Goal: Transaction & Acquisition: Book appointment/travel/reservation

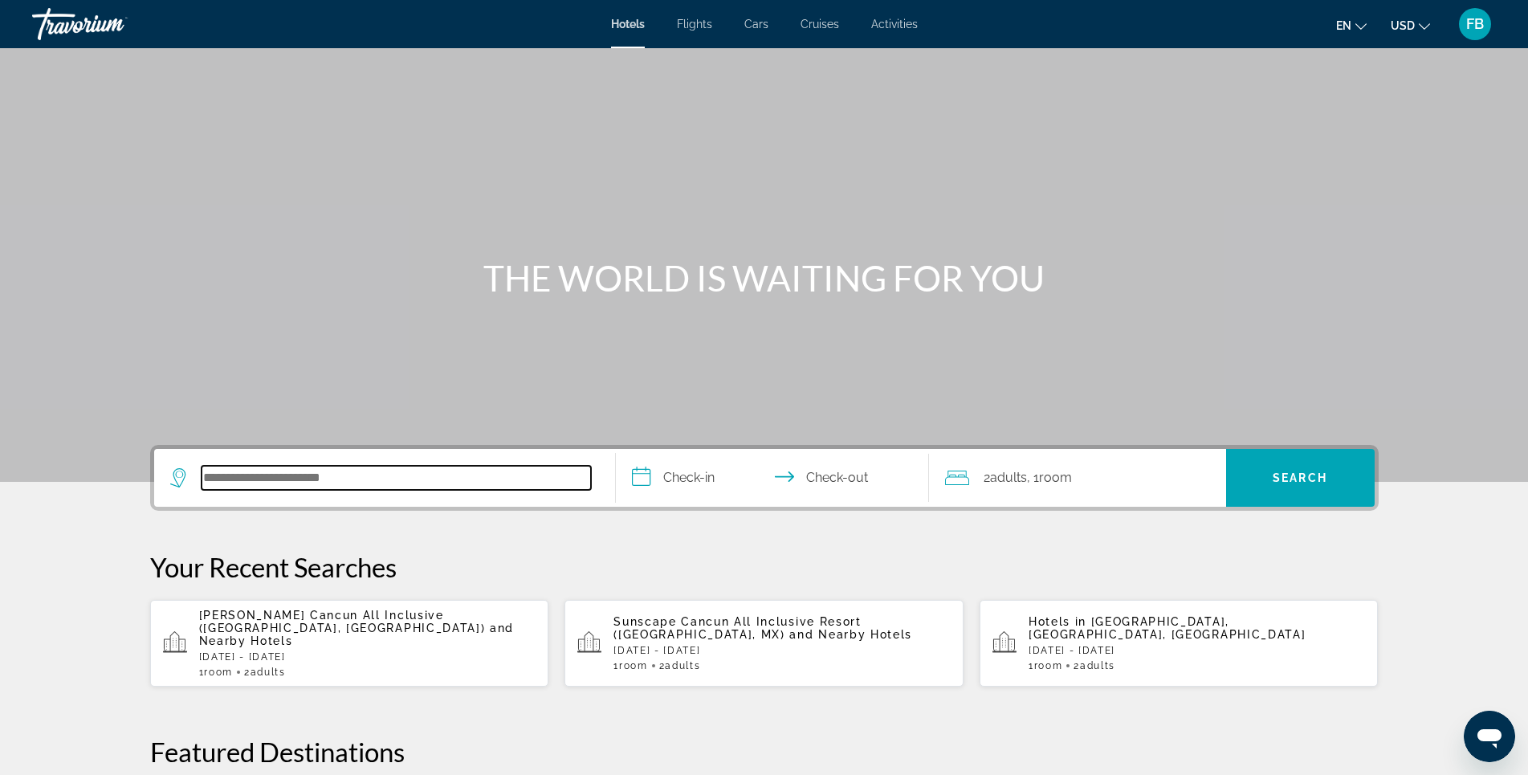
click at [247, 479] on input "Search hotel destination" at bounding box center [397, 478] width 390 height 24
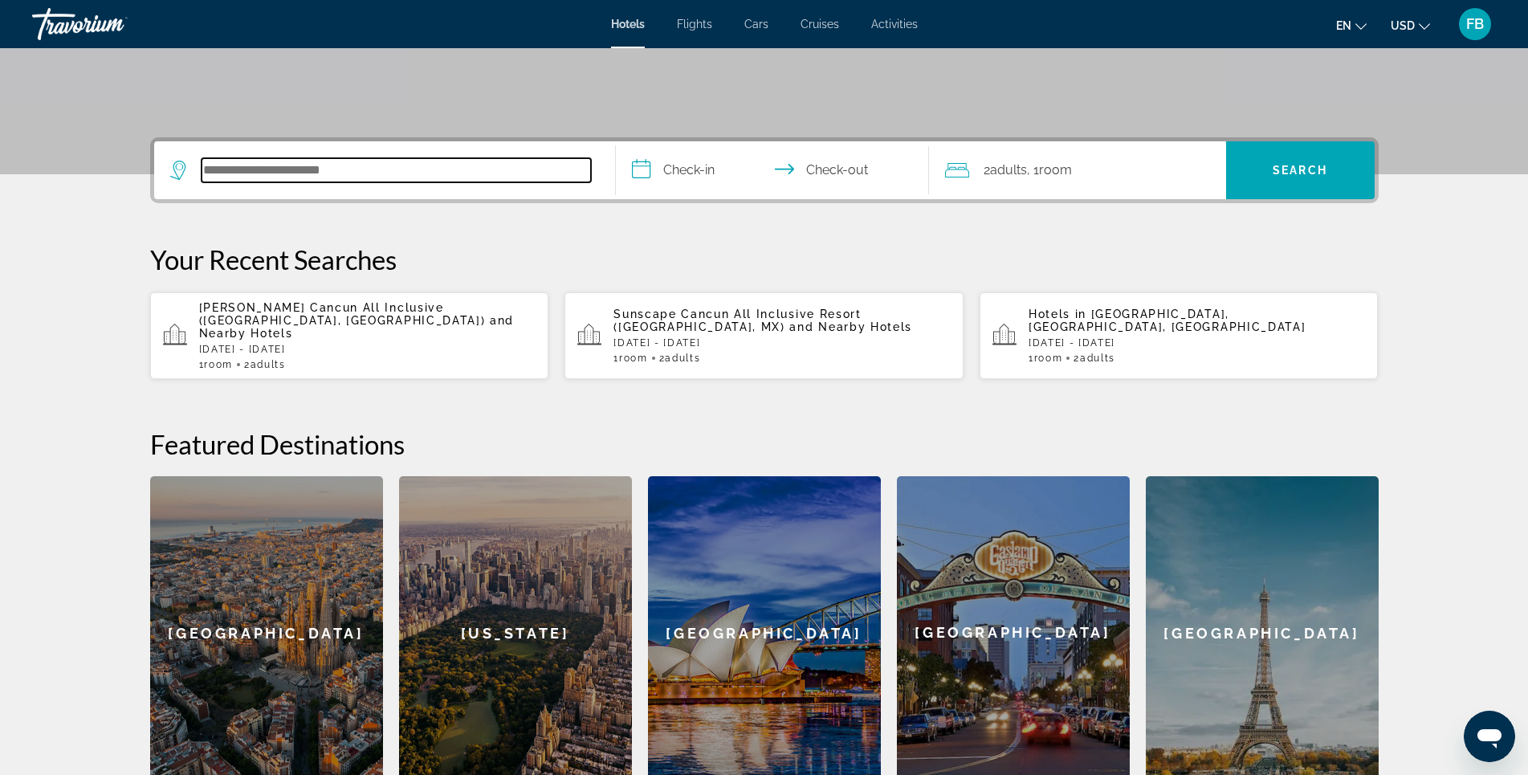
scroll to position [393, 0]
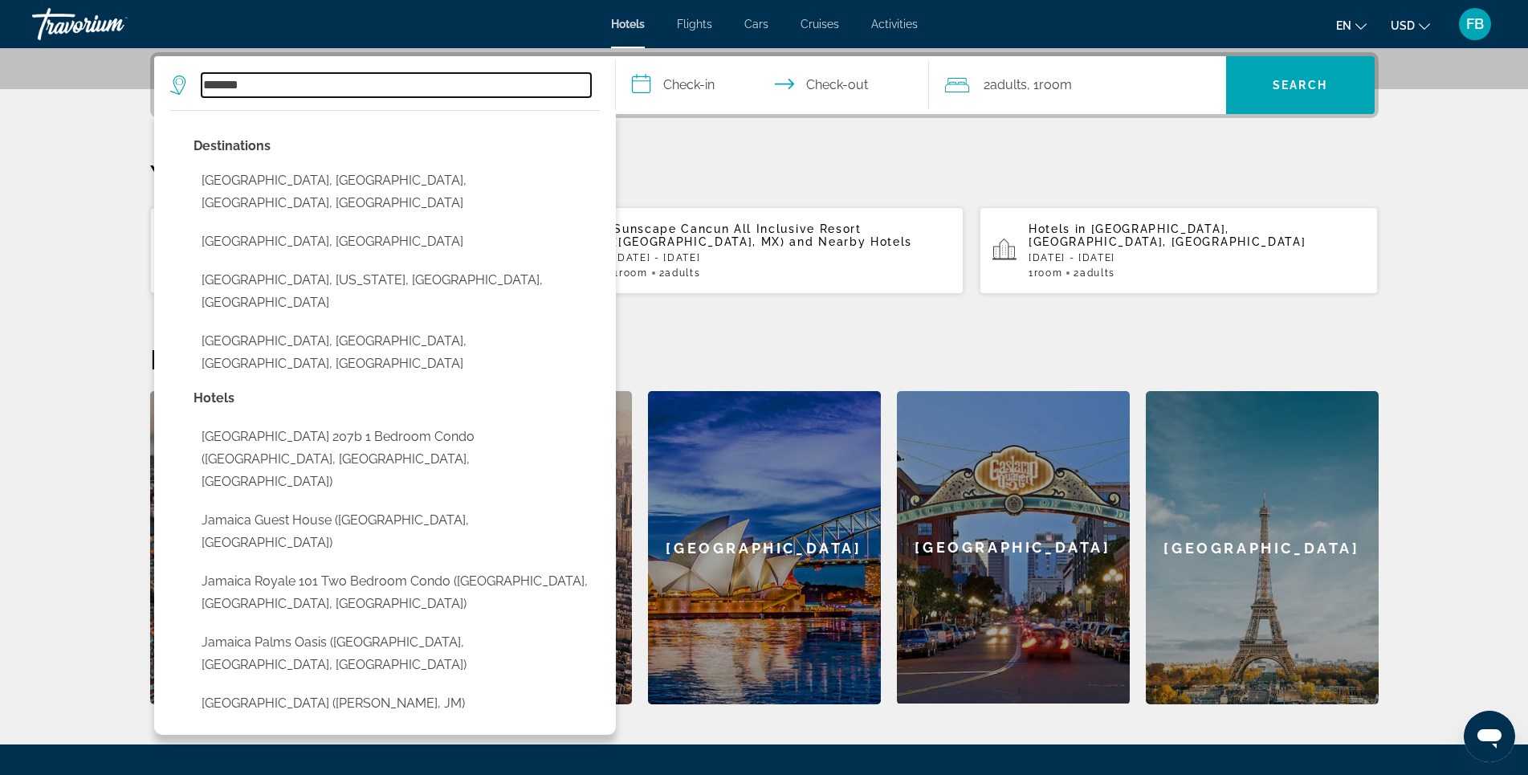
click at [286, 88] on input "*******" at bounding box center [397, 85] width 390 height 24
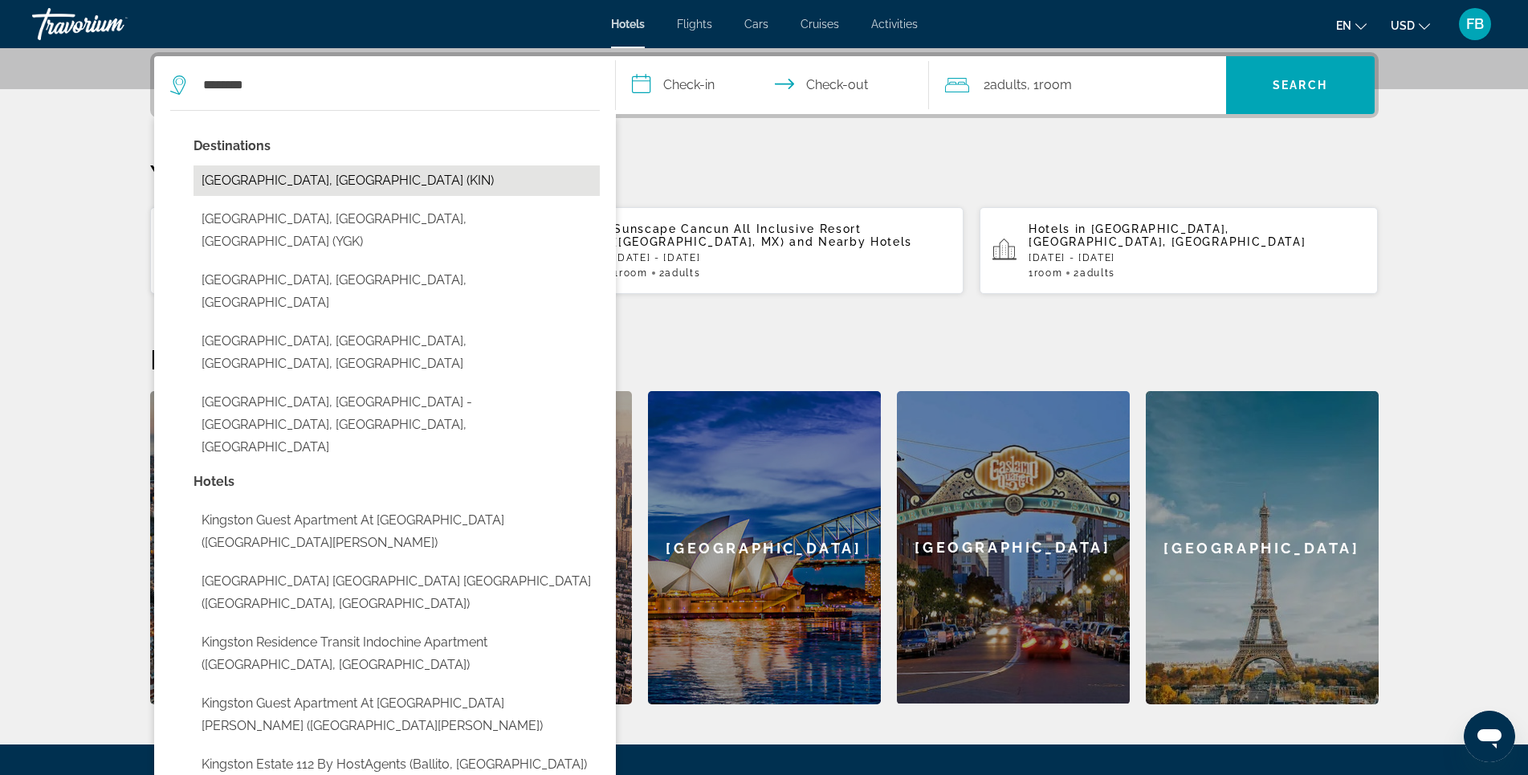
click at [372, 183] on button "[GEOGRAPHIC_DATA], [GEOGRAPHIC_DATA] (KIN)" at bounding box center [397, 180] width 406 height 31
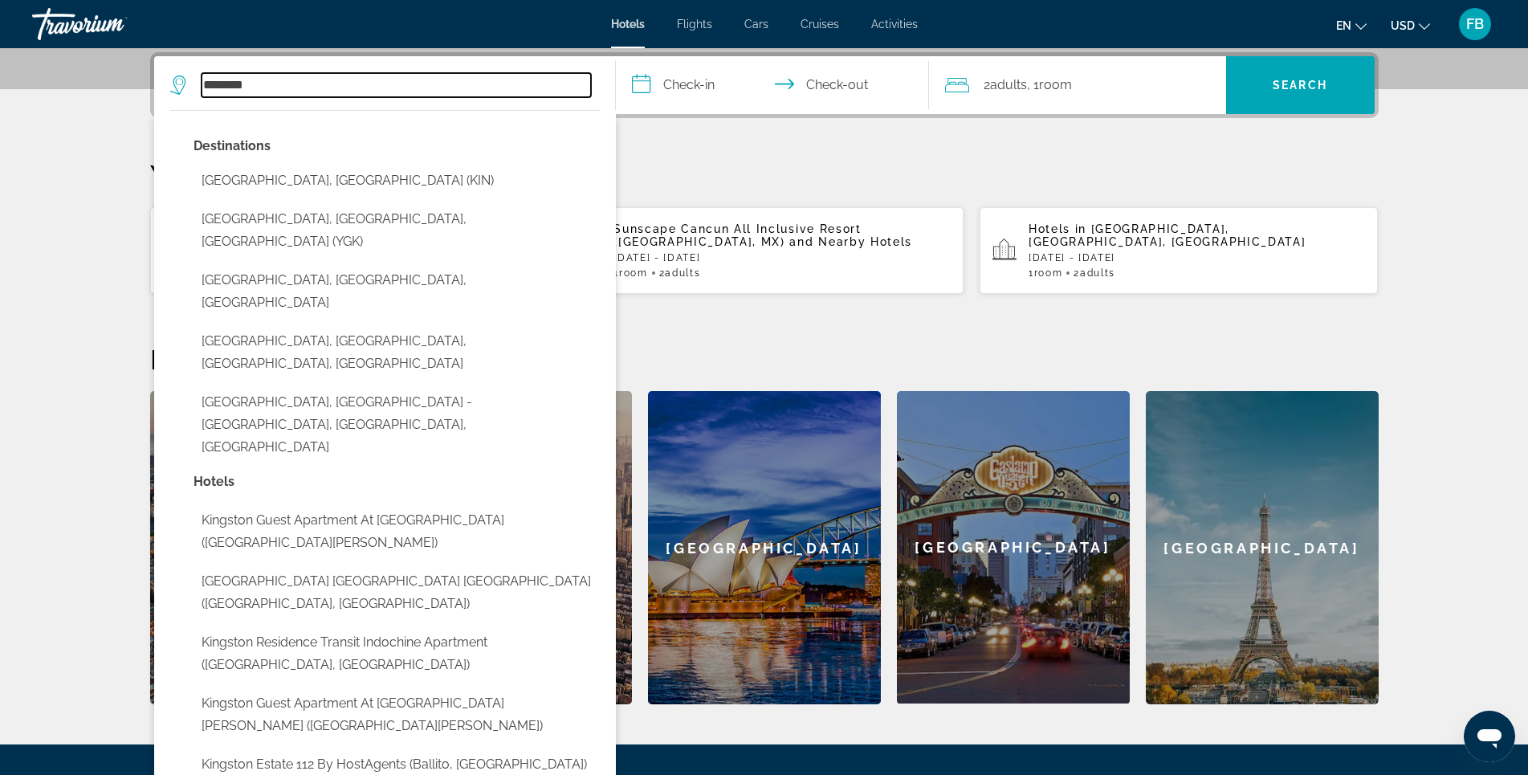
type input "**********"
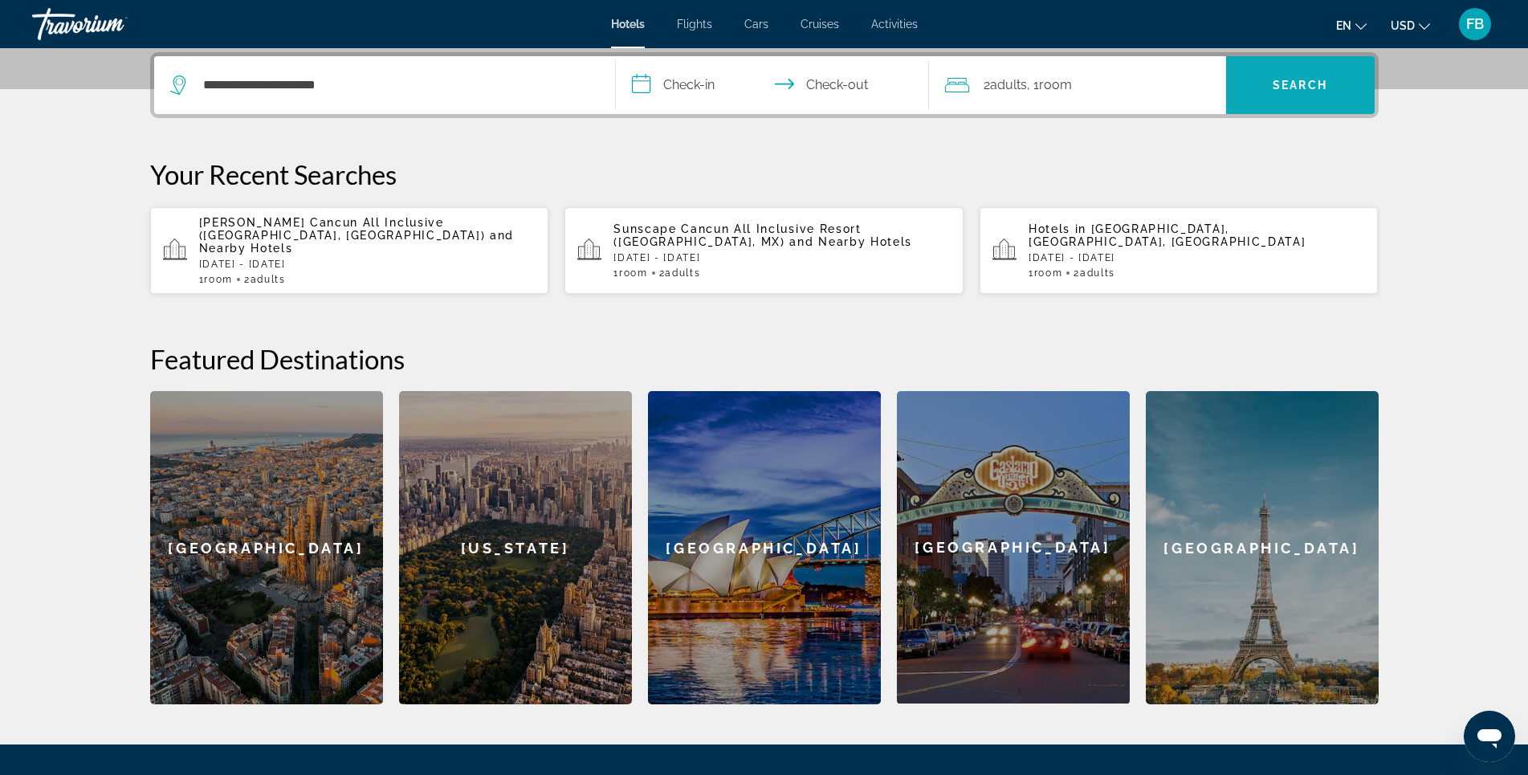
click at [1307, 84] on span "Search" at bounding box center [1300, 85] width 55 height 13
click at [631, 81] on input "**********" at bounding box center [776, 87] width 320 height 63
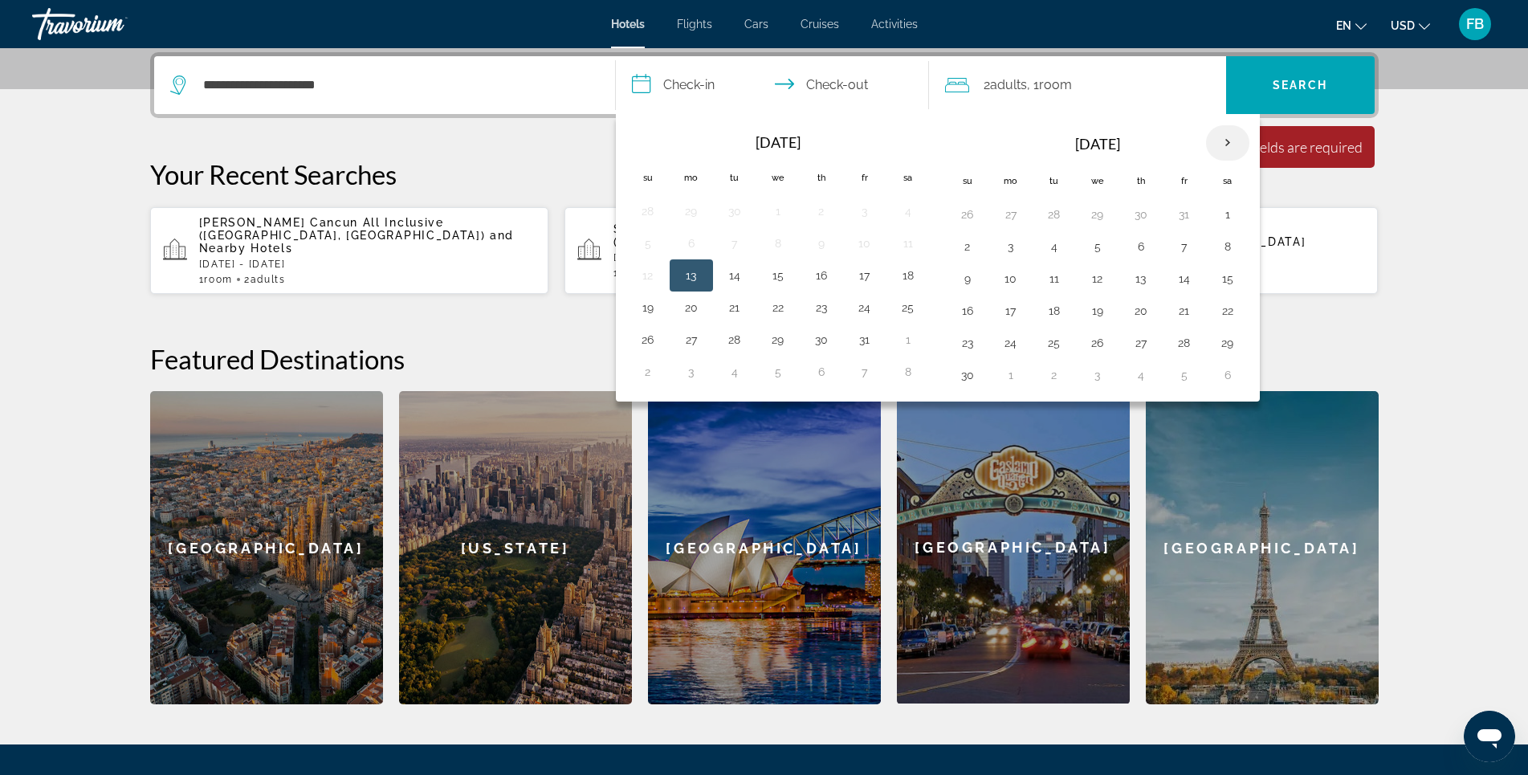
click at [1234, 145] on th "Next month" at bounding box center [1227, 142] width 43 height 35
click at [1232, 146] on th "Next month" at bounding box center [1227, 142] width 43 height 35
click at [1231, 218] on button "3" at bounding box center [1228, 214] width 26 height 22
click at [1090, 247] on button "7" at bounding box center [1098, 246] width 26 height 22
type input "**********"
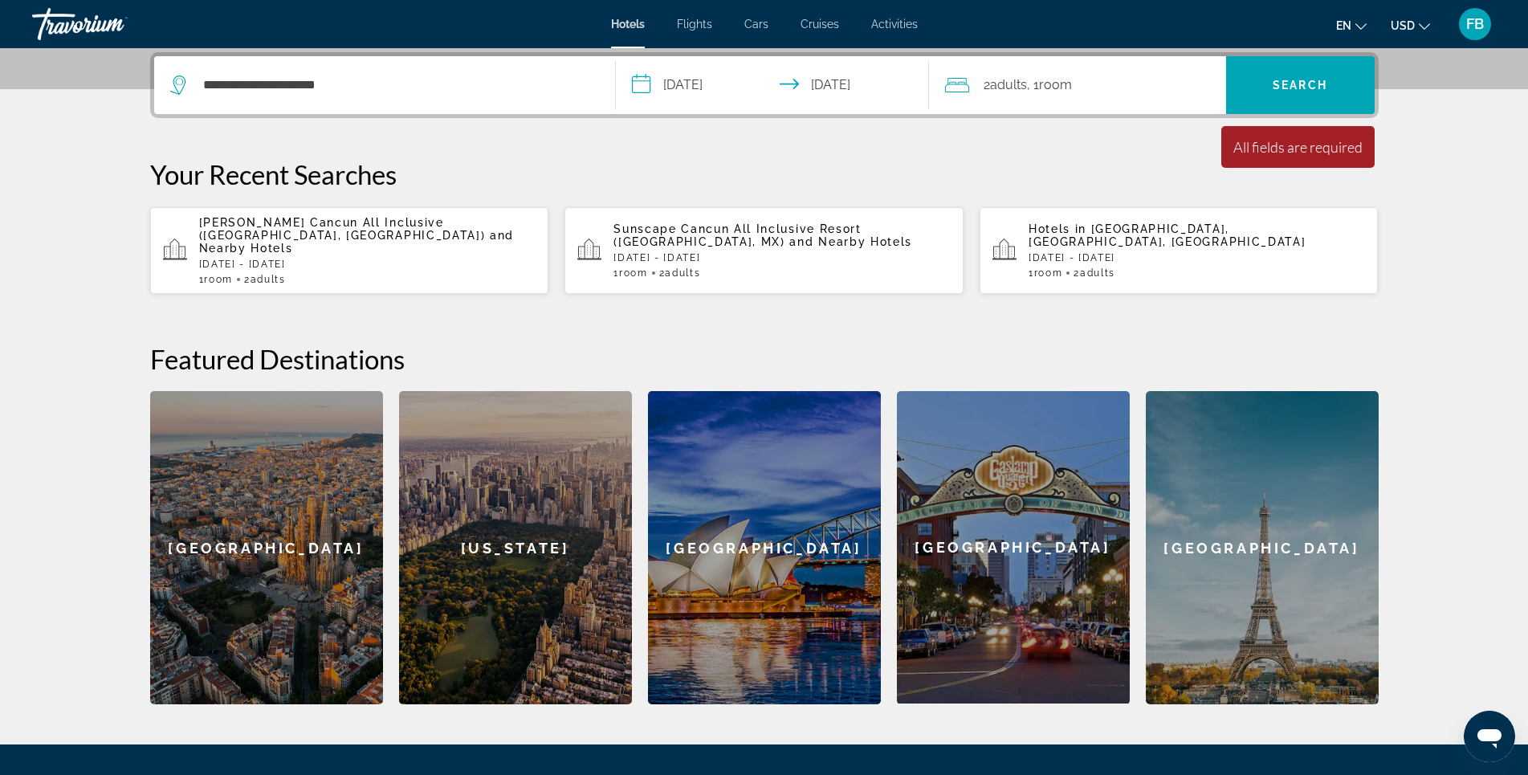
click at [804, 84] on input "**********" at bounding box center [776, 87] width 320 height 63
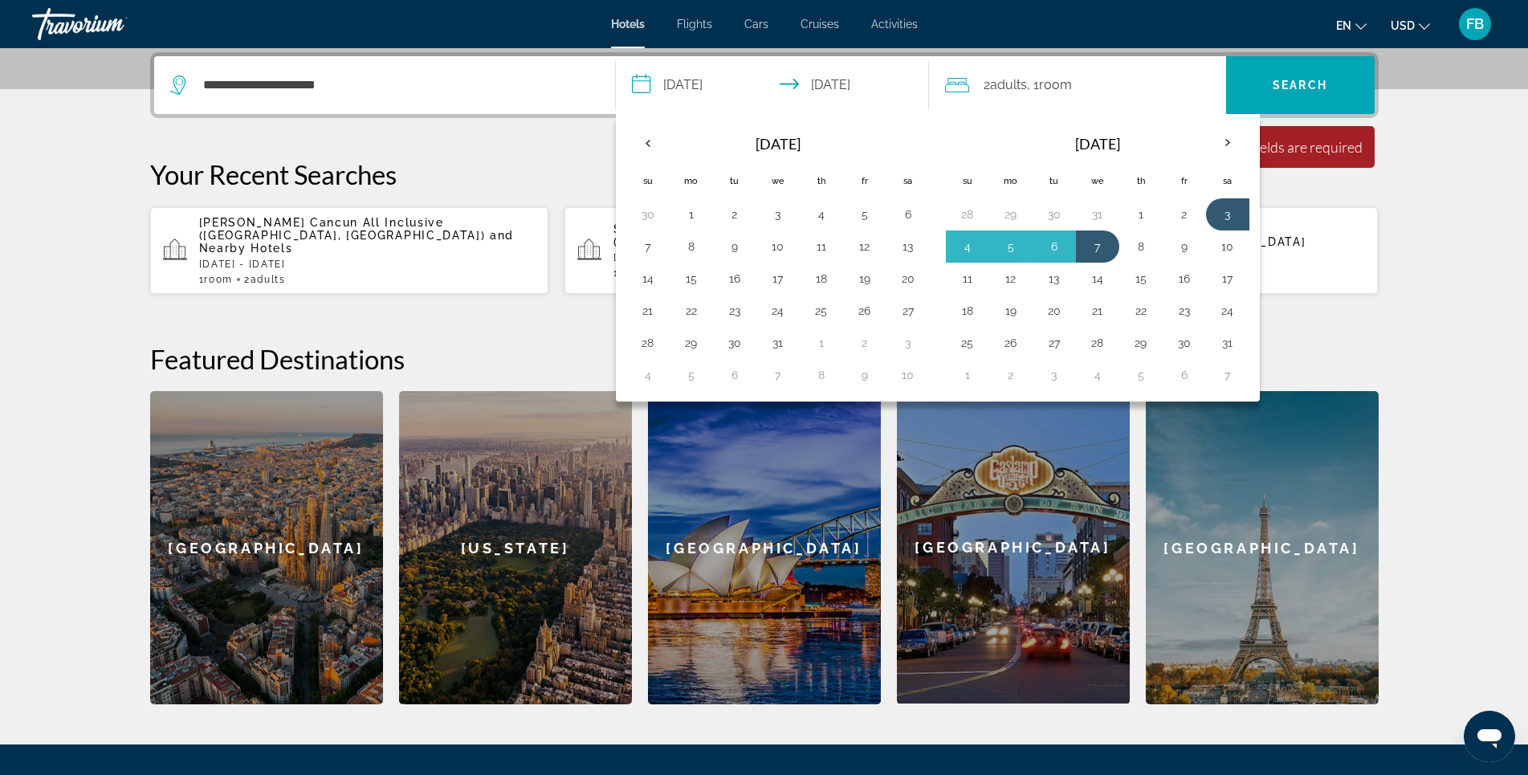
click at [801, 86] on input "**********" at bounding box center [776, 87] width 320 height 63
click at [1321, 91] on span "Search" at bounding box center [1300, 85] width 55 height 13
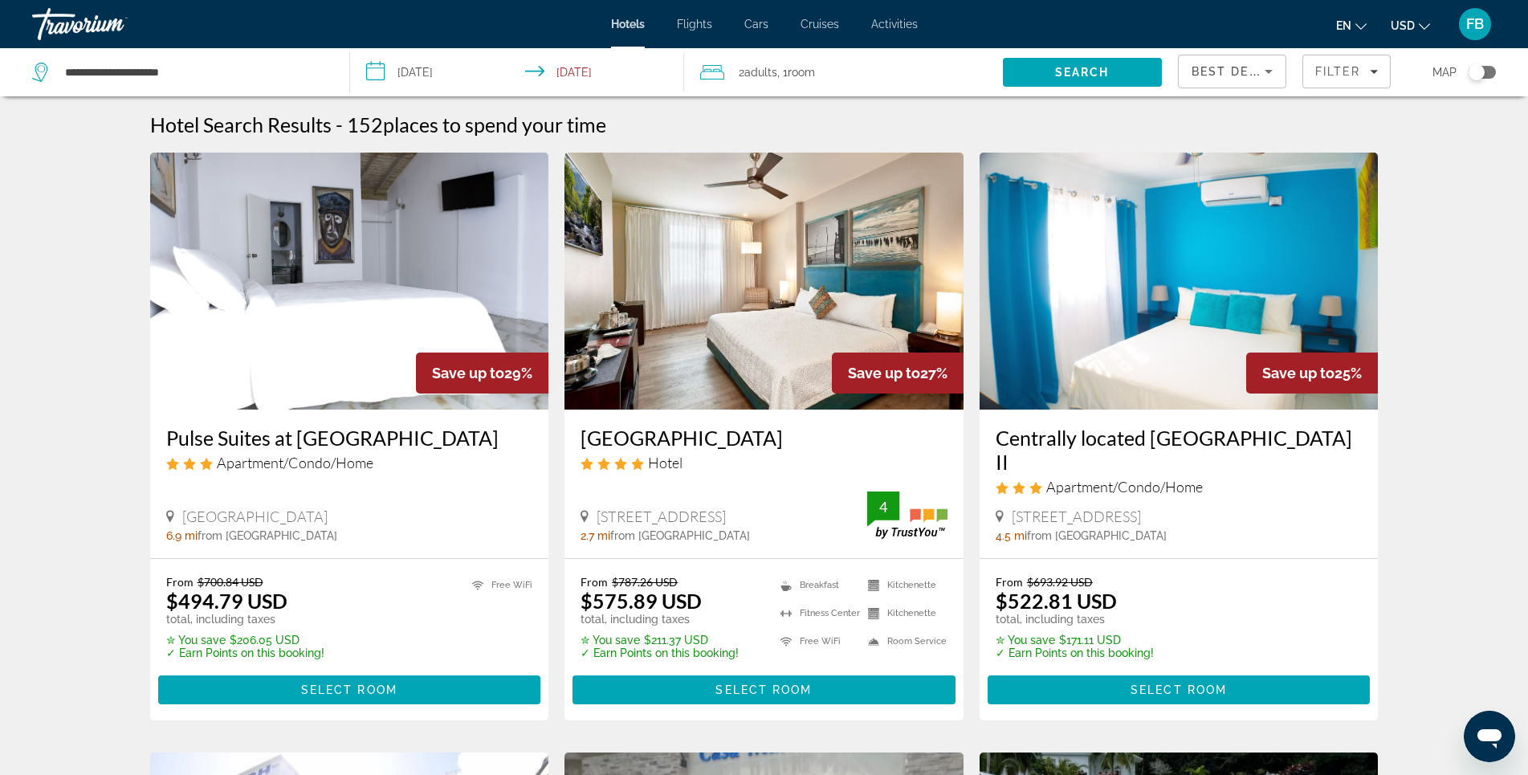
click at [475, 76] on input "**********" at bounding box center [520, 74] width 341 height 53
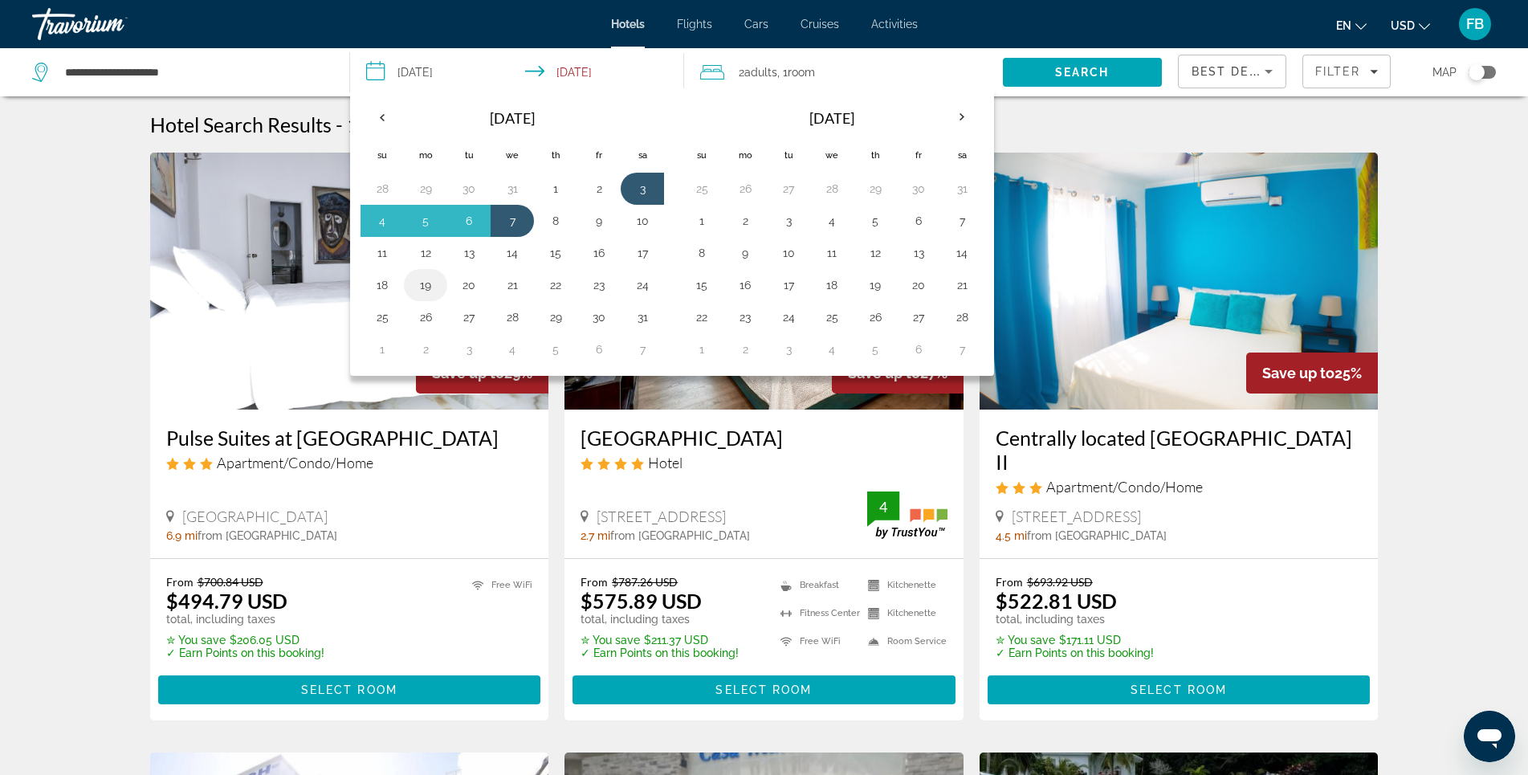
click at [420, 287] on button "19" at bounding box center [426, 285] width 26 height 22
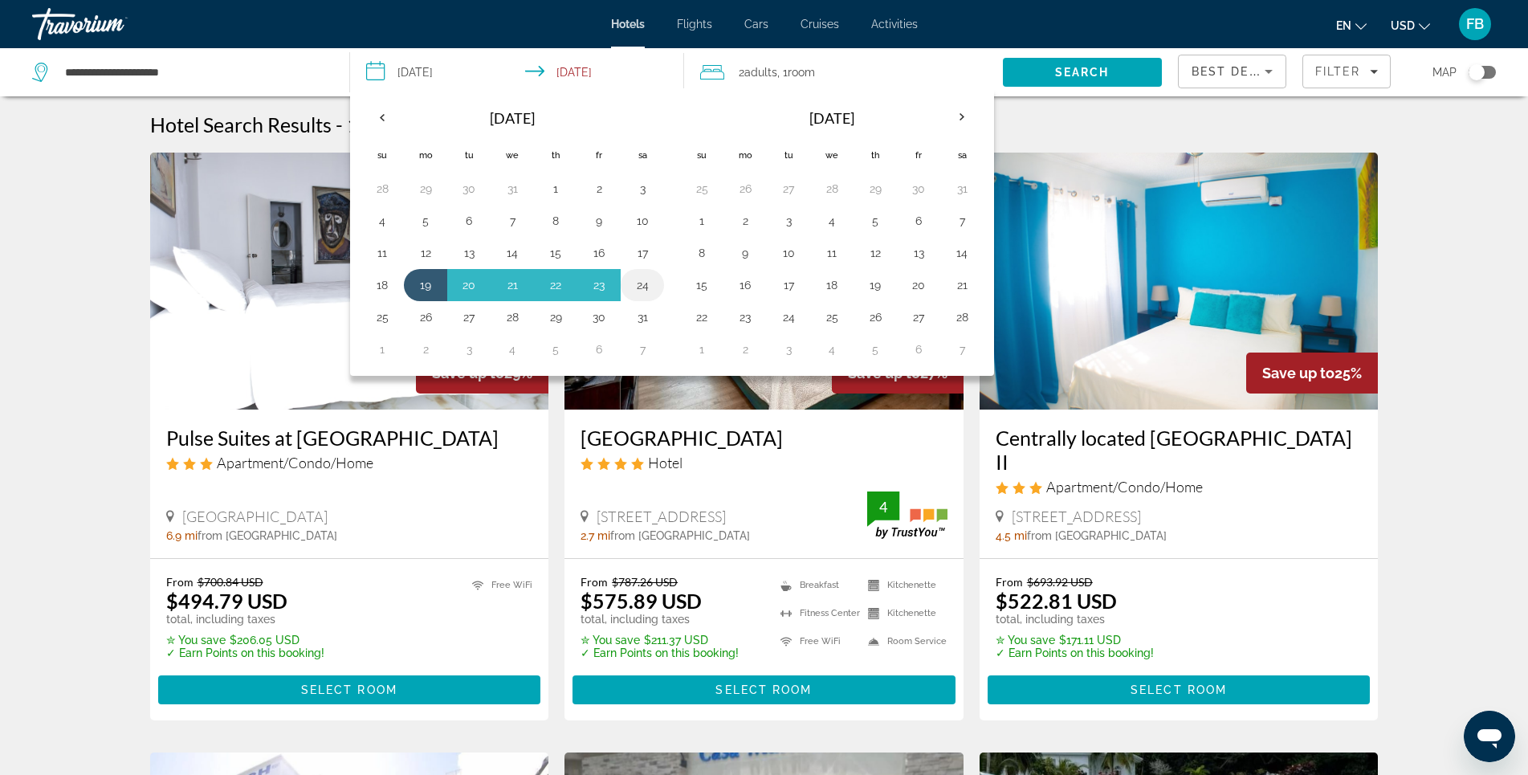
click at [645, 288] on button "24" at bounding box center [643, 285] width 26 height 22
type input "**********"
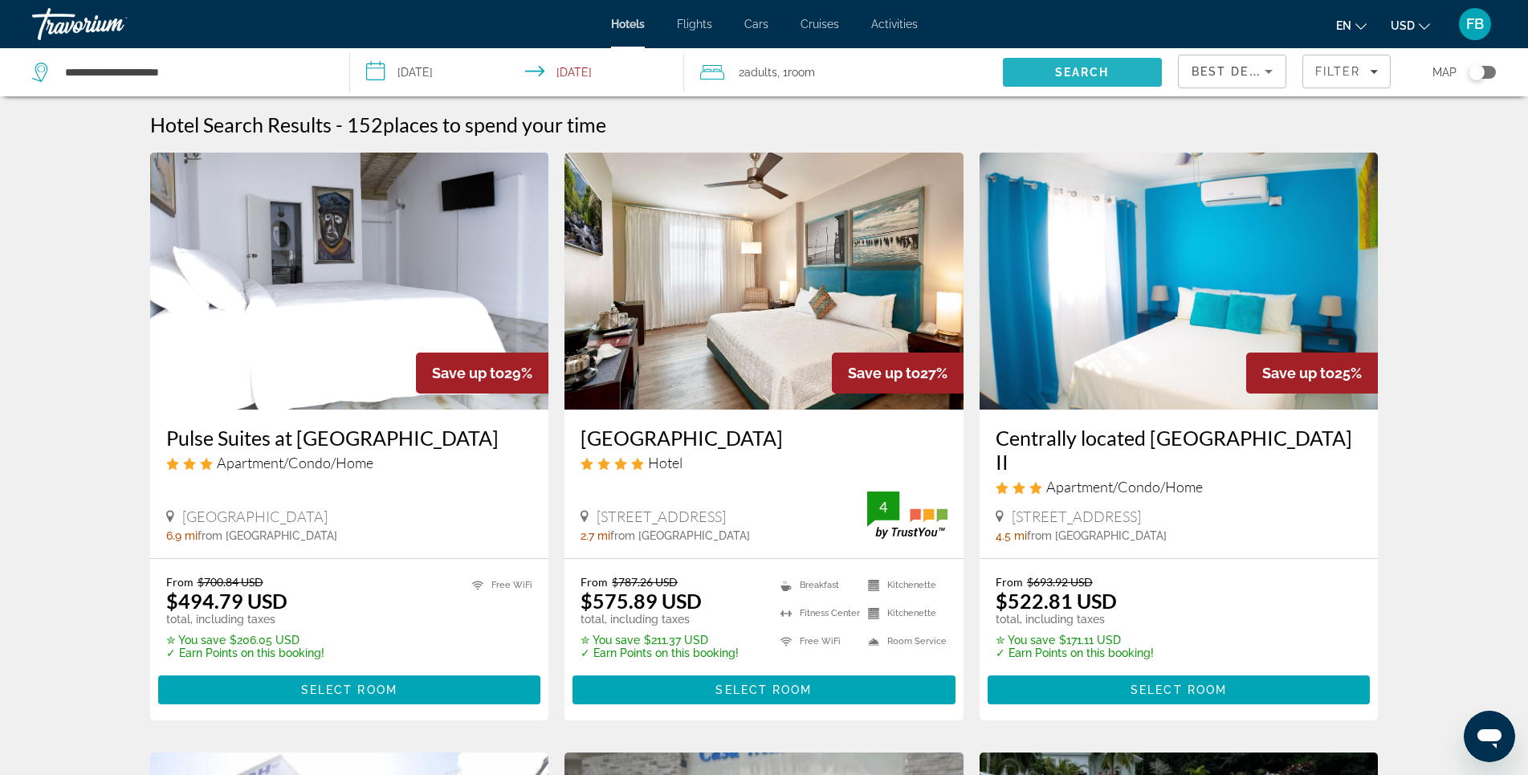
click at [1146, 60] on span "Search" at bounding box center [1082, 72] width 159 height 39
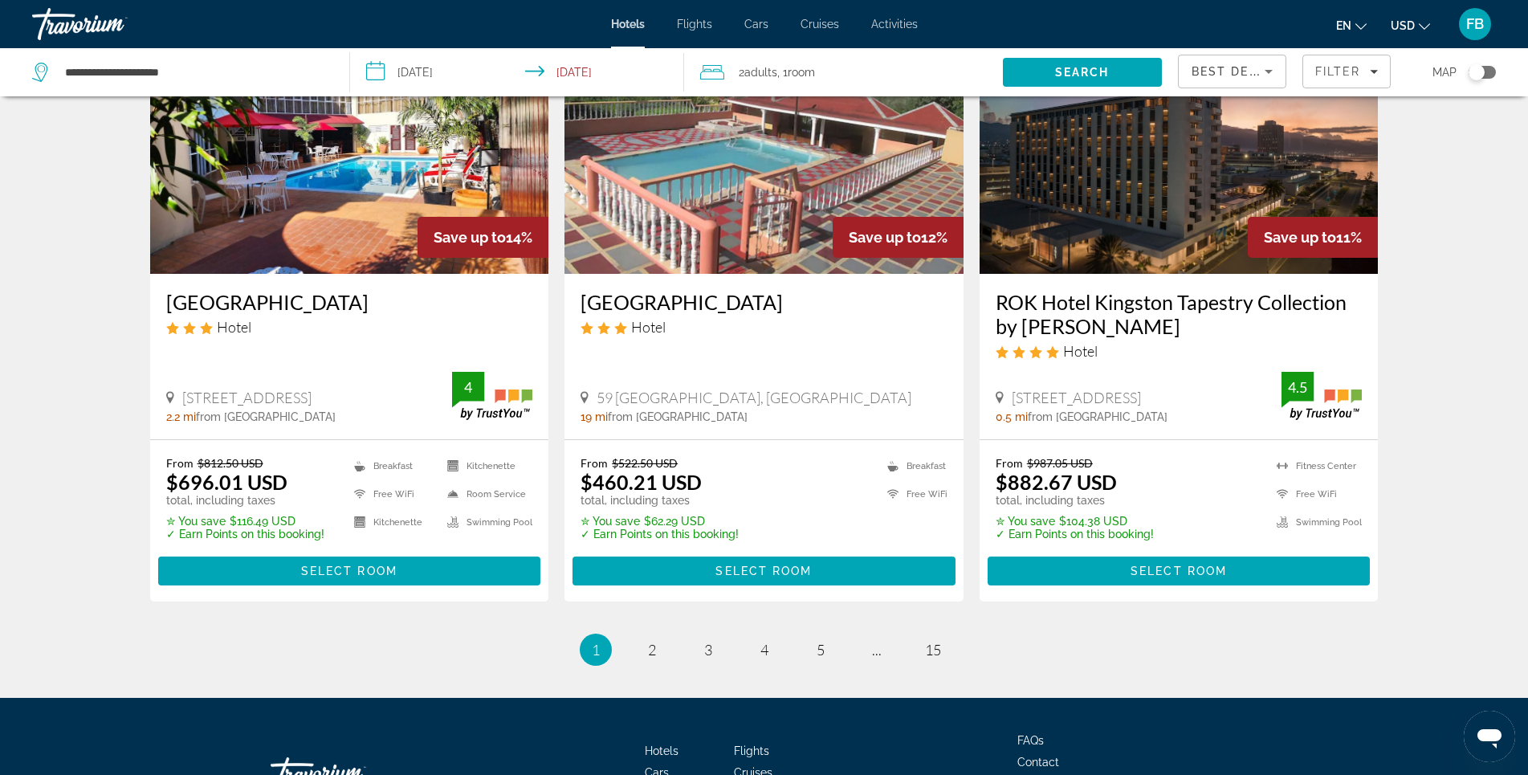
scroll to position [1948, 0]
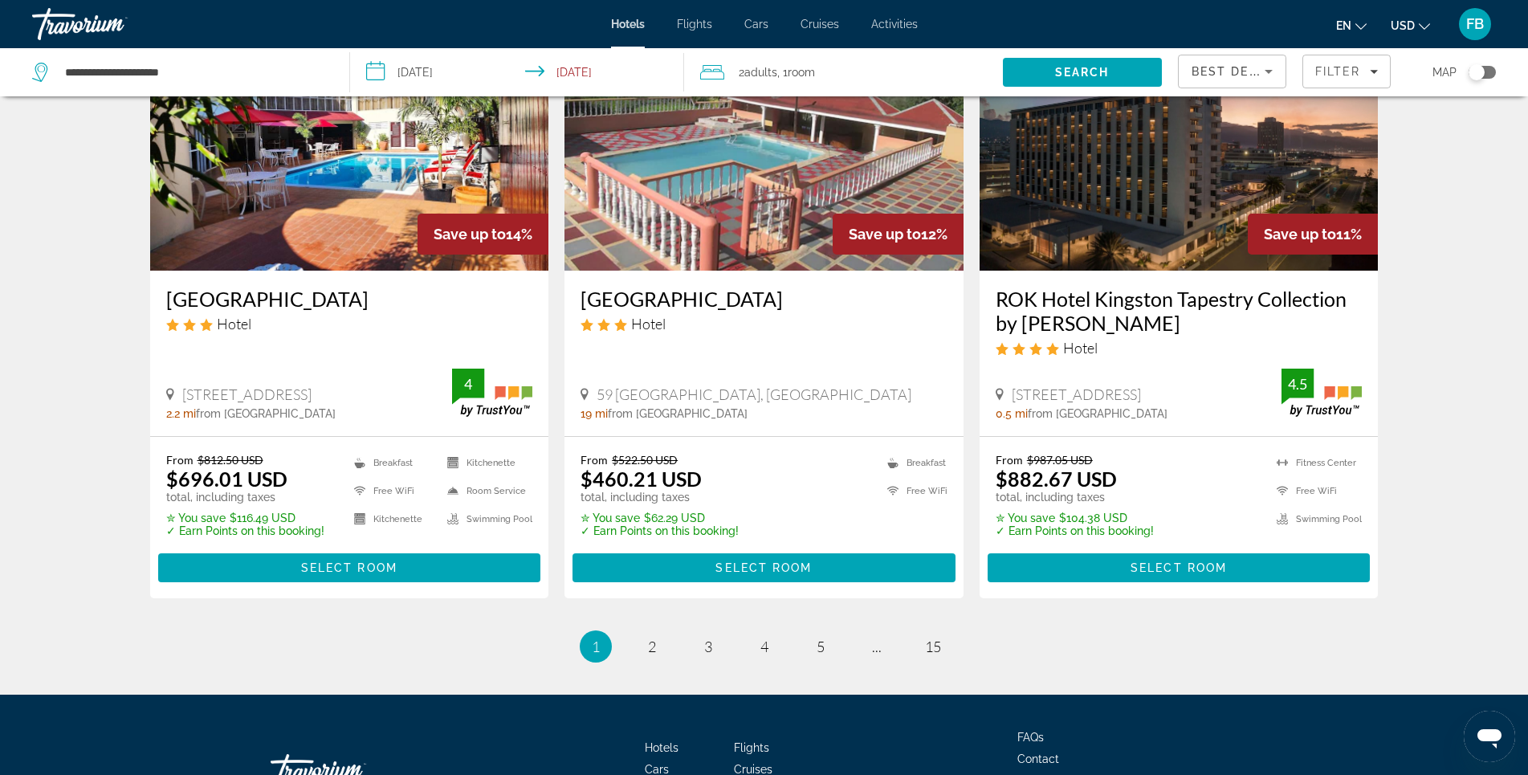
drag, startPoint x: 1460, startPoint y: 810, endPoint x: 1482, endPoint y: 802, distance: 22.9
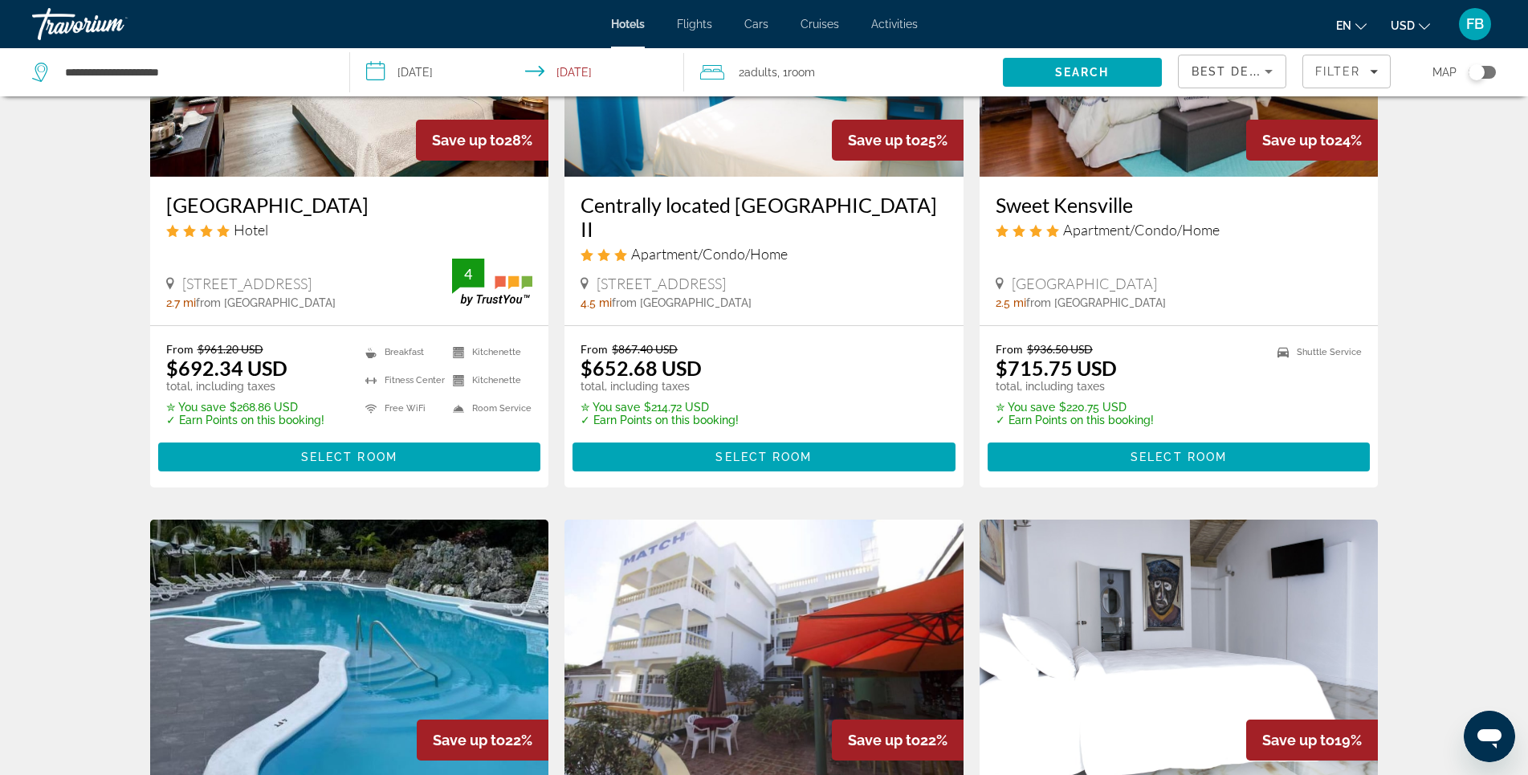
scroll to position [108, 0]
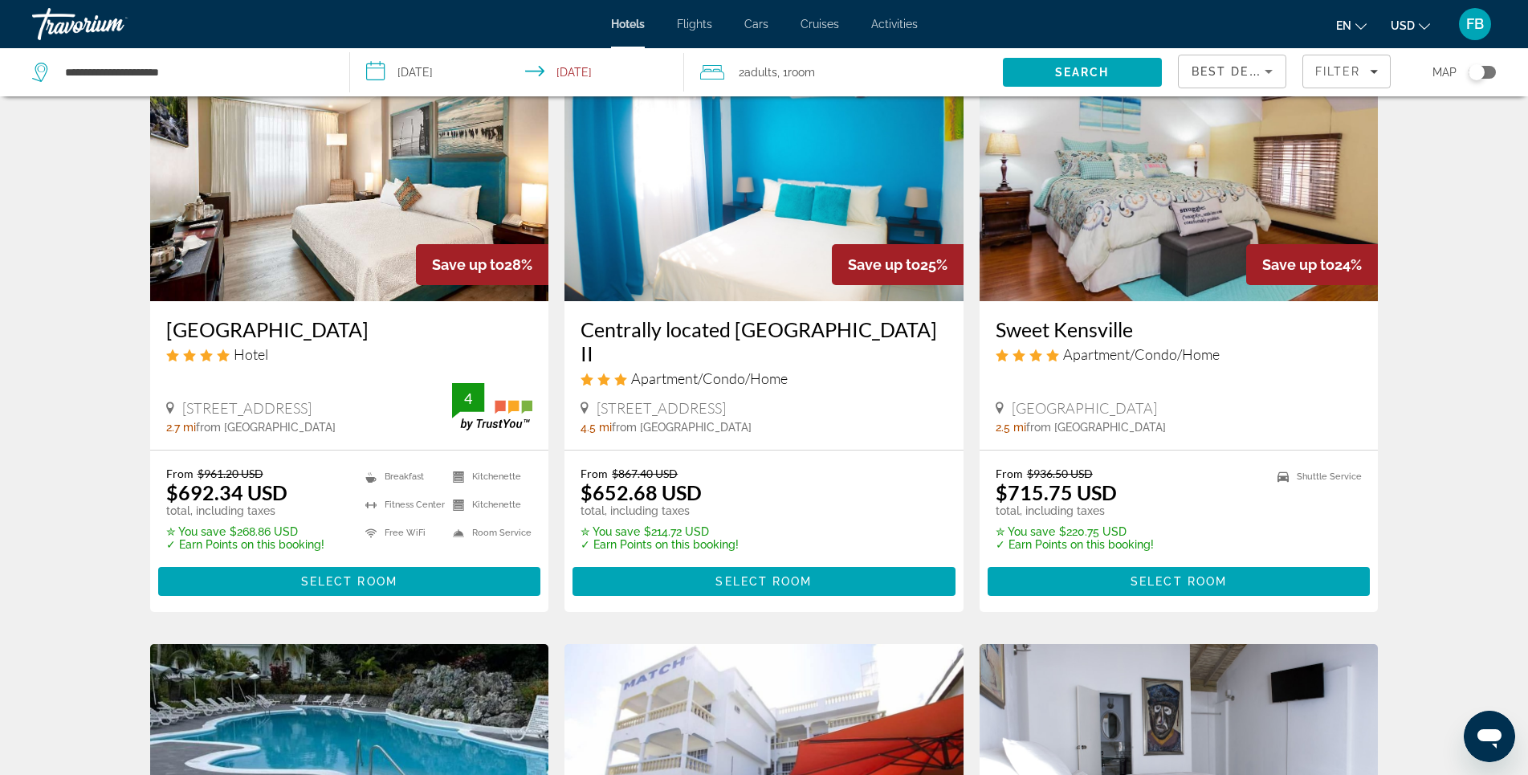
click at [1446, 57] on div "Map" at bounding box center [1451, 72] width 89 height 48
click at [1446, 70] on span "Map" at bounding box center [1445, 72] width 24 height 22
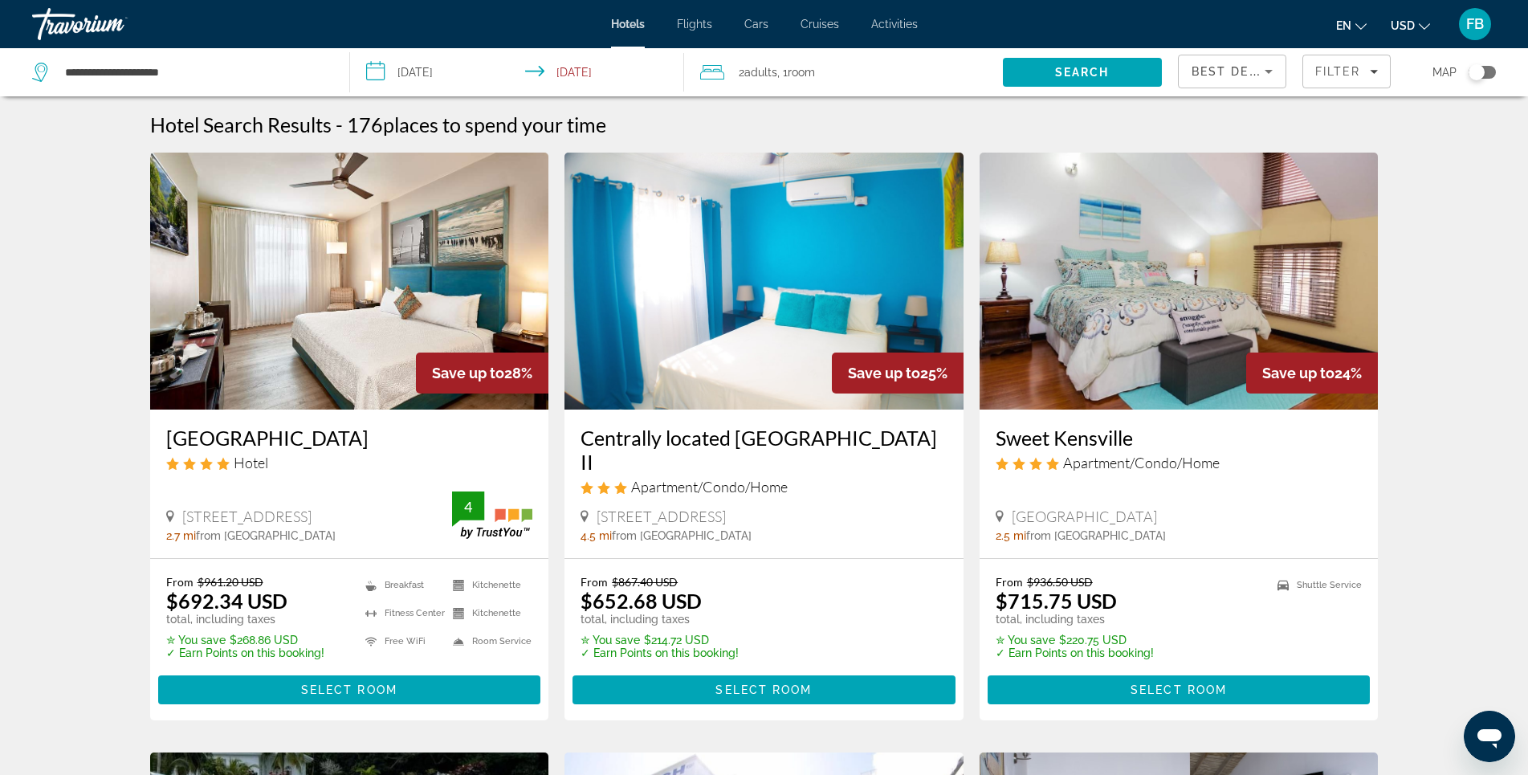
click at [1434, 77] on span "Map" at bounding box center [1445, 72] width 24 height 22
click at [1434, 75] on span "Map" at bounding box center [1445, 72] width 24 height 22
click at [1466, 92] on div "Map" at bounding box center [1451, 72] width 89 height 48
click at [1442, 70] on span "Map" at bounding box center [1445, 72] width 24 height 22
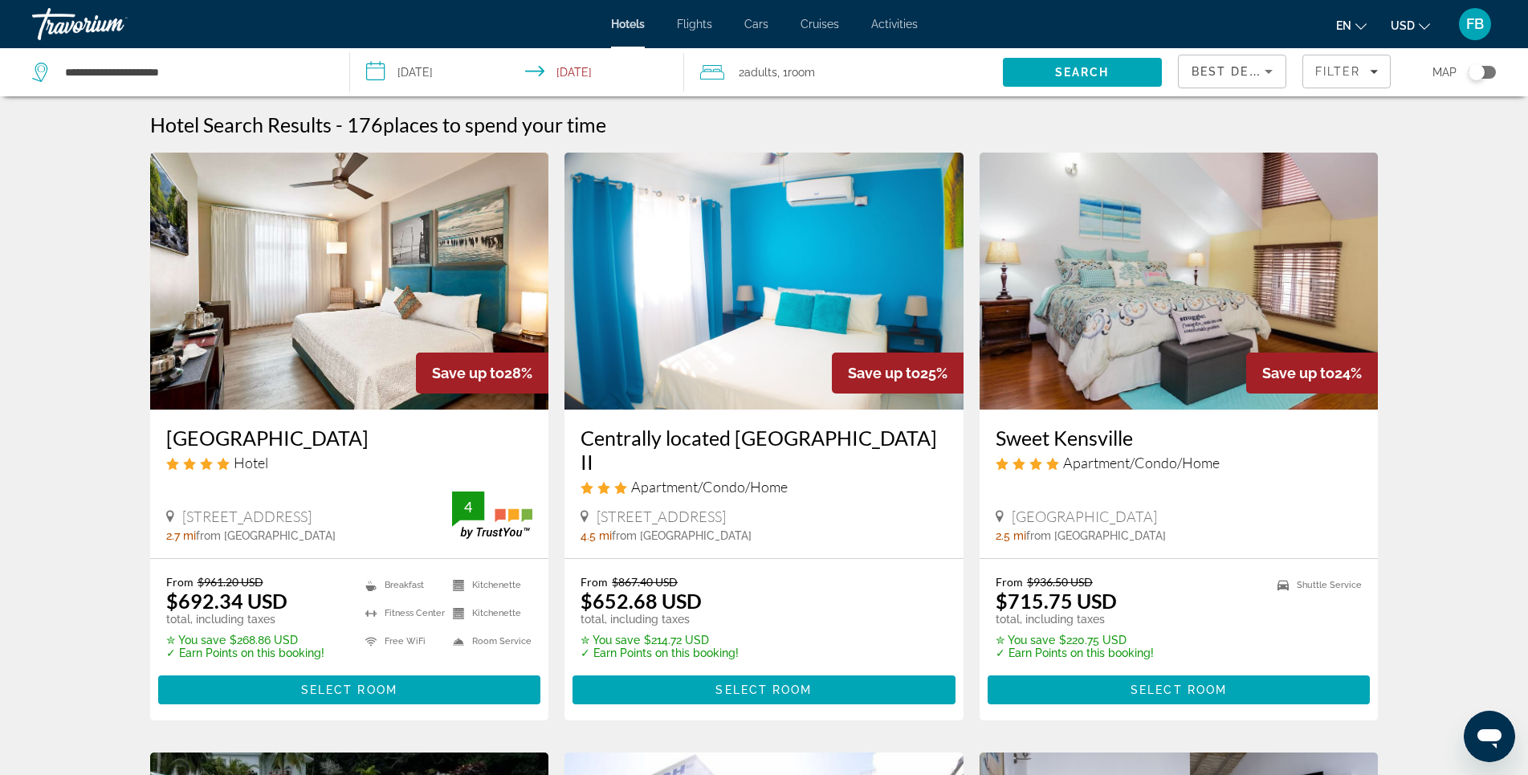
click at [1444, 69] on span "Map" at bounding box center [1445, 72] width 24 height 22
click at [1357, 67] on span "Filter" at bounding box center [1338, 71] width 46 height 13
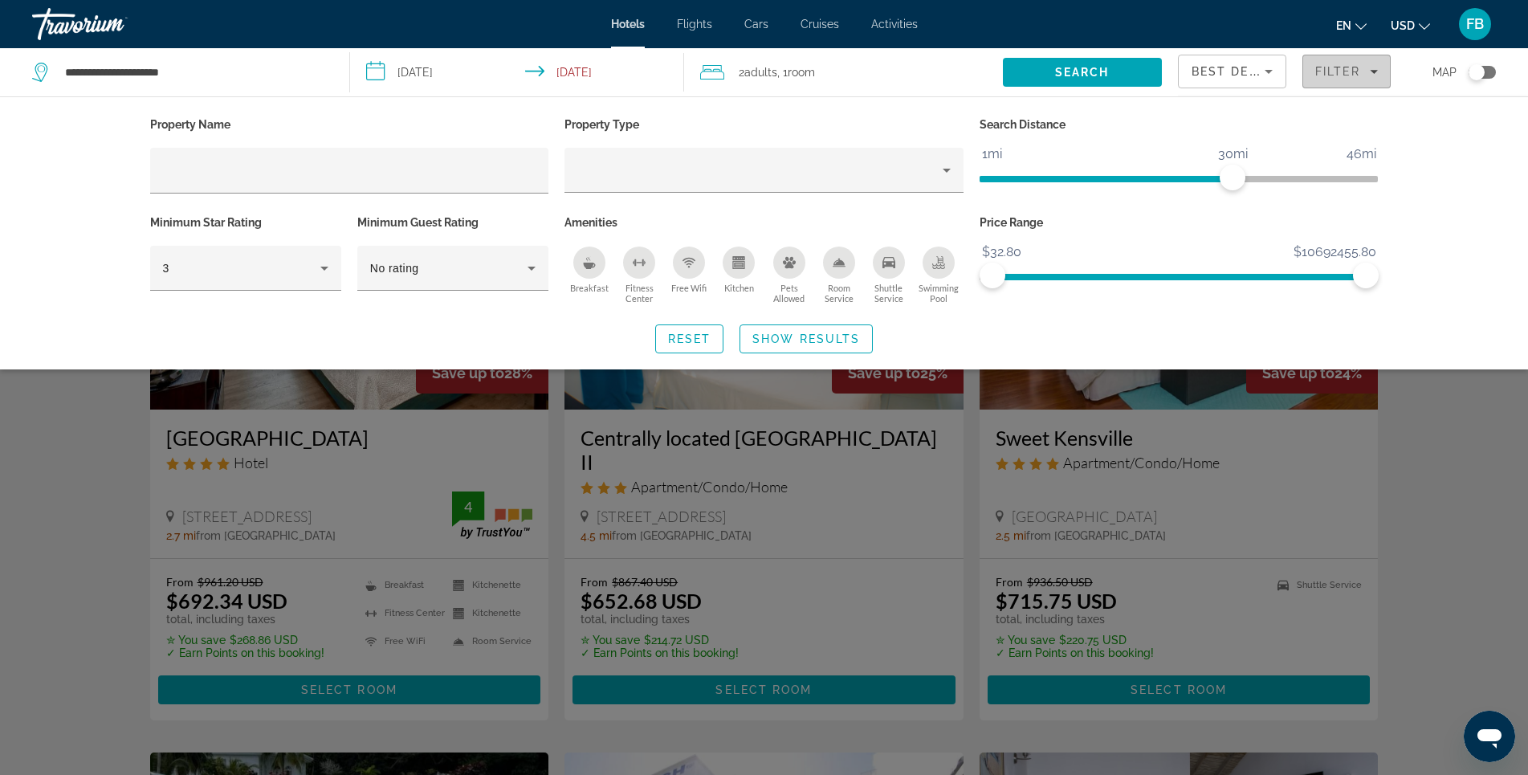
click at [1377, 69] on icon "Filters" at bounding box center [1374, 71] width 8 height 8
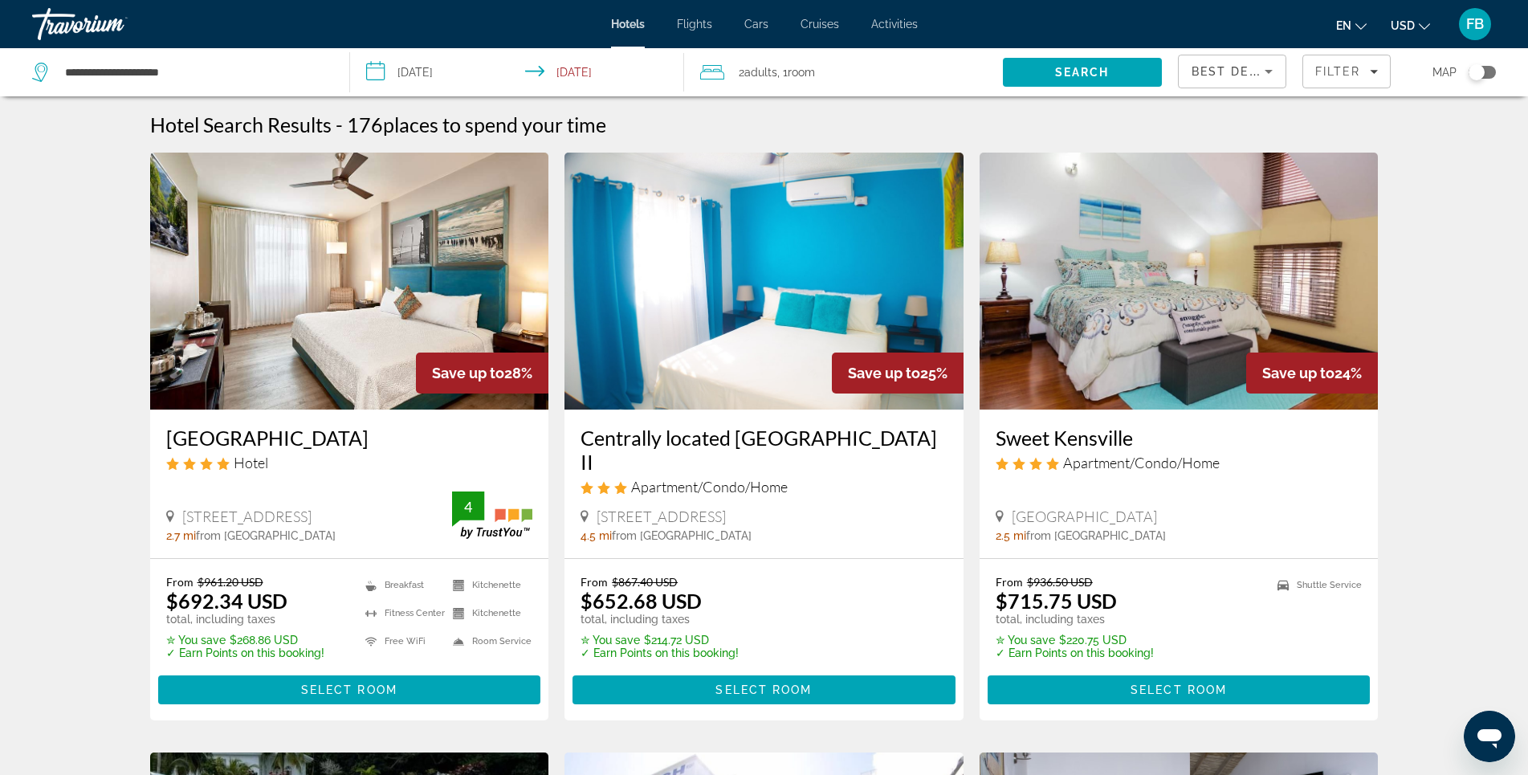
click at [1442, 68] on span "Map" at bounding box center [1445, 72] width 24 height 22
click at [1375, 65] on div "Filter" at bounding box center [1346, 71] width 63 height 13
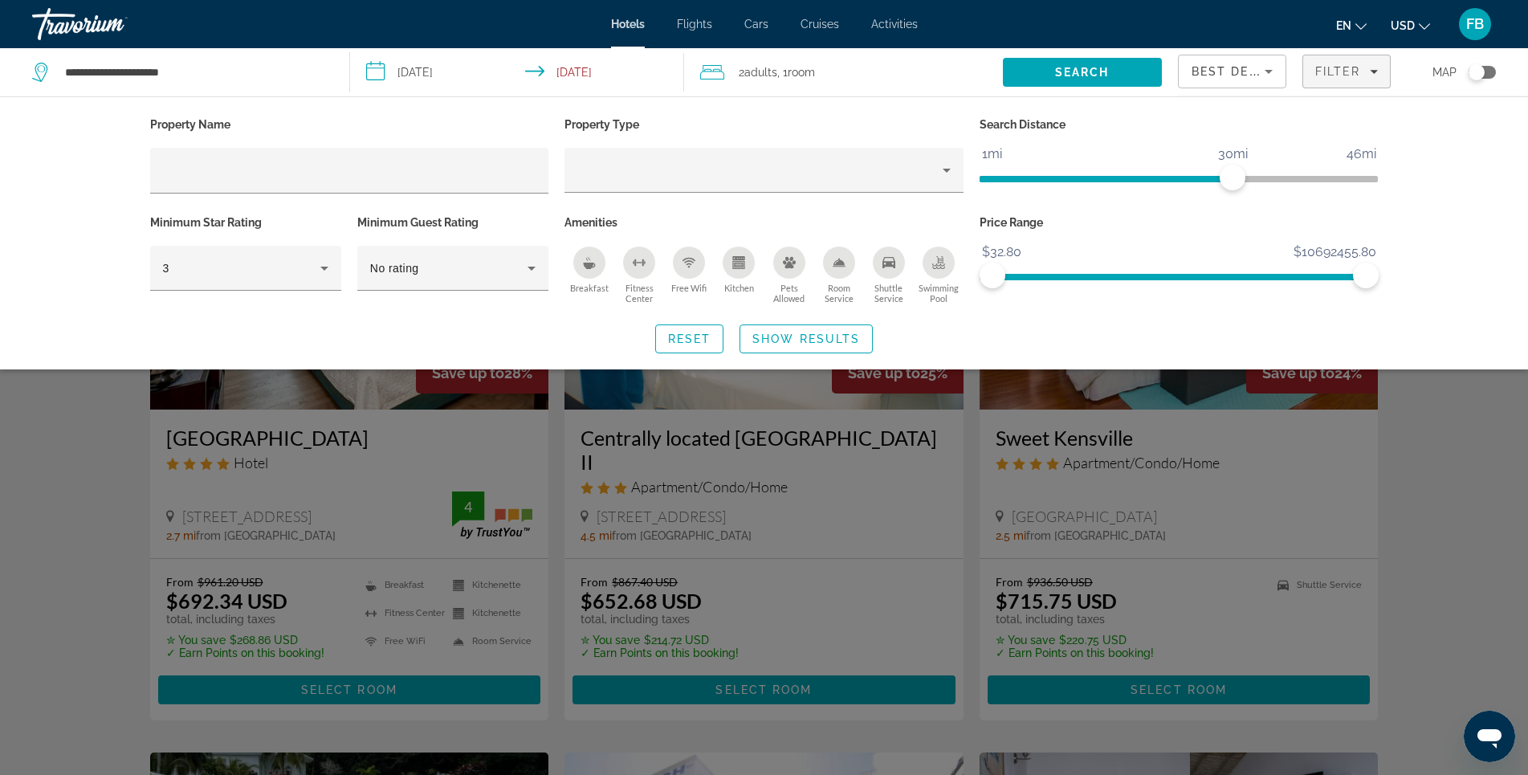
click at [1442, 69] on span "Map" at bounding box center [1445, 72] width 24 height 22
click at [1371, 77] on div "Filter" at bounding box center [1346, 71] width 63 height 13
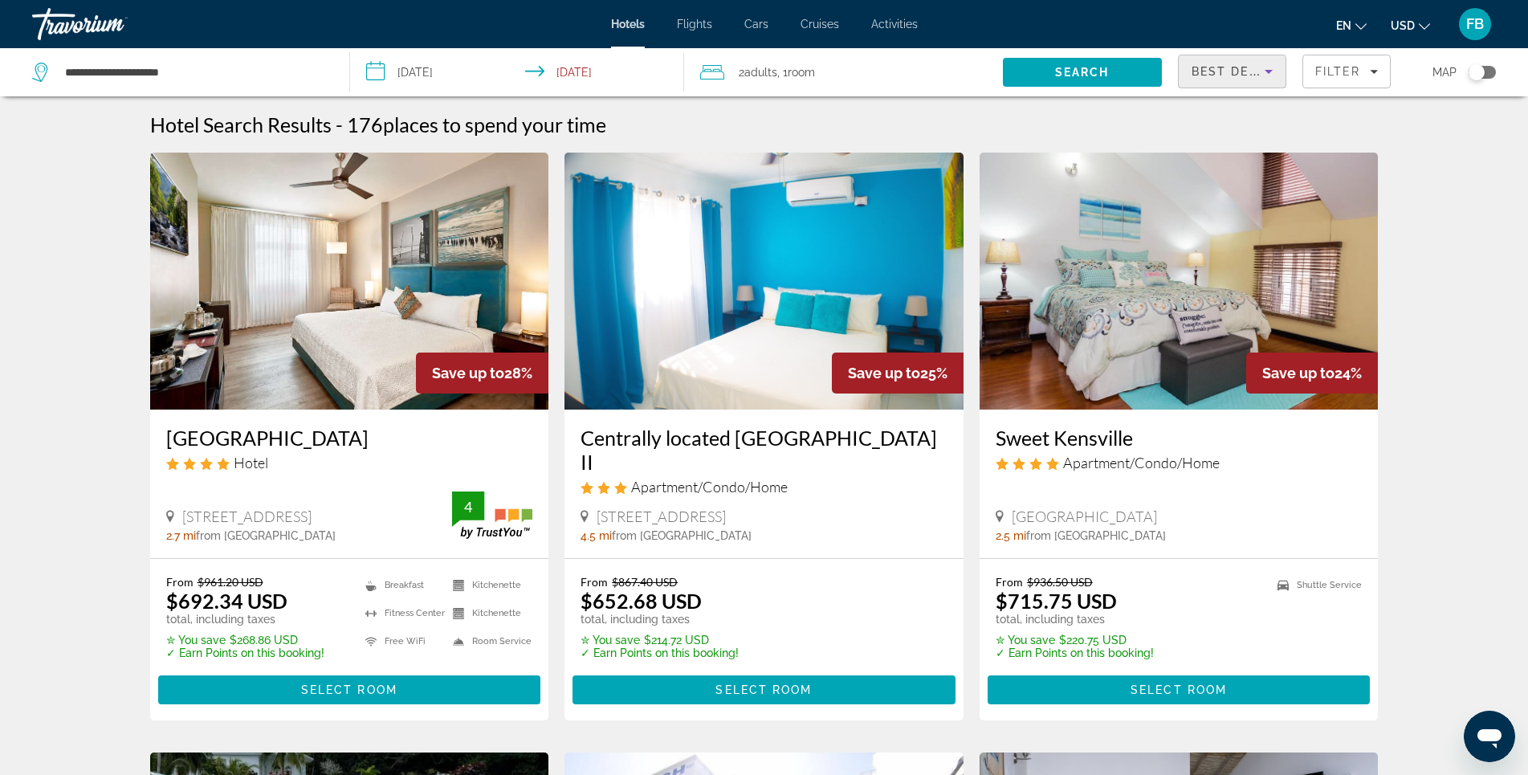
click at [1244, 71] on span "Best Deals" at bounding box center [1234, 71] width 84 height 13
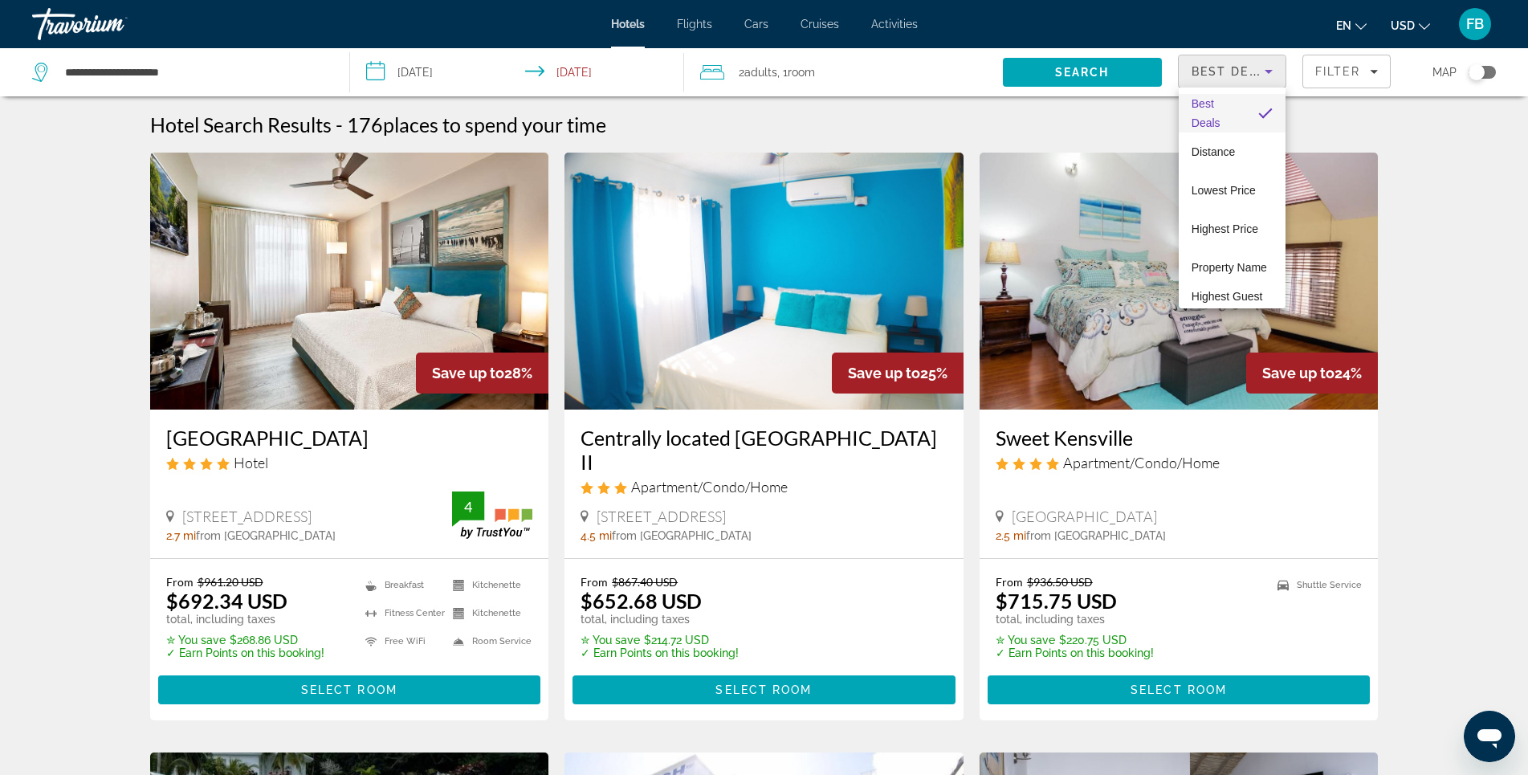
click at [1451, 137] on div at bounding box center [764, 387] width 1528 height 775
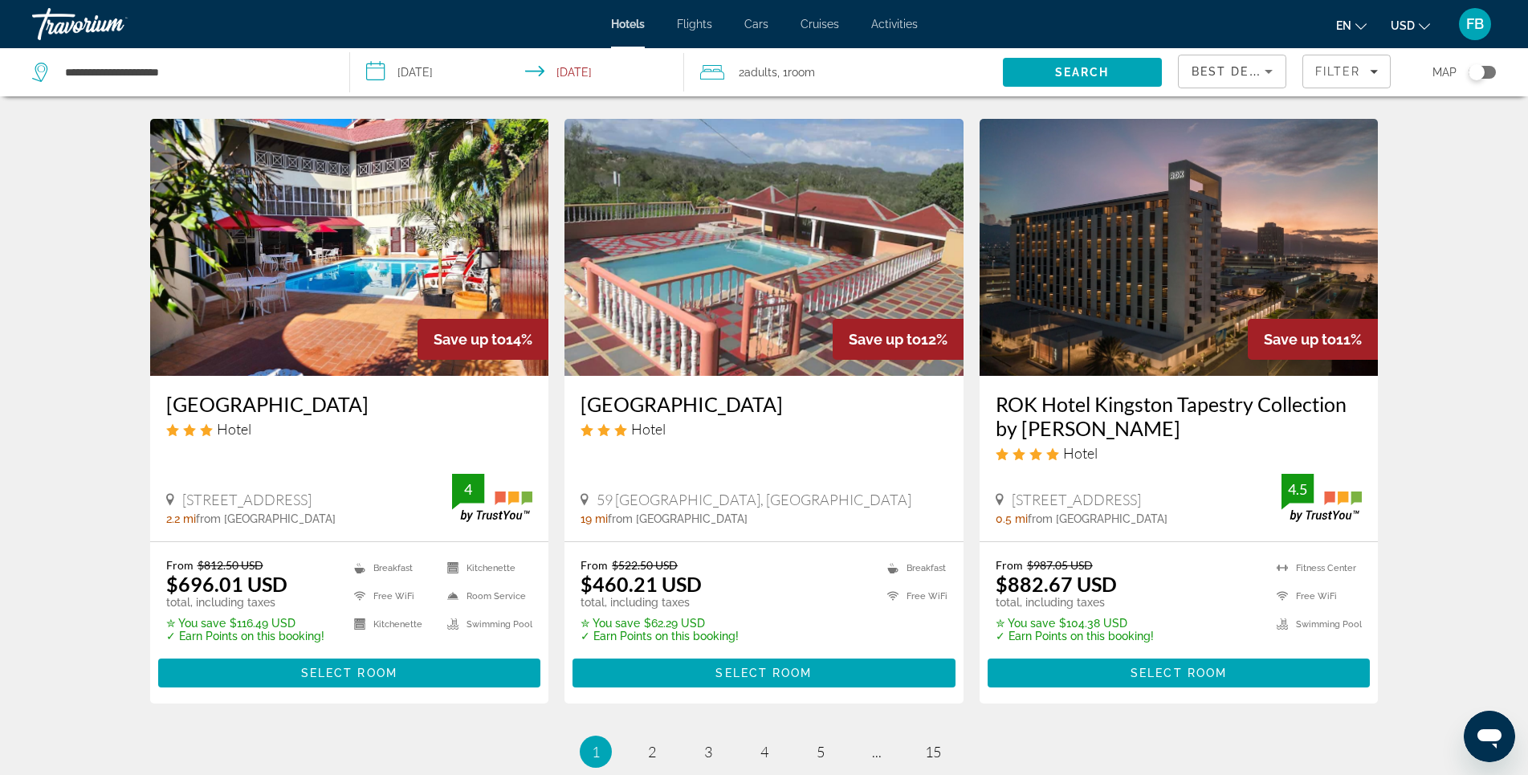
scroll to position [1891, 0]
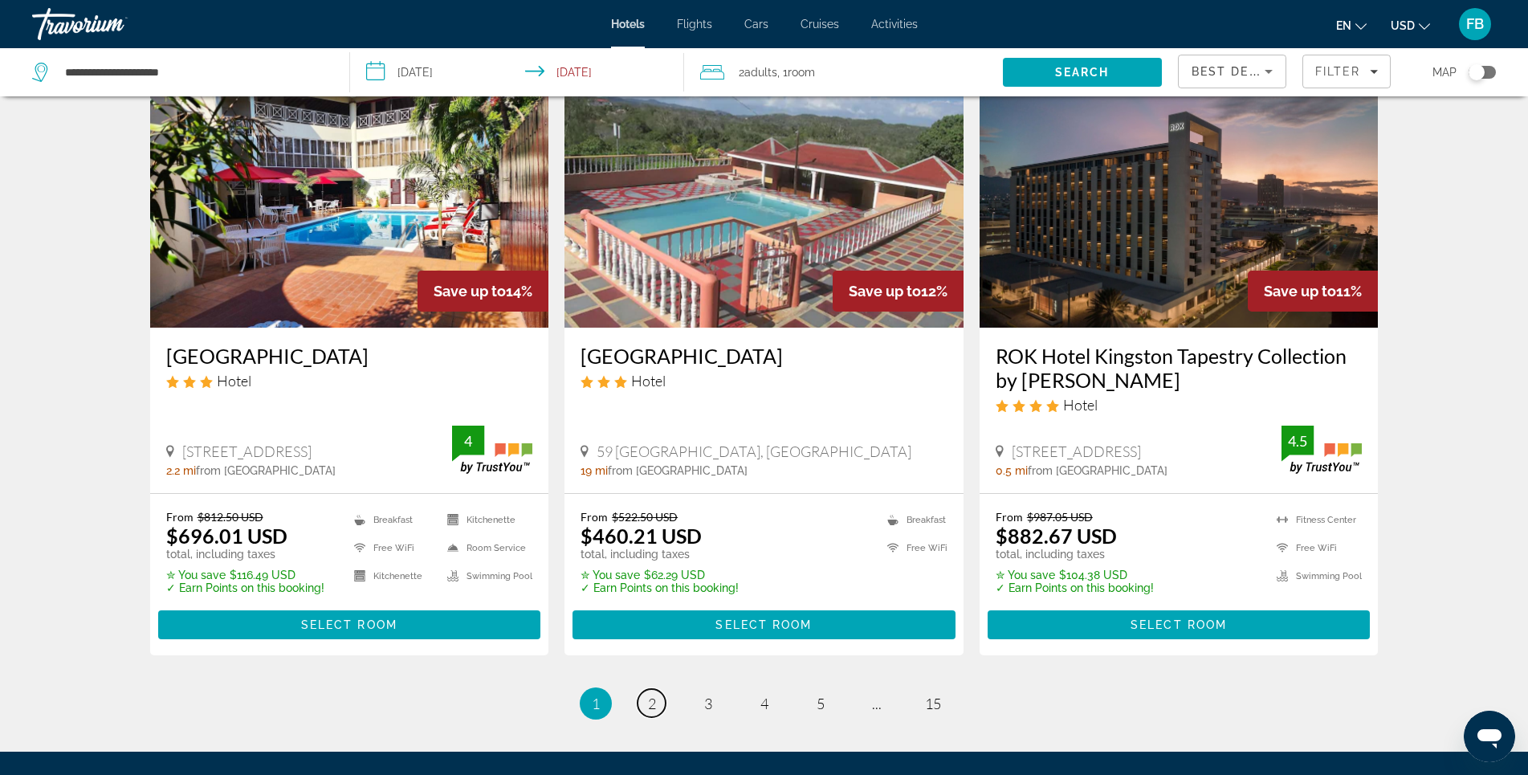
drag, startPoint x: 648, startPoint y: 676, endPoint x: 658, endPoint y: 662, distance: 17.4
click at [648, 695] on span "2" at bounding box center [652, 704] width 8 height 18
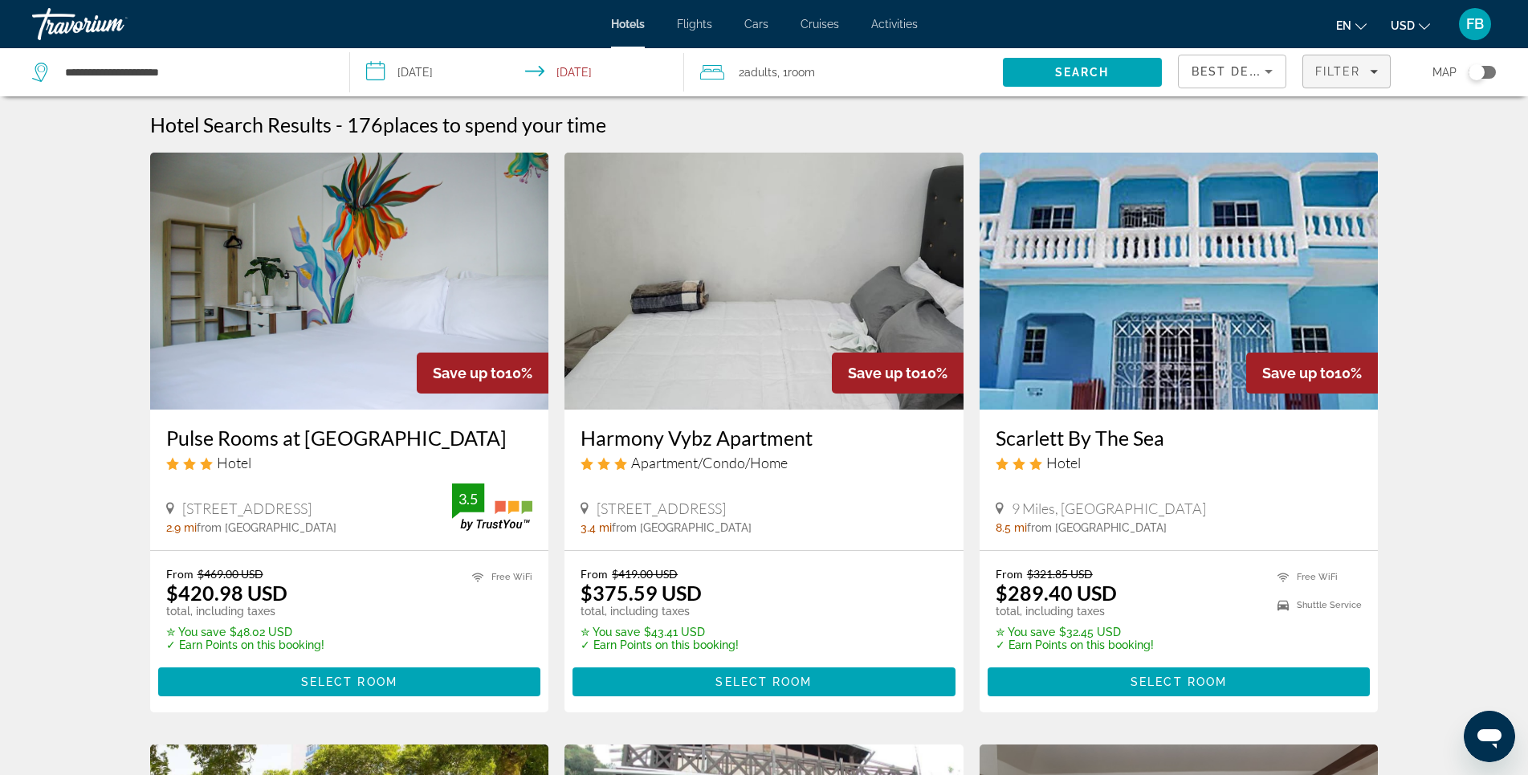
click at [1371, 67] on icon "Filters" at bounding box center [1374, 71] width 8 height 8
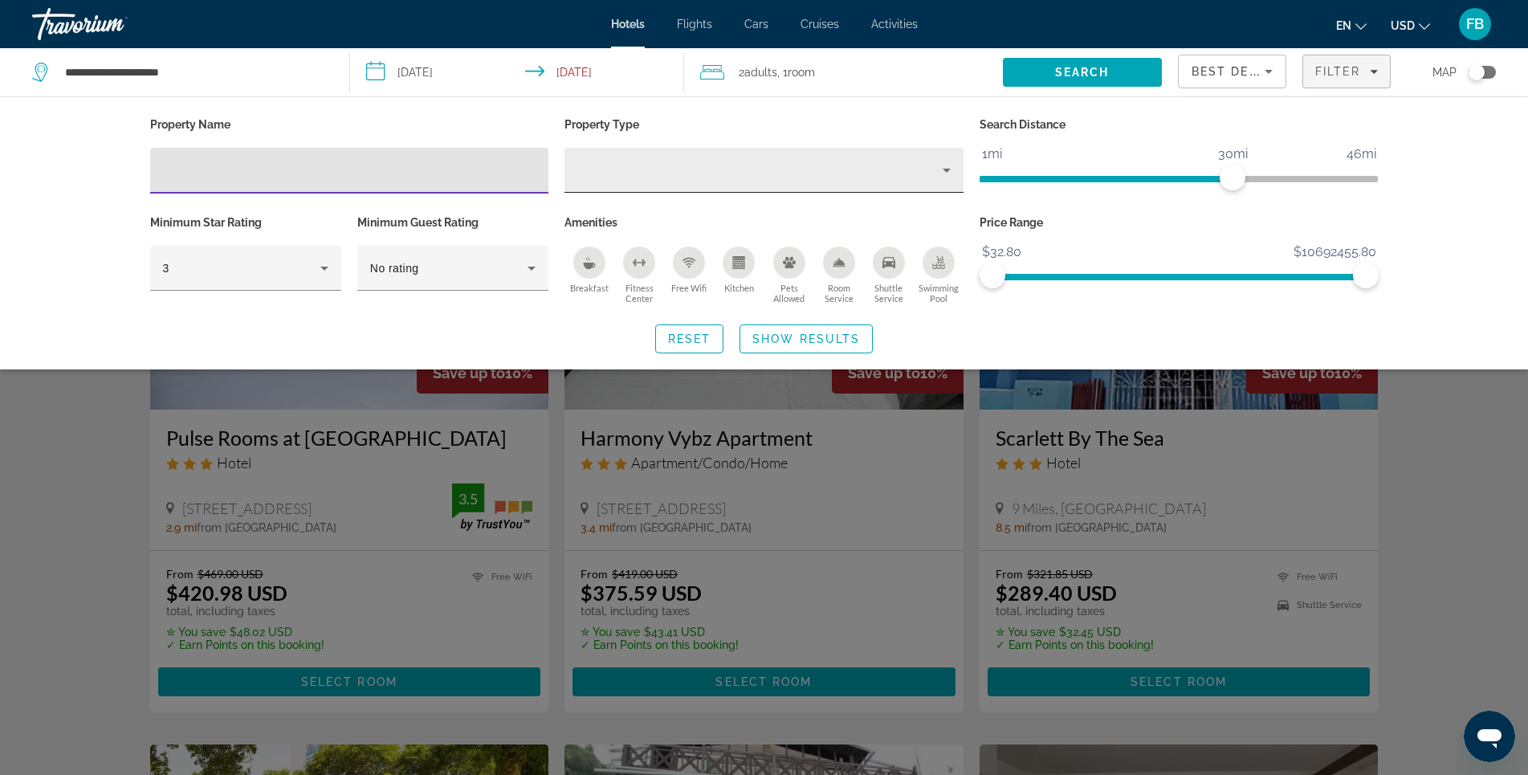
click at [943, 168] on icon "Property type" at bounding box center [946, 170] width 19 height 19
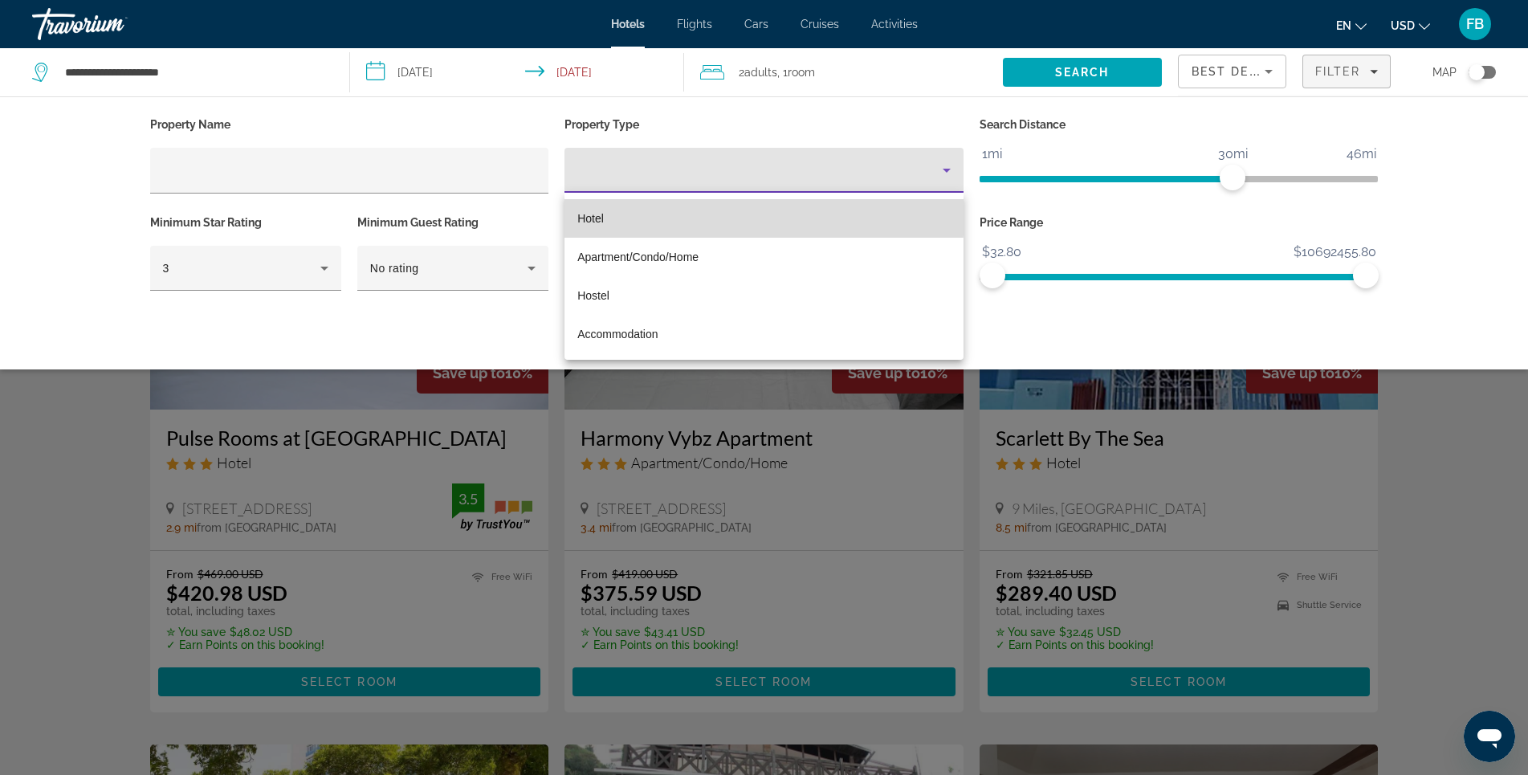
click at [603, 211] on span "Hotel" at bounding box center [590, 218] width 27 height 19
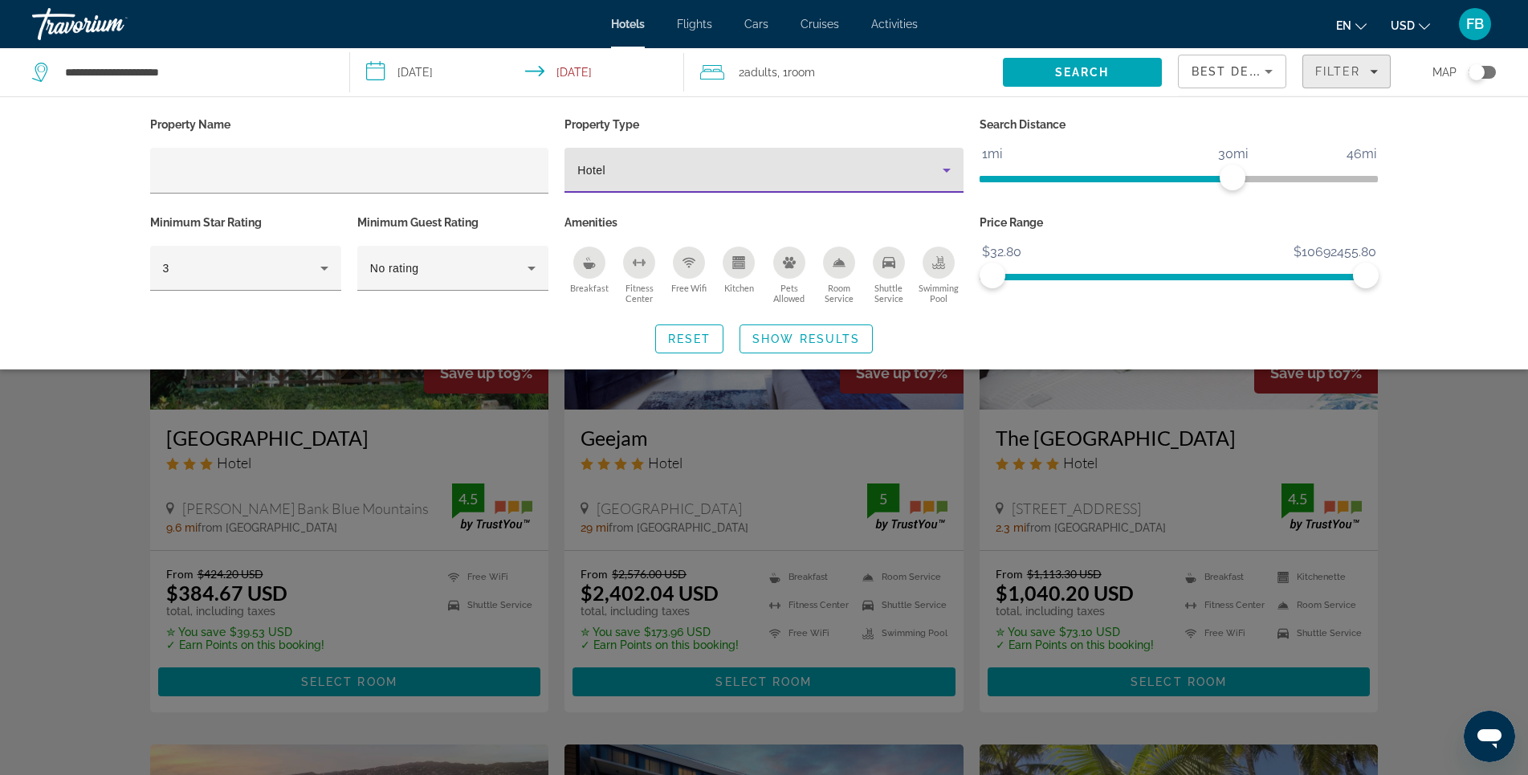
click at [1364, 69] on div "Filter" at bounding box center [1346, 71] width 63 height 13
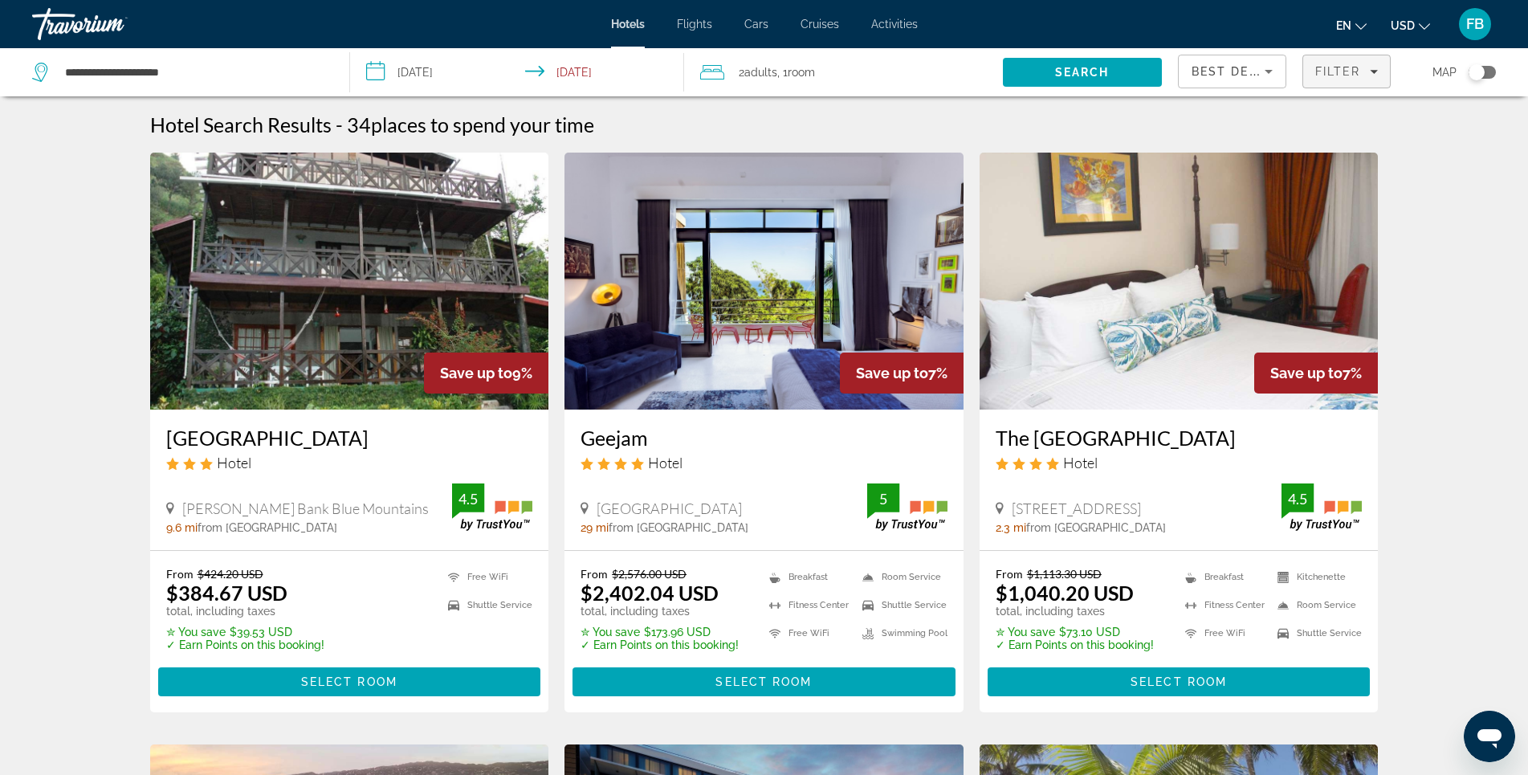
click at [1376, 86] on span "Filters" at bounding box center [1347, 71] width 88 height 39
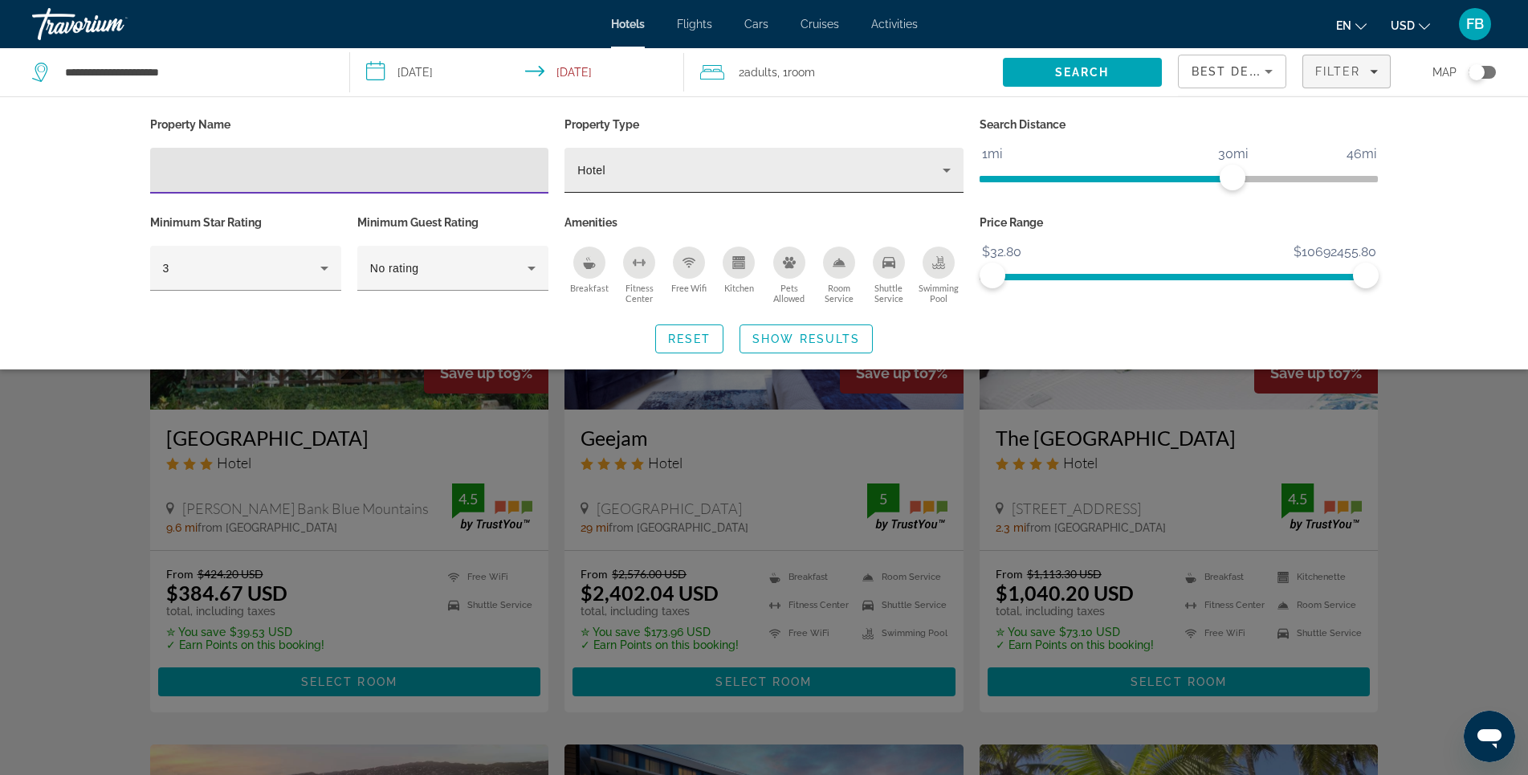
click at [824, 158] on div "Hotel" at bounding box center [763, 170] width 373 height 45
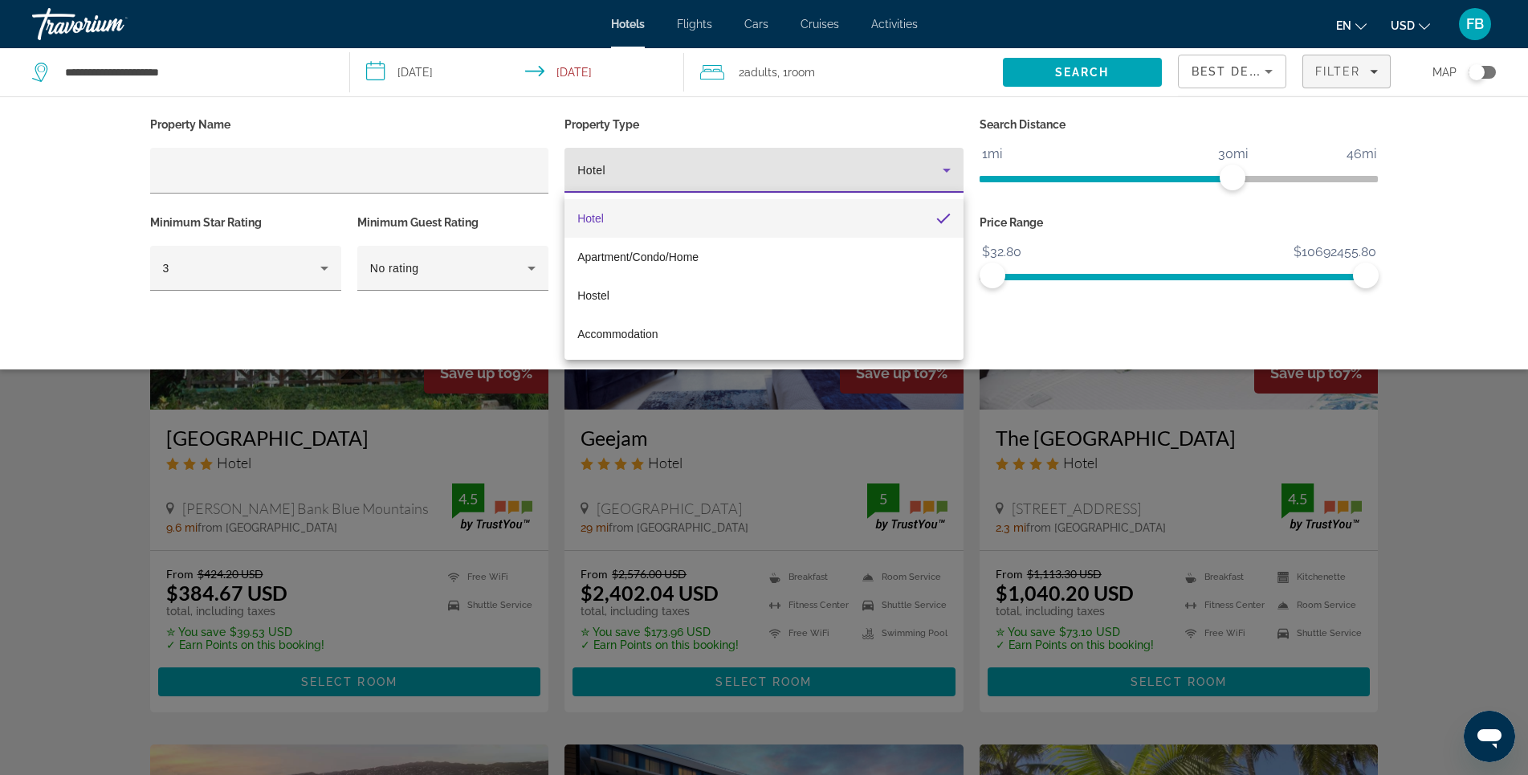
click at [941, 171] on div at bounding box center [764, 387] width 1528 height 775
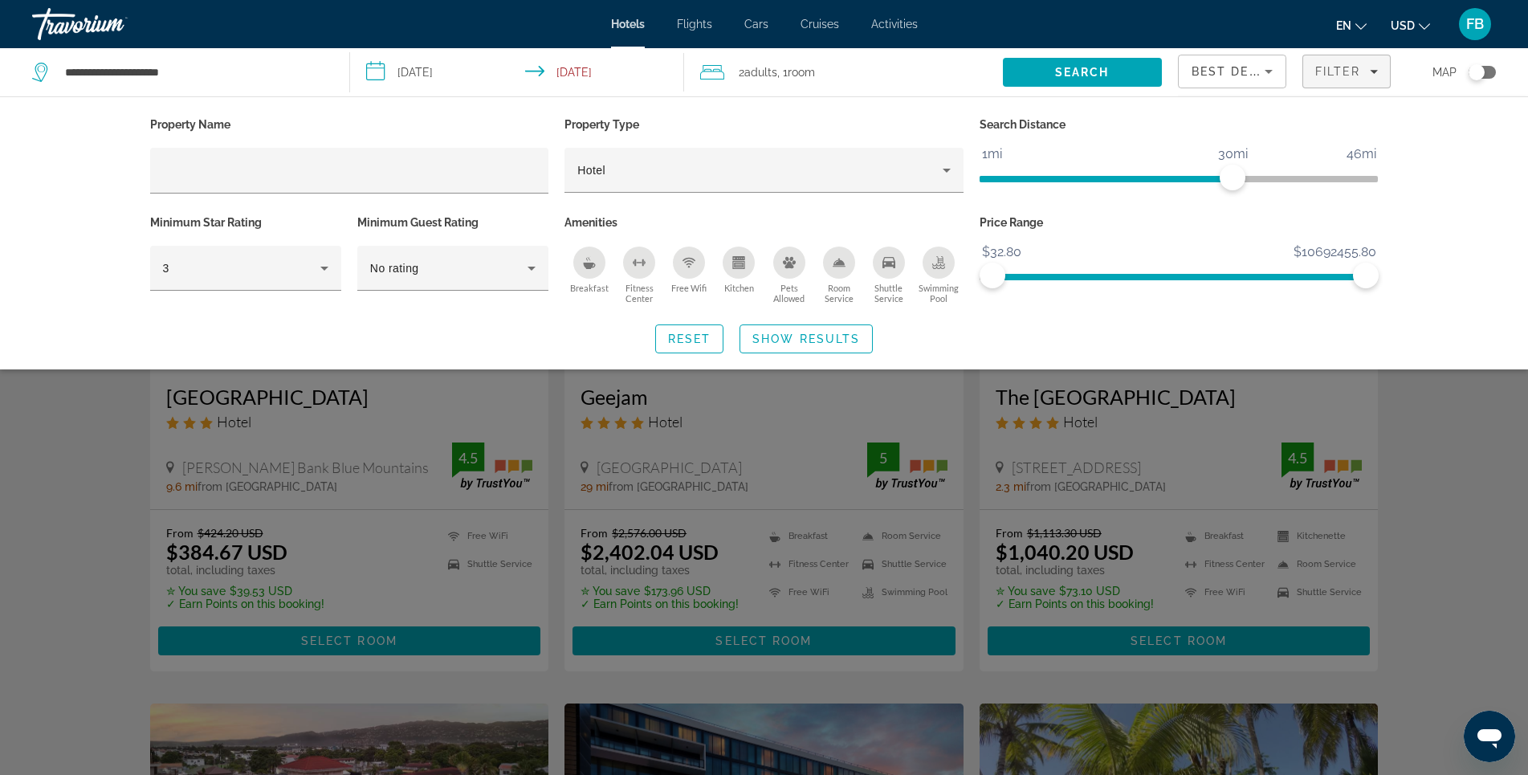
scroll to position [80, 0]
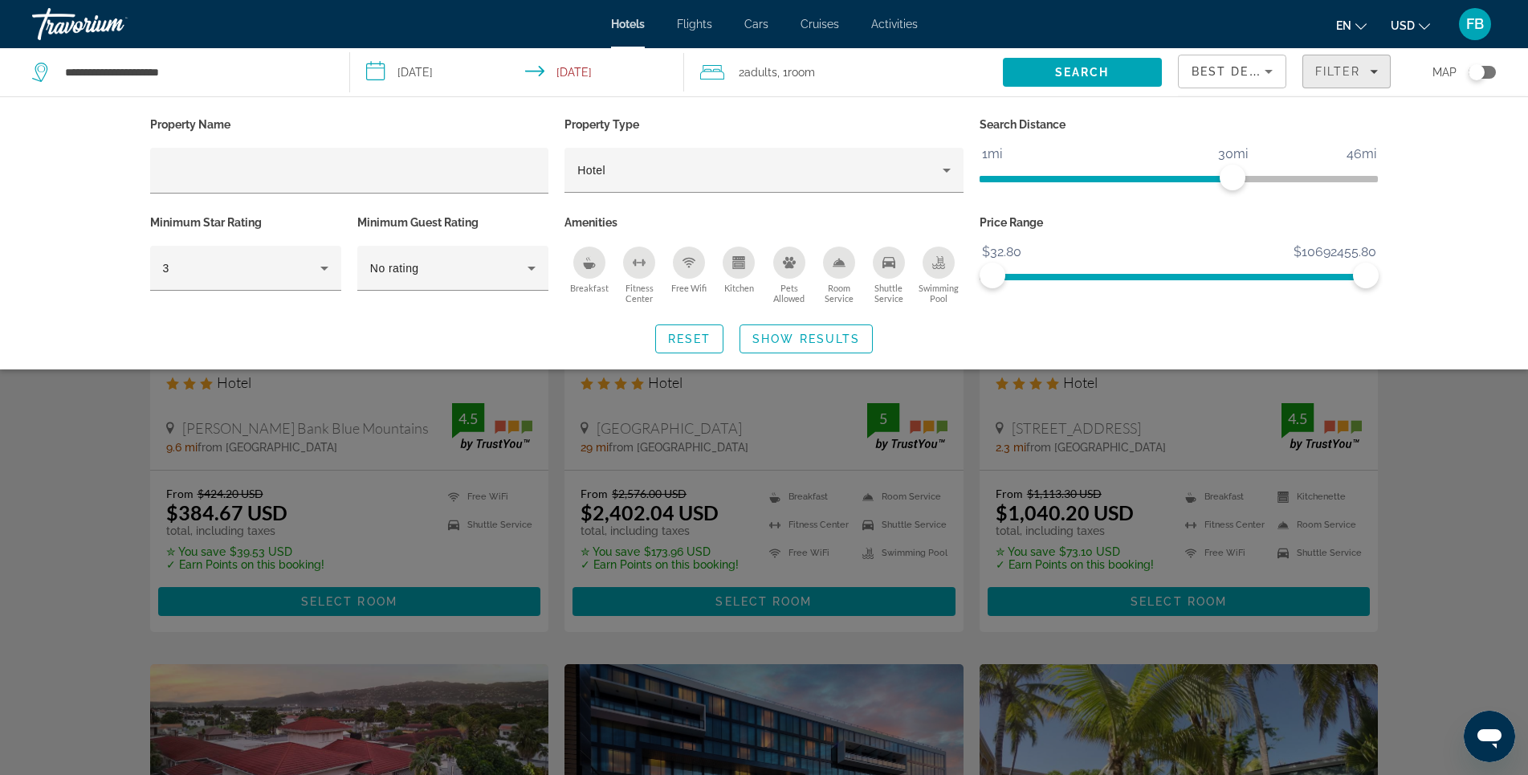
click at [1374, 71] on icon "Filters" at bounding box center [1375, 72] width 8 height 4
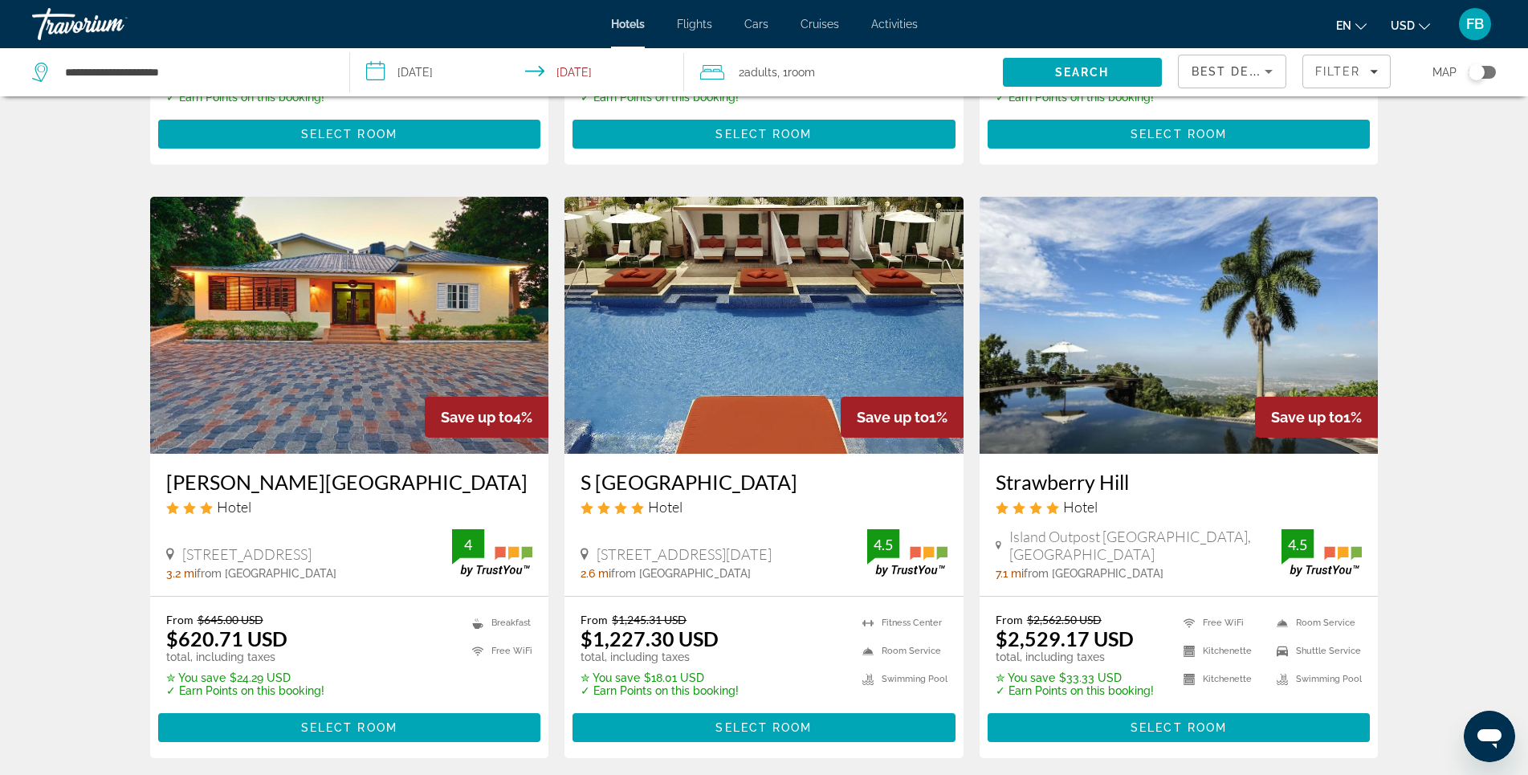
scroll to position [1126, 0]
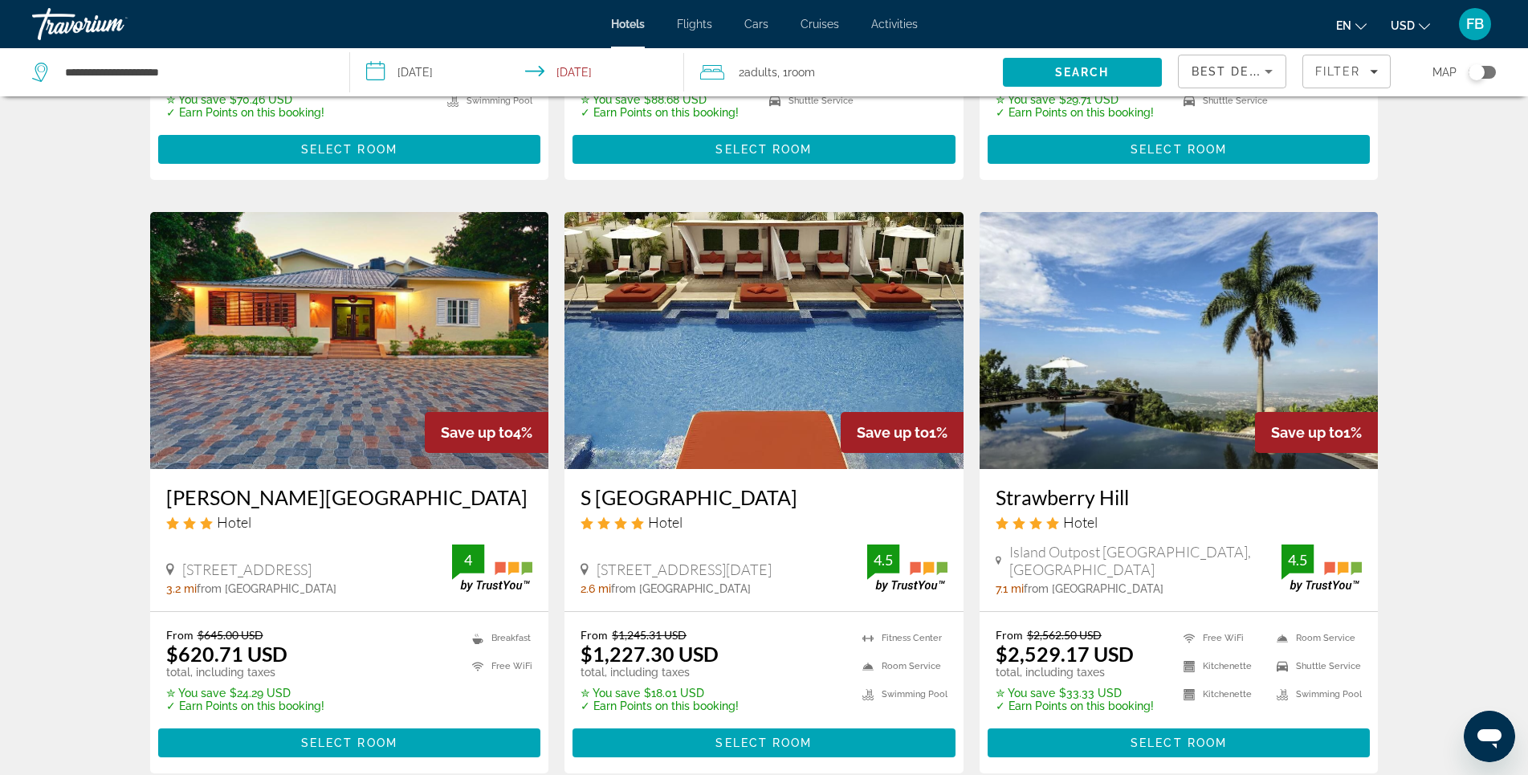
click at [1095, 486] on h3 "Strawberry Hill" at bounding box center [1179, 497] width 367 height 24
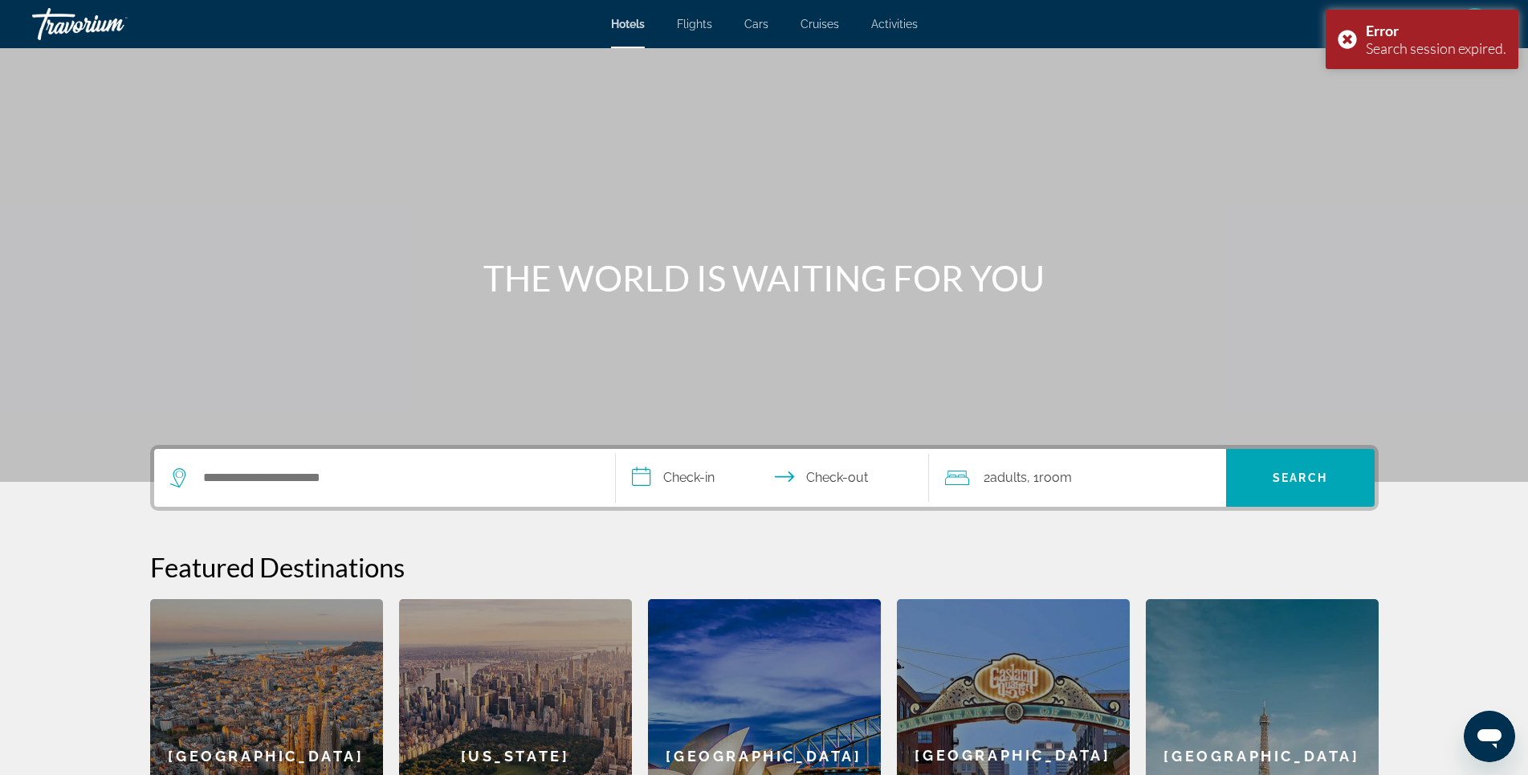
scroll to position [374, 0]
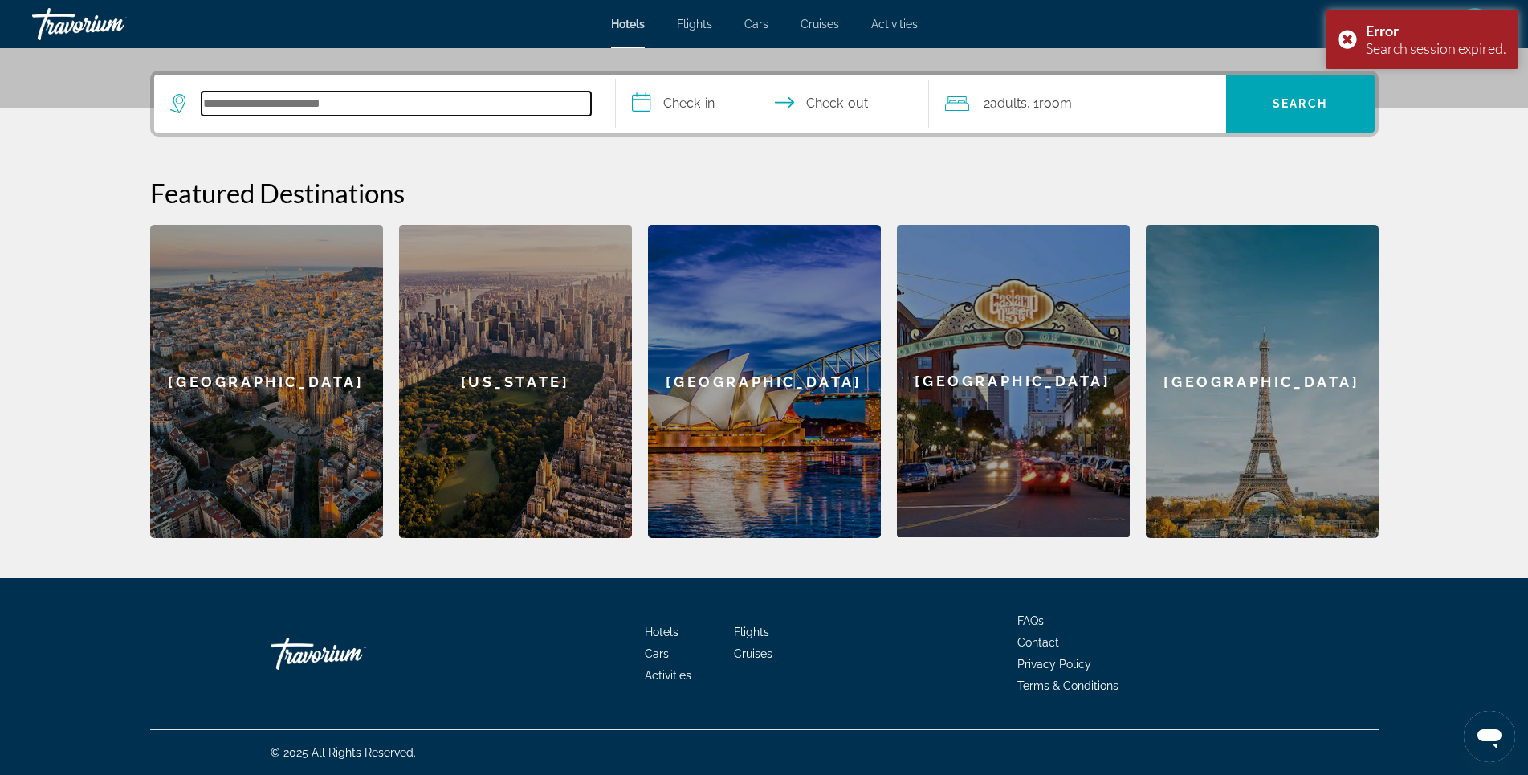
click at [432, 105] on input "Search hotel destination" at bounding box center [397, 104] width 390 height 24
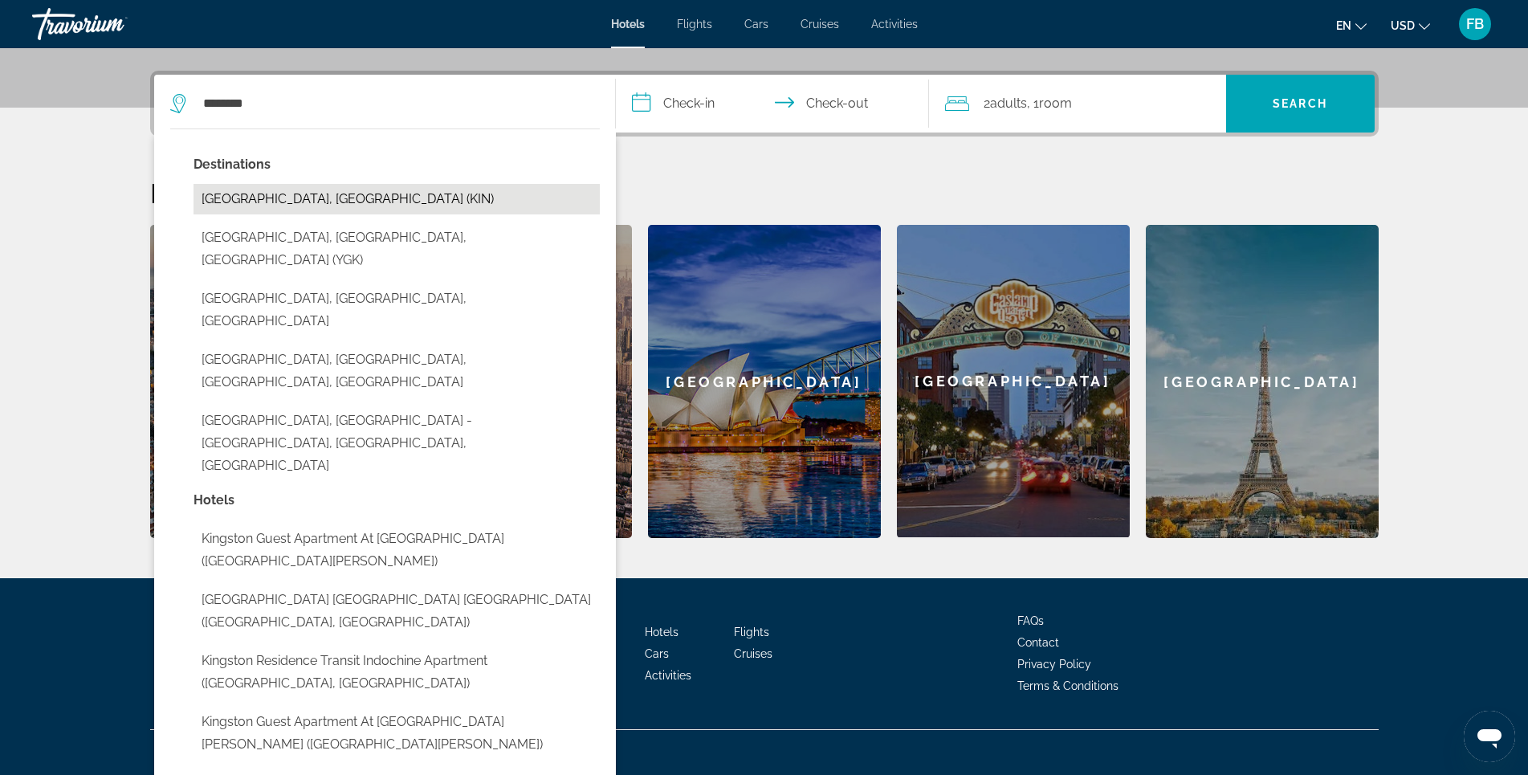
click at [447, 194] on button "Kingston, Jamaica (KIN)" at bounding box center [397, 199] width 406 height 31
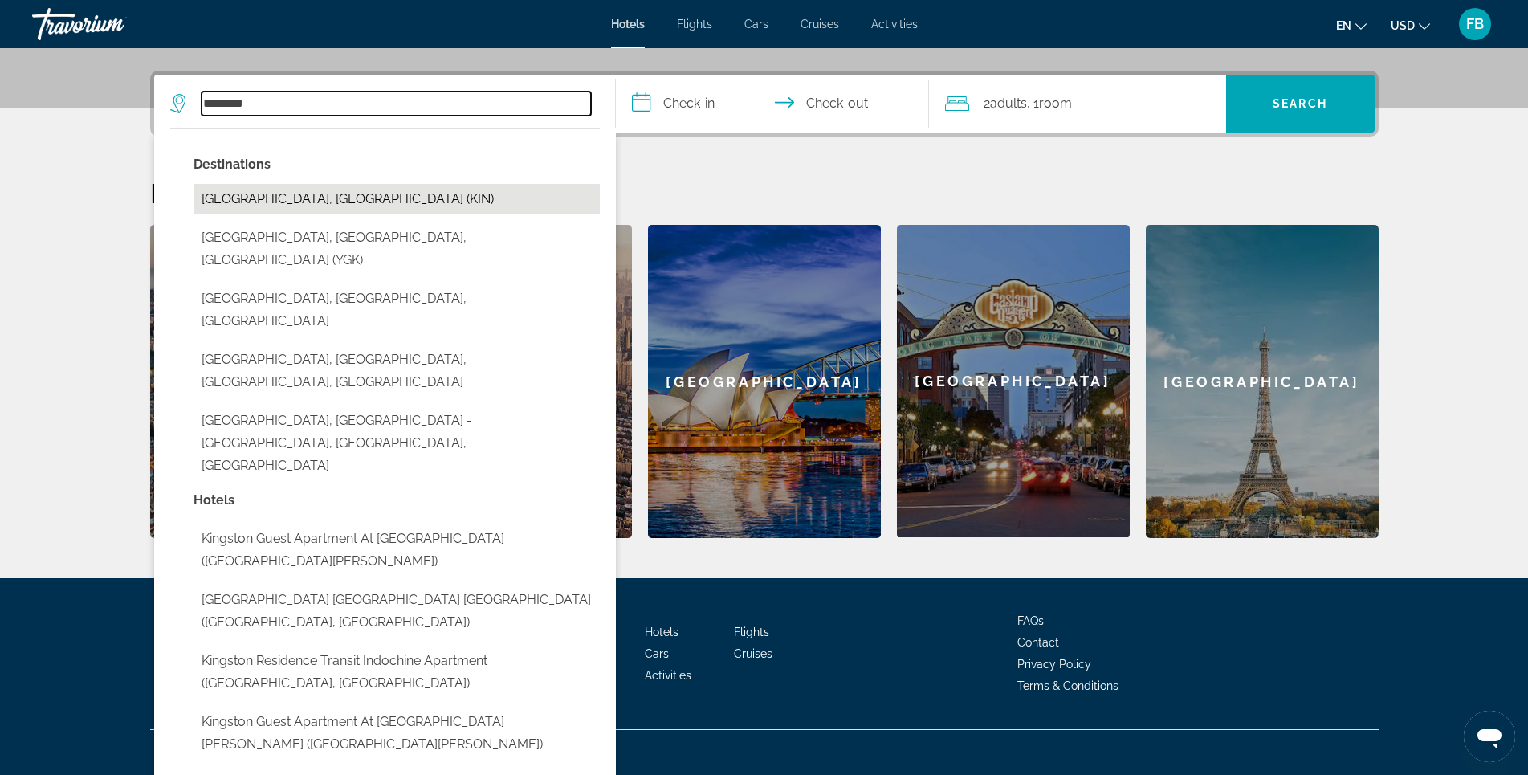
type input "**********"
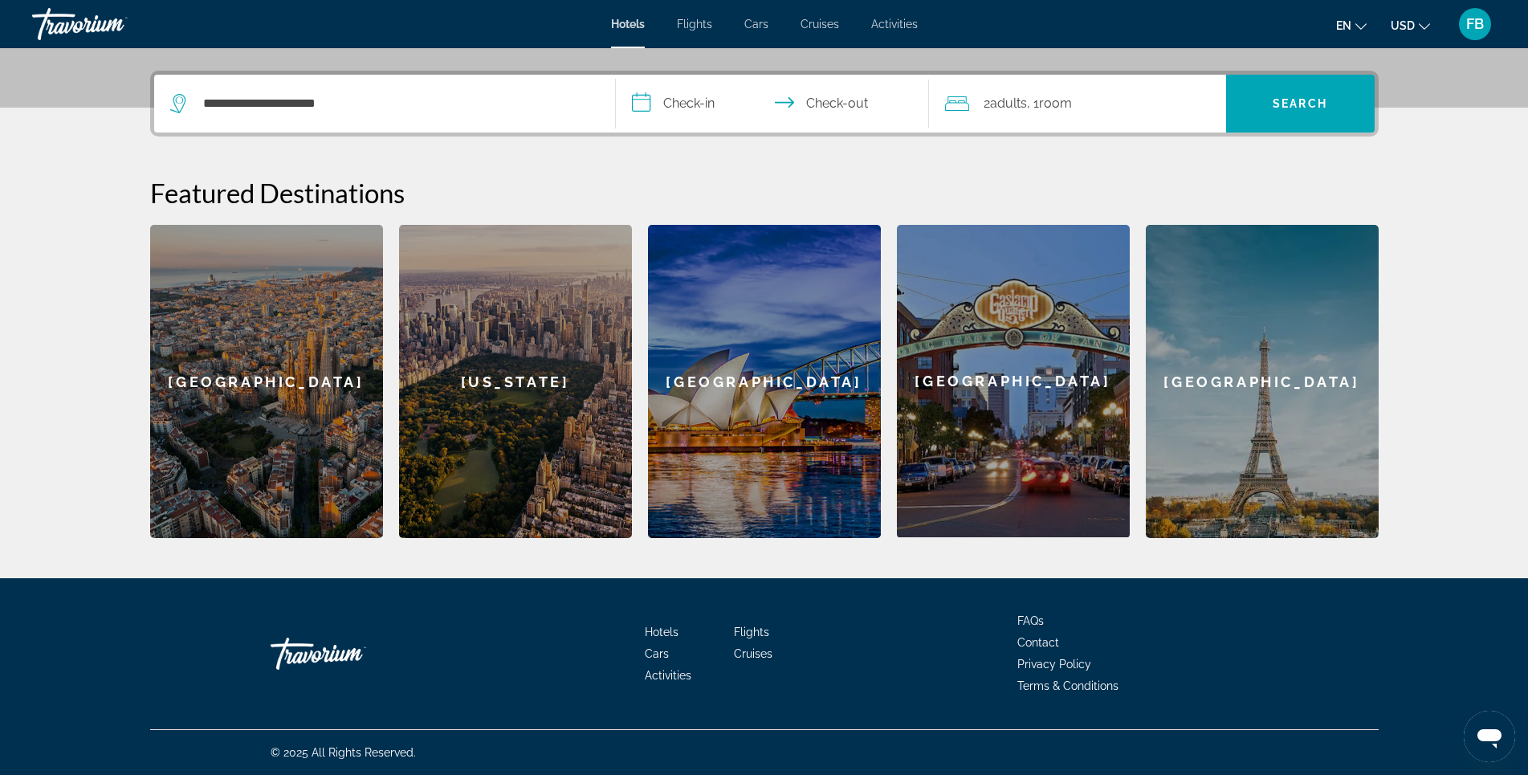
click at [663, 121] on input "**********" at bounding box center [776, 106] width 320 height 63
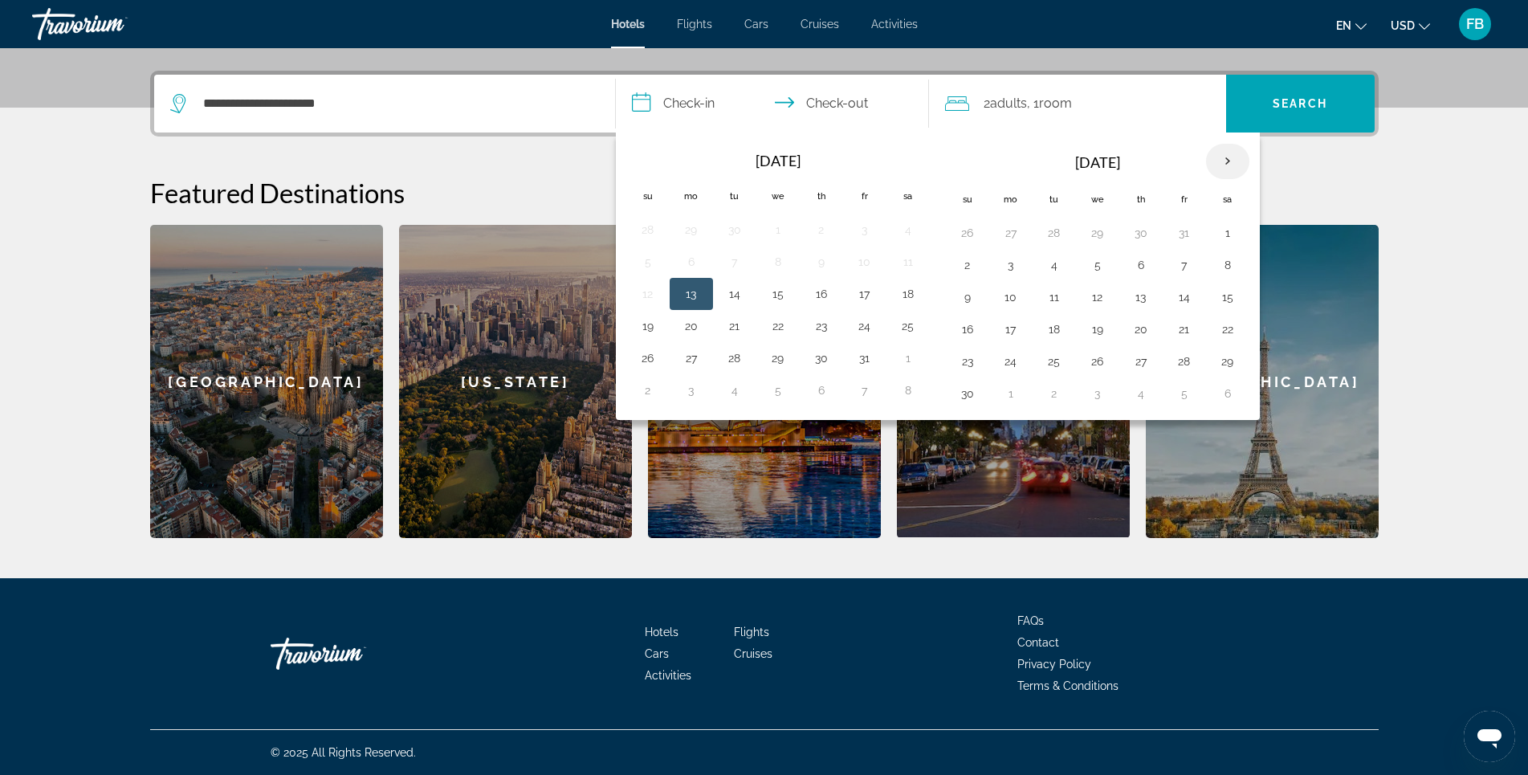
click at [1229, 169] on th "Next month" at bounding box center [1227, 161] width 43 height 35
click at [1230, 168] on th "Next month" at bounding box center [1227, 161] width 43 height 35
click at [1008, 332] on button "19" at bounding box center [1011, 329] width 26 height 22
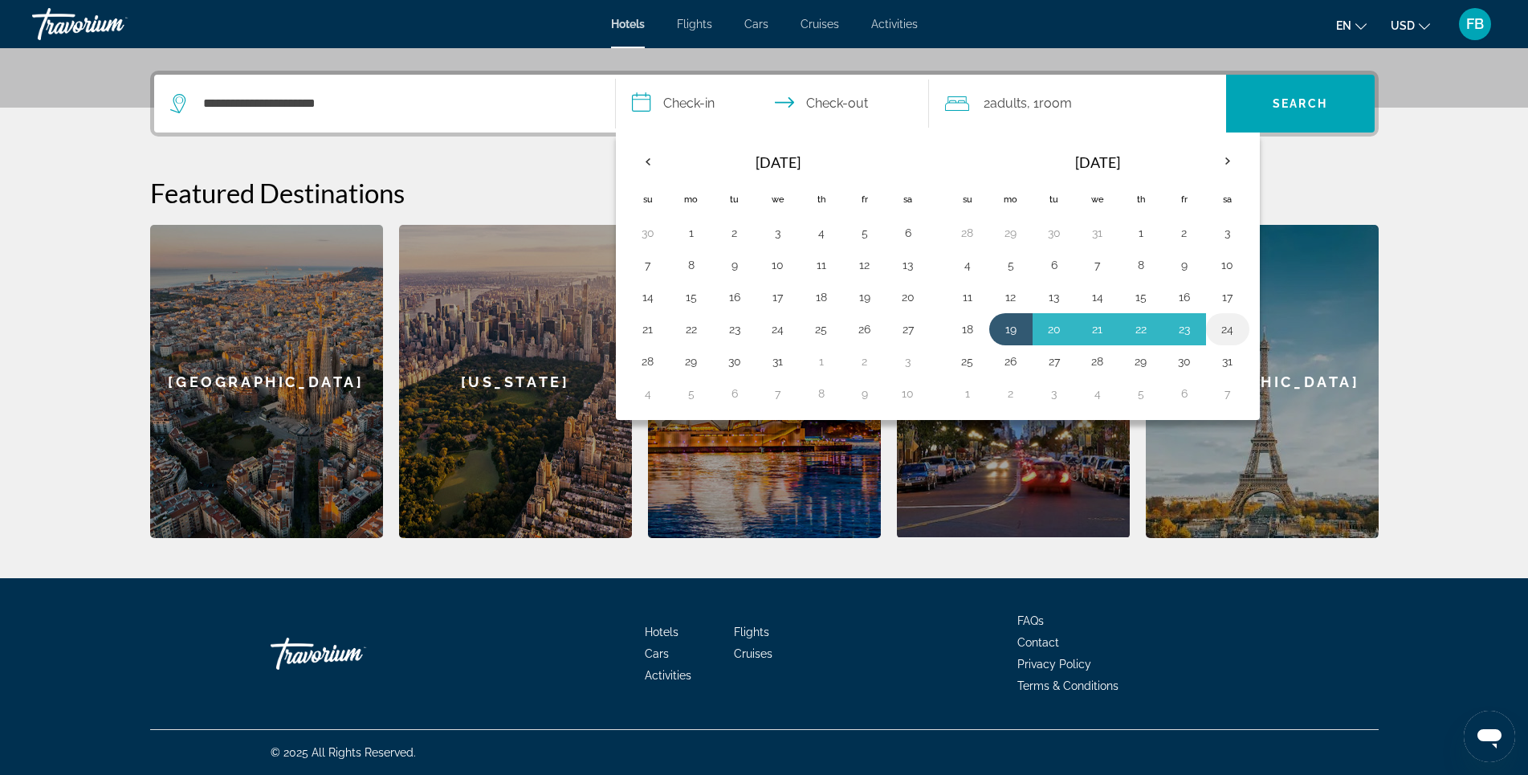
click at [1230, 323] on button "24" at bounding box center [1228, 329] width 26 height 22
type input "**********"
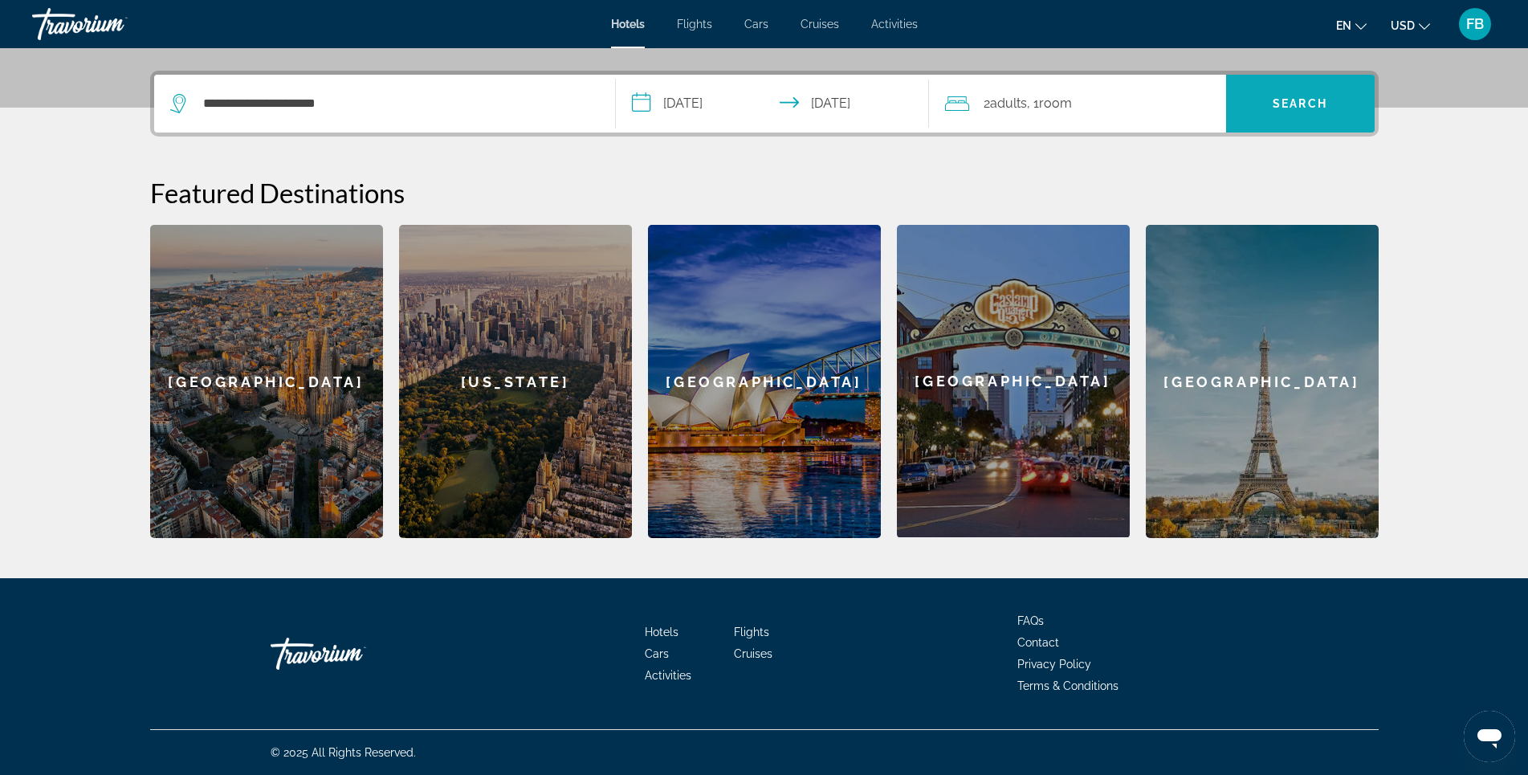
click at [1275, 95] on span "Search" at bounding box center [1300, 103] width 149 height 39
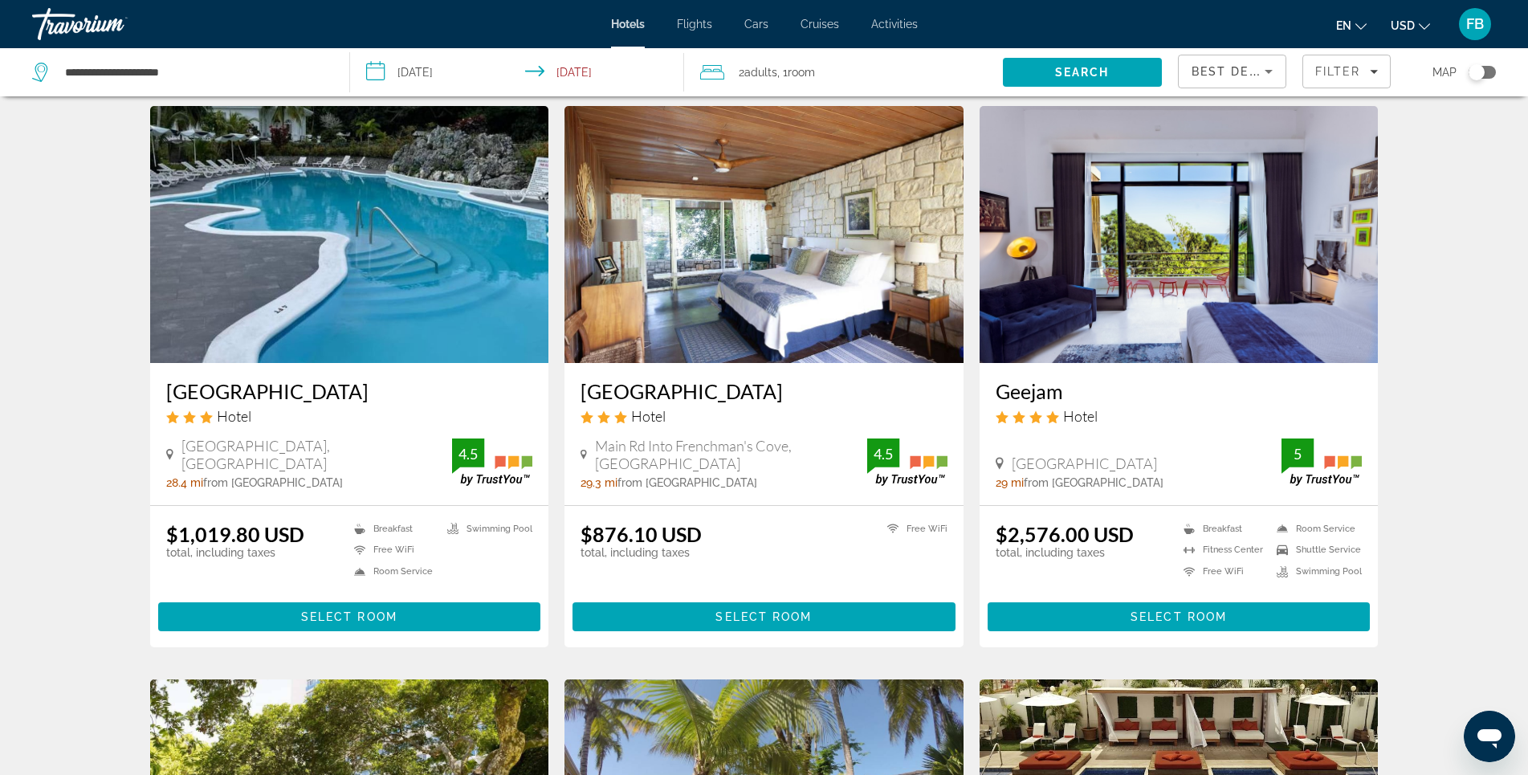
scroll to position [14, 0]
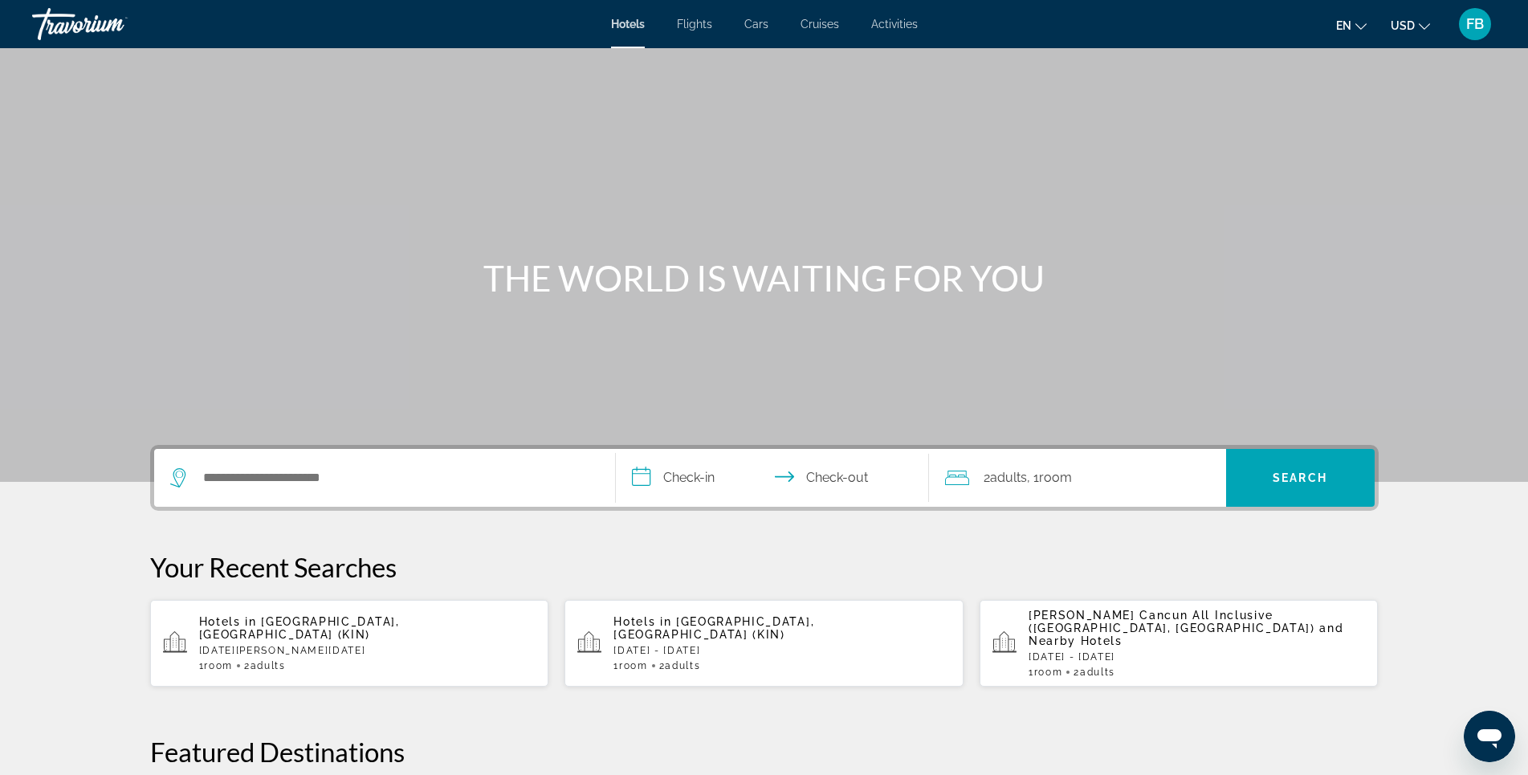
click at [263, 643] on div "Hotels in [GEOGRAPHIC_DATA], [GEOGRAPHIC_DATA] ([GEOGRAPHIC_DATA]) [DATE] - [DA…" at bounding box center [367, 643] width 337 height 56
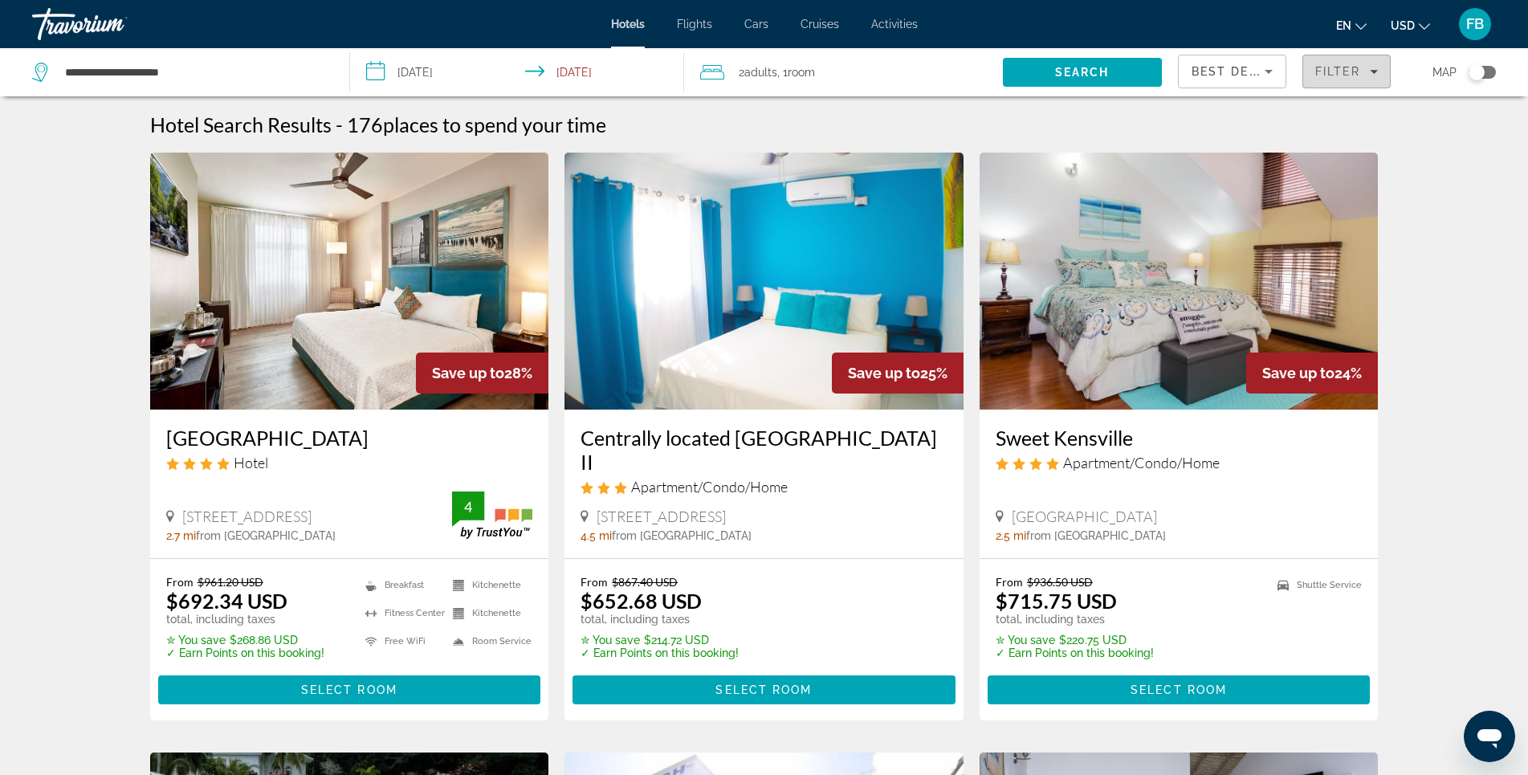
click at [1340, 66] on span "Filter" at bounding box center [1338, 71] width 46 height 13
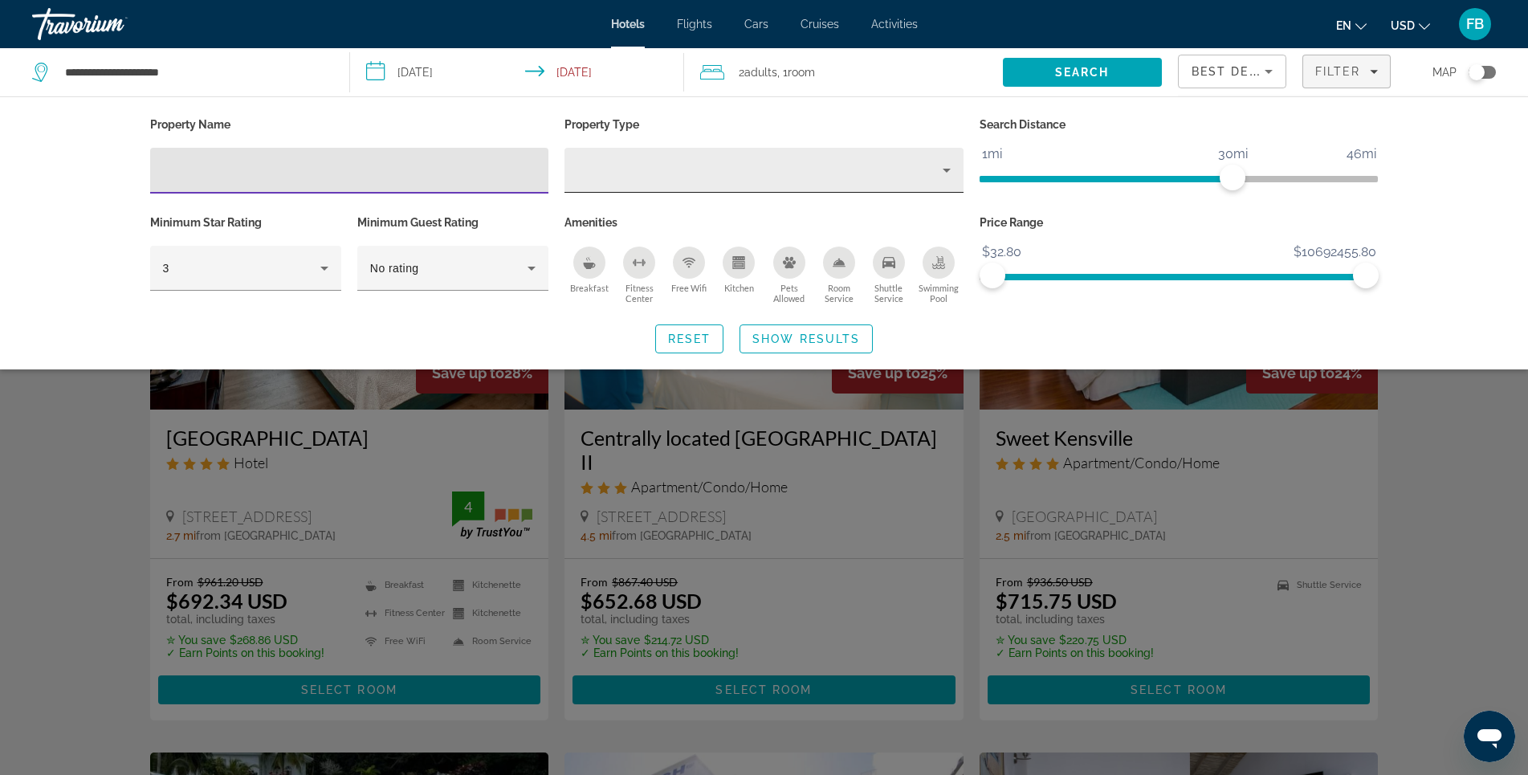
click at [723, 173] on div "Property type" at bounding box center [759, 170] width 365 height 19
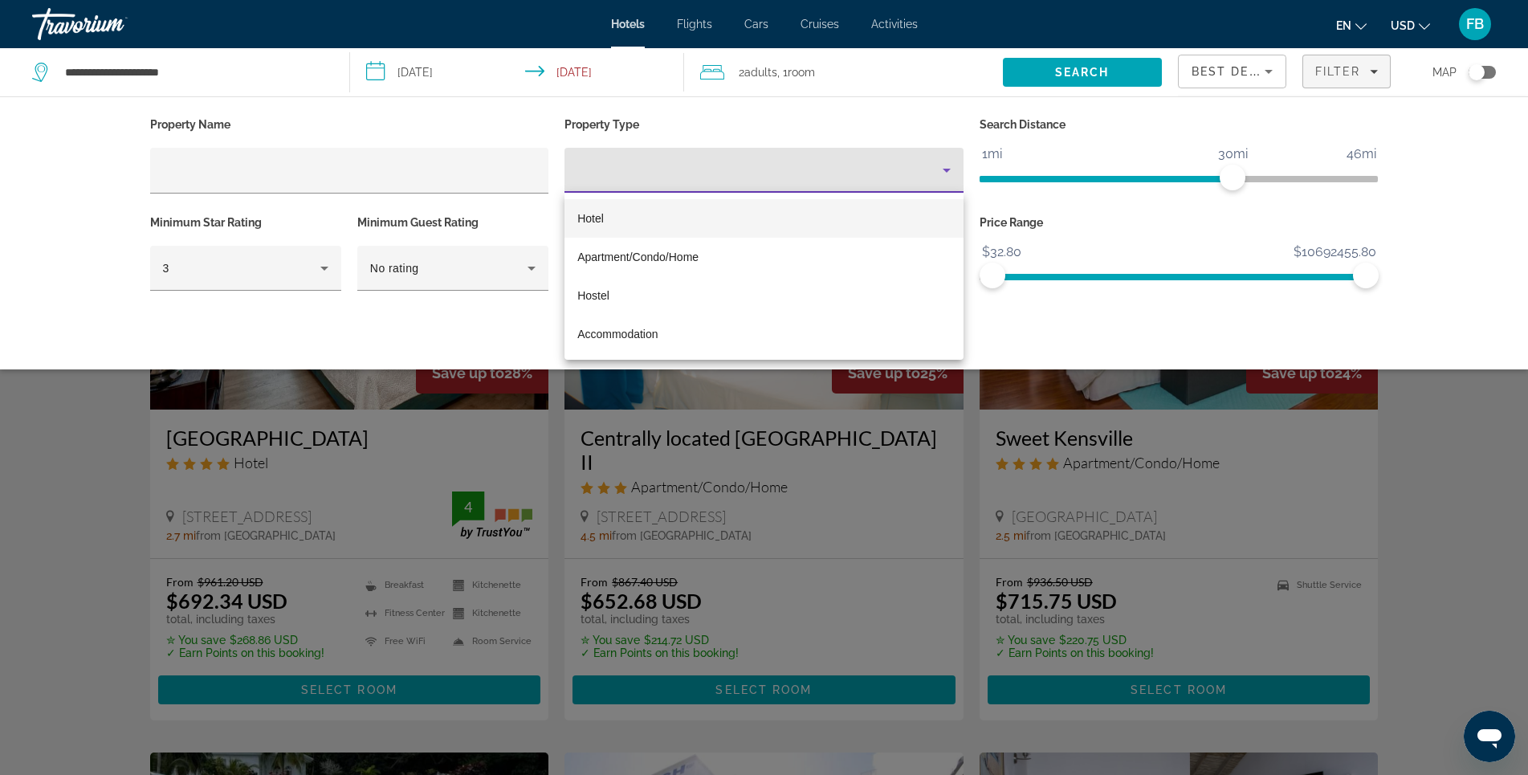
click at [708, 210] on mat-option "Hotel" at bounding box center [764, 218] width 399 height 39
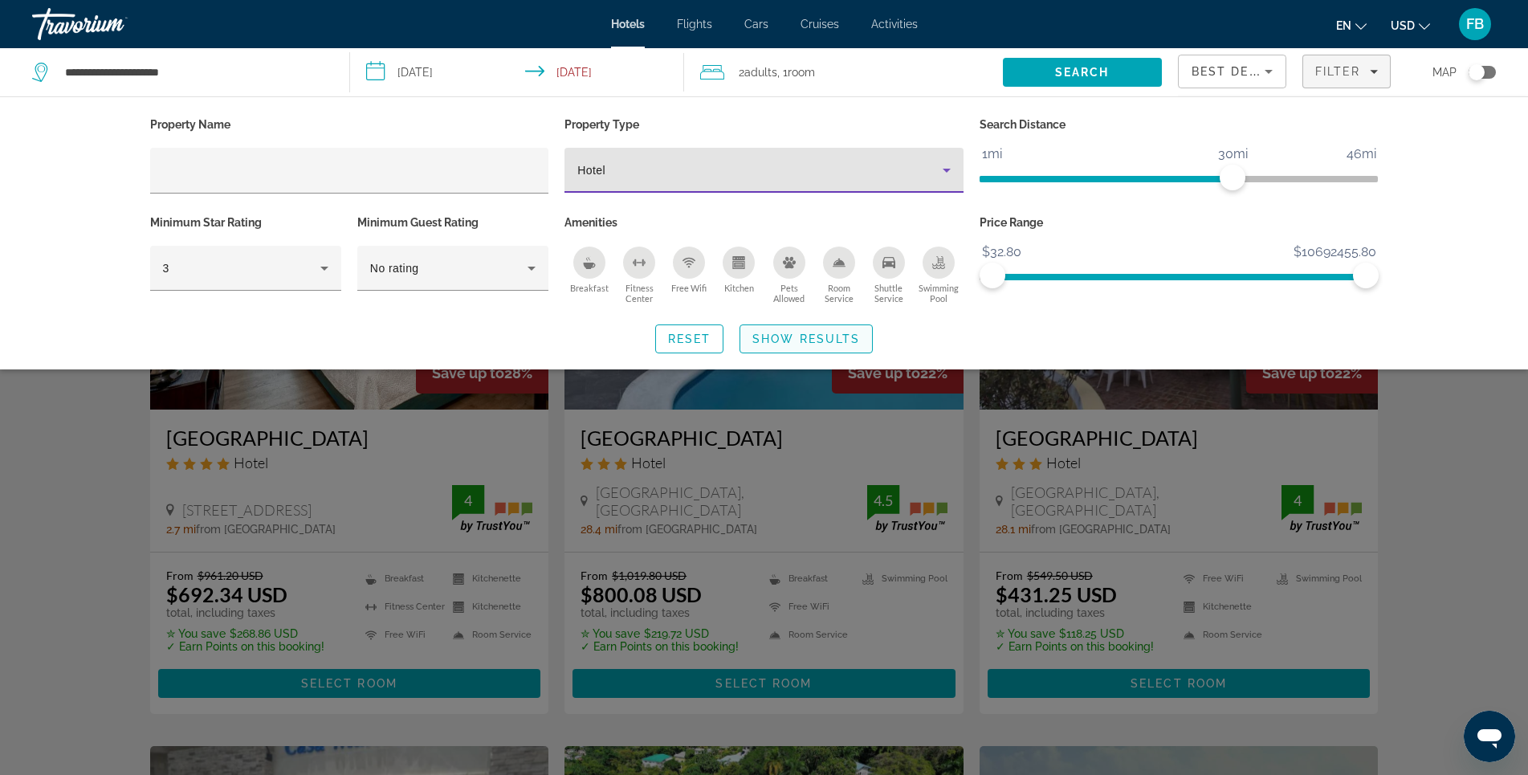
click at [850, 340] on span "Show Results" at bounding box center [807, 338] width 108 height 13
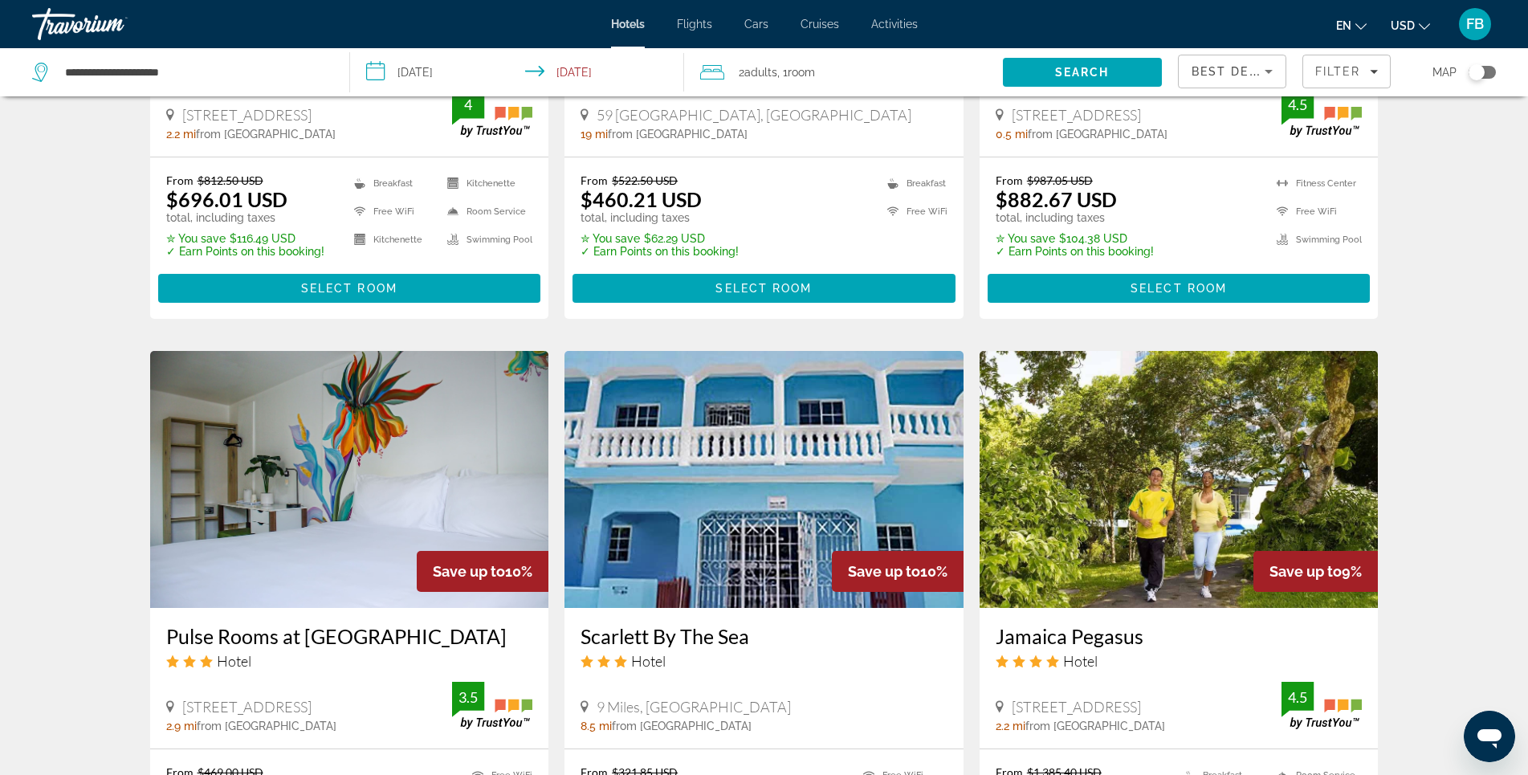
scroll to position [1845, 0]
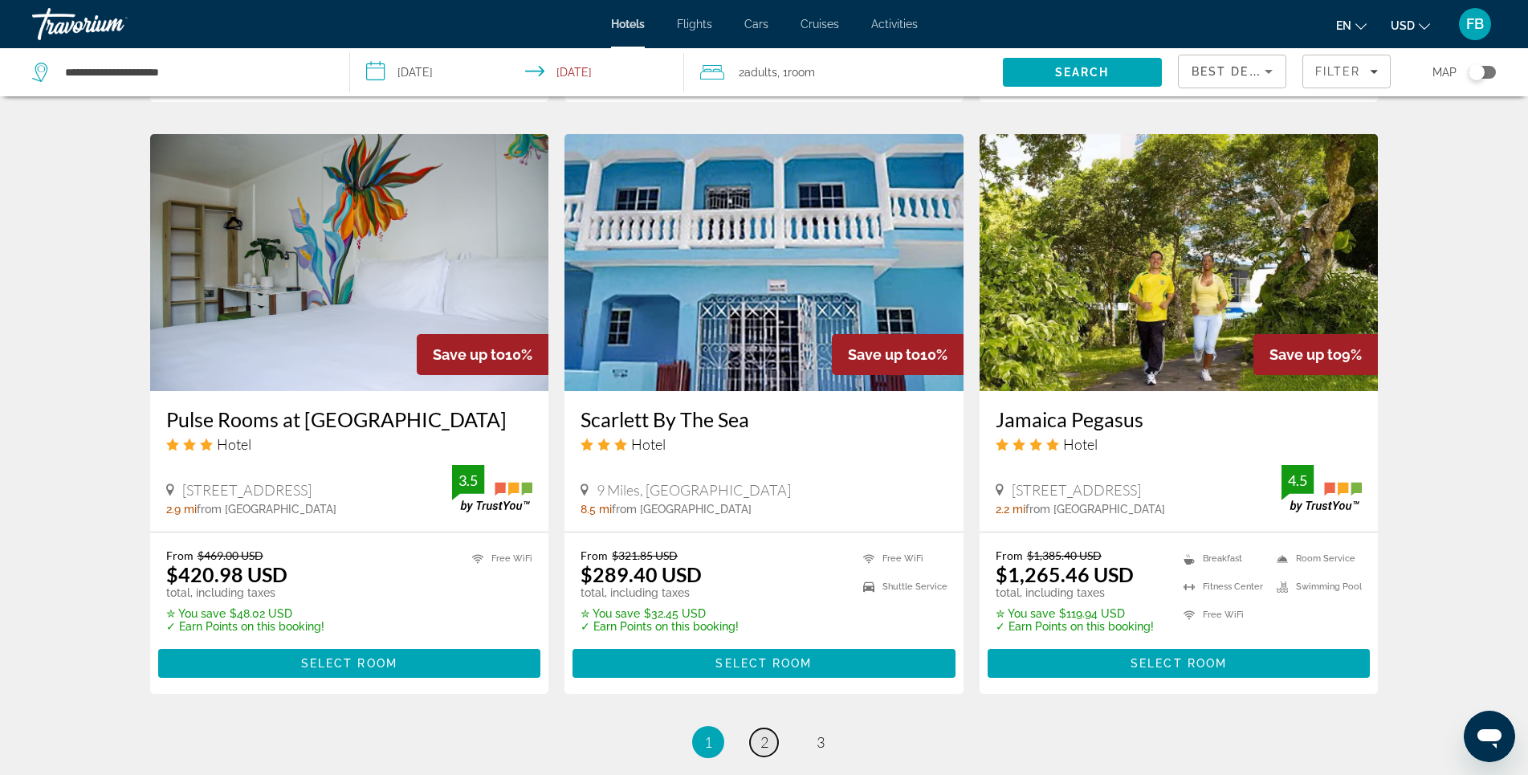
click at [764, 733] on span "2" at bounding box center [765, 742] width 8 height 18
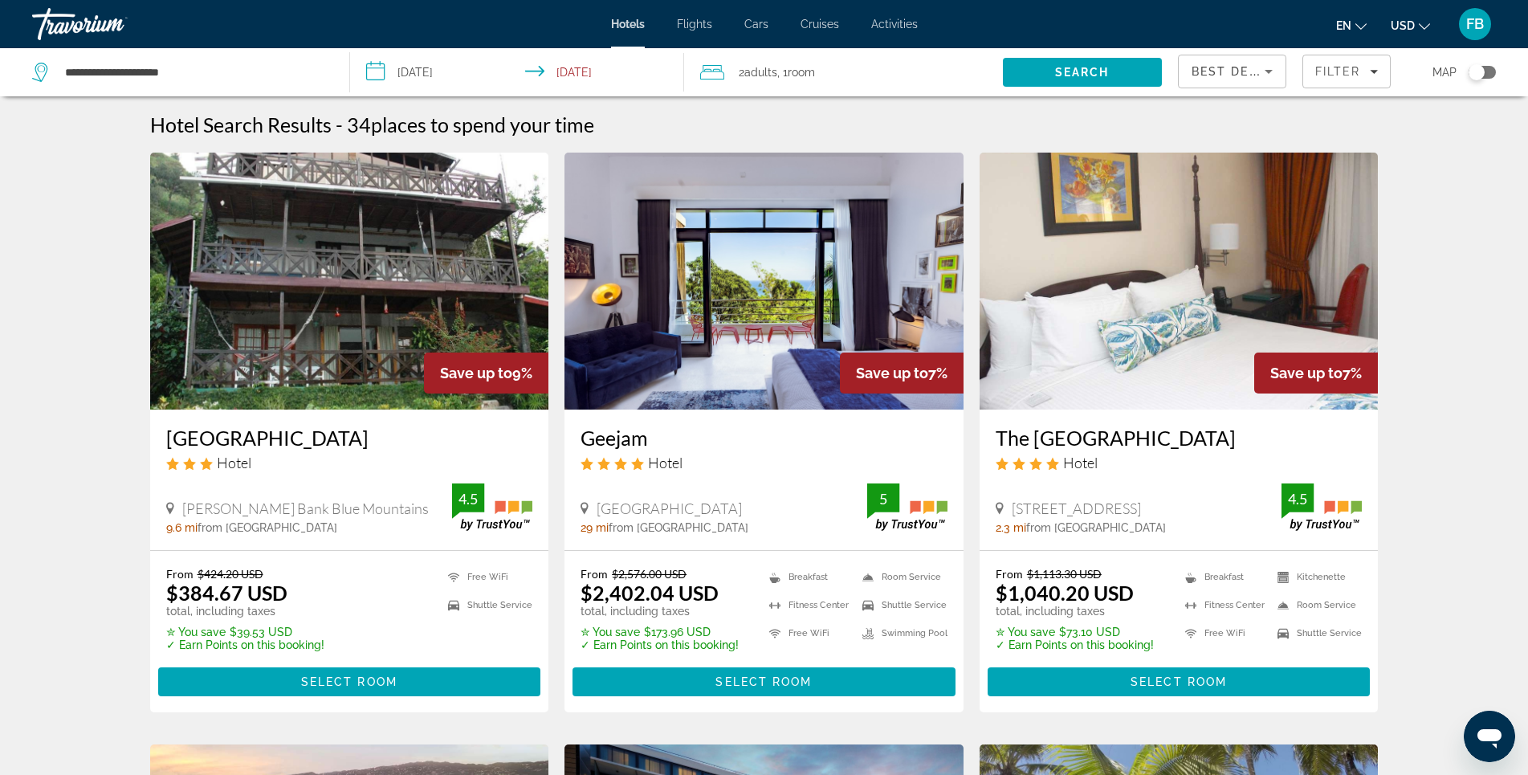
click at [771, 339] on img "Main content" at bounding box center [764, 281] width 399 height 257
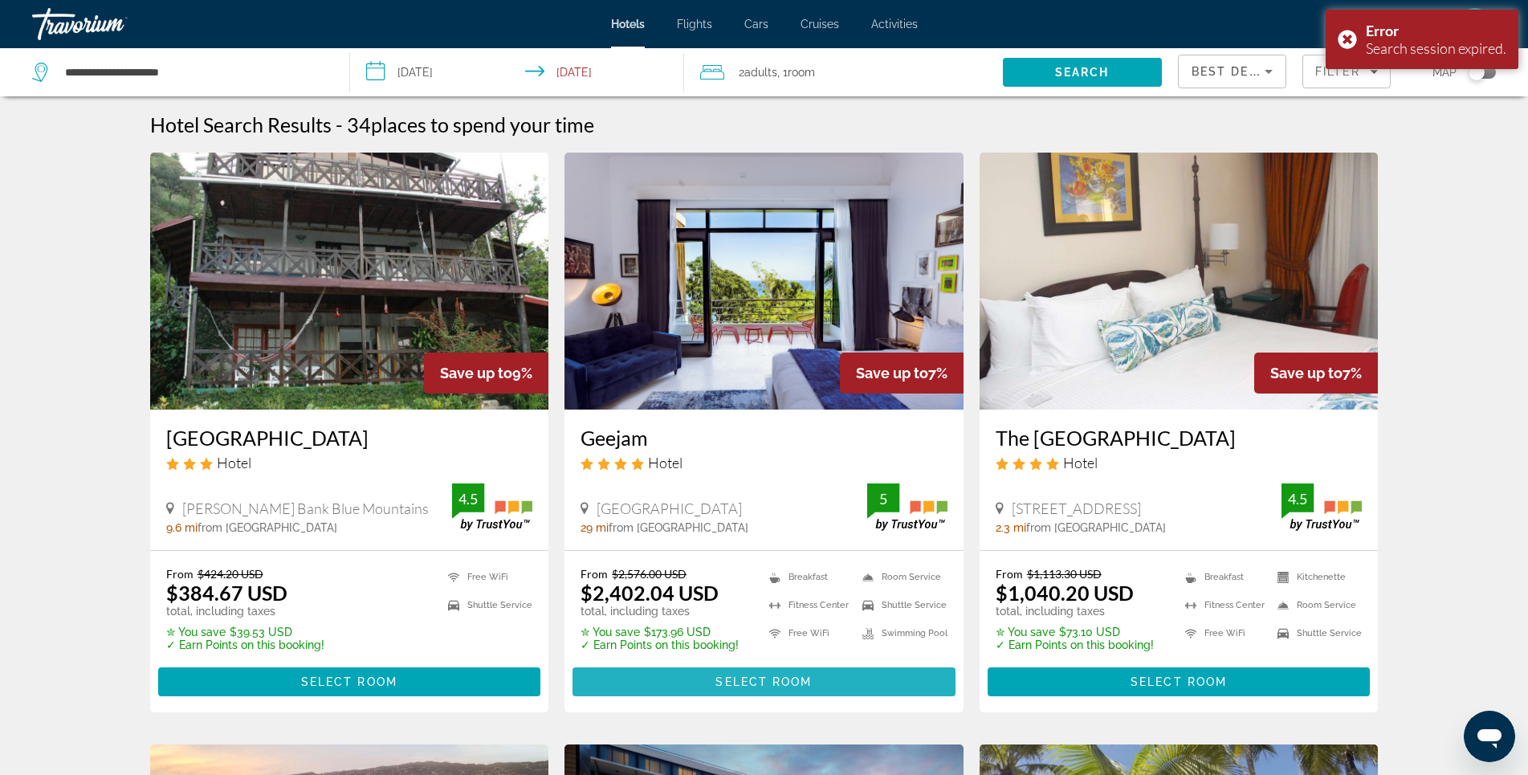
click at [773, 685] on span "Select Room" at bounding box center [764, 681] width 96 height 13
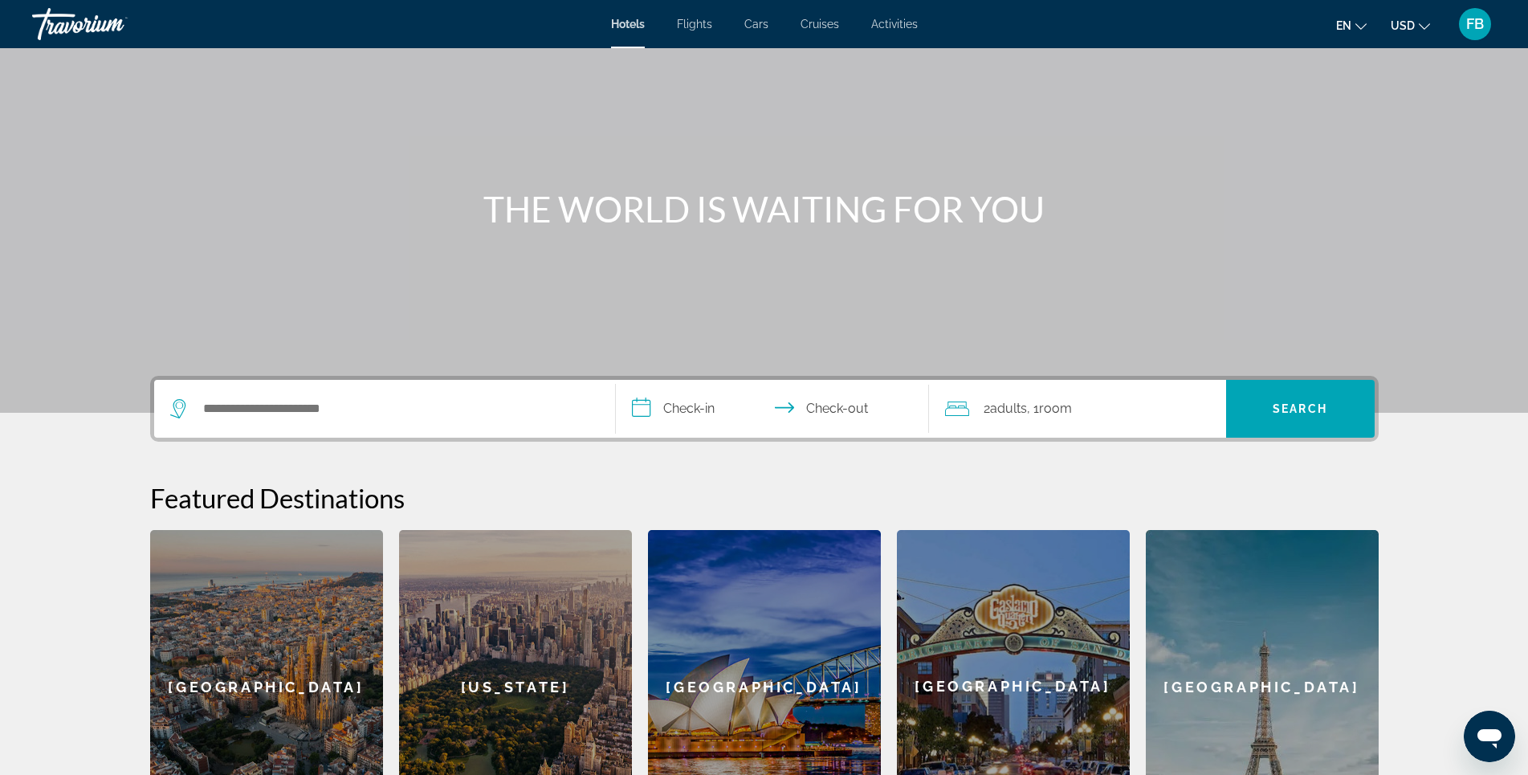
scroll to position [161, 0]
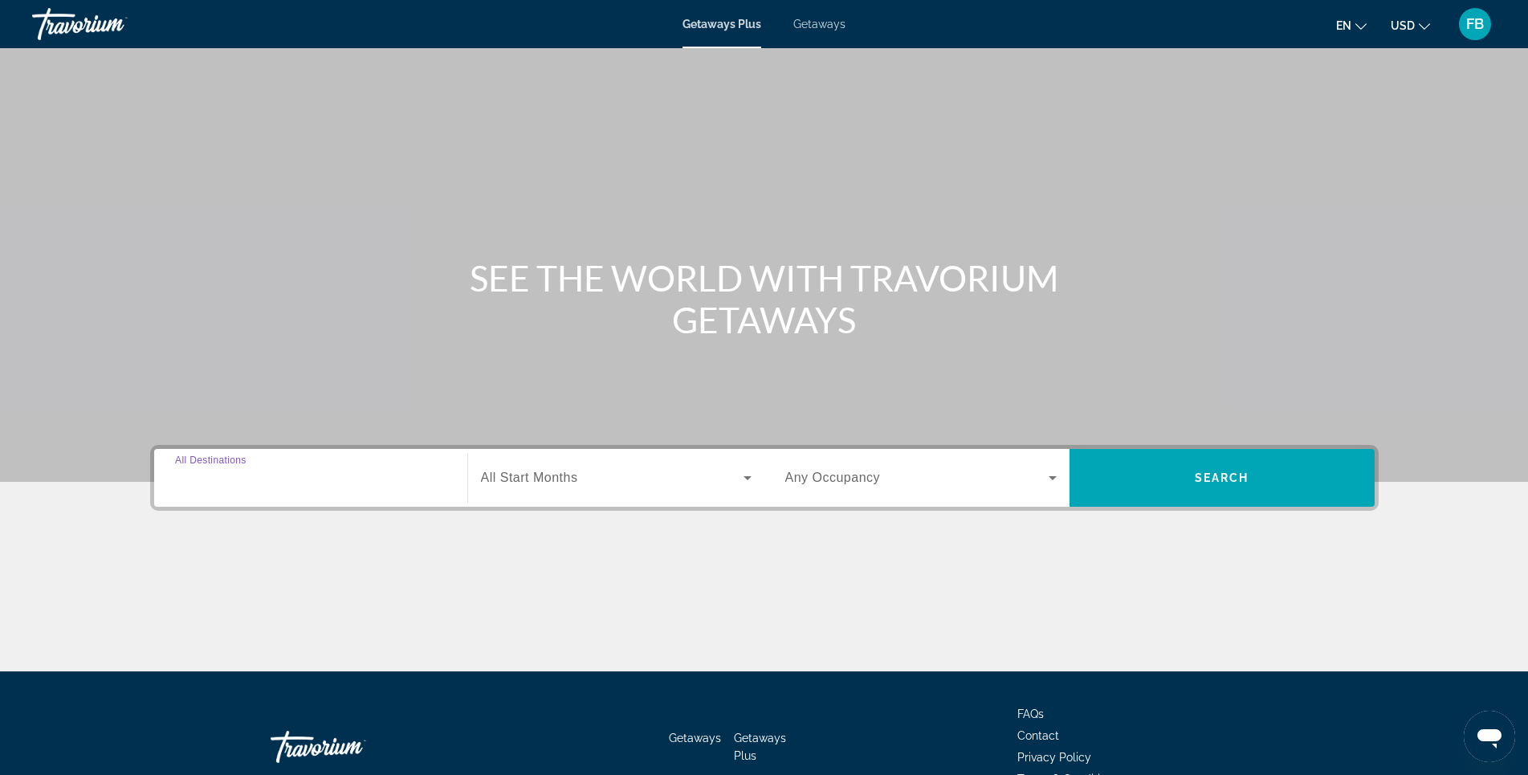
click at [198, 485] on input "Destination All Destinations" at bounding box center [310, 478] width 271 height 19
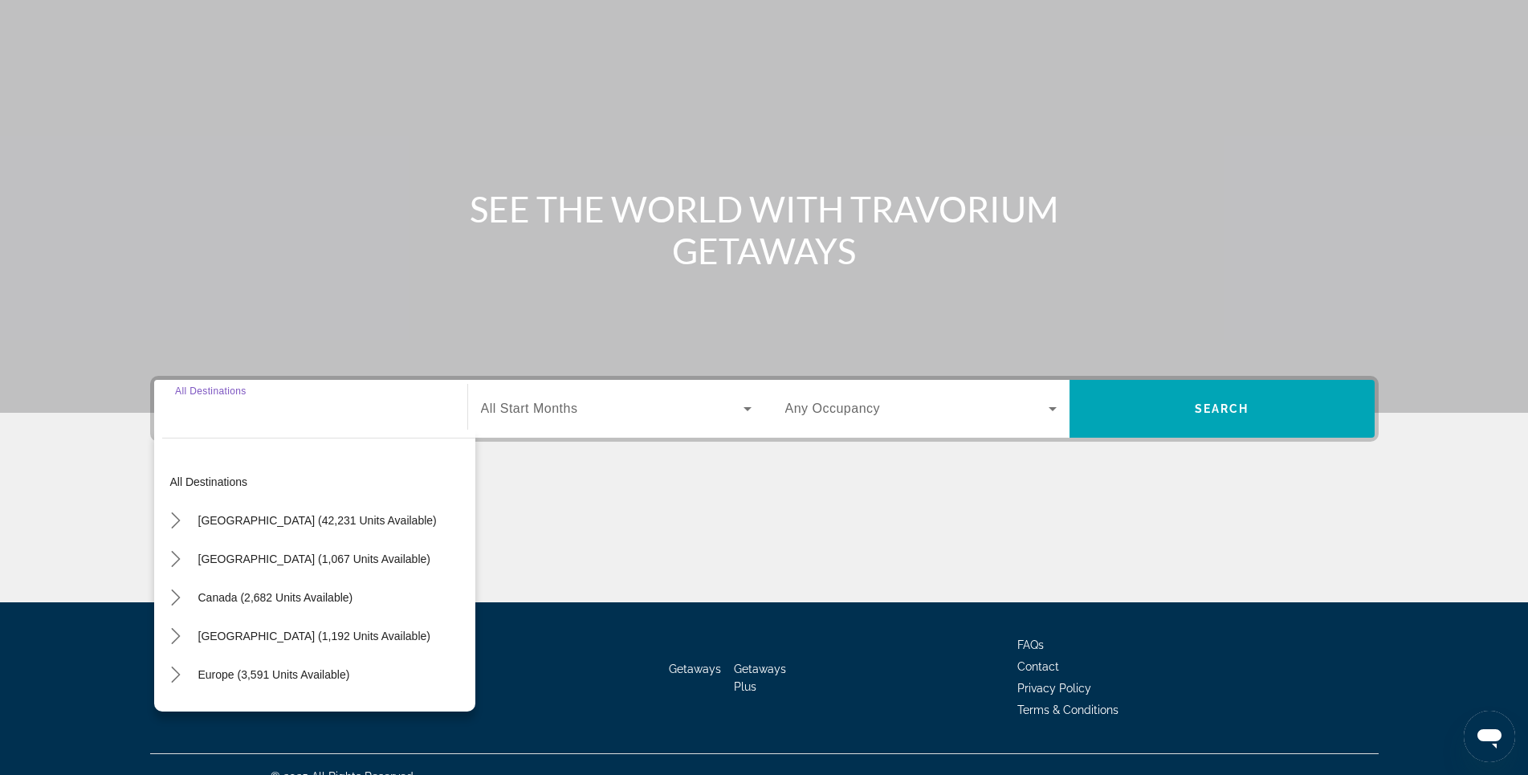
scroll to position [93, 0]
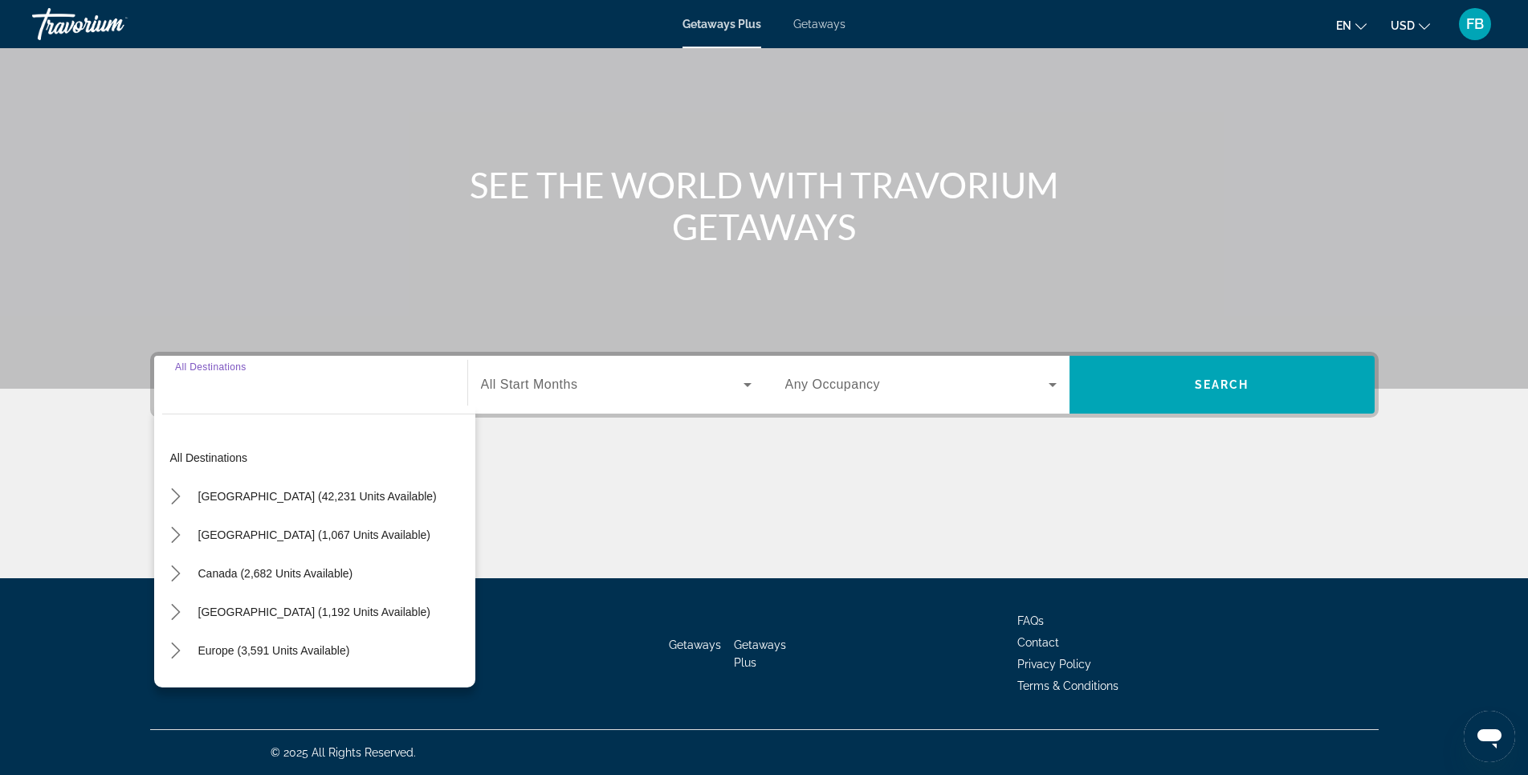
click at [209, 389] on input "Destination All Destinations" at bounding box center [310, 385] width 271 height 19
click at [748, 386] on icon "Search widget" at bounding box center [747, 384] width 19 height 19
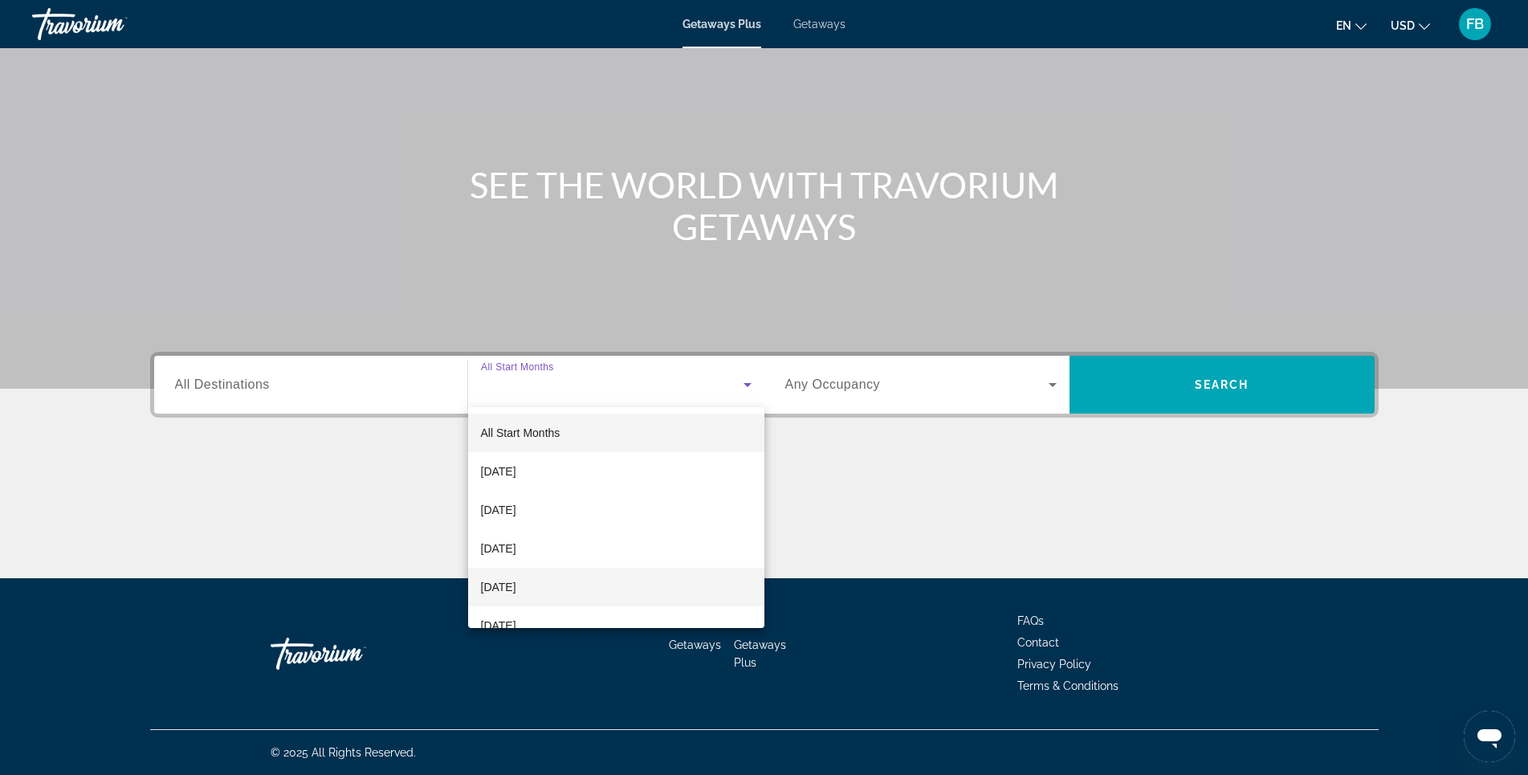
click at [516, 581] on span "January 2026" at bounding box center [498, 586] width 35 height 19
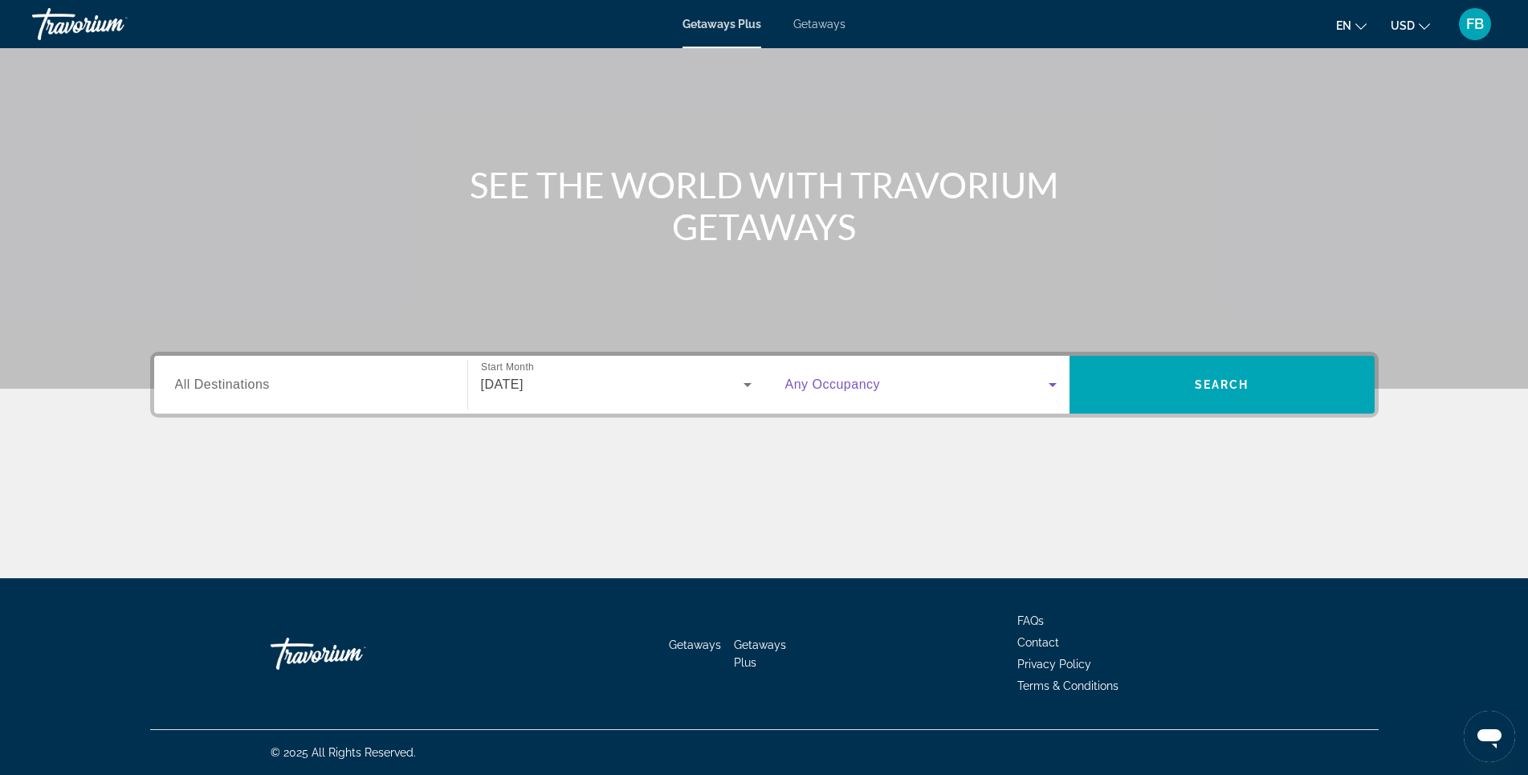
click at [1054, 385] on icon "Search widget" at bounding box center [1052, 384] width 19 height 19
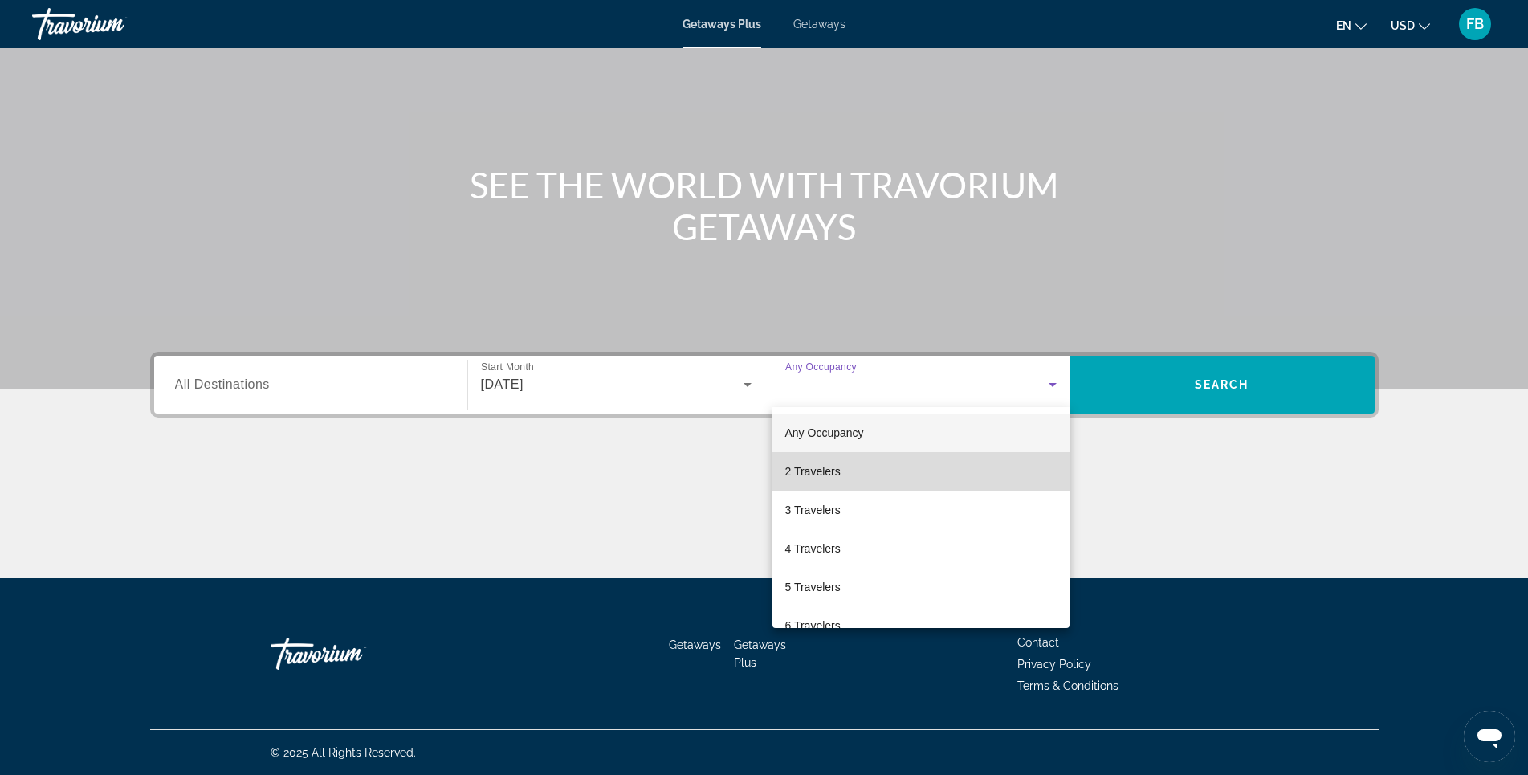
click at [990, 469] on mat-option "2 Travelers" at bounding box center [921, 471] width 297 height 39
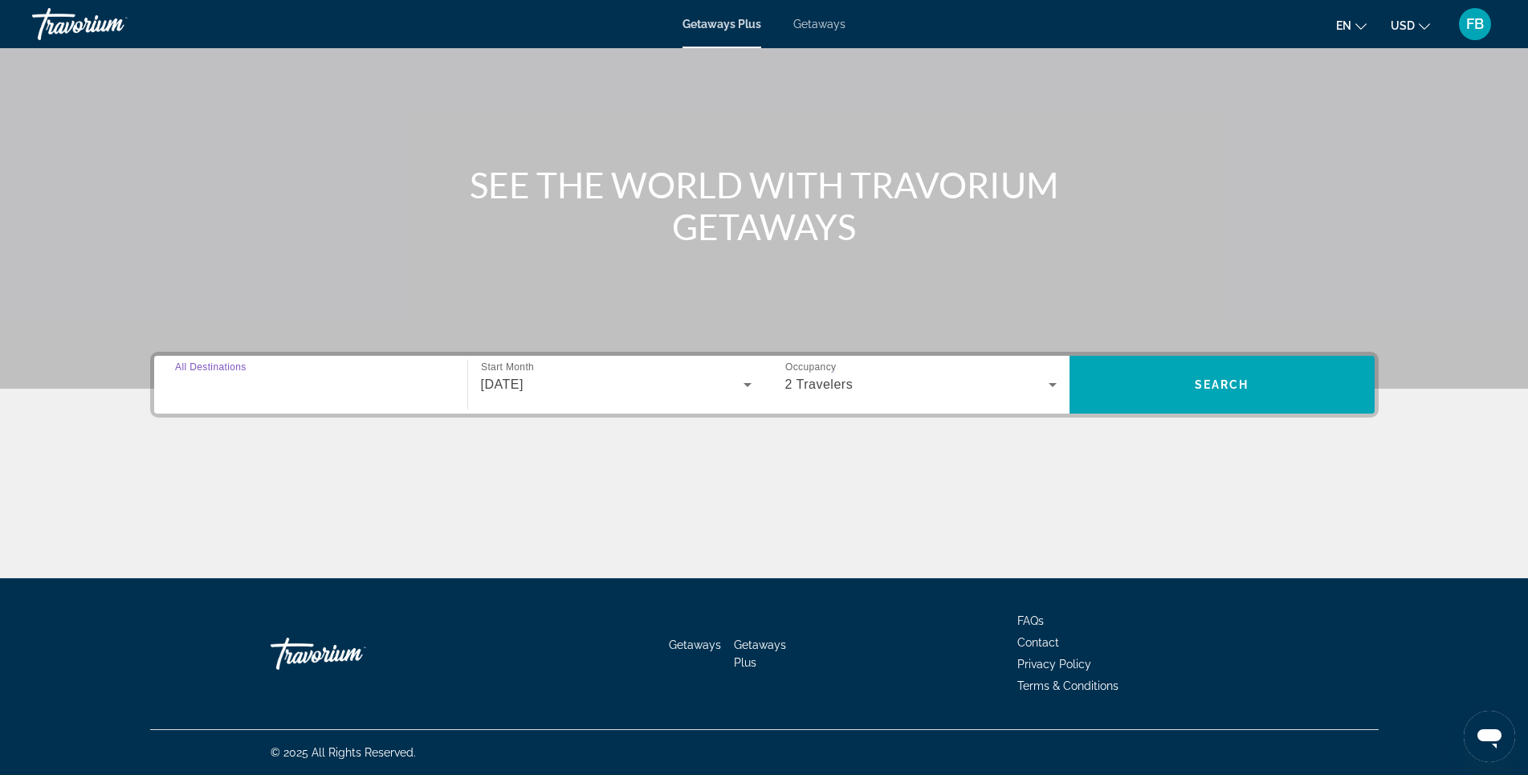
click at [310, 384] on input "Destination All Destinations" at bounding box center [310, 385] width 271 height 19
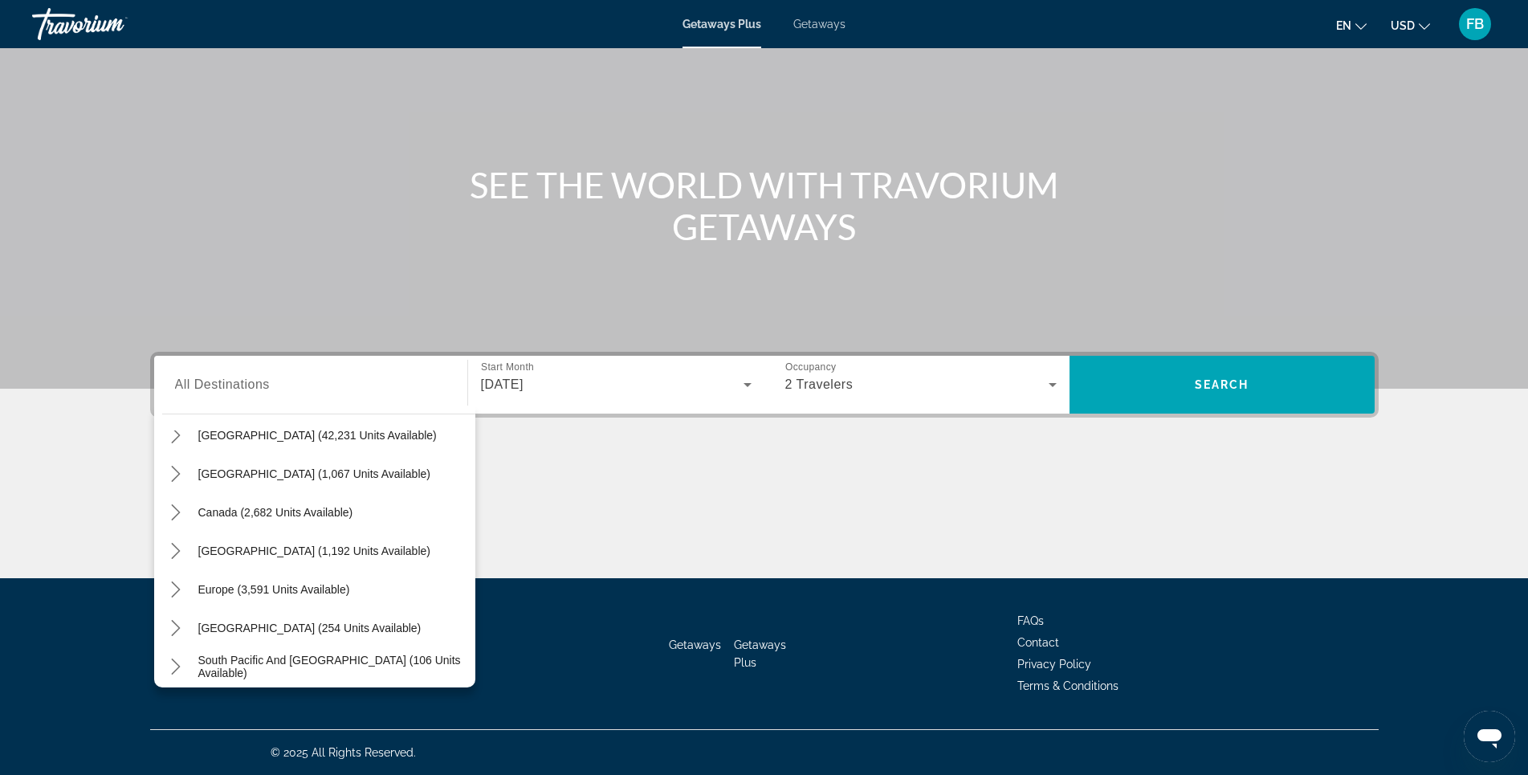
scroll to position [65, 0]
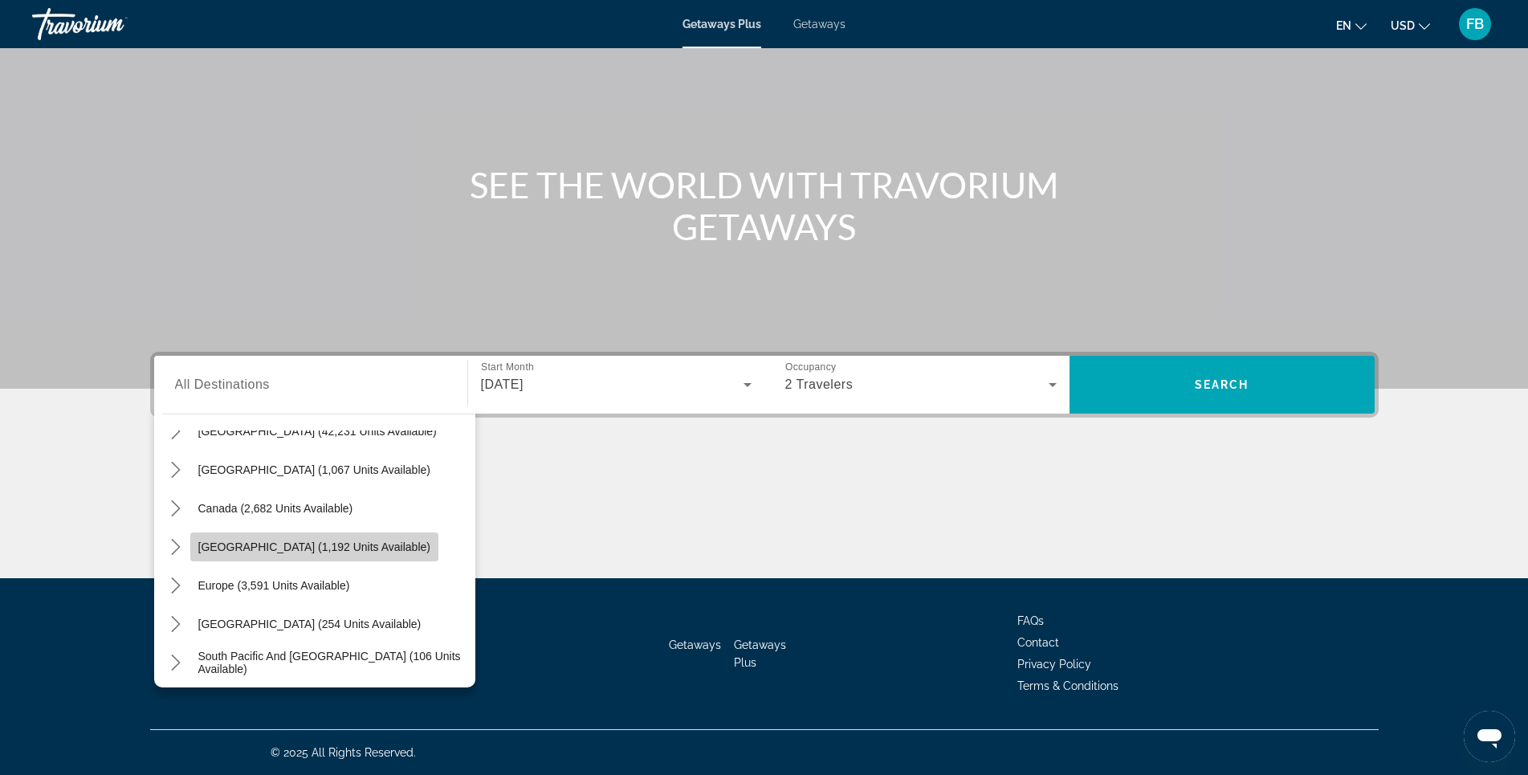
click at [298, 540] on span "Caribbean & Atlantic Islands (1,192 units available)" at bounding box center [314, 546] width 232 height 13
type input "**********"
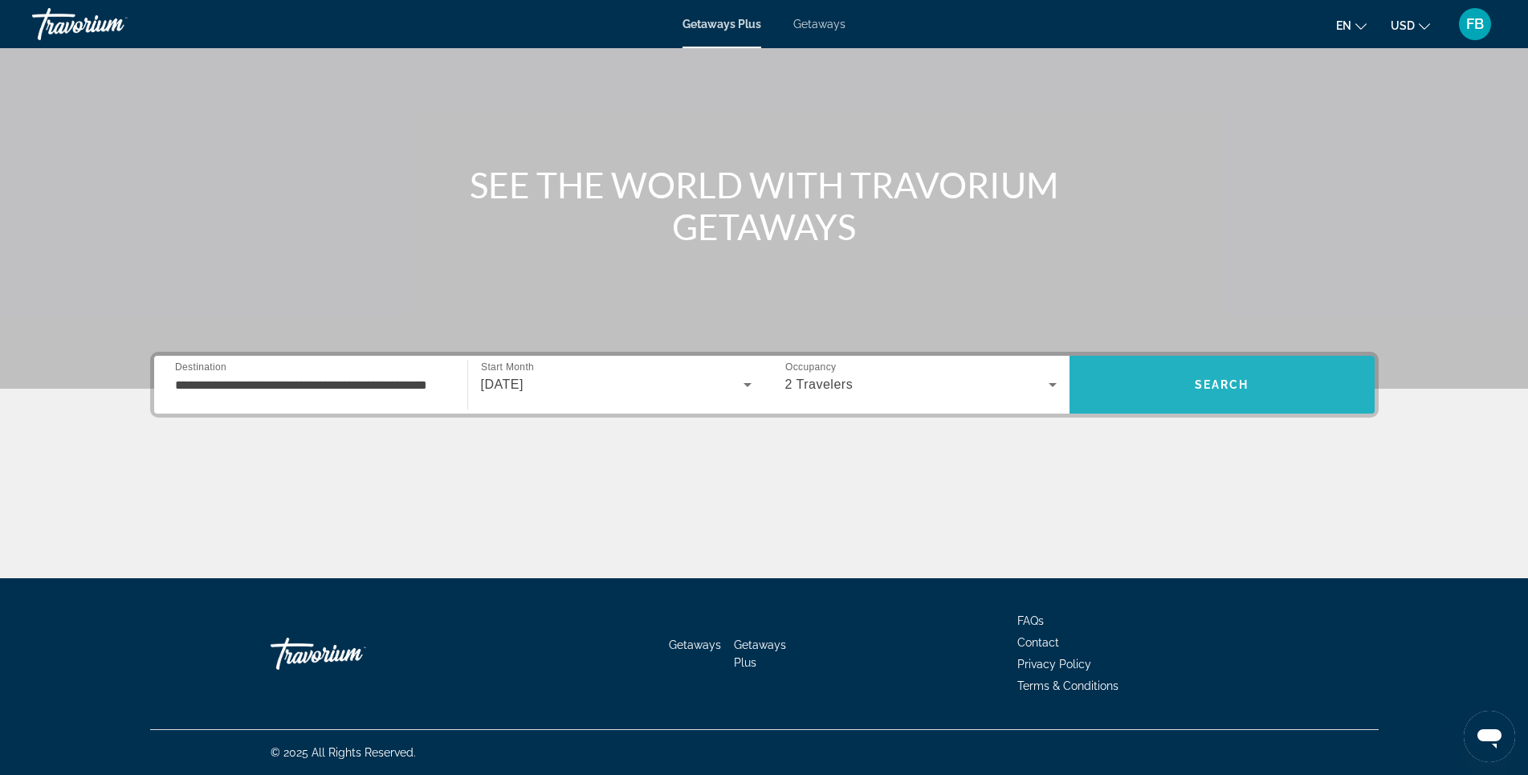
click at [1213, 382] on span "Search" at bounding box center [1222, 384] width 55 height 13
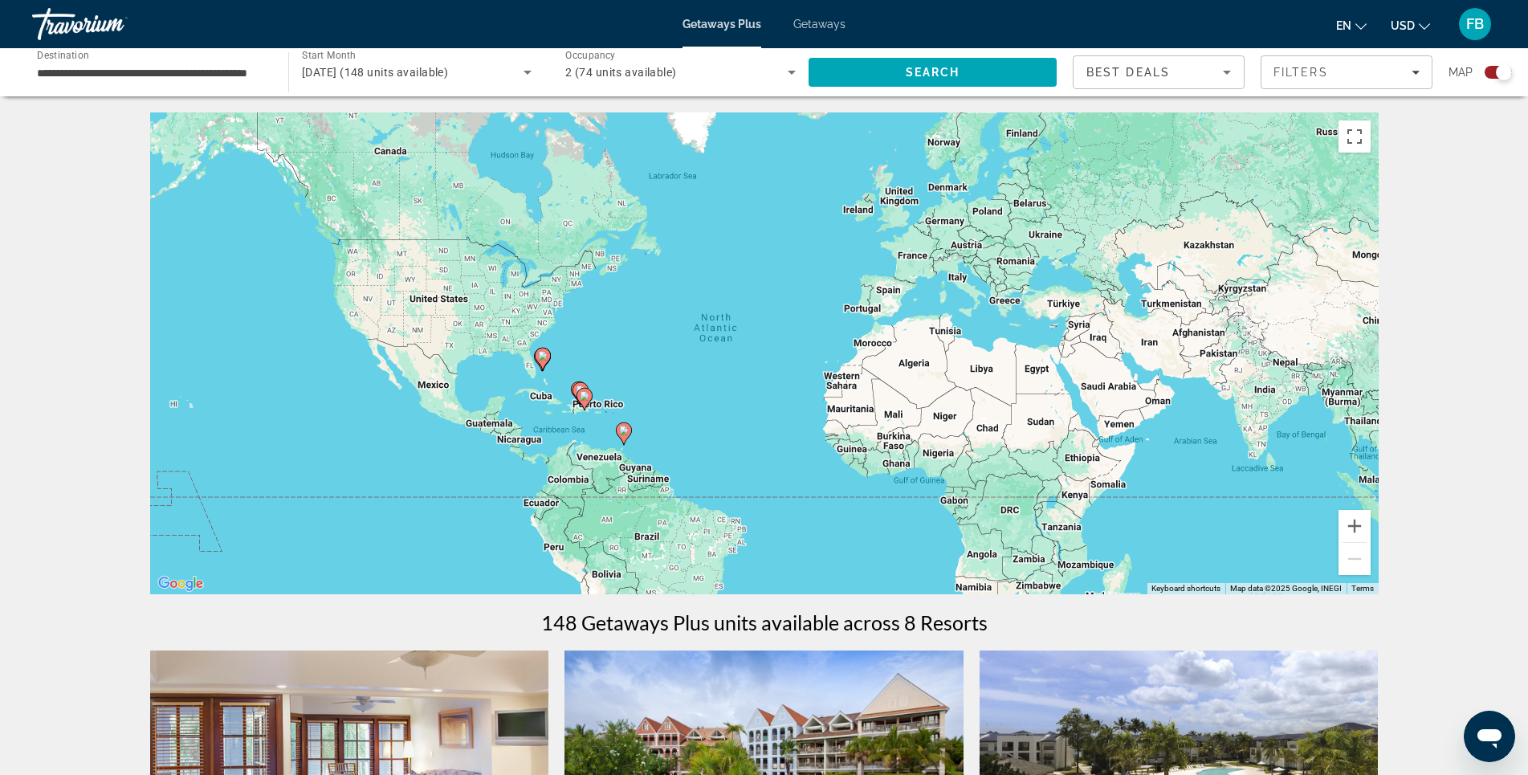
click at [610, 395] on div "To activate drag with keyboard, press Alt + Enter. Once in keyboard drag state,…" at bounding box center [764, 353] width 1229 height 482
drag, startPoint x: 605, startPoint y: 393, endPoint x: 610, endPoint y: 408, distance: 16.0
click at [604, 393] on div "To activate drag with keyboard, press Alt + Enter. Once in keyboard drag state,…" at bounding box center [764, 353] width 1229 height 482
click at [590, 411] on div "To activate drag with keyboard, press Alt + Enter. Once in keyboard drag state,…" at bounding box center [764, 353] width 1229 height 482
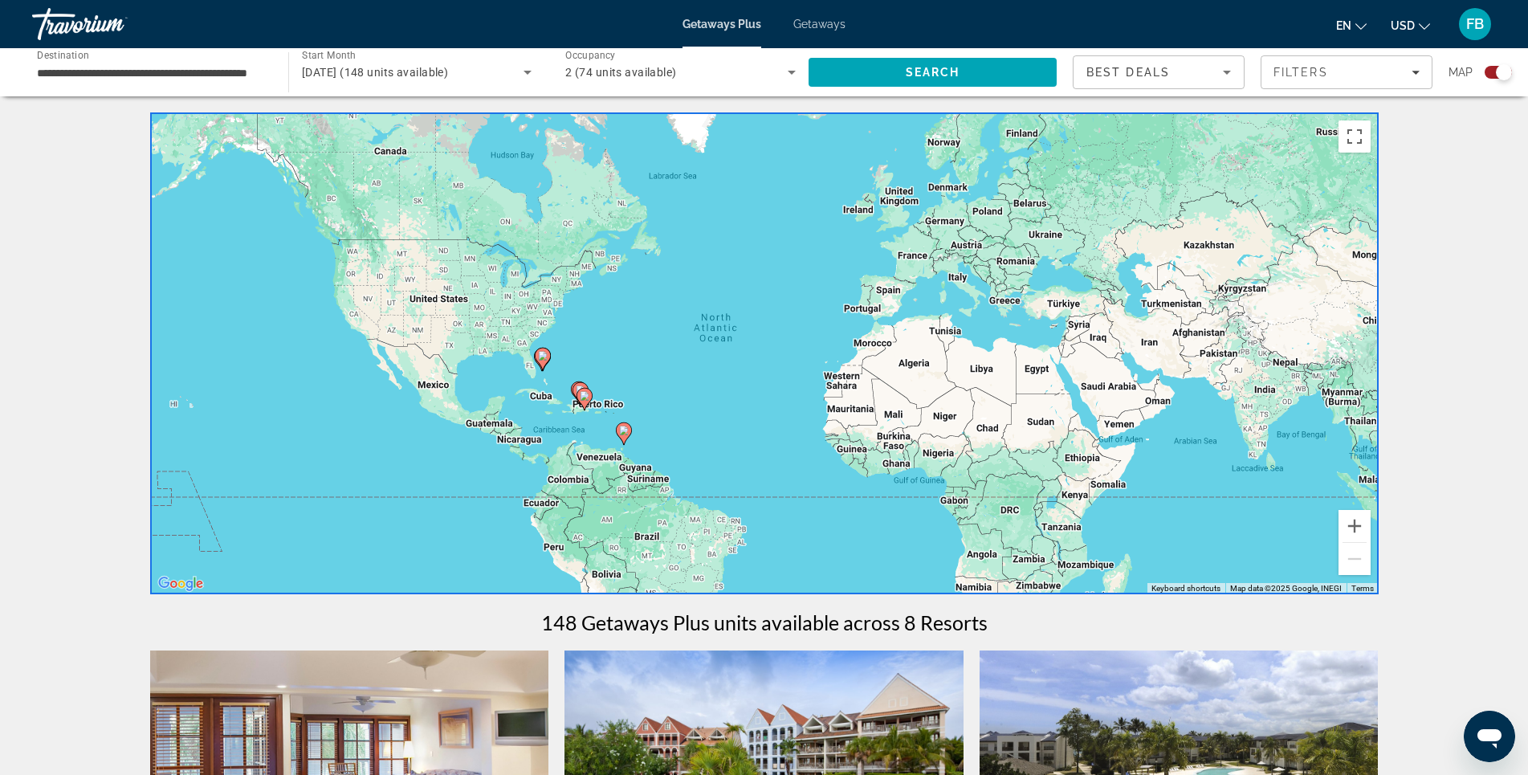
drag, startPoint x: 567, startPoint y: 392, endPoint x: 570, endPoint y: 418, distance: 25.9
click at [569, 420] on div "To activate drag with keyboard, press Alt + Enter. Once in keyboard drag state,…" at bounding box center [764, 353] width 1229 height 482
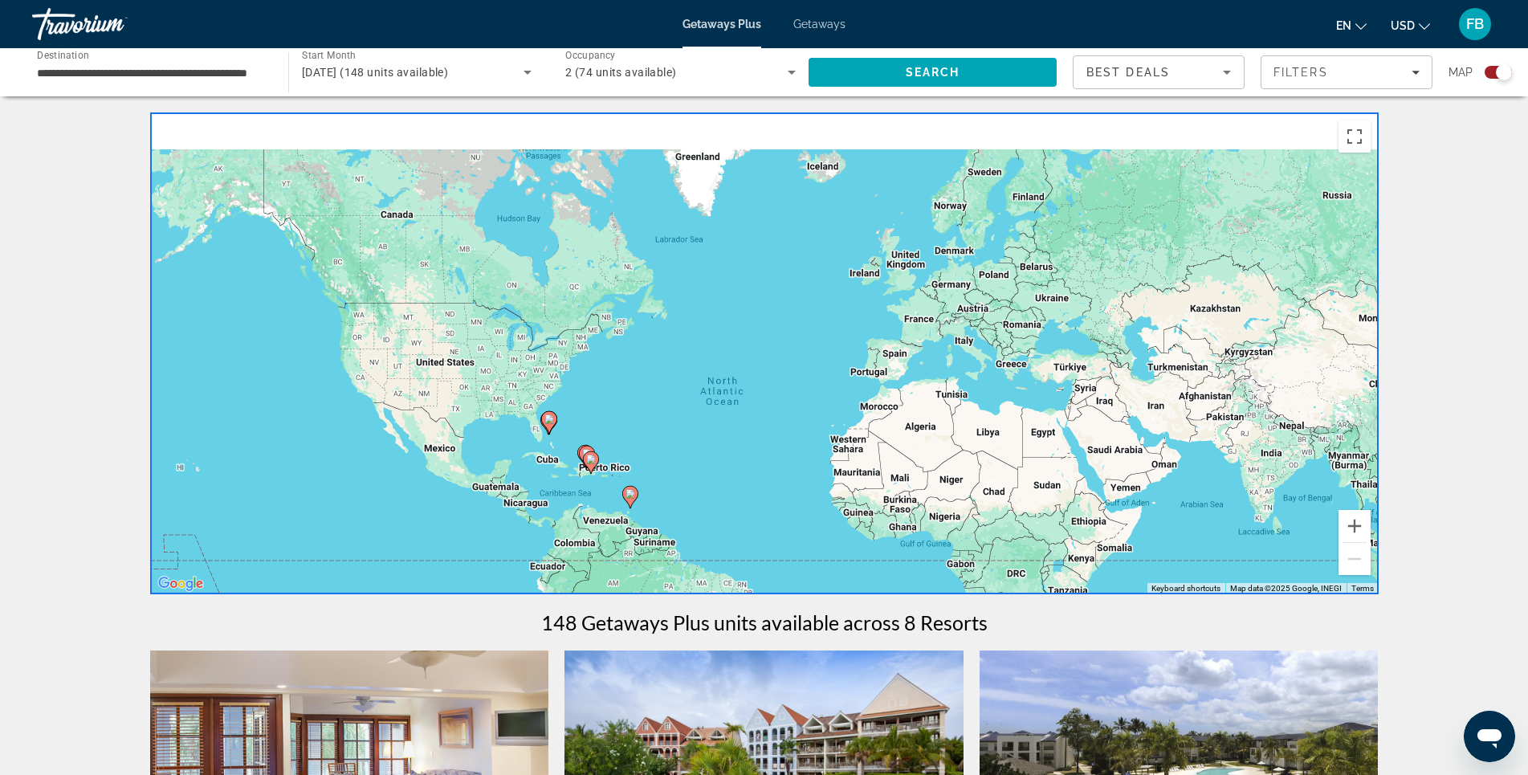
click at [569, 414] on div "To activate drag with keyboard, press Alt + Enter. Once in keyboard drag state,…" at bounding box center [764, 353] width 1229 height 482
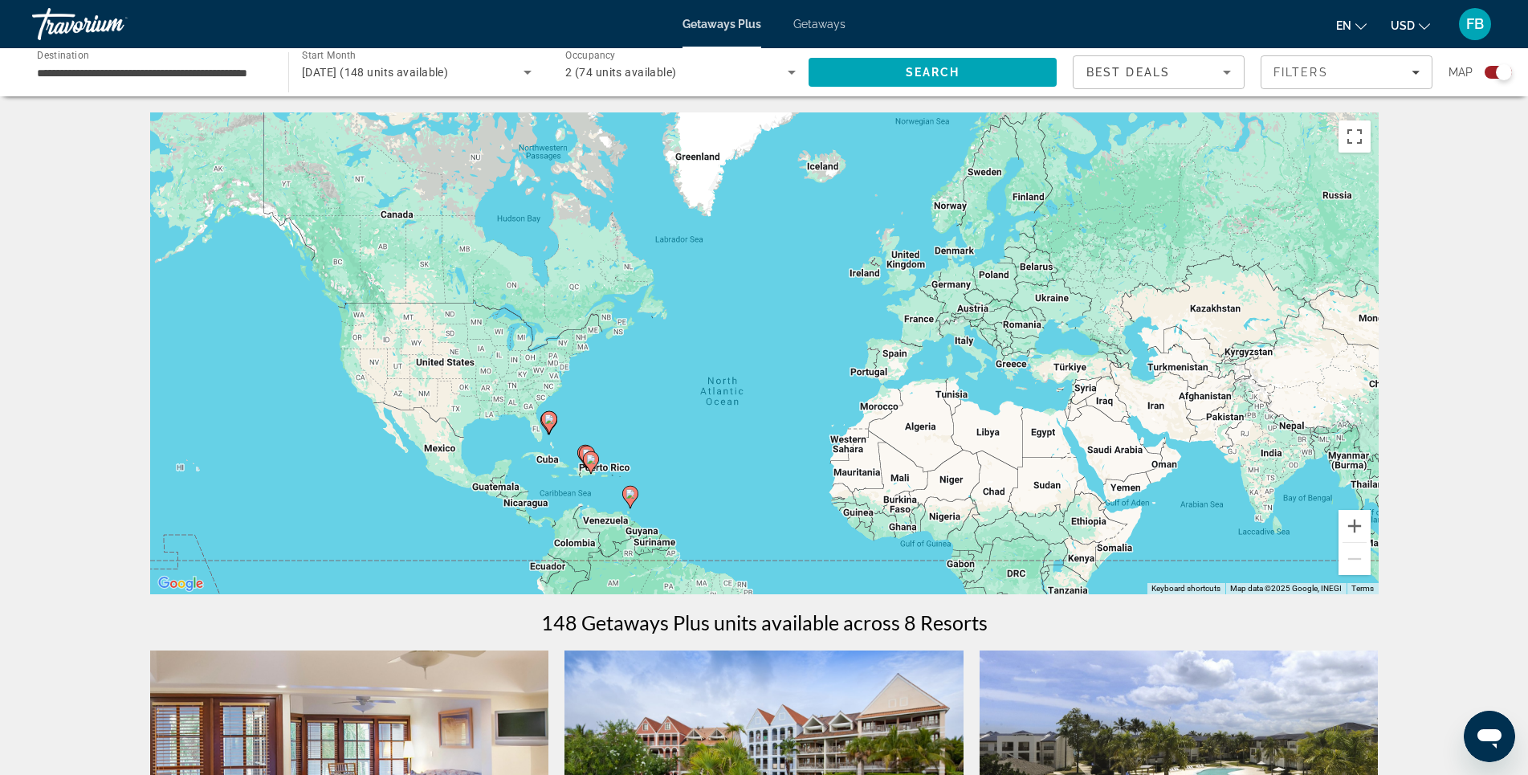
click at [588, 455] on icon "Main content" at bounding box center [590, 462] width 14 height 21
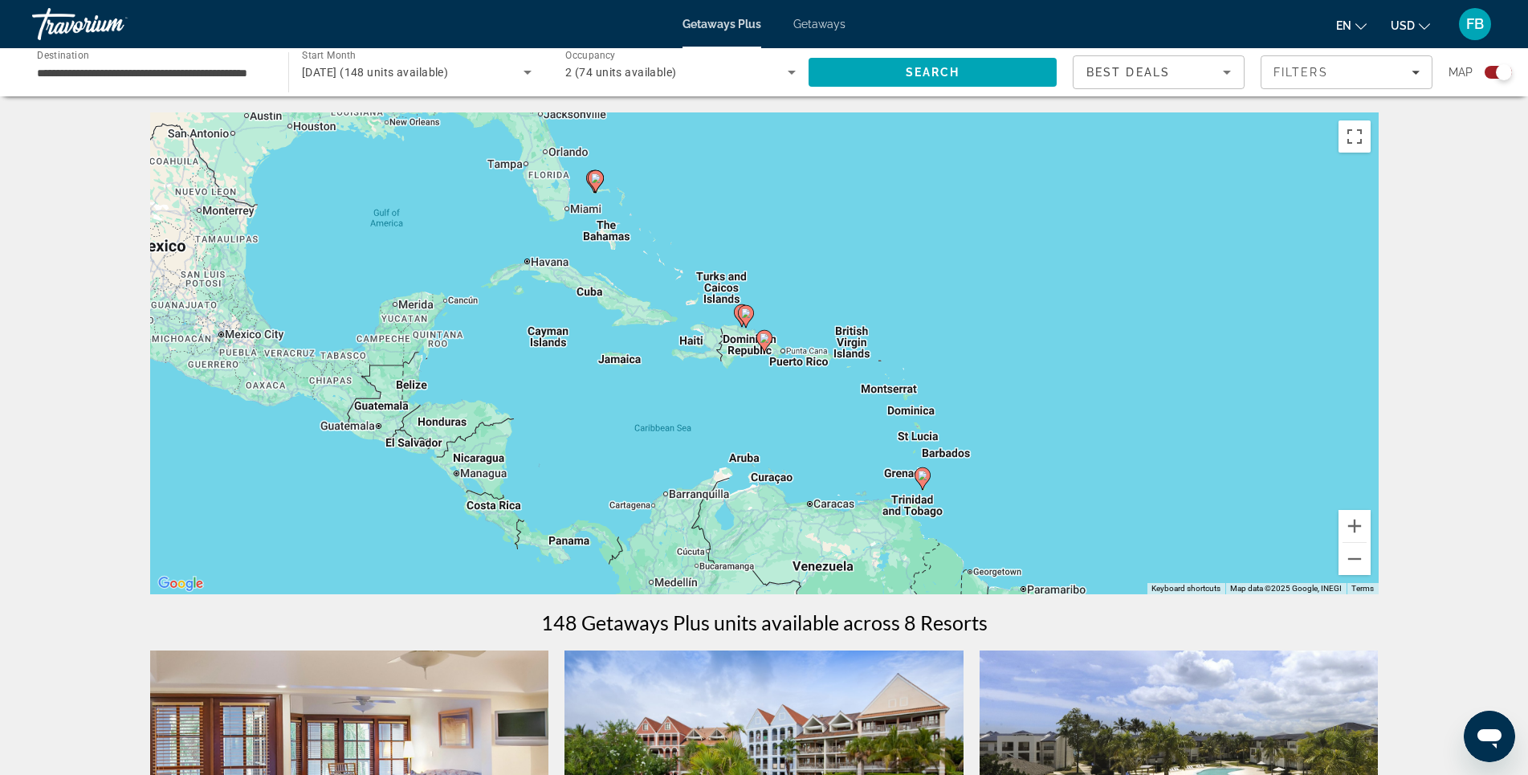
click at [618, 364] on div "To navigate, press the arrow keys. To activate drag with keyboard, press Alt + …" at bounding box center [764, 353] width 1229 height 482
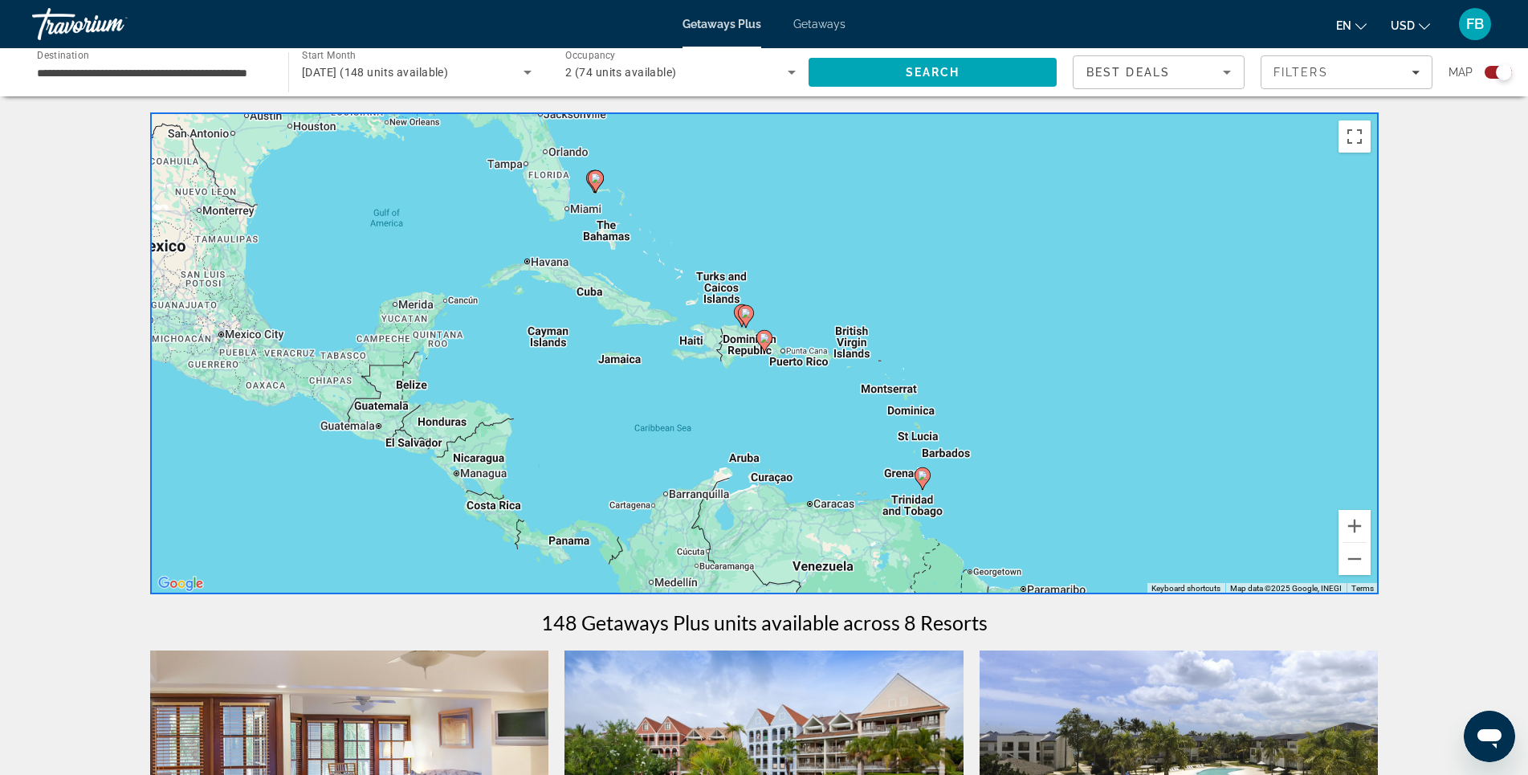
click at [618, 364] on div "To activate drag with keyboard, press Alt + Enter. Once in keyboard drag state,…" at bounding box center [764, 353] width 1229 height 482
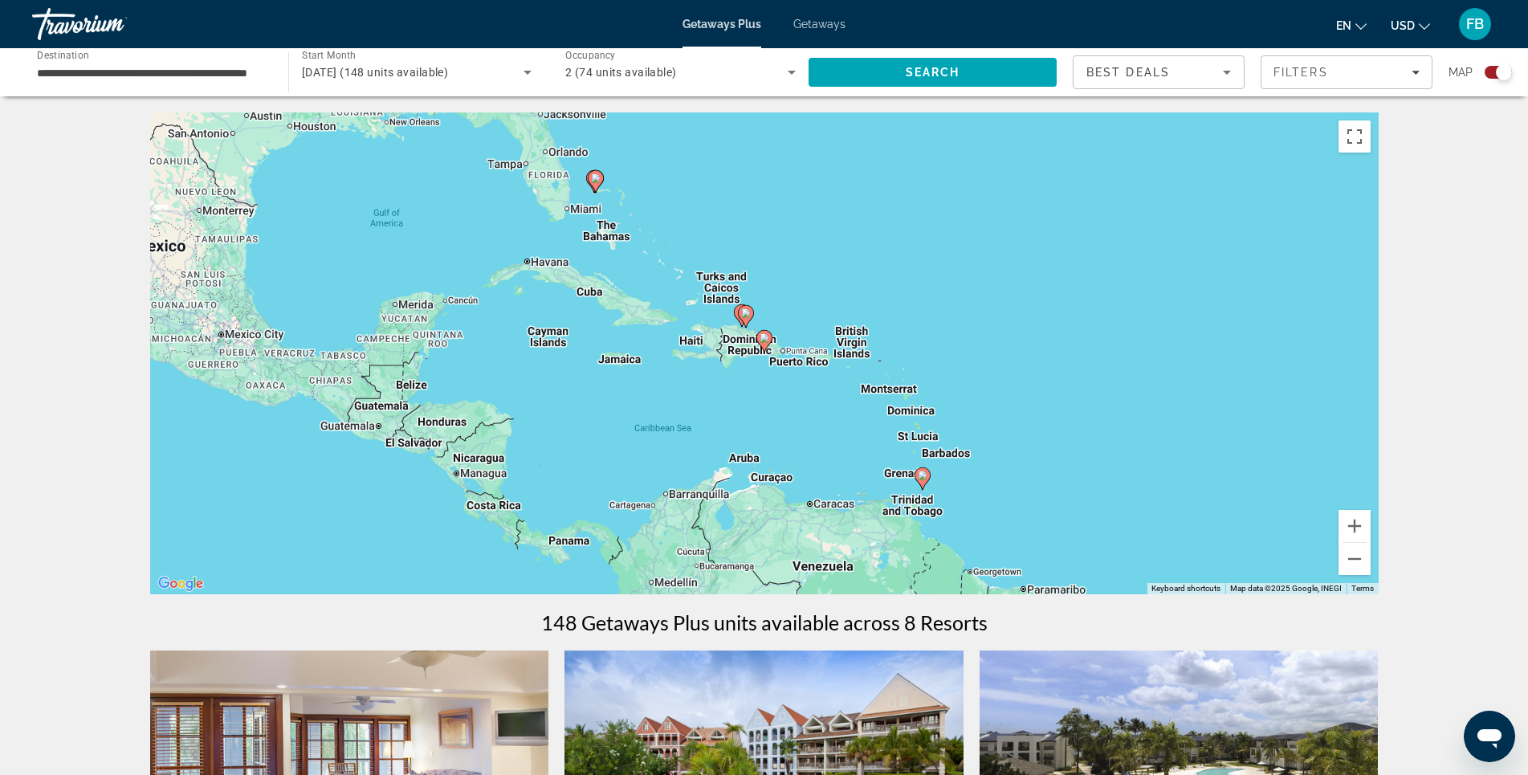
click at [615, 361] on div "To activate drag with keyboard, press Alt + Enter. Once in keyboard drag state,…" at bounding box center [764, 353] width 1229 height 482
click at [613, 364] on div "To activate drag with keyboard, press Alt + Enter. Once in keyboard drag state,…" at bounding box center [764, 353] width 1229 height 482
click at [613, 363] on div "To activate drag with keyboard, press Alt + Enter. Once in keyboard drag state,…" at bounding box center [764, 353] width 1229 height 482
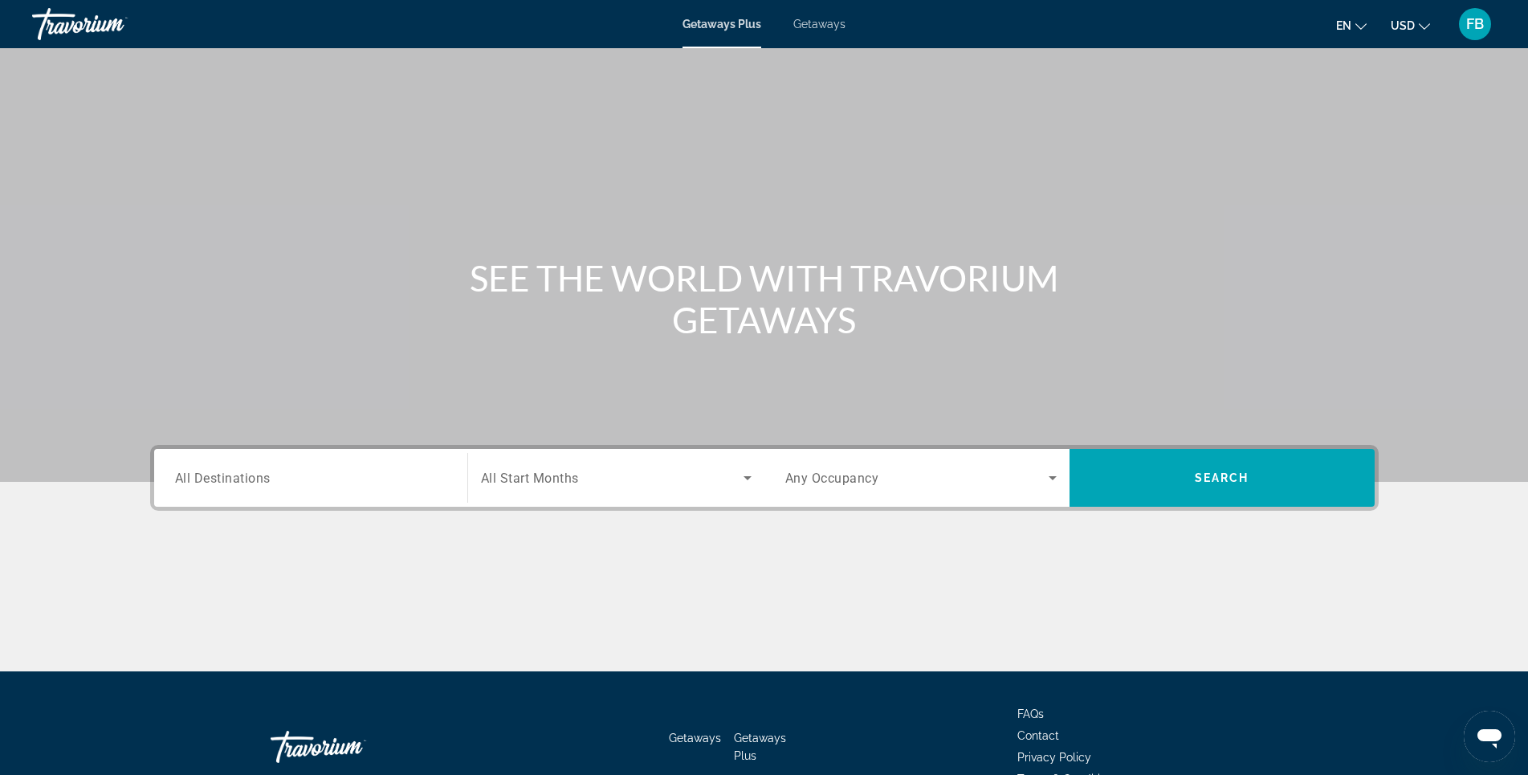
click at [198, 478] on span "All Destinations" at bounding box center [223, 477] width 96 height 15
click at [198, 478] on input "Destination All Destinations" at bounding box center [310, 478] width 271 height 19
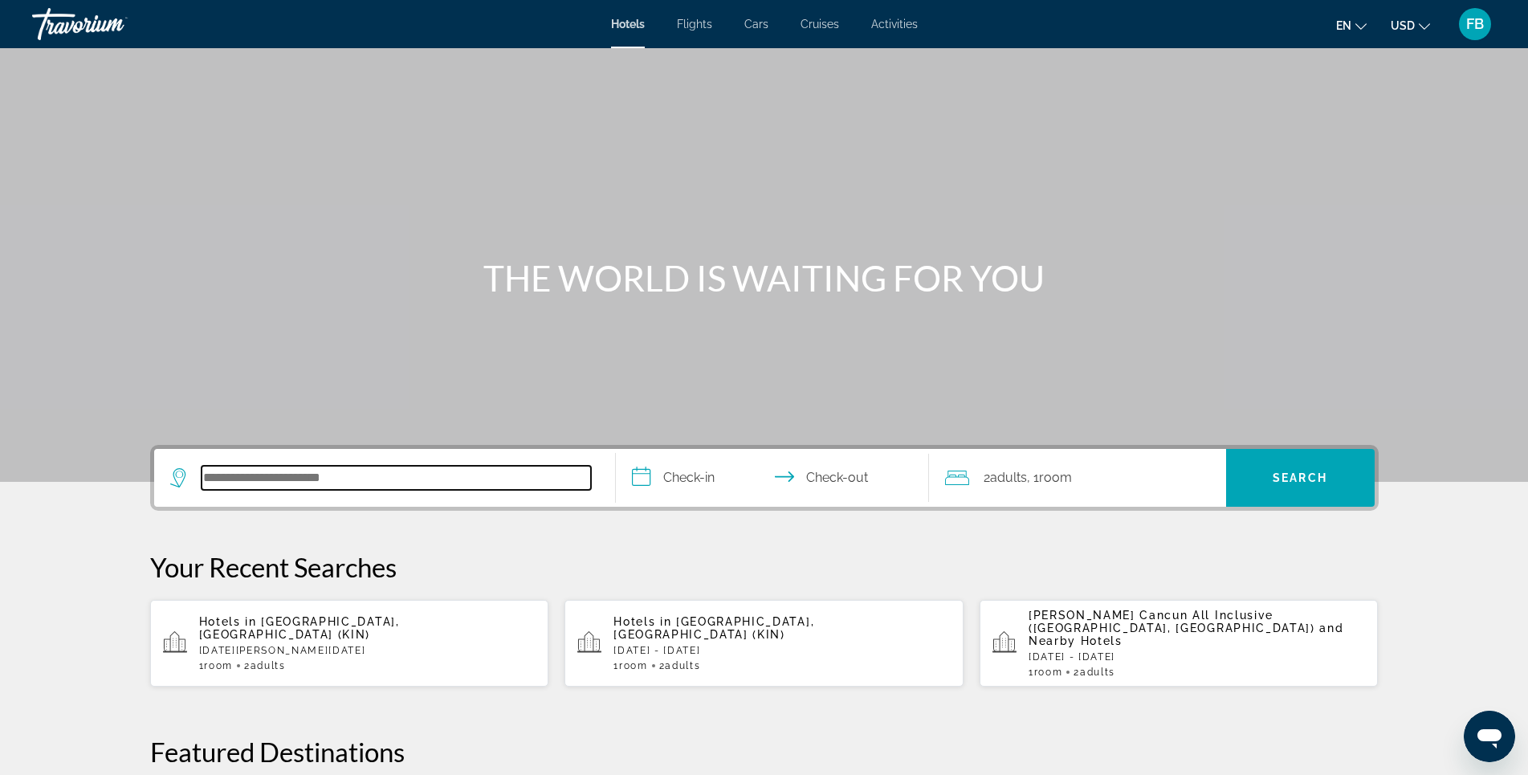
click at [262, 478] on input "Search hotel destination" at bounding box center [397, 478] width 390 height 24
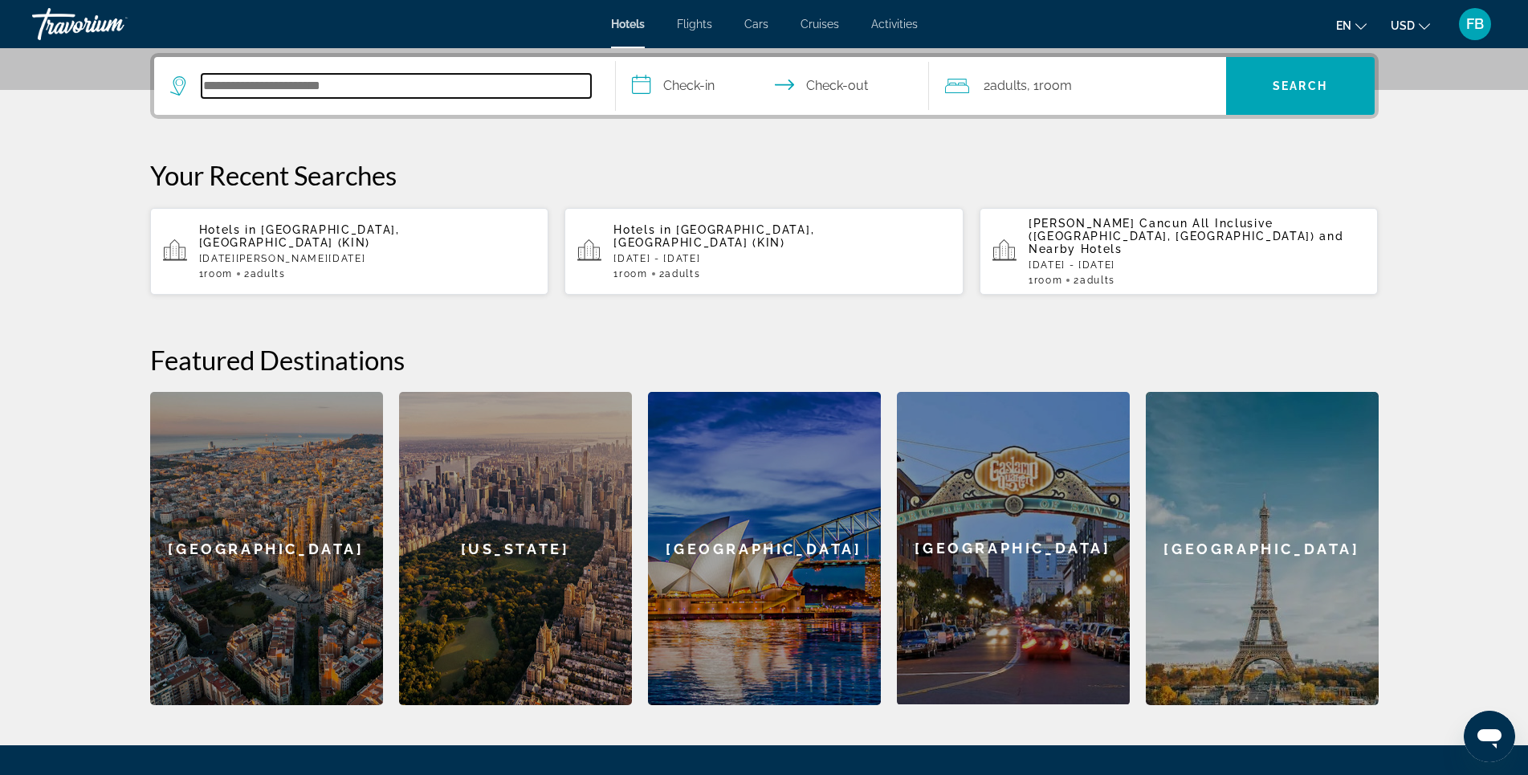
scroll to position [393, 0]
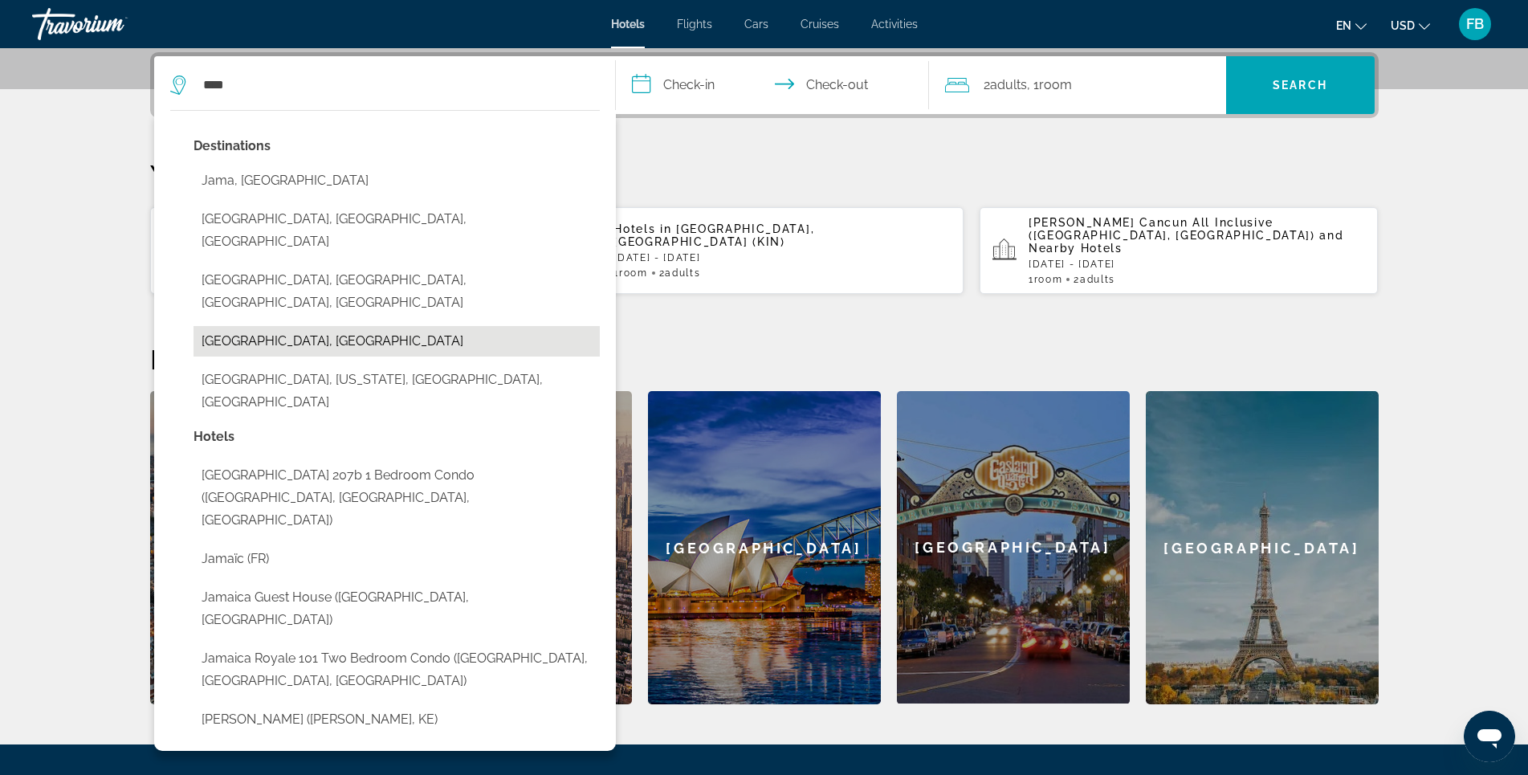
click at [266, 326] on button "Jamaica, Jamaica" at bounding box center [397, 341] width 406 height 31
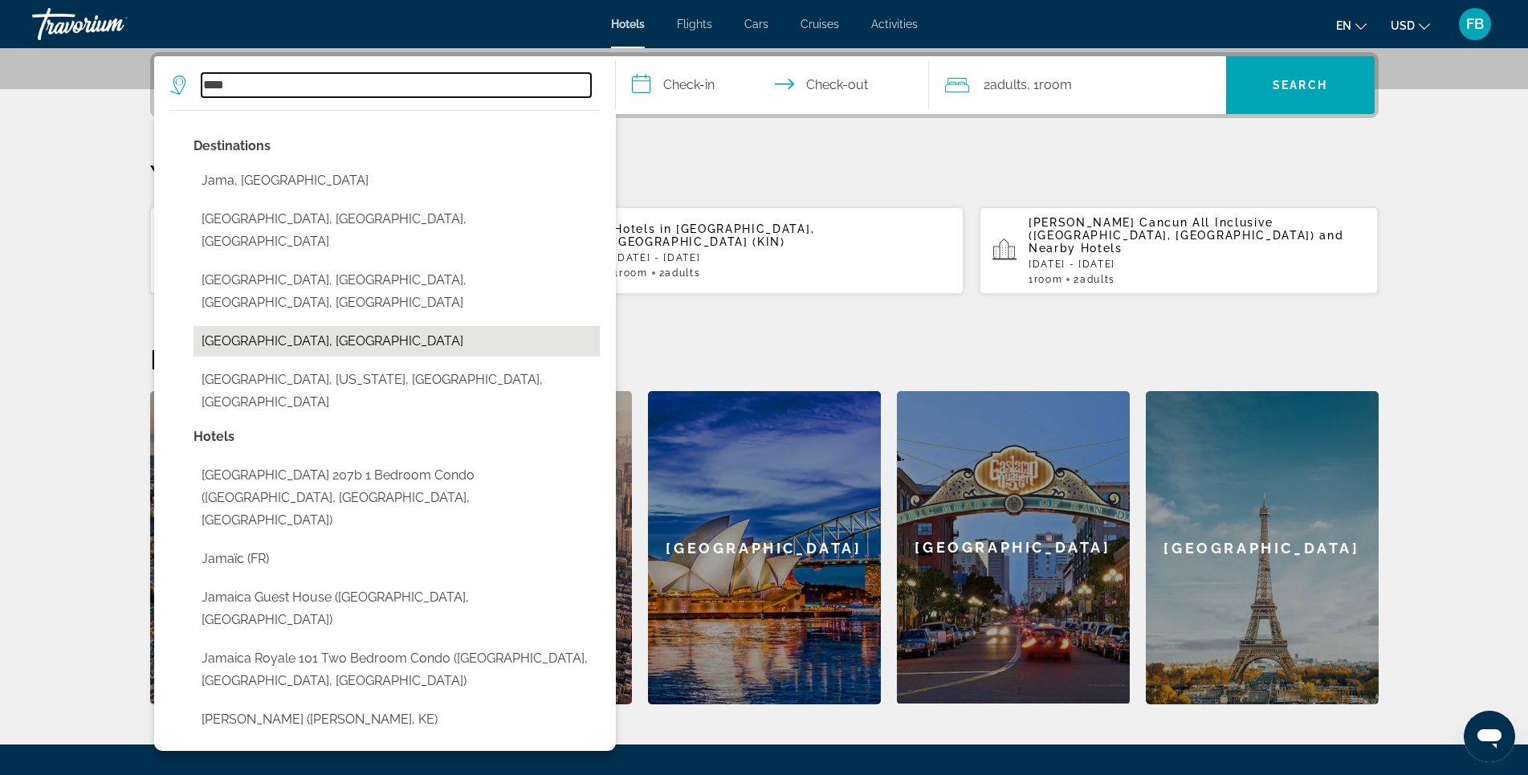
type input "**********"
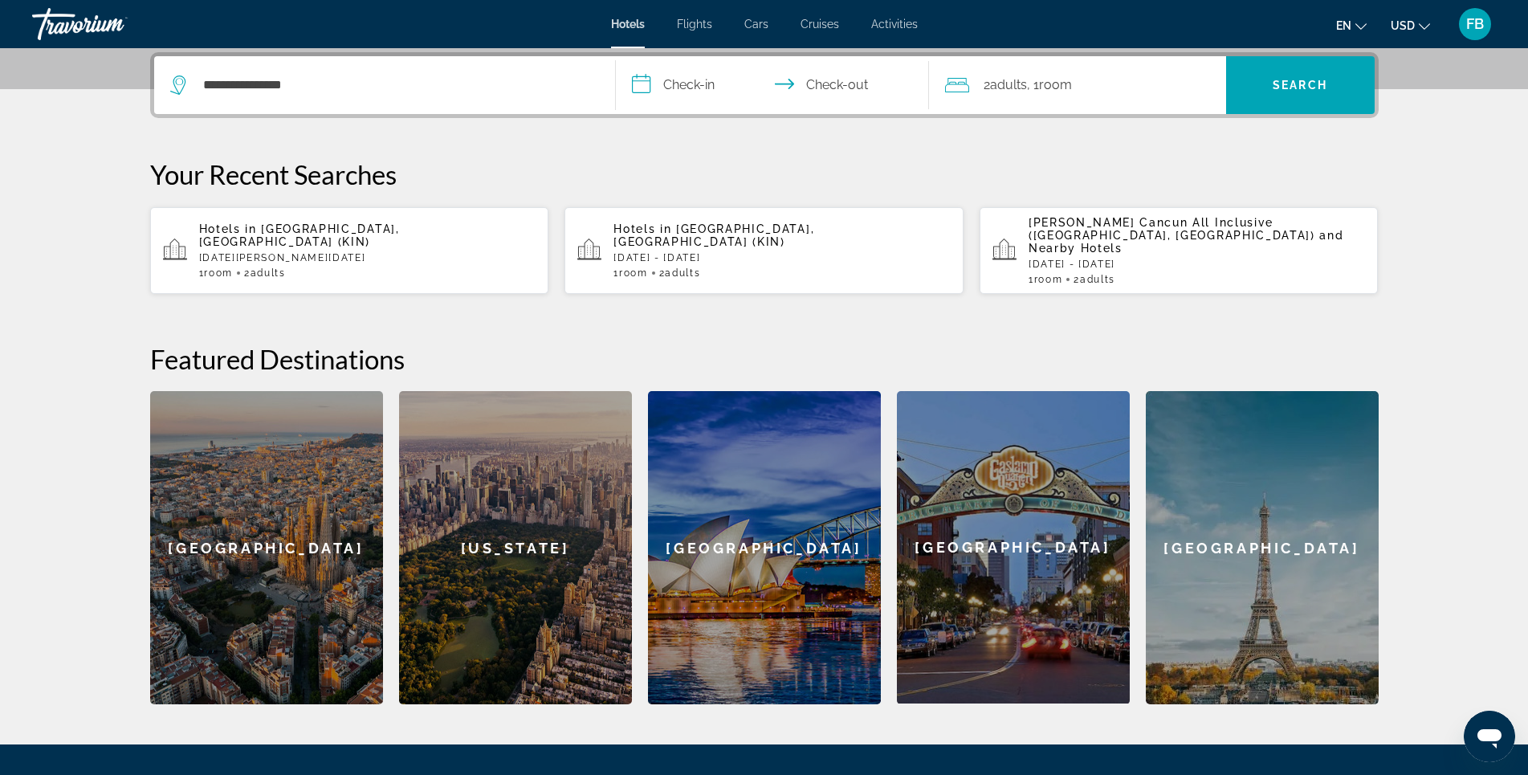
click at [701, 78] on input "**********" at bounding box center [776, 87] width 320 height 63
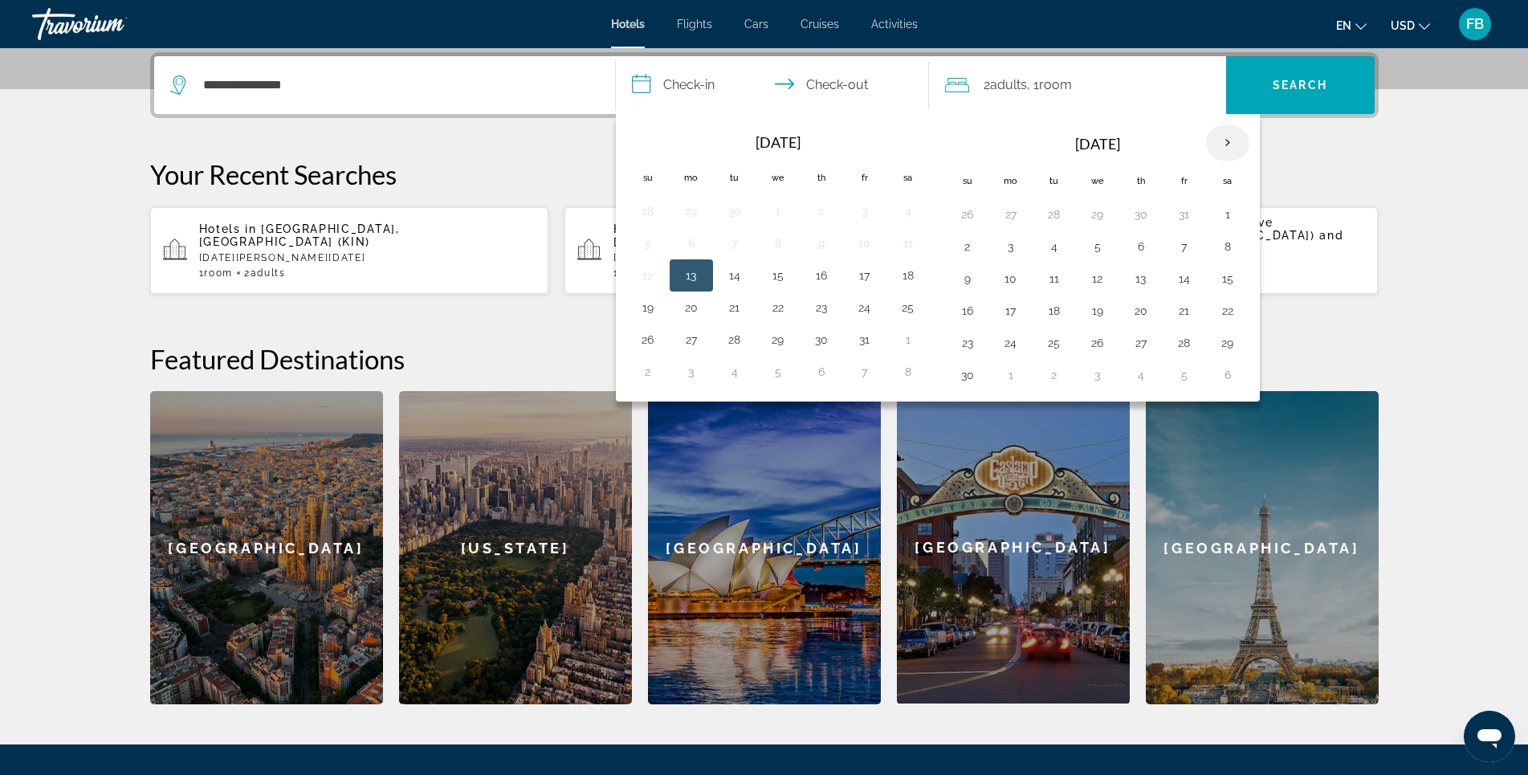
click at [1218, 137] on th "Next month" at bounding box center [1227, 142] width 43 height 35
click at [1011, 310] on button "19" at bounding box center [1011, 311] width 26 height 22
click at [1010, 306] on button "19" at bounding box center [1011, 311] width 26 height 22
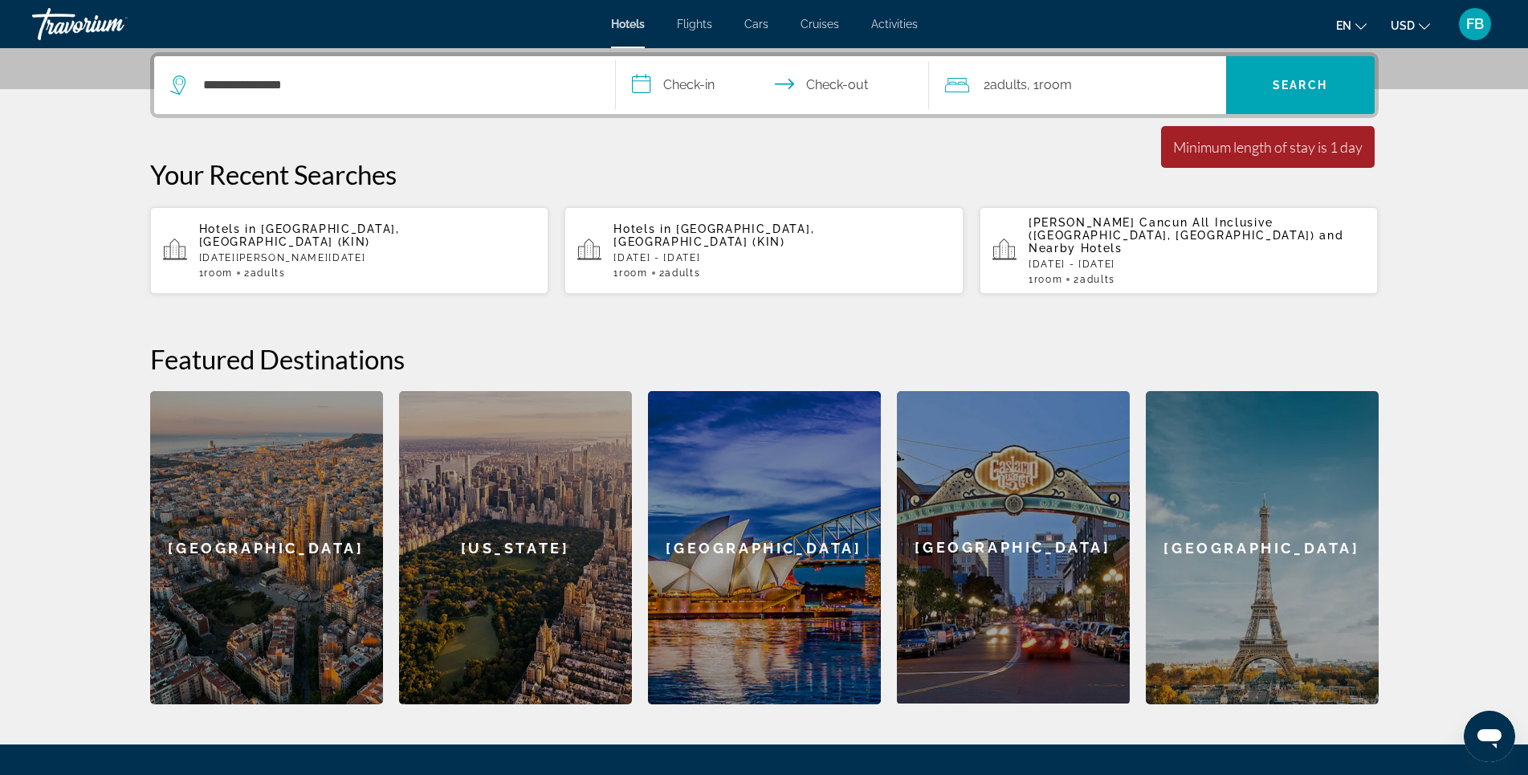
click at [845, 80] on input "**********" at bounding box center [776, 87] width 320 height 63
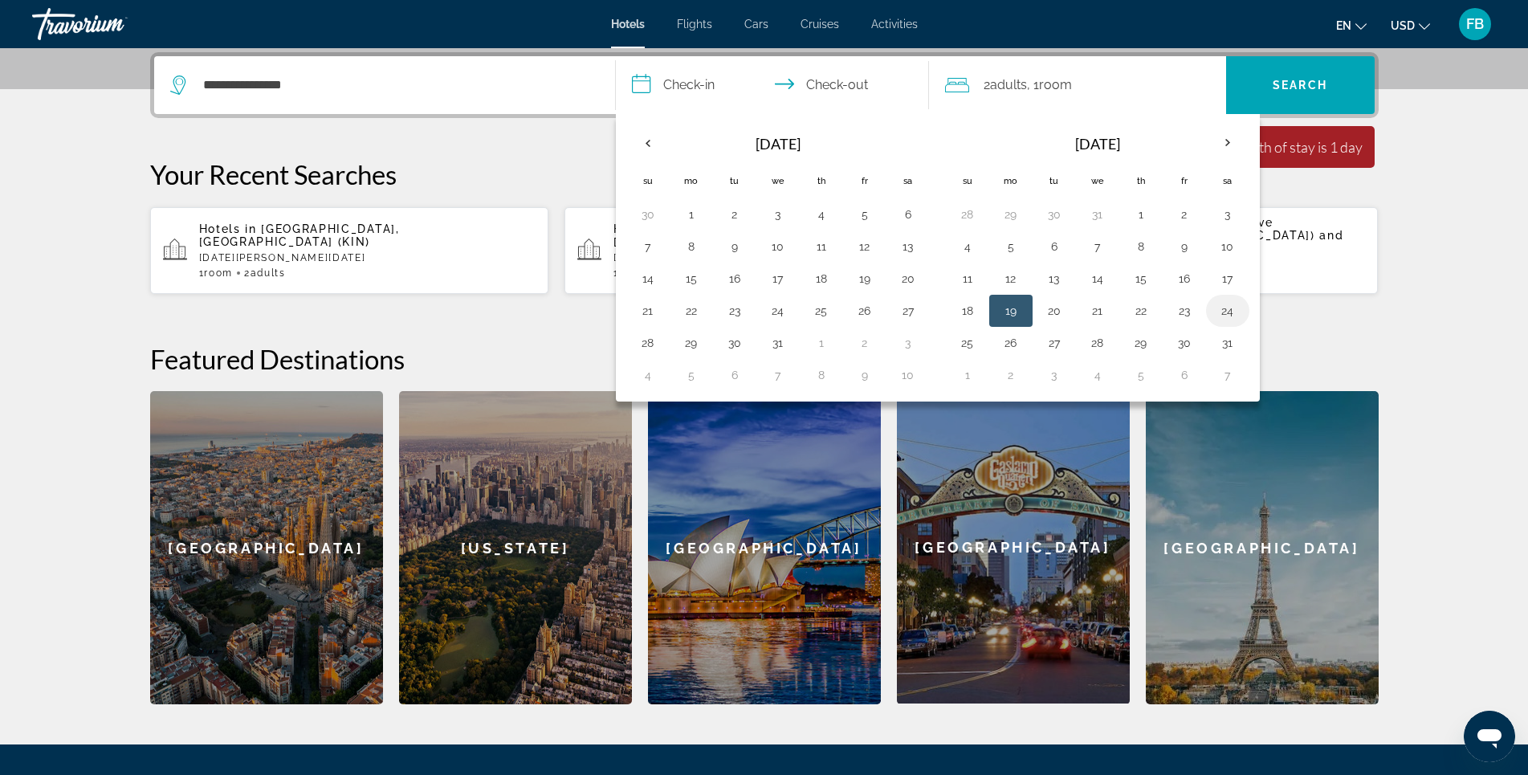
click at [1219, 312] on button "24" at bounding box center [1228, 311] width 26 height 22
click at [1013, 307] on button "19" at bounding box center [1011, 311] width 26 height 22
type input "**********"
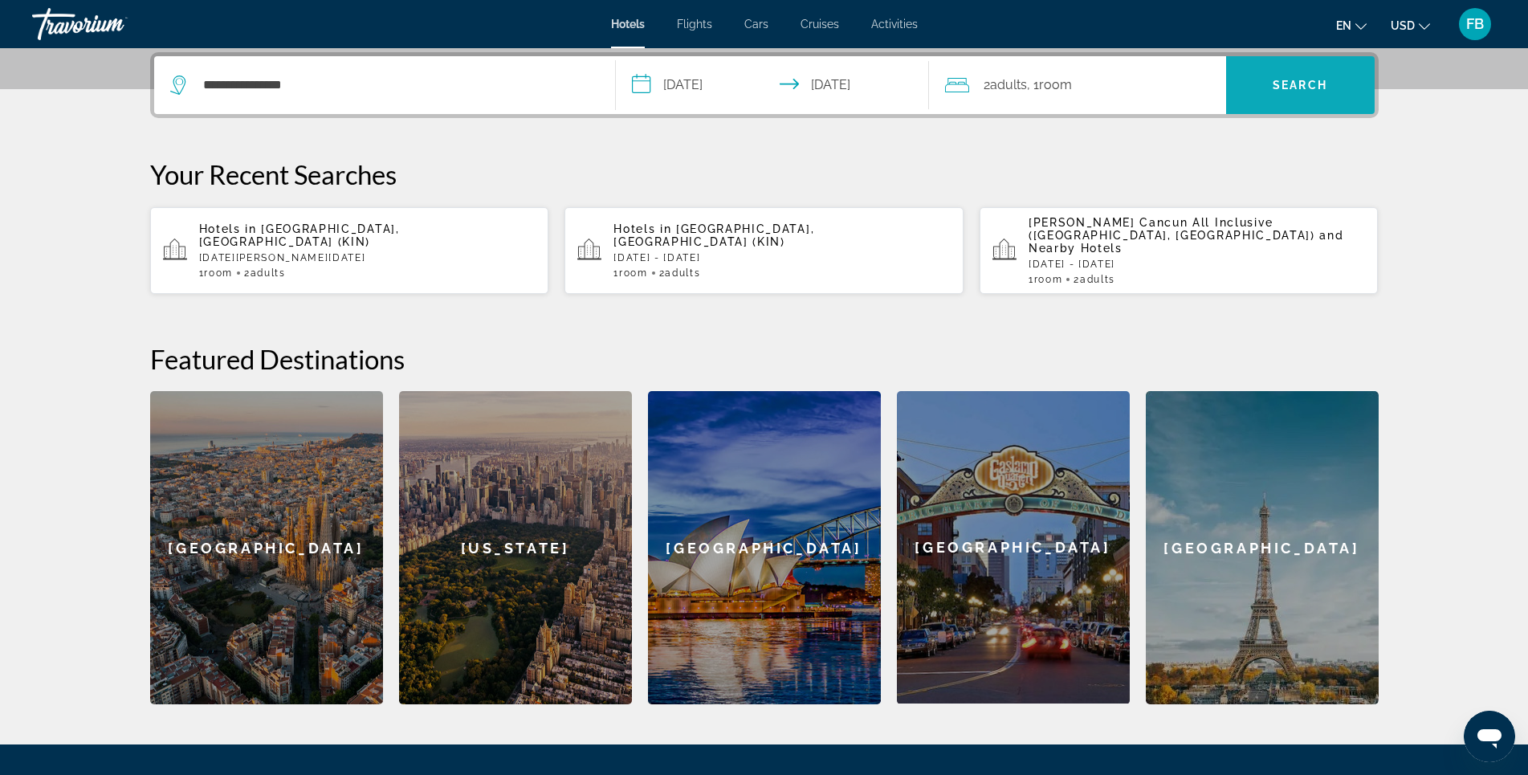
click at [1275, 81] on span "Search" at bounding box center [1300, 85] width 55 height 13
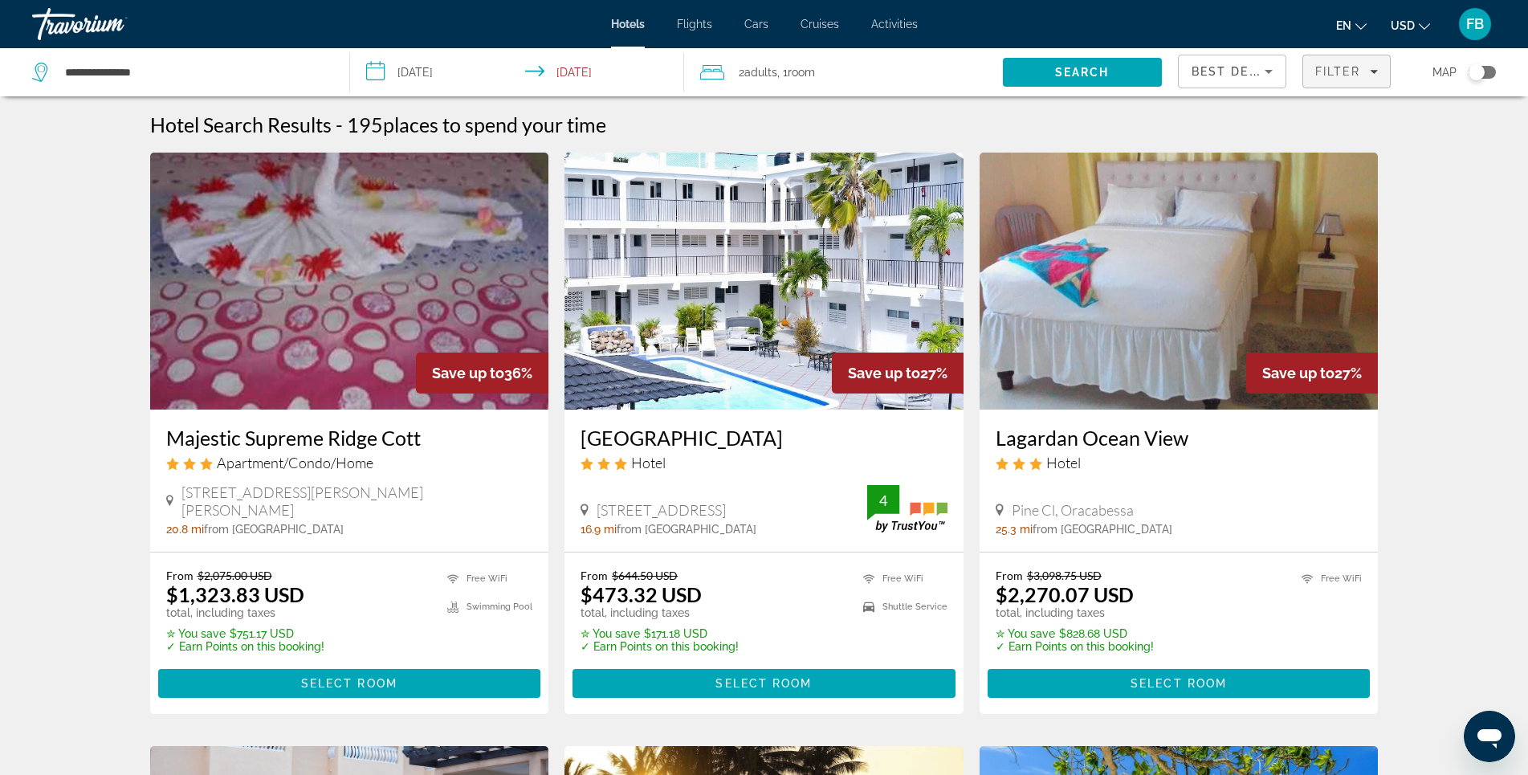
click at [1369, 71] on div "Filter" at bounding box center [1346, 71] width 63 height 13
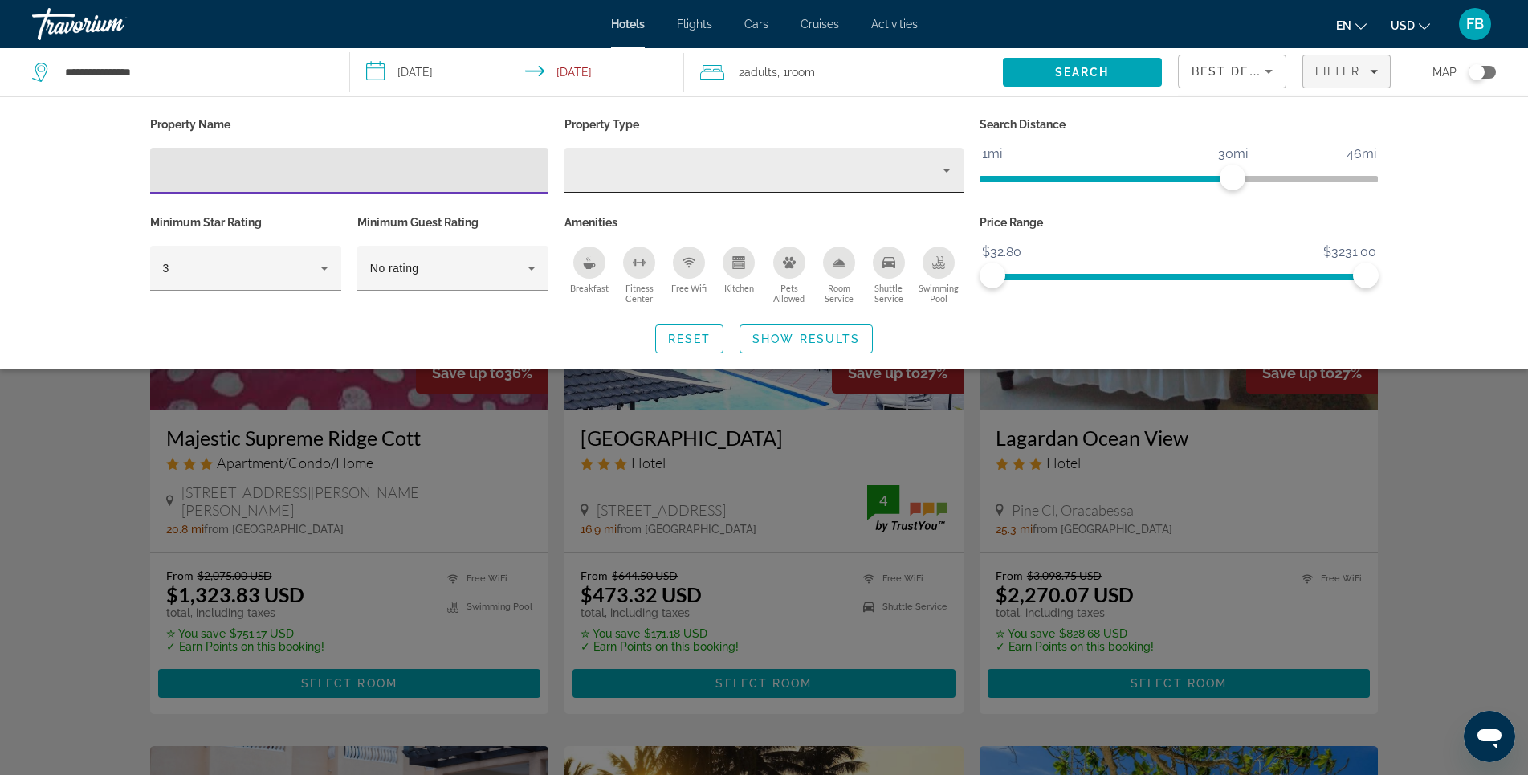
click at [942, 163] on icon "Property type" at bounding box center [946, 170] width 19 height 19
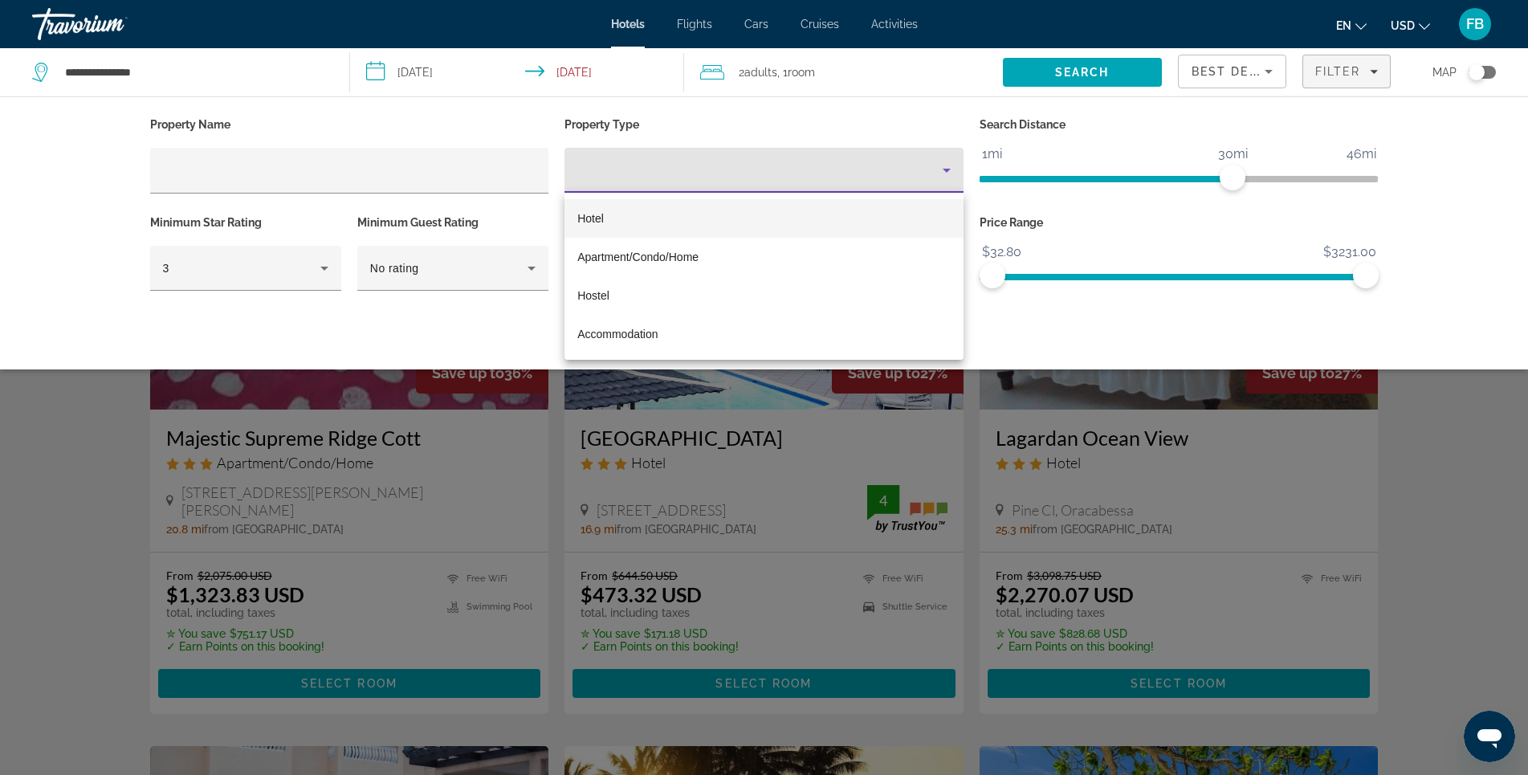
click at [942, 163] on div at bounding box center [764, 387] width 1528 height 775
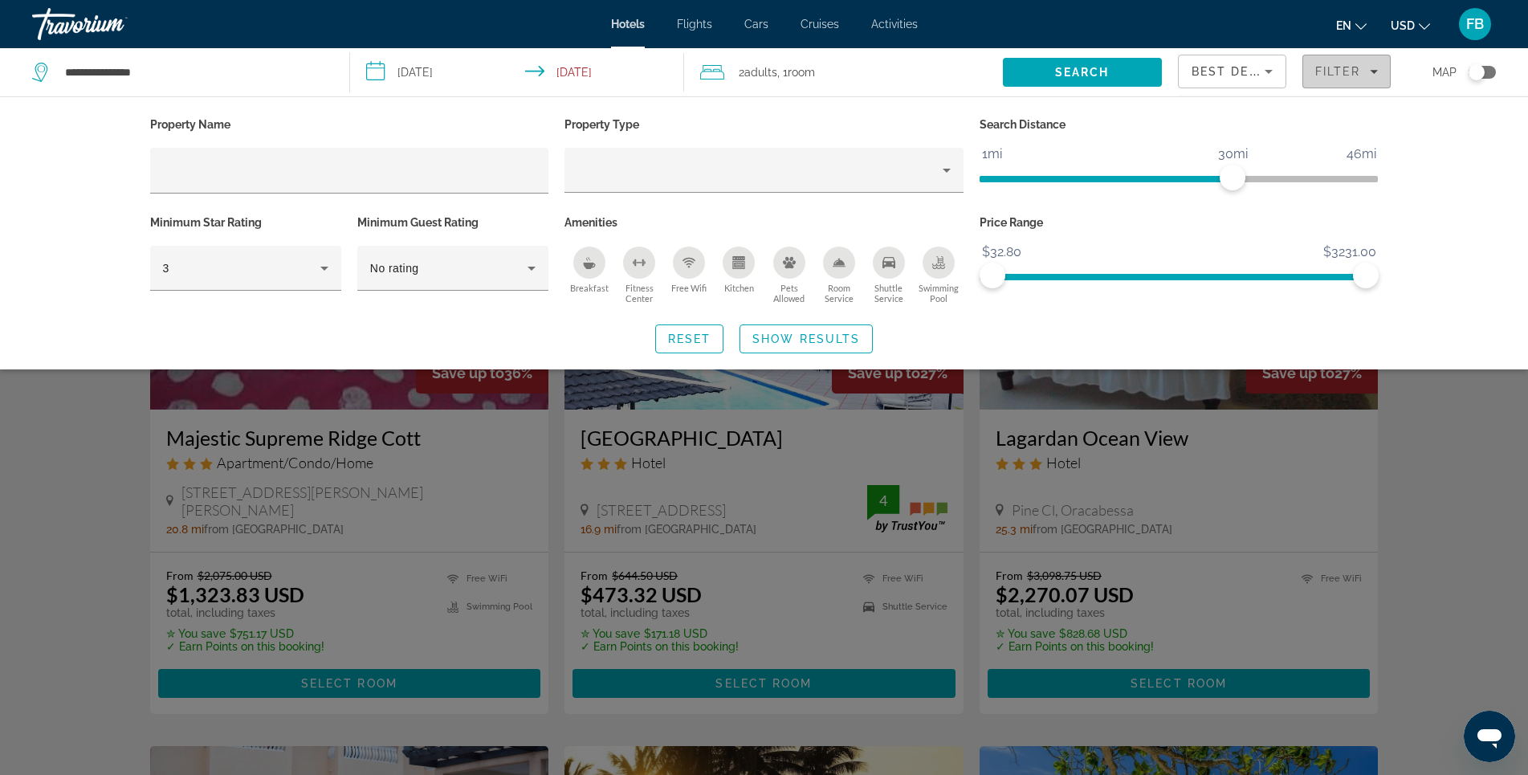
click at [1334, 78] on span "Filters" at bounding box center [1347, 71] width 88 height 39
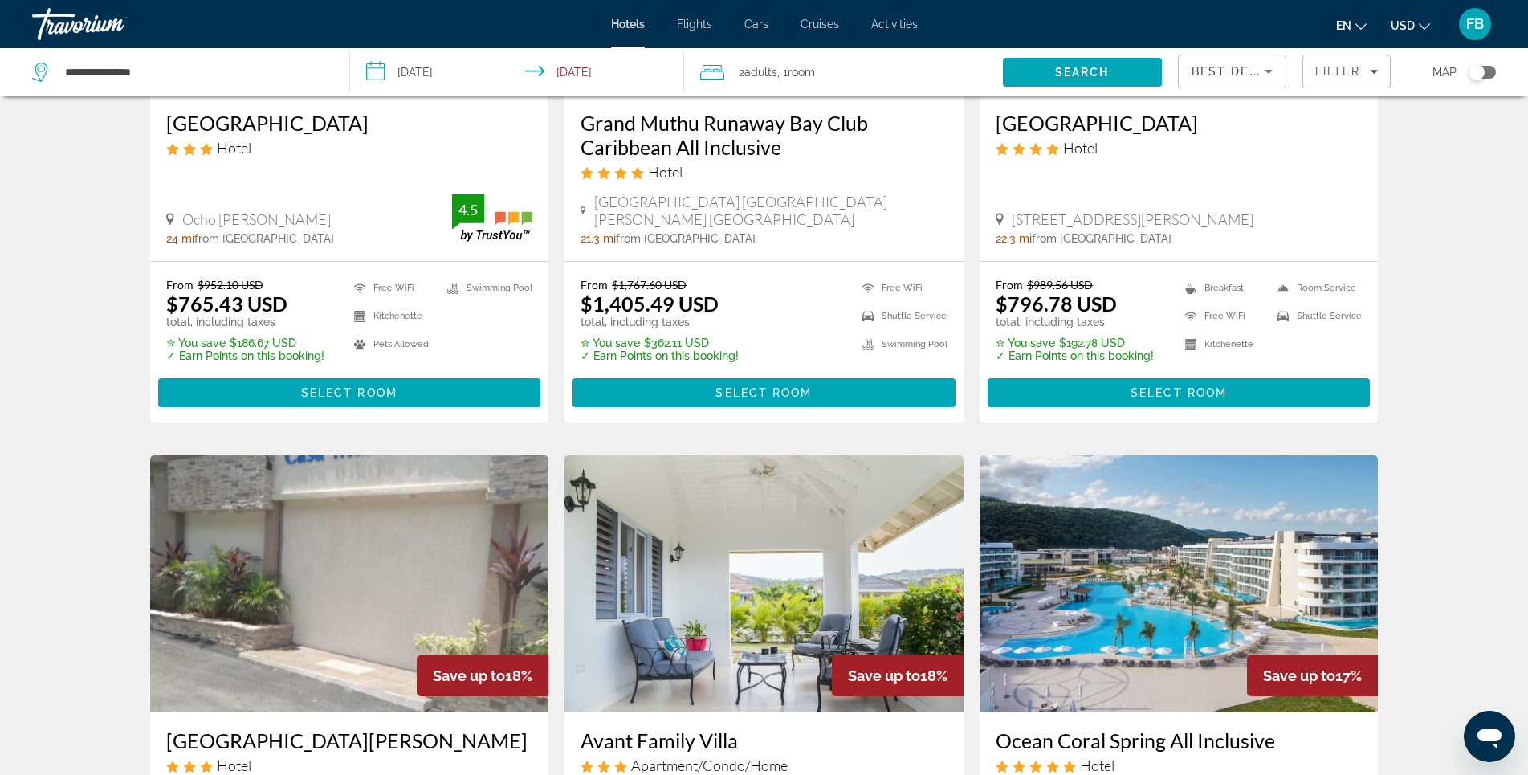
scroll to position [903, 0]
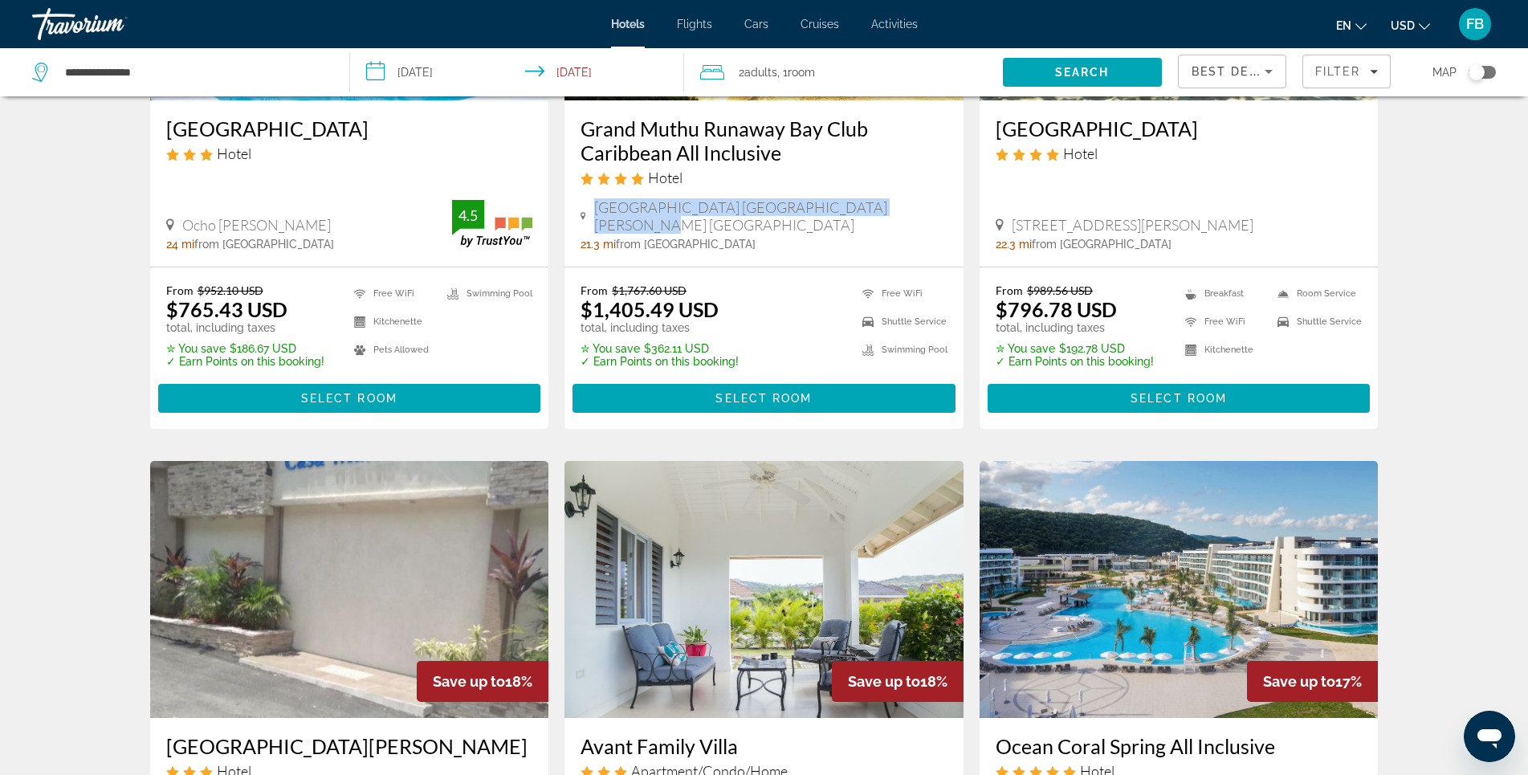
drag, startPoint x: 899, startPoint y: 207, endPoint x: 598, endPoint y: 206, distance: 300.4
click at [598, 206] on span "Main Road Runaway Bay Saint Ann Salem Jamaica" at bounding box center [770, 215] width 353 height 35
copy span "Main Road Runaway Bay Saint Ann Salem Jamaica"
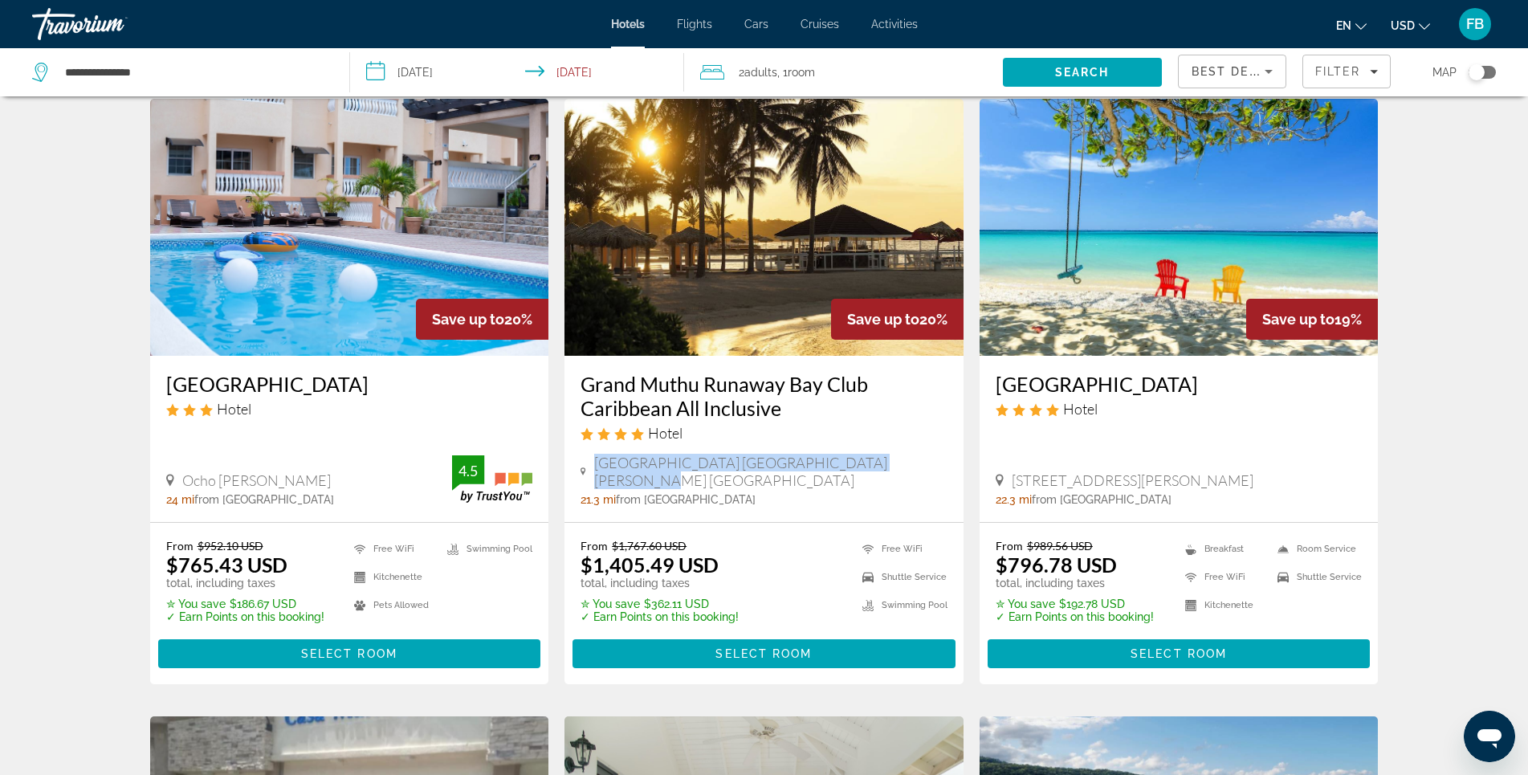
scroll to position [638, 0]
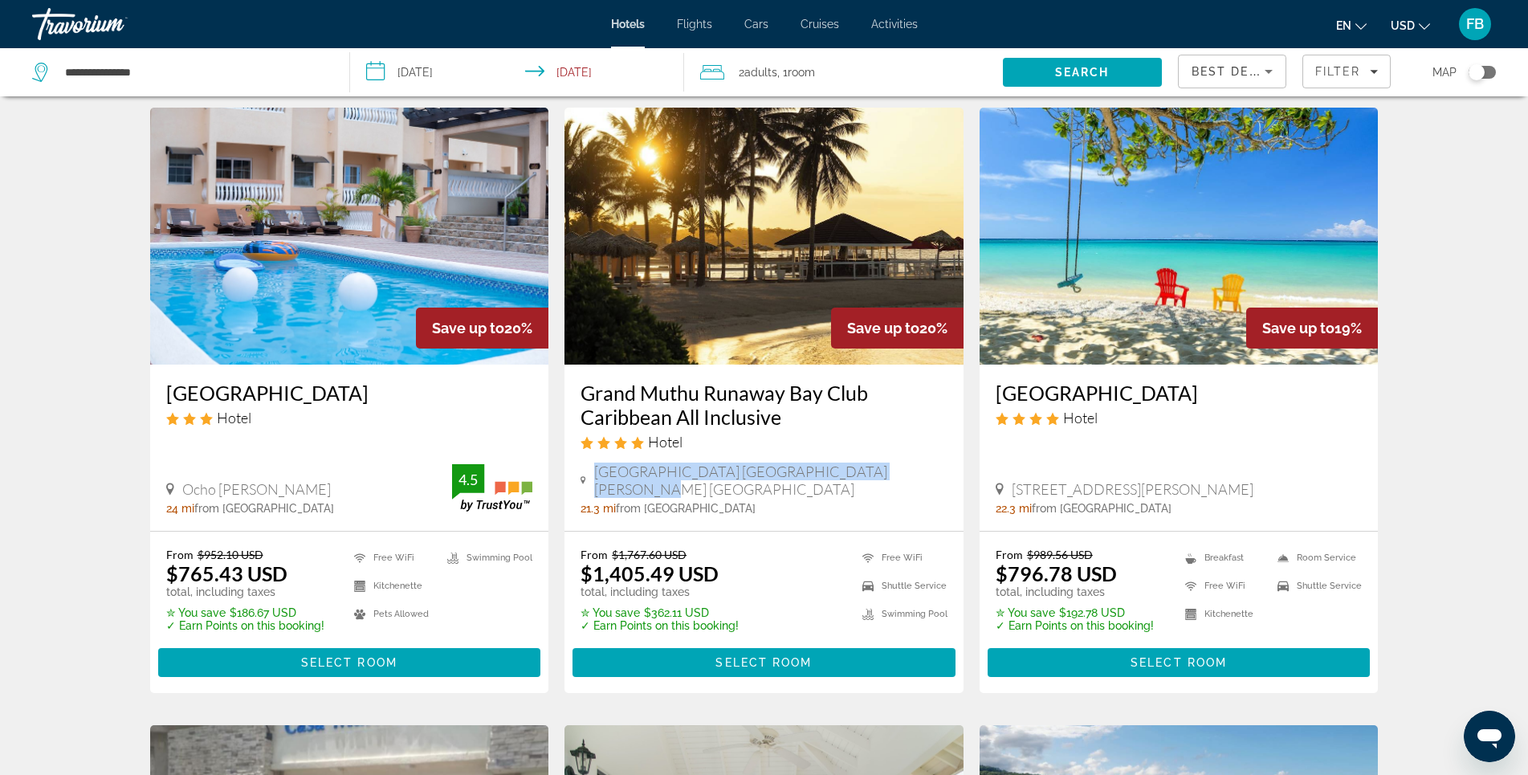
click at [795, 262] on img "Main content" at bounding box center [764, 236] width 399 height 257
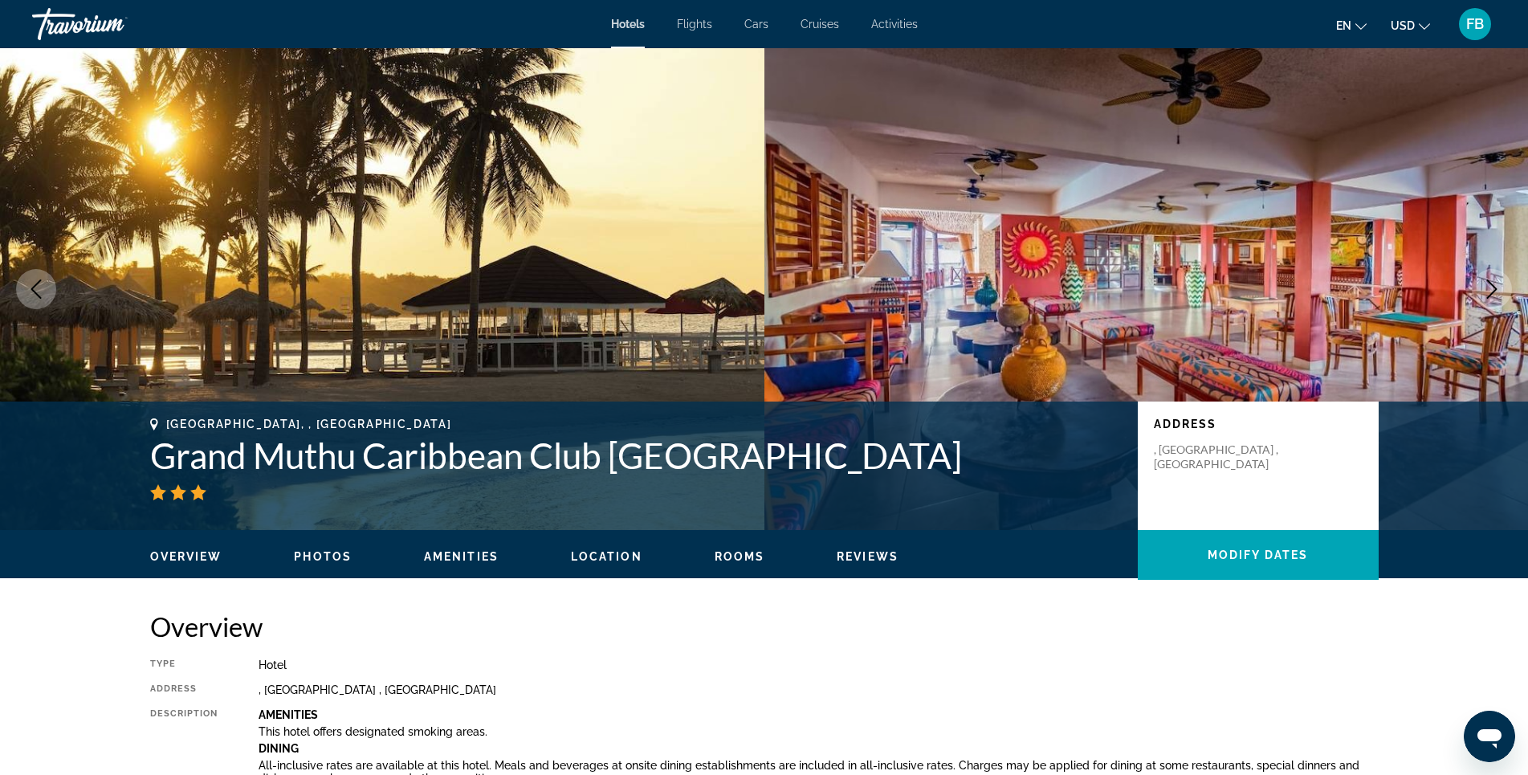
click at [456, 553] on span "Amenities" at bounding box center [461, 556] width 75 height 13
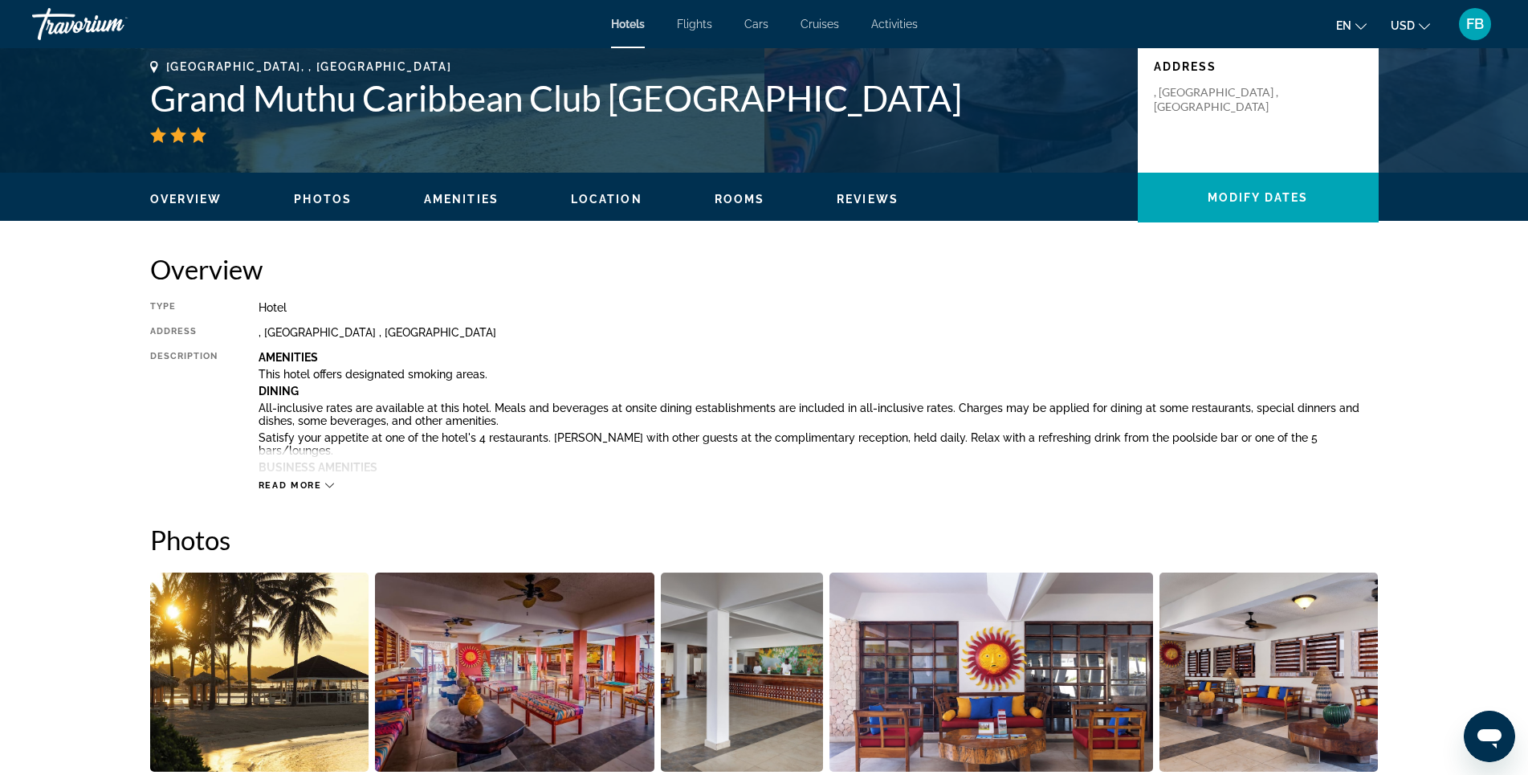
scroll to position [344, 0]
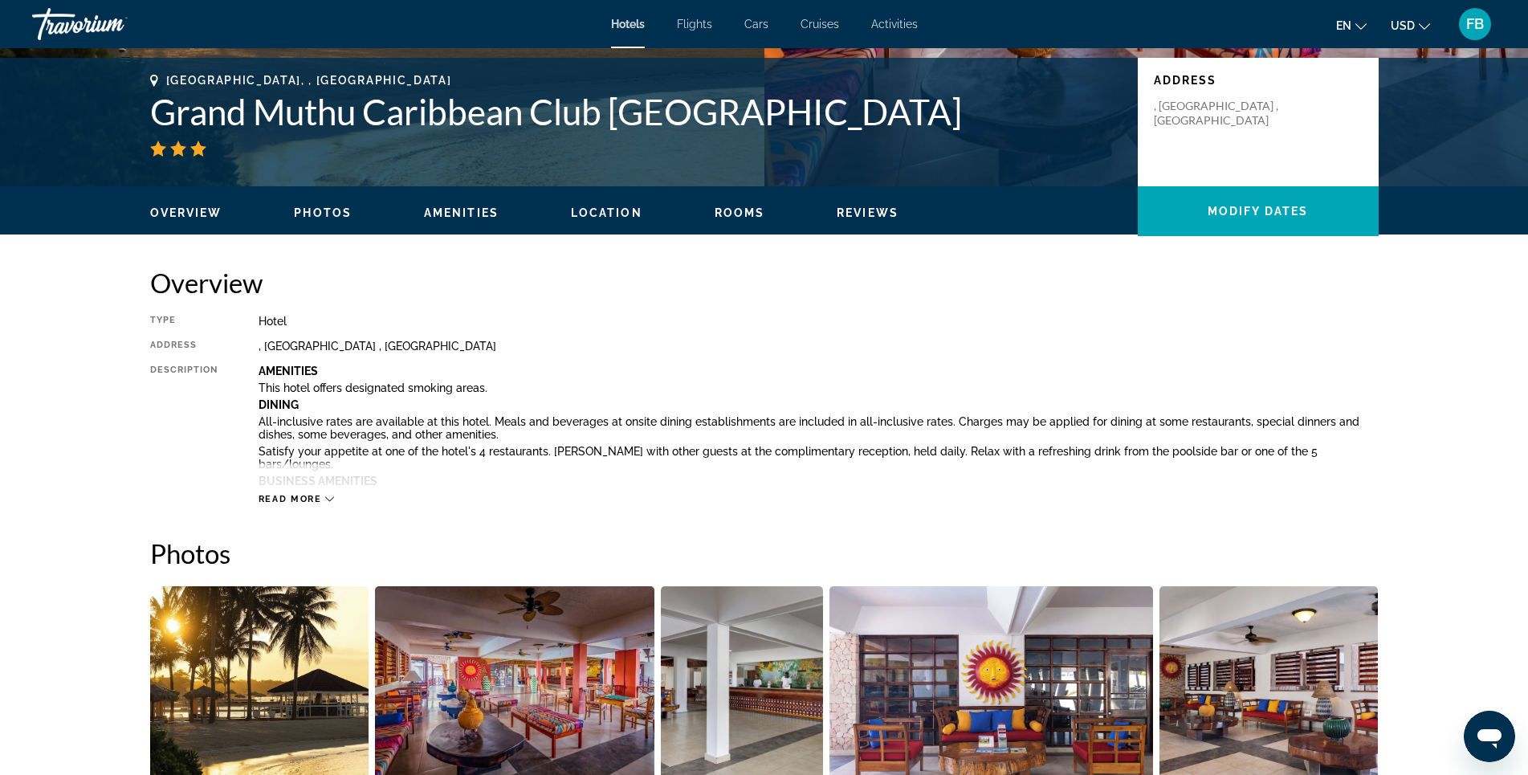
click at [326, 500] on icon "Main content" at bounding box center [329, 499] width 9 height 9
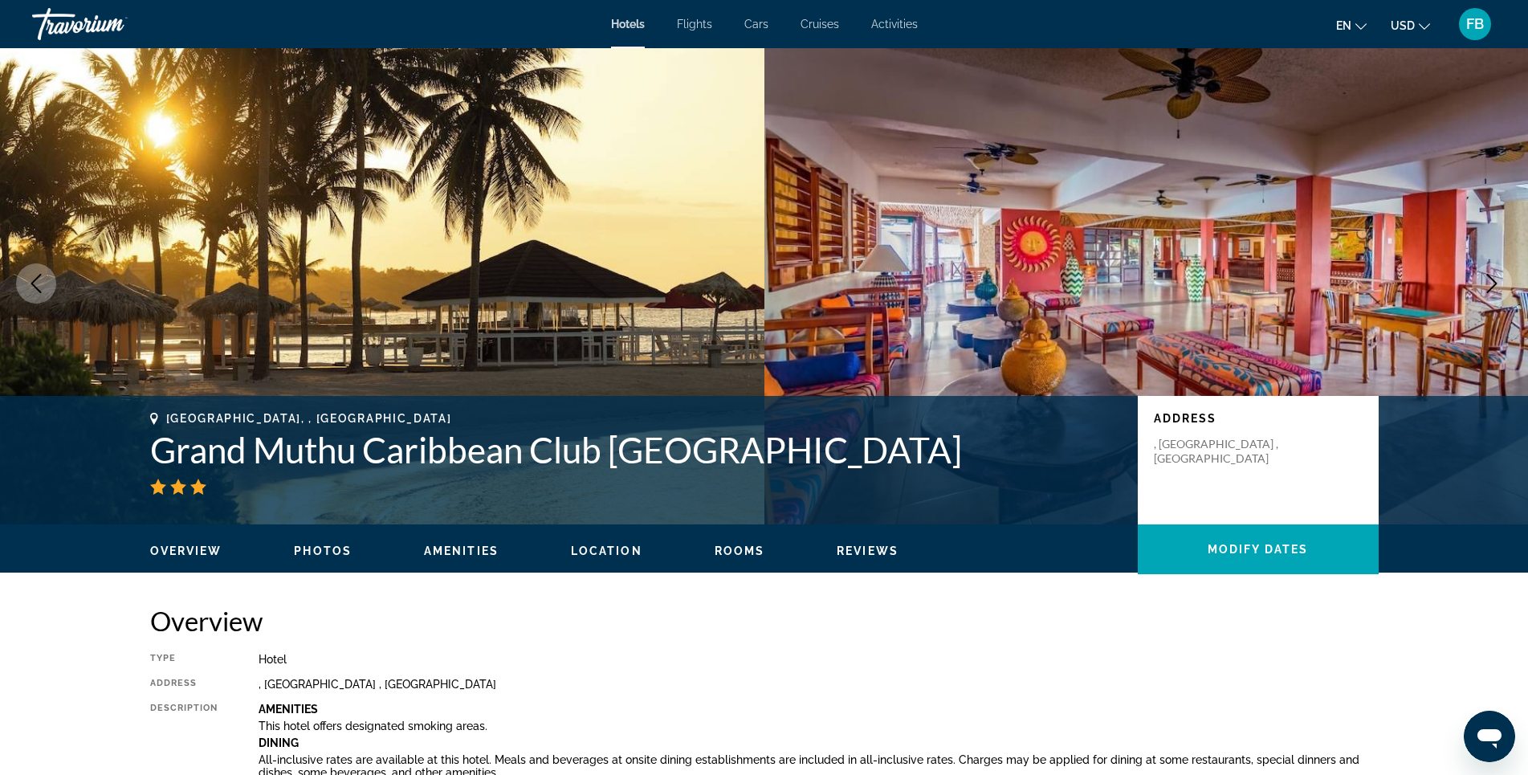
scroll to position [0, 0]
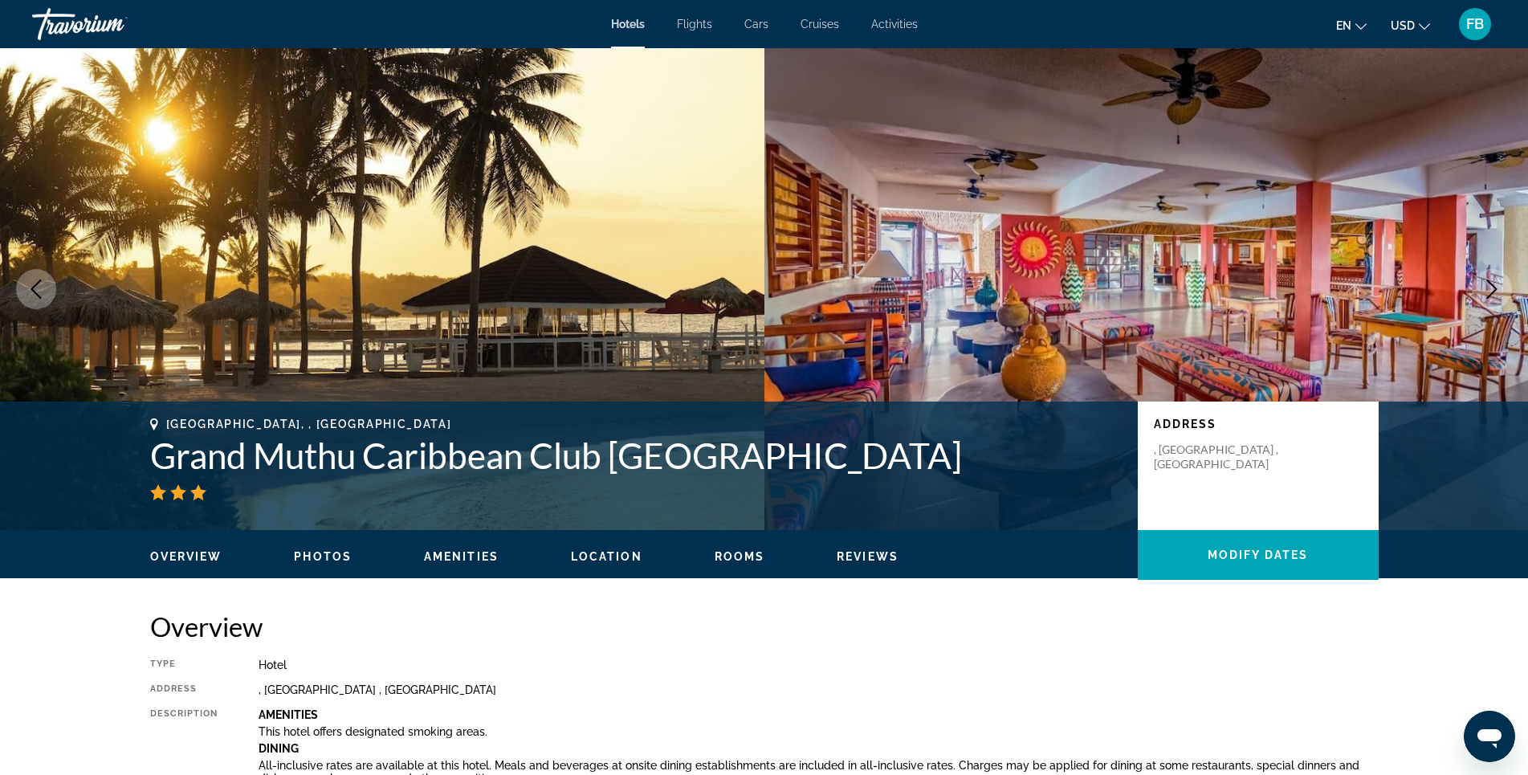
click at [741, 560] on span "Rooms" at bounding box center [740, 556] width 51 height 13
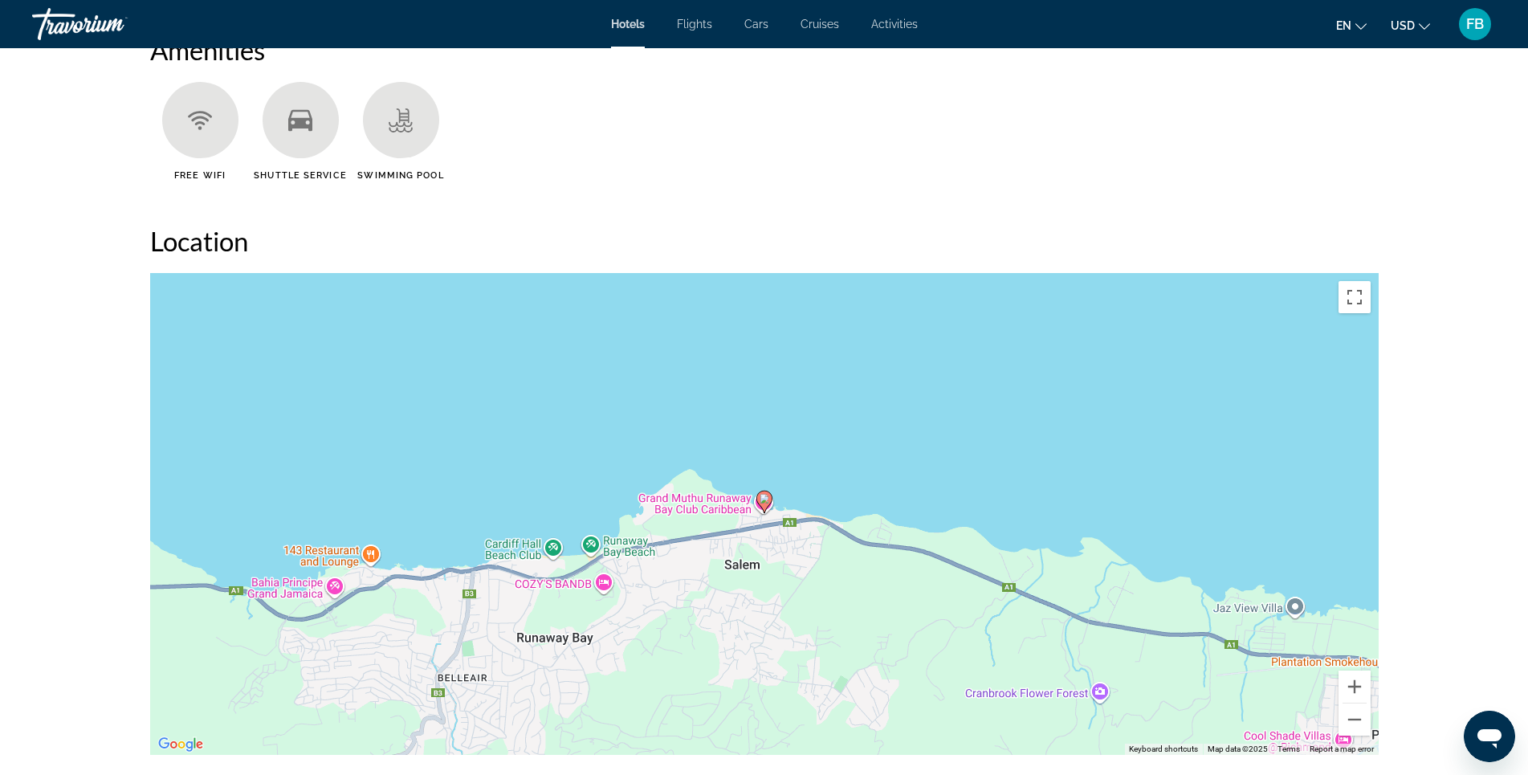
scroll to position [10, 0]
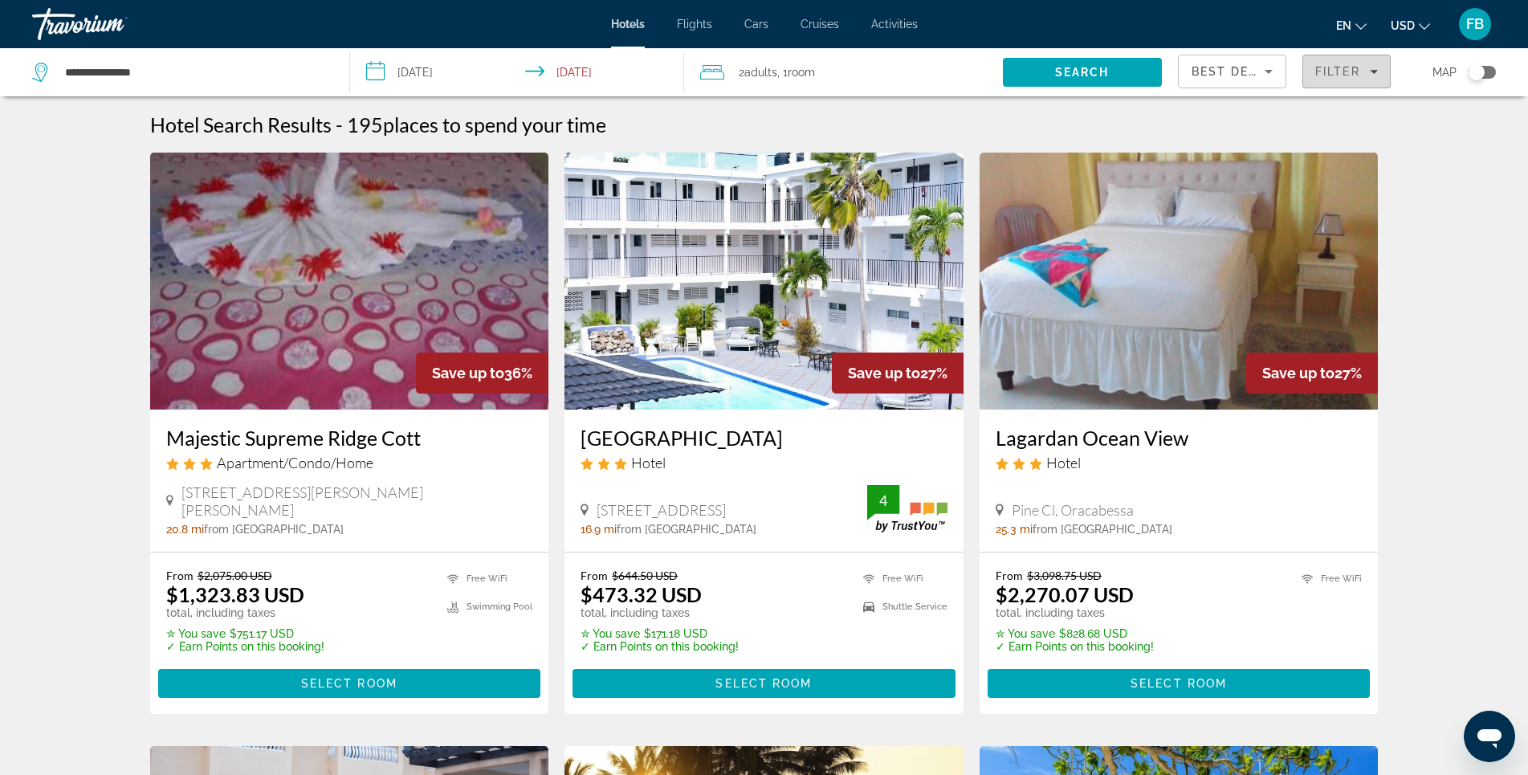
click at [1375, 66] on div "Filter" at bounding box center [1346, 71] width 63 height 13
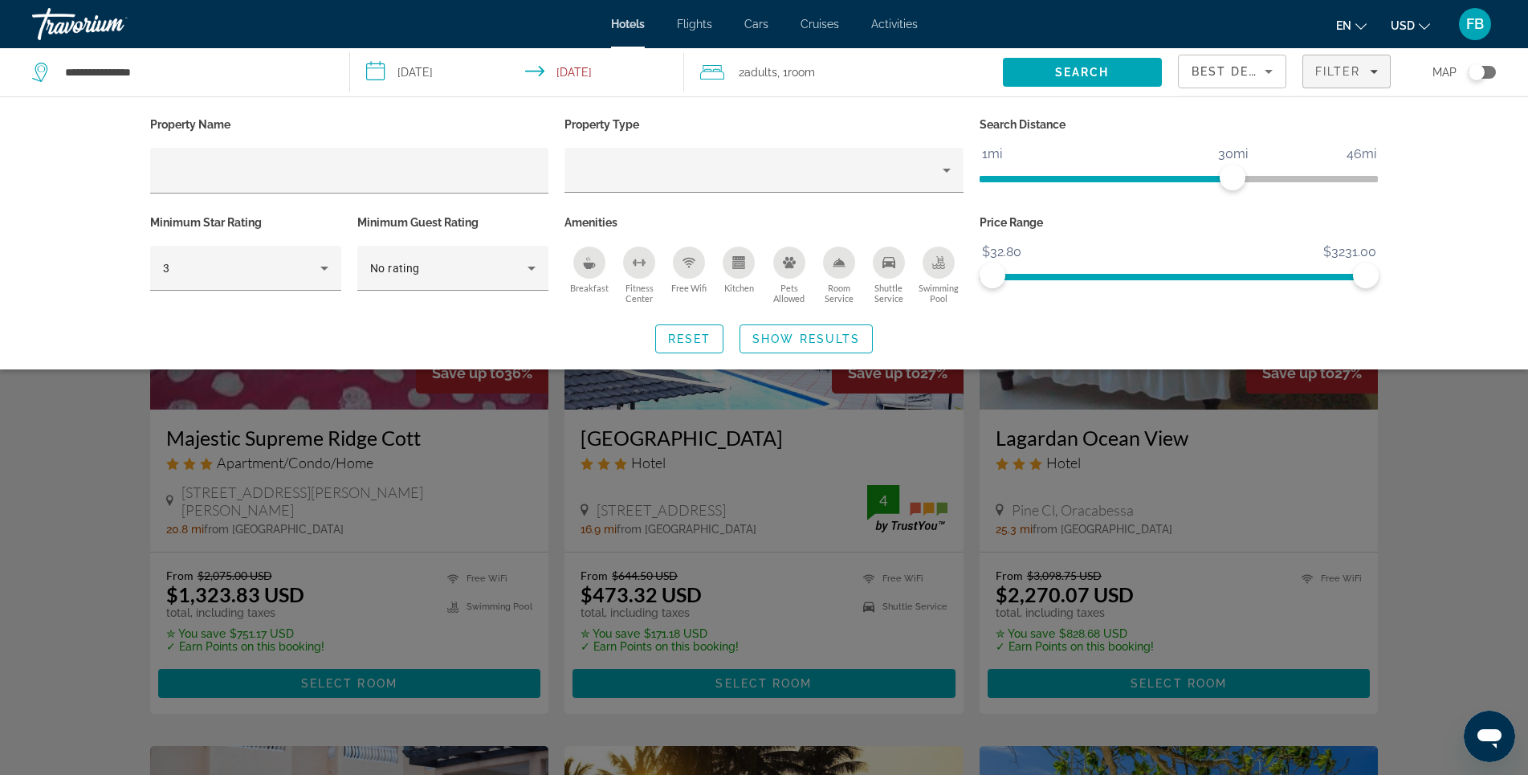
click at [1405, 146] on div "Property Name Property Type Search Distance 1mi 46mi 30mi Minimum Star Rating 3…" at bounding box center [764, 233] width 1293 height 240
click at [1470, 96] on div "Map" at bounding box center [1451, 72] width 89 height 48
click at [1109, 129] on p "Search Distance" at bounding box center [1179, 124] width 399 height 22
click at [1320, 70] on span "Filter" at bounding box center [1338, 71] width 46 height 13
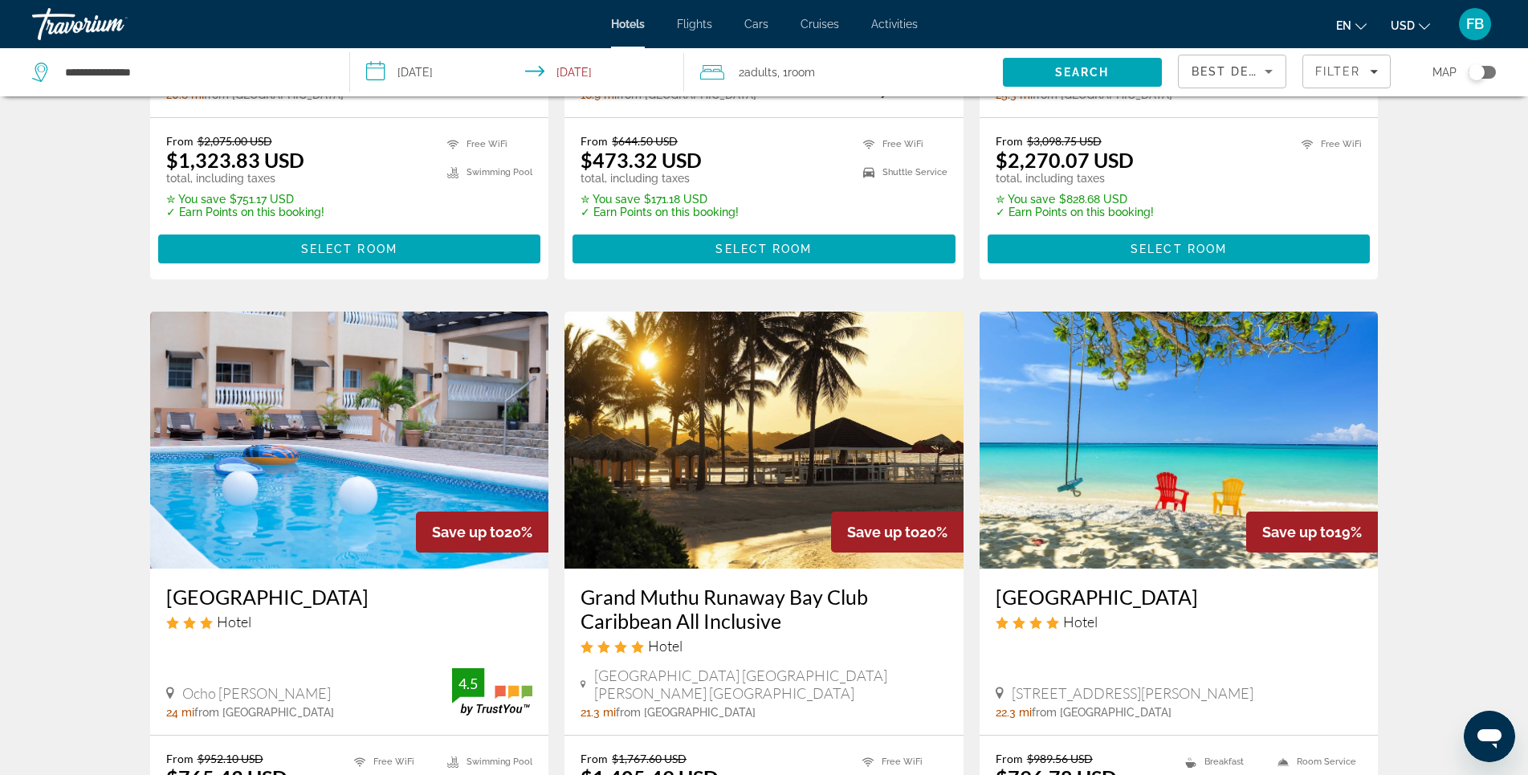
scroll to position [456, 0]
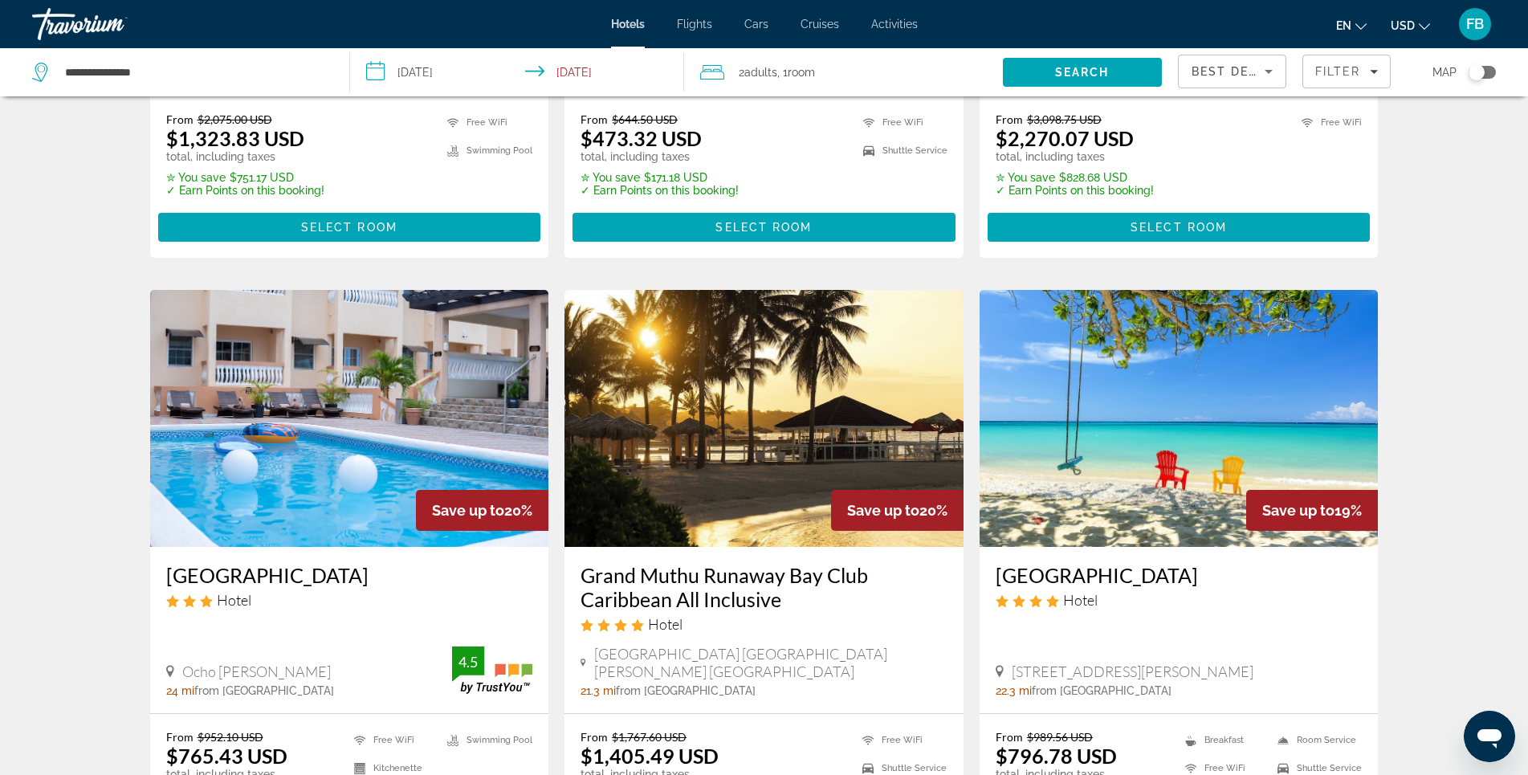
drag, startPoint x: 563, startPoint y: 560, endPoint x: 789, endPoint y: 600, distance: 230.0
click at [789, 600] on app-hotels-search-item "Save up to 20% Grand Muthu Runaway Bay Club Caribbean All Inclusive Hotel Main …" at bounding box center [764, 582] width 415 height 585
copy h3 "Grand Muthu Runaway Bay Club Caribbean All Inclusive"
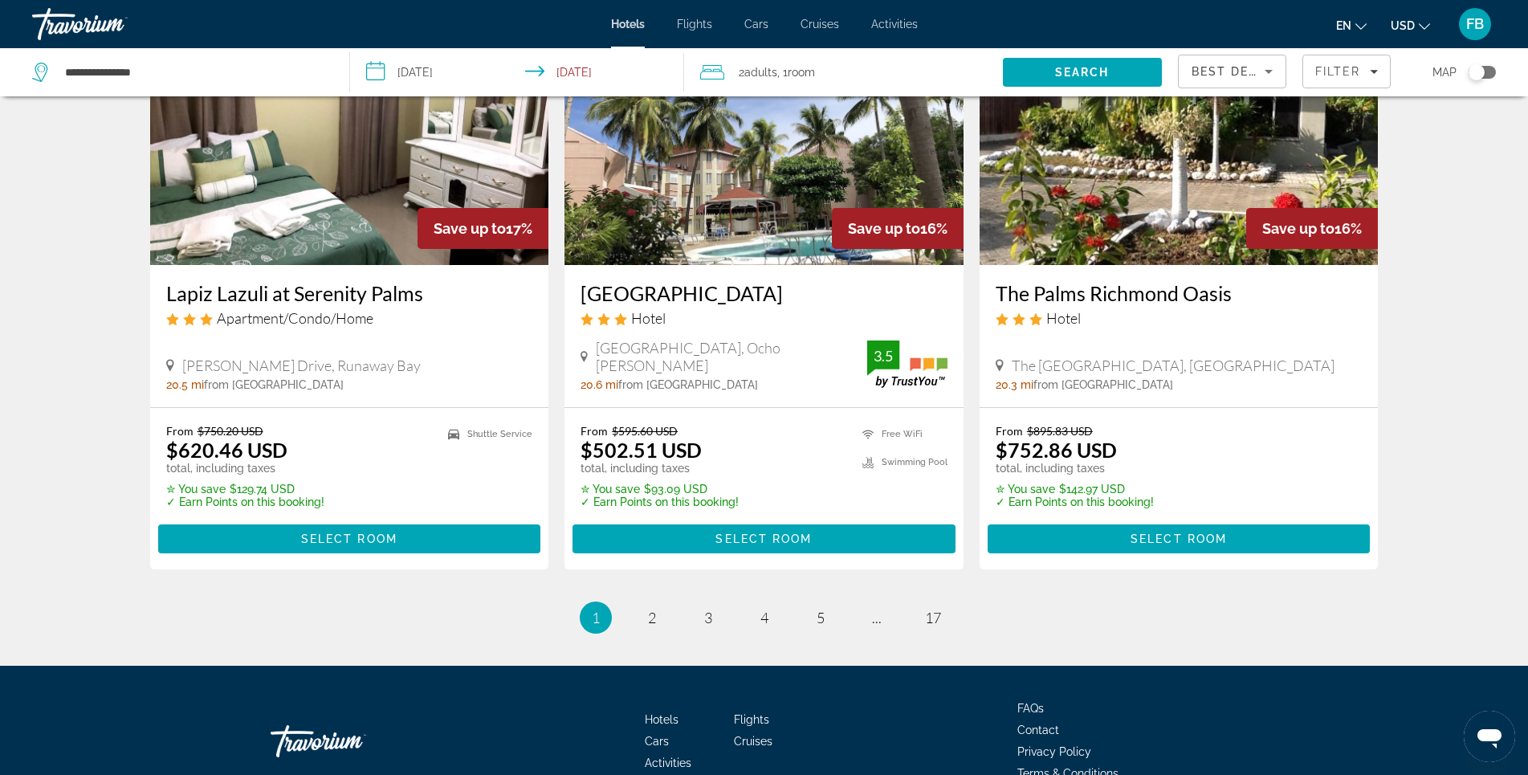
scroll to position [2015, 0]
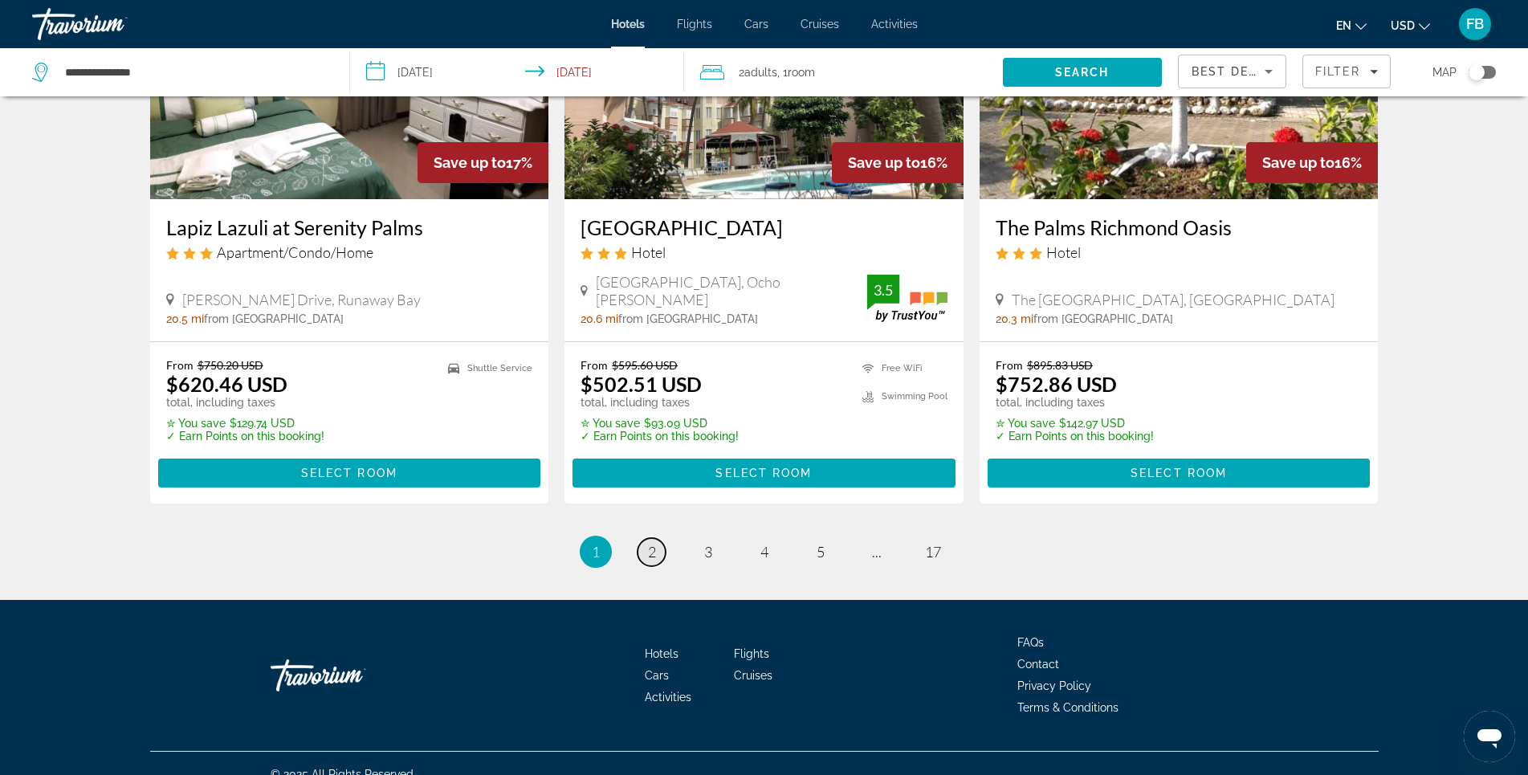
click at [648, 543] on span "2" at bounding box center [652, 552] width 8 height 18
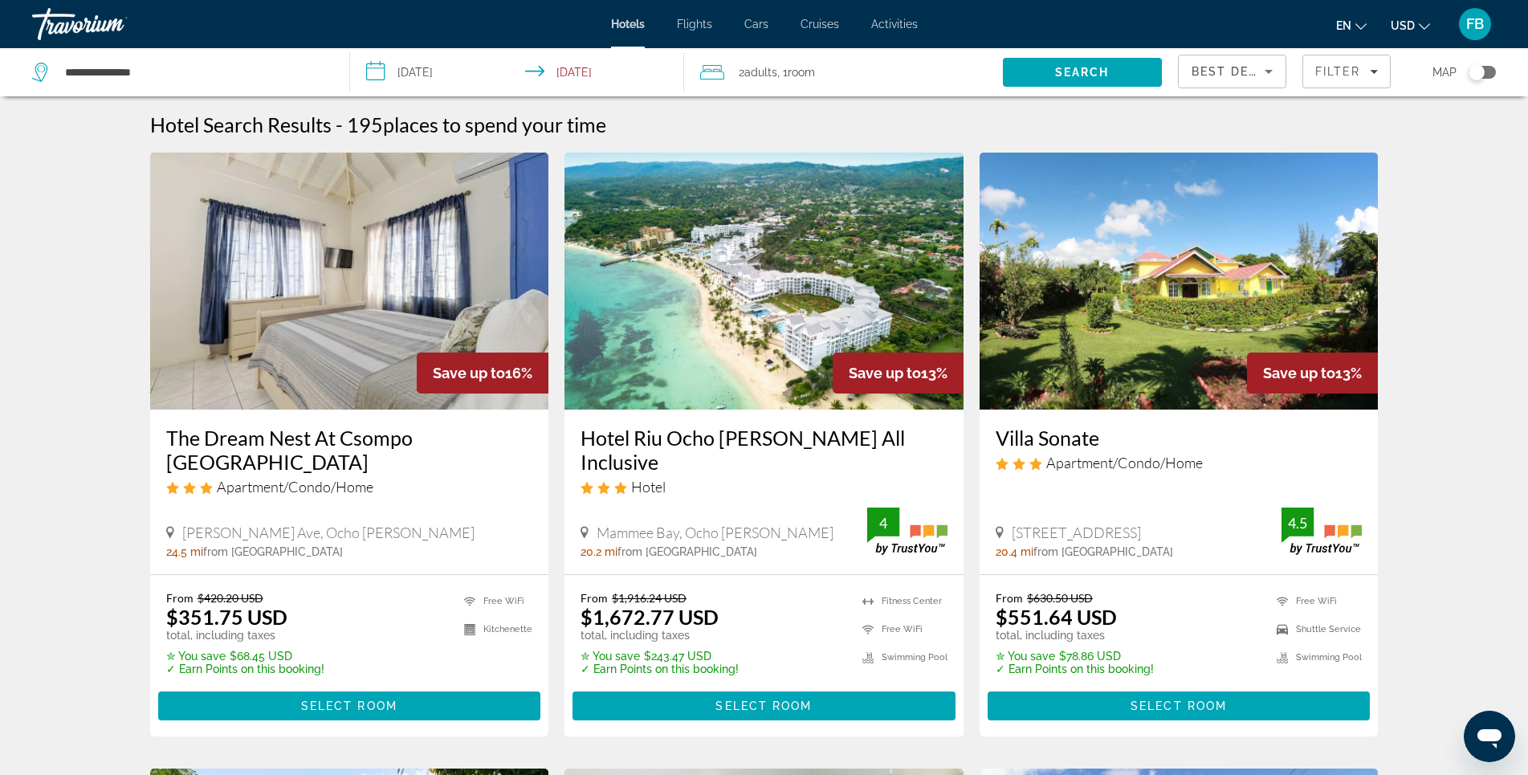
click at [701, 339] on img "Main content" at bounding box center [764, 281] width 399 height 257
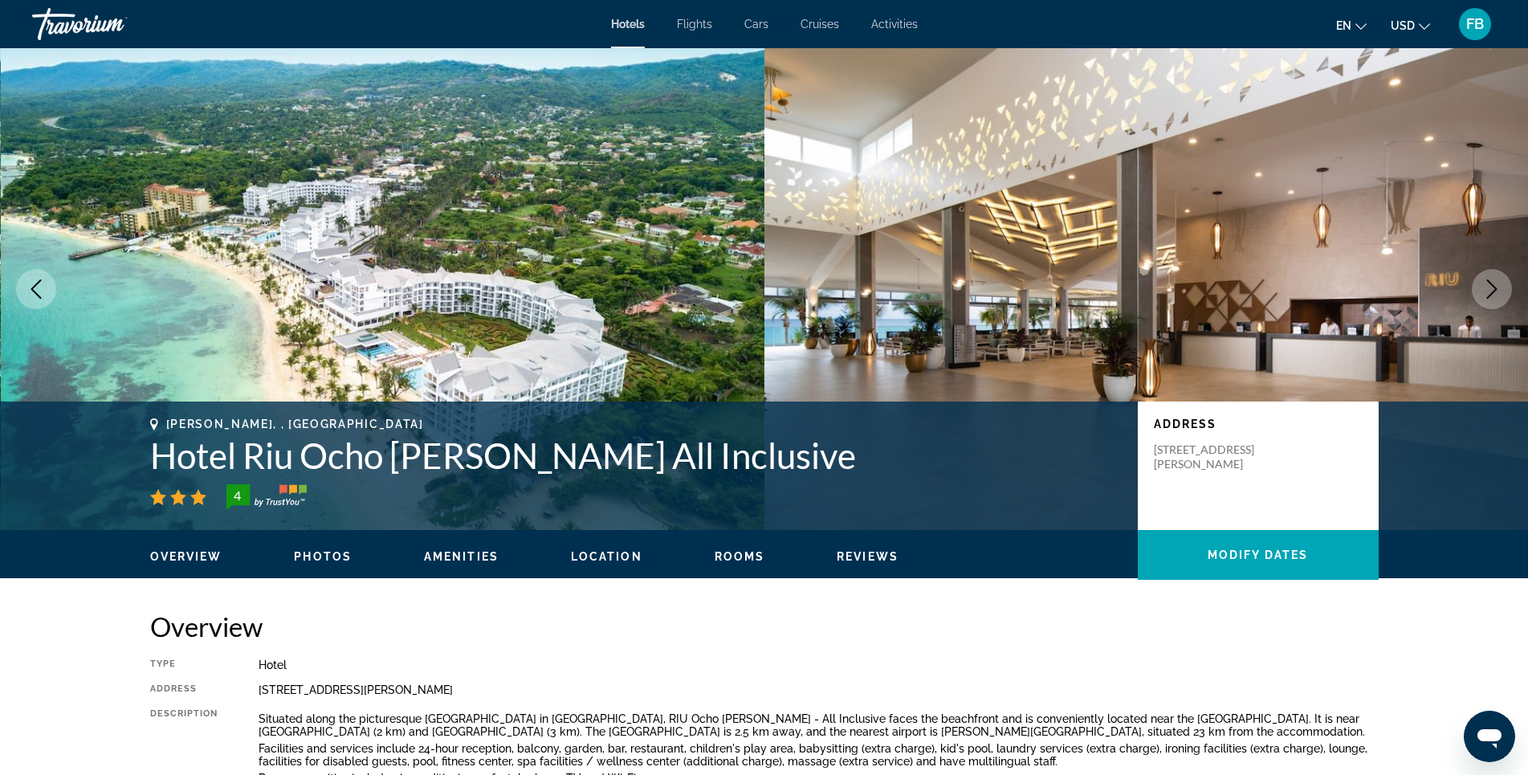
click at [1489, 287] on icon "Next image" at bounding box center [1492, 288] width 19 height 19
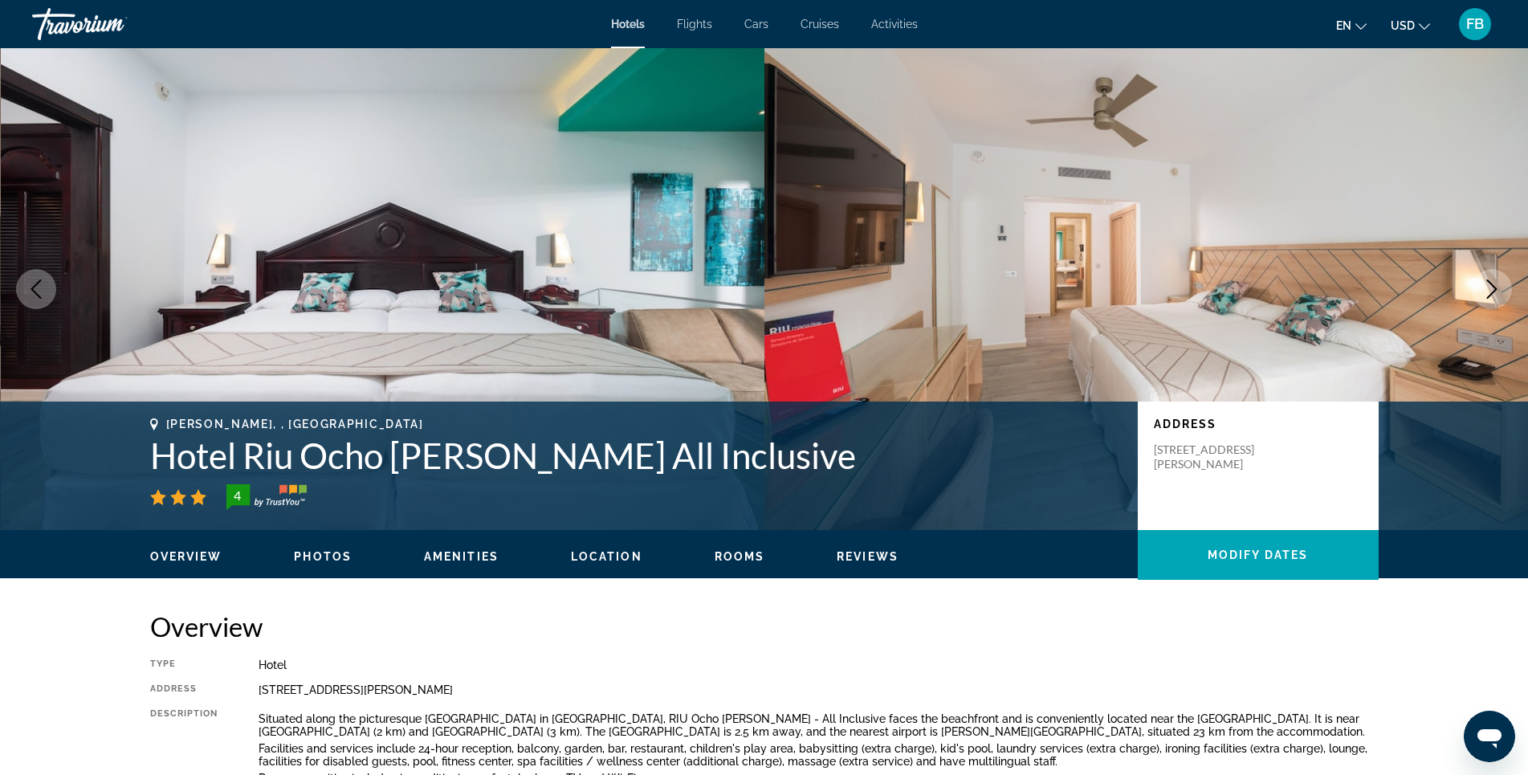
click at [1489, 287] on icon "Next image" at bounding box center [1492, 288] width 19 height 19
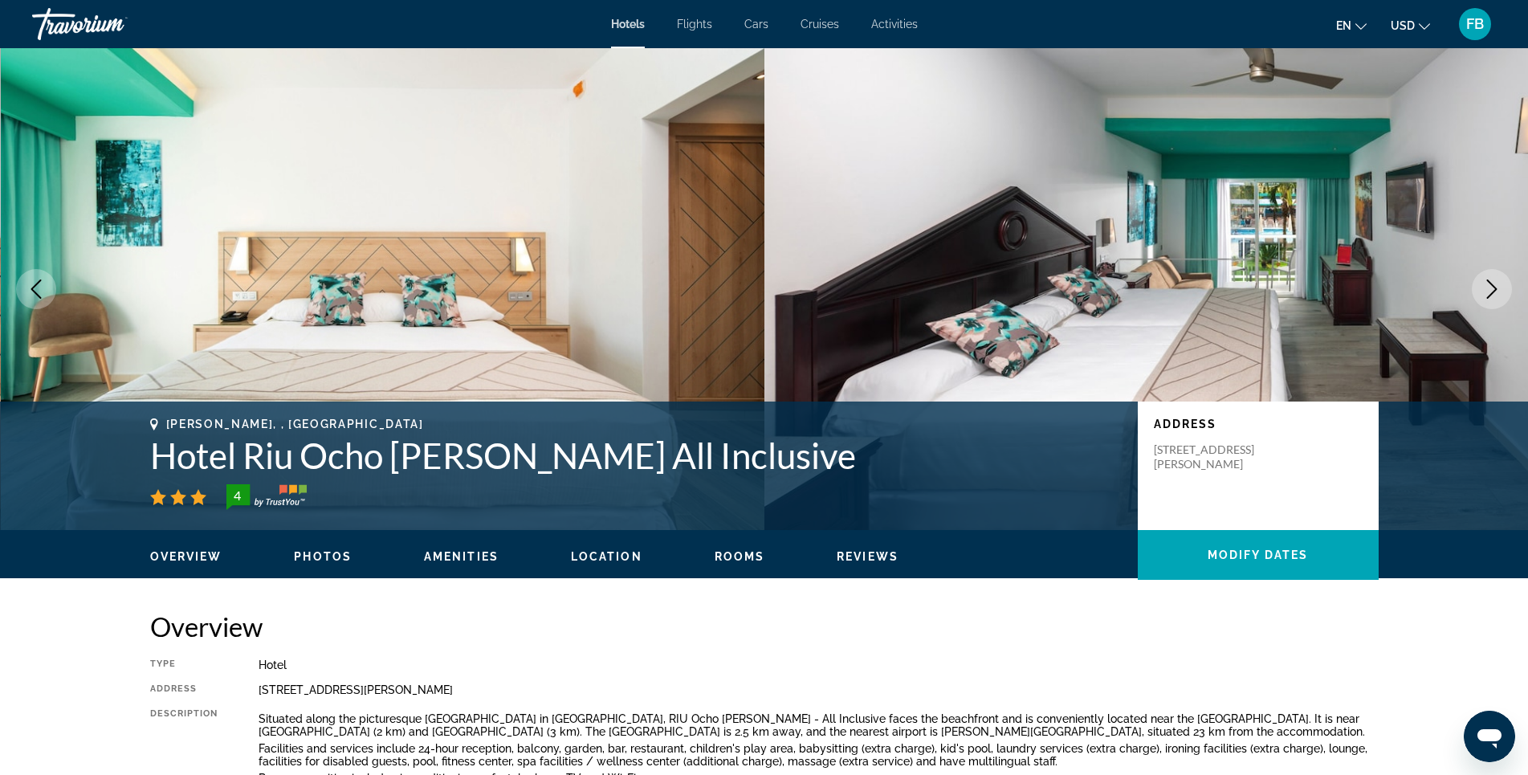
click at [1489, 288] on icon "Next image" at bounding box center [1492, 288] width 19 height 19
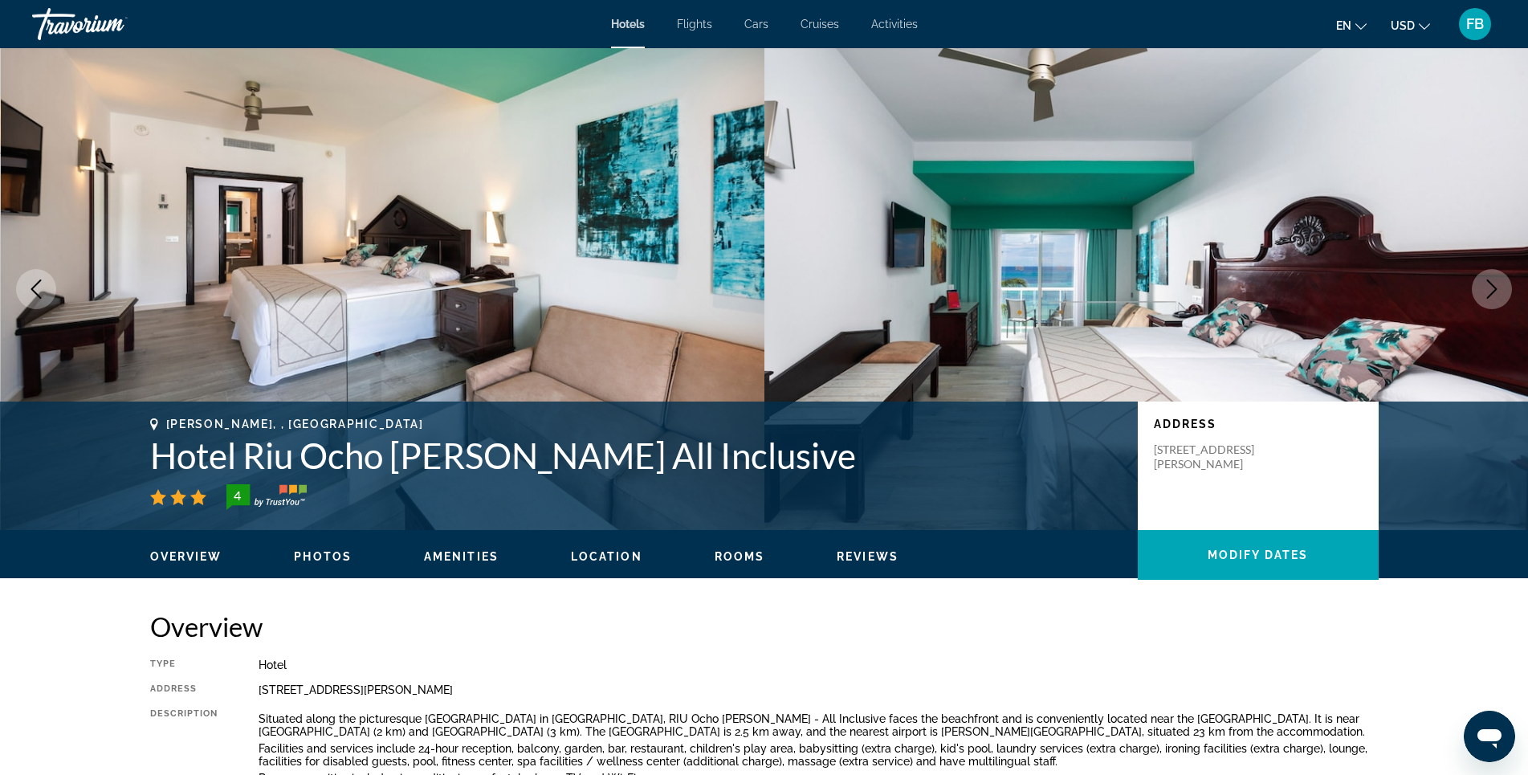
click at [1489, 288] on icon "Next image" at bounding box center [1492, 288] width 19 height 19
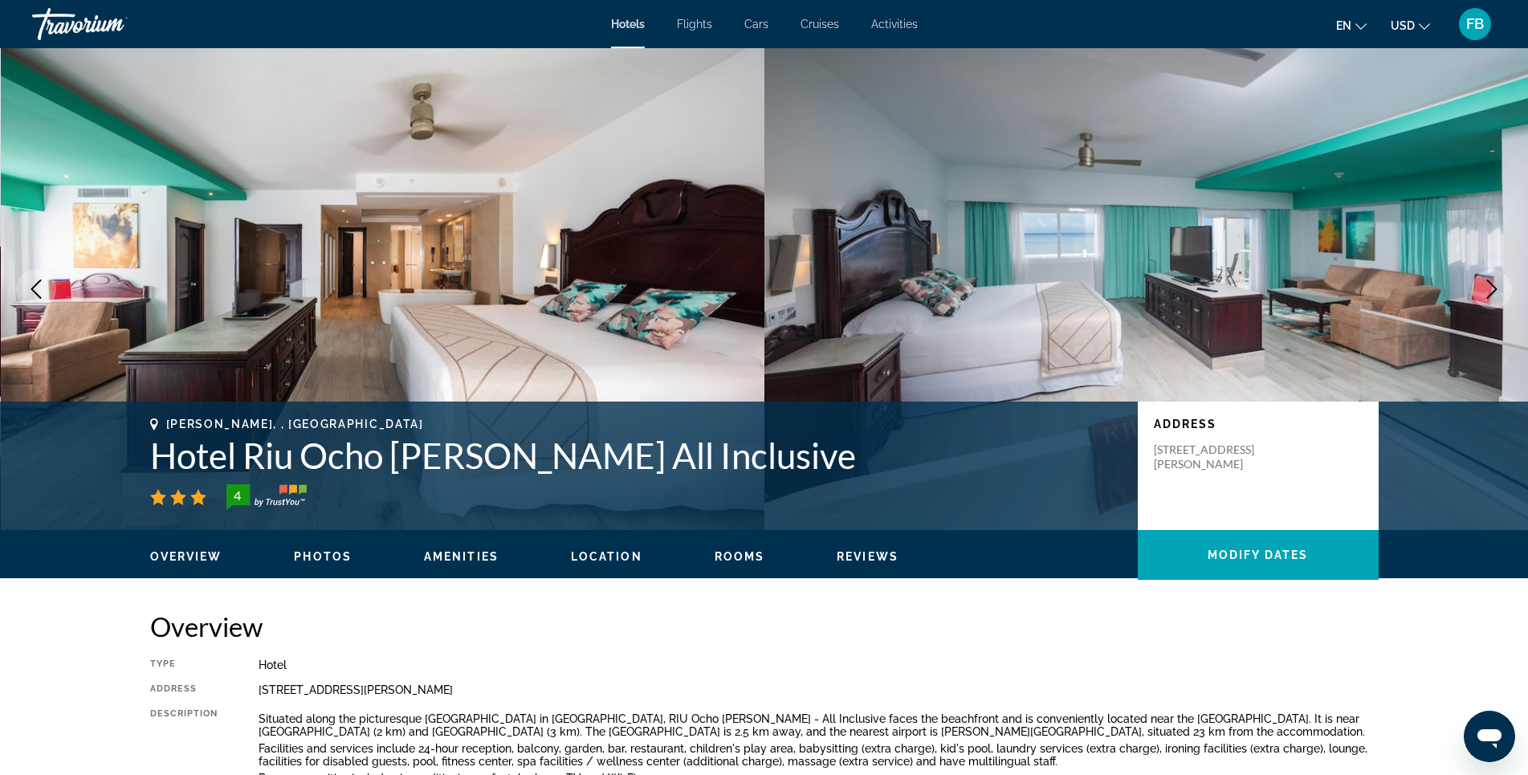
click at [1489, 288] on icon "Next image" at bounding box center [1492, 288] width 19 height 19
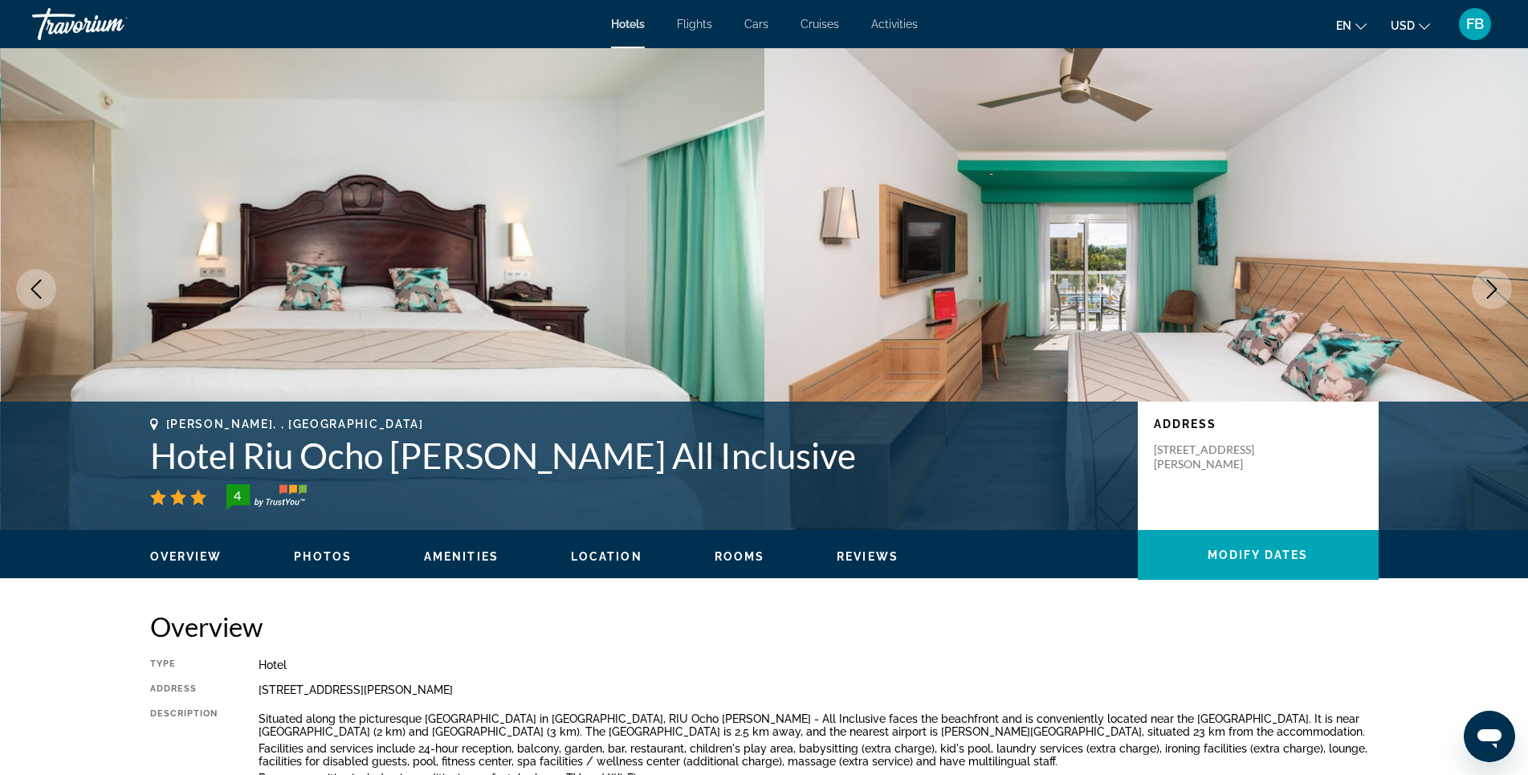
click at [1487, 278] on button "Next image" at bounding box center [1492, 289] width 40 height 40
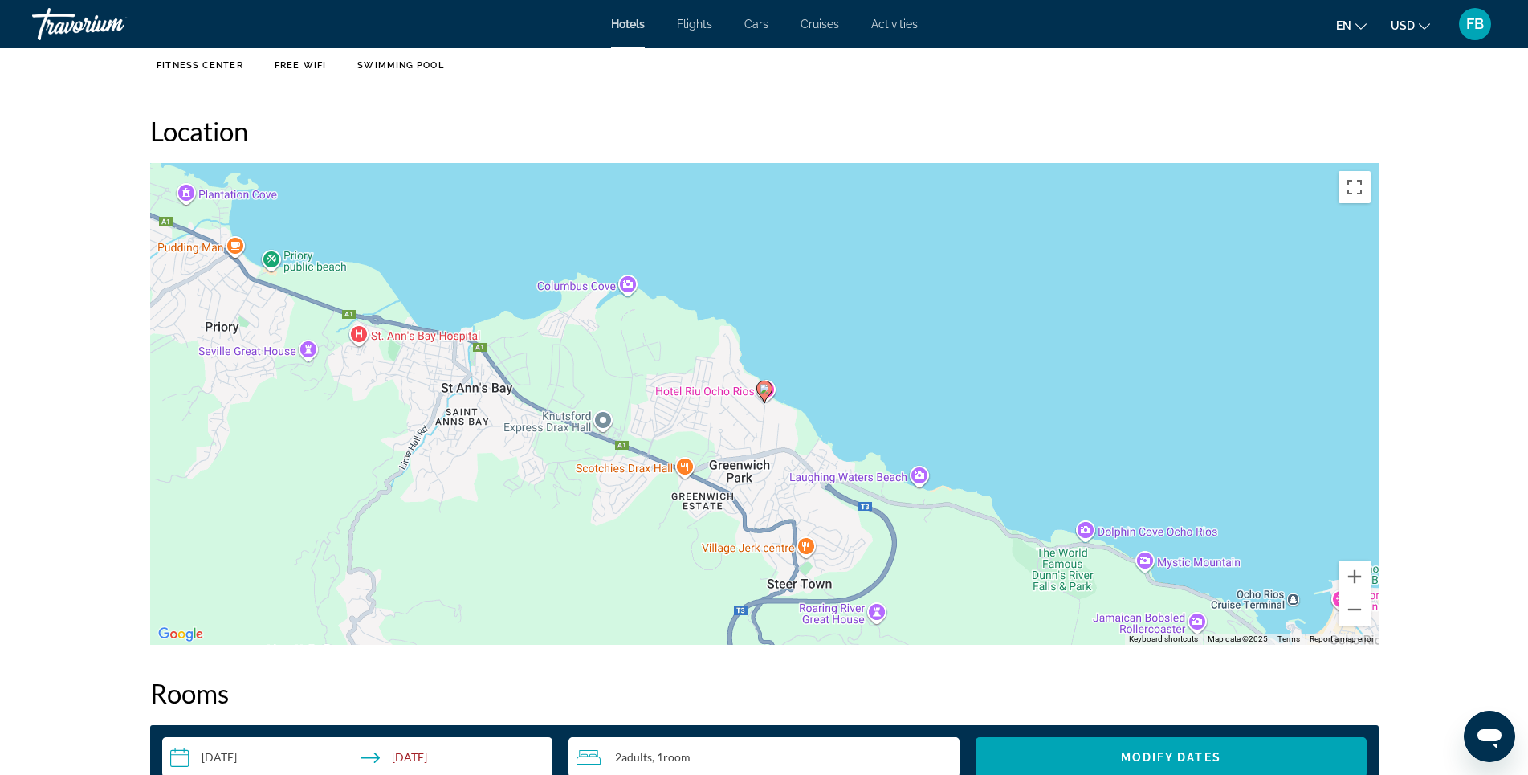
scroll to position [1505, 0]
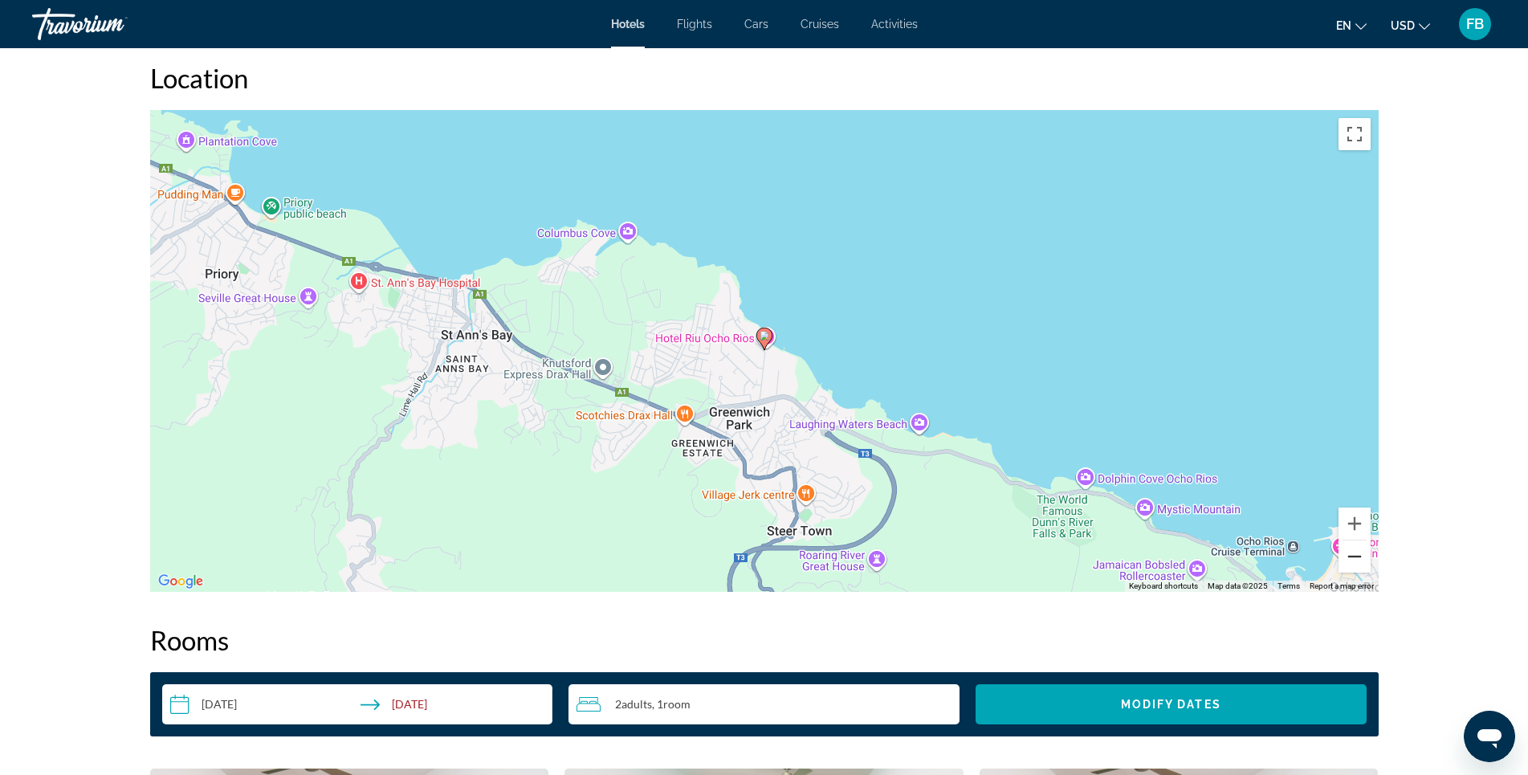
click at [1355, 558] on button "Zoom out" at bounding box center [1355, 556] width 32 height 32
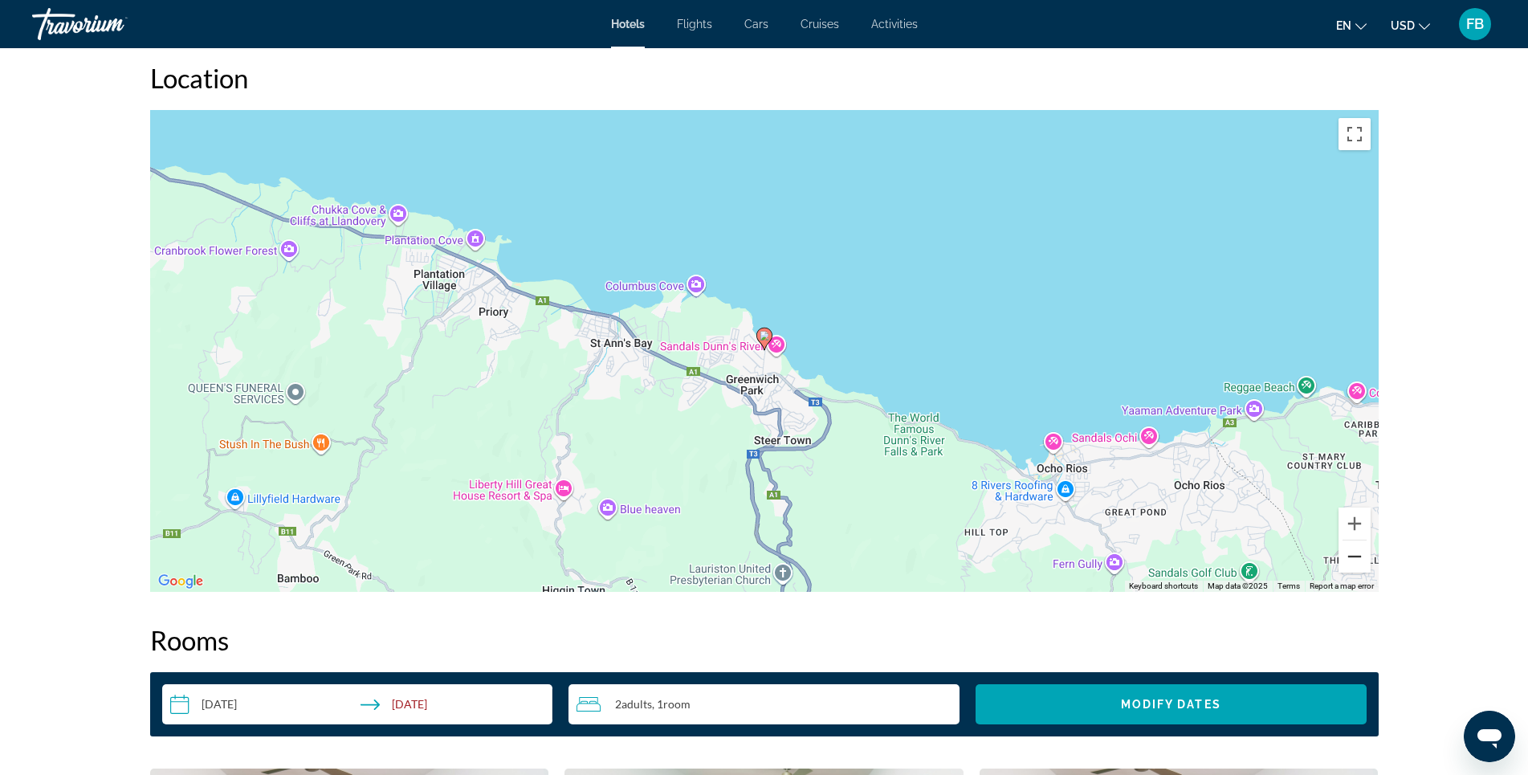
click at [1352, 556] on button "Zoom out" at bounding box center [1355, 556] width 32 height 32
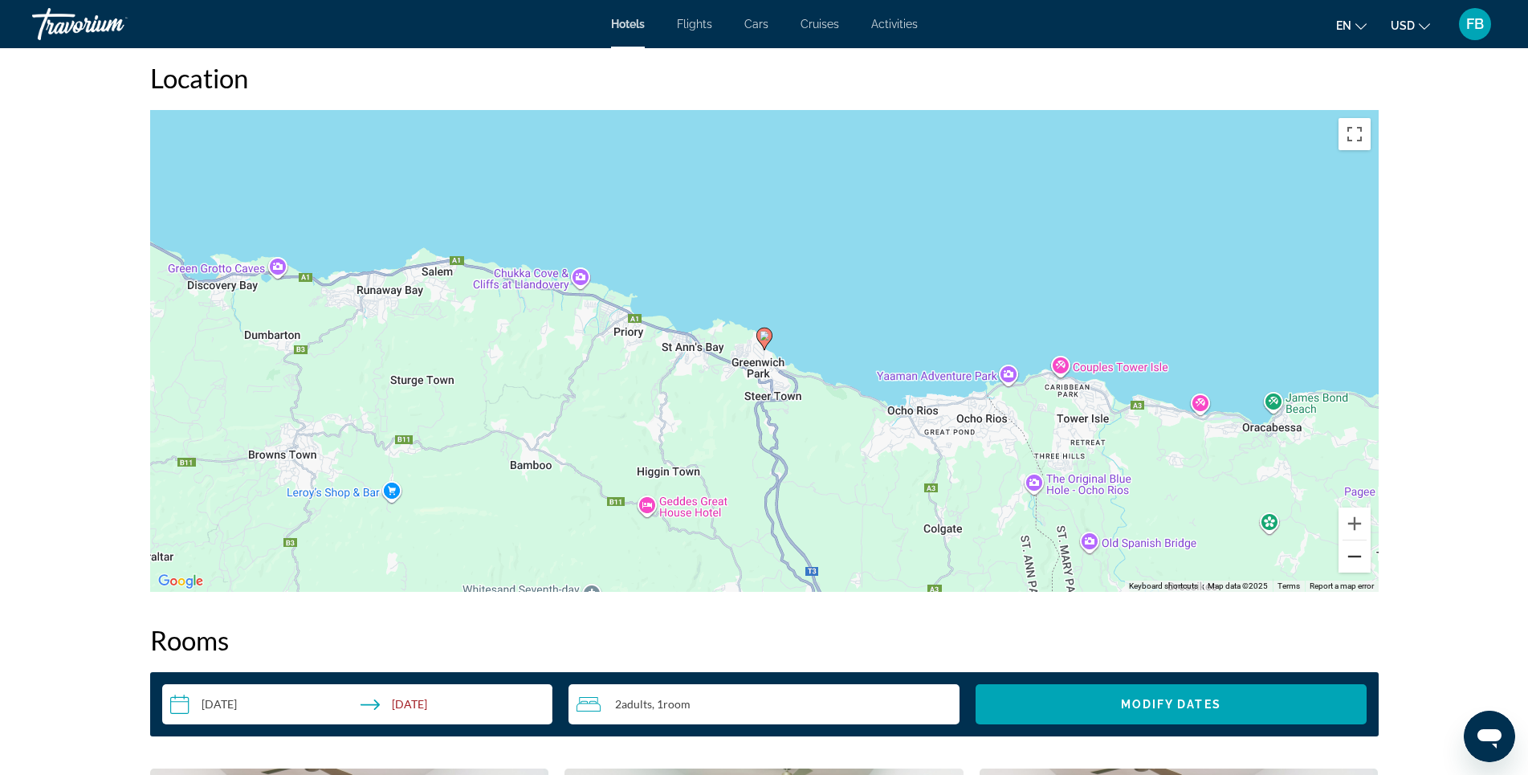
click at [1352, 556] on button "Zoom out" at bounding box center [1355, 556] width 32 height 32
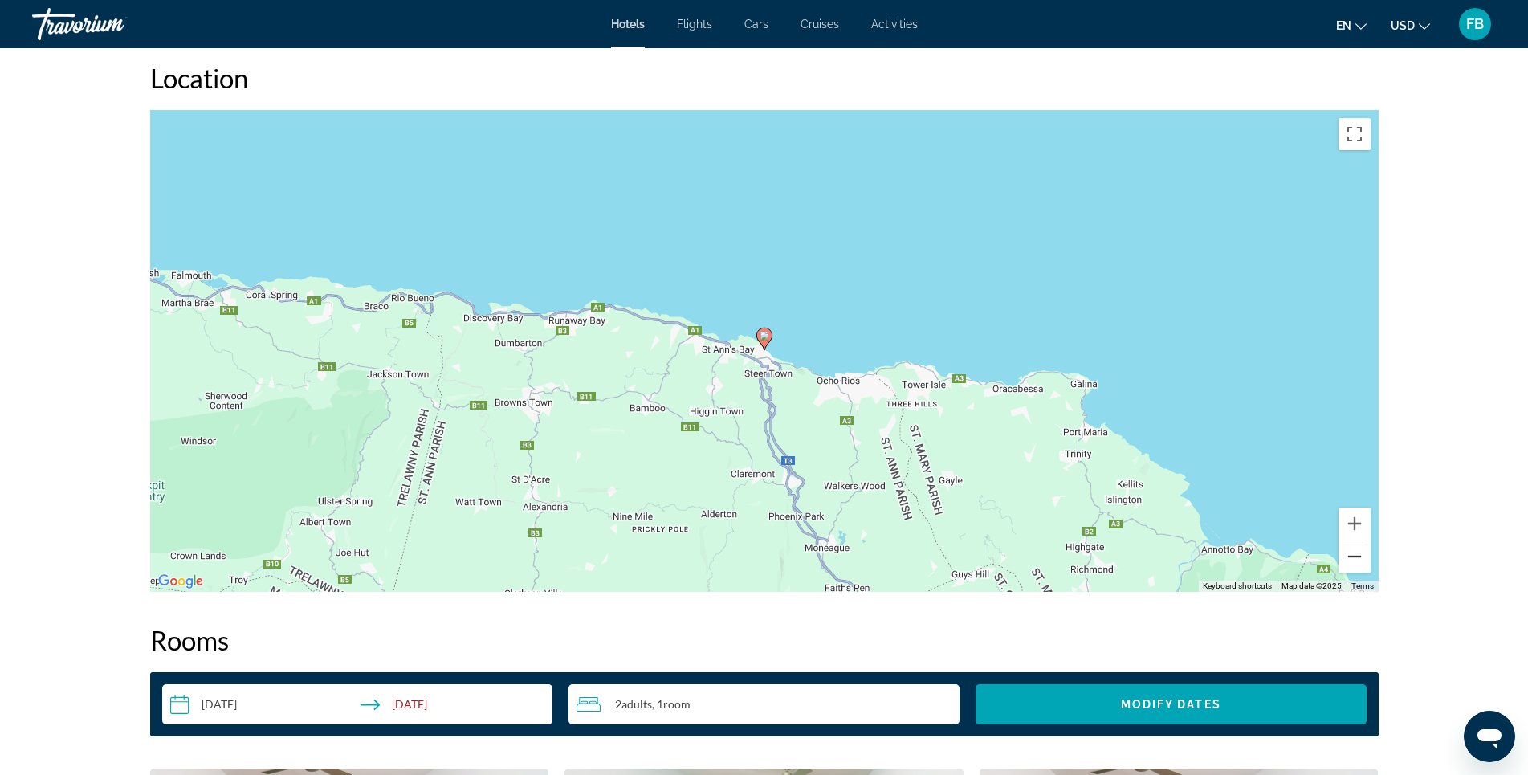
click at [1352, 556] on button "Zoom out" at bounding box center [1355, 556] width 32 height 32
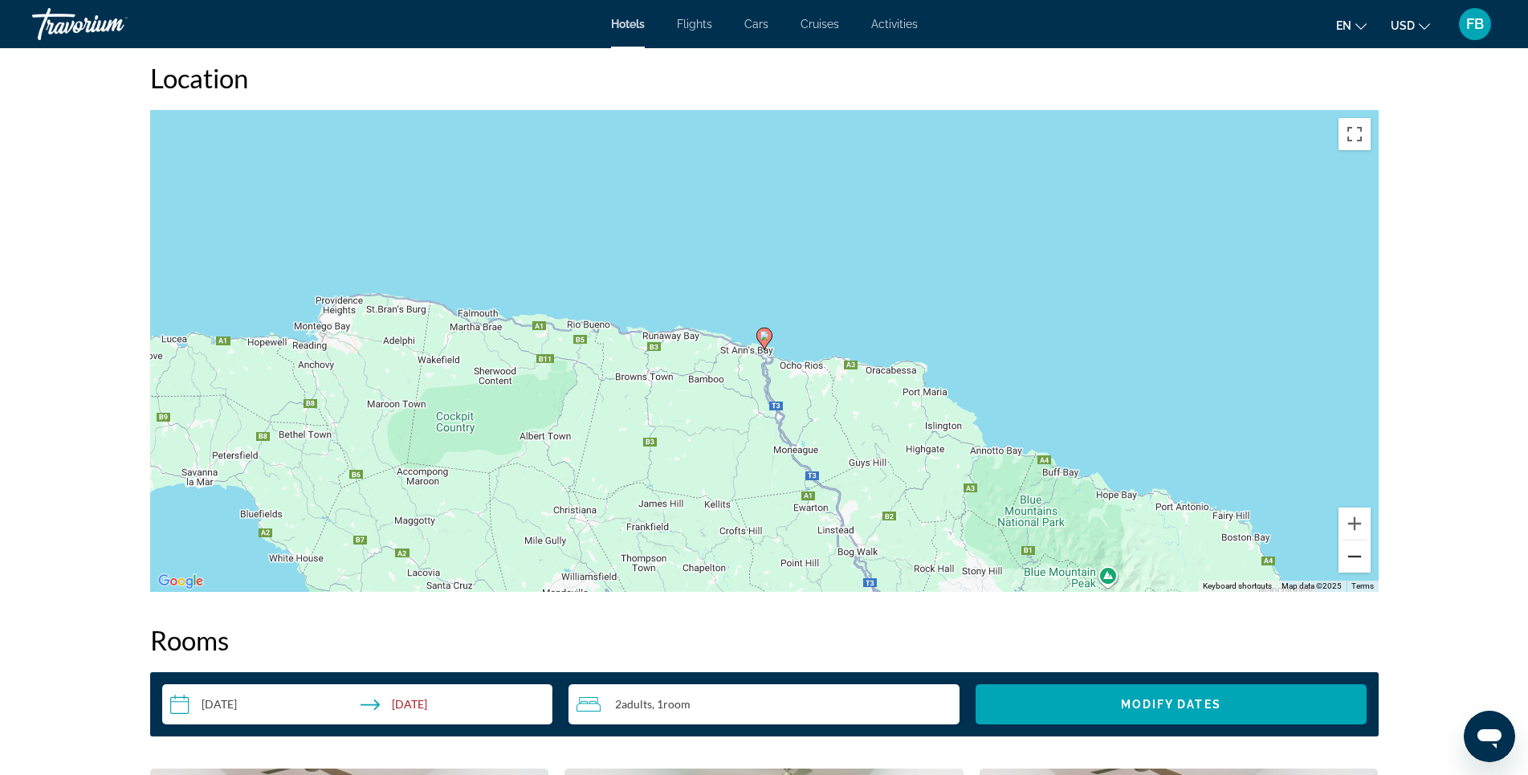
click at [1352, 556] on button "Zoom out" at bounding box center [1355, 556] width 32 height 32
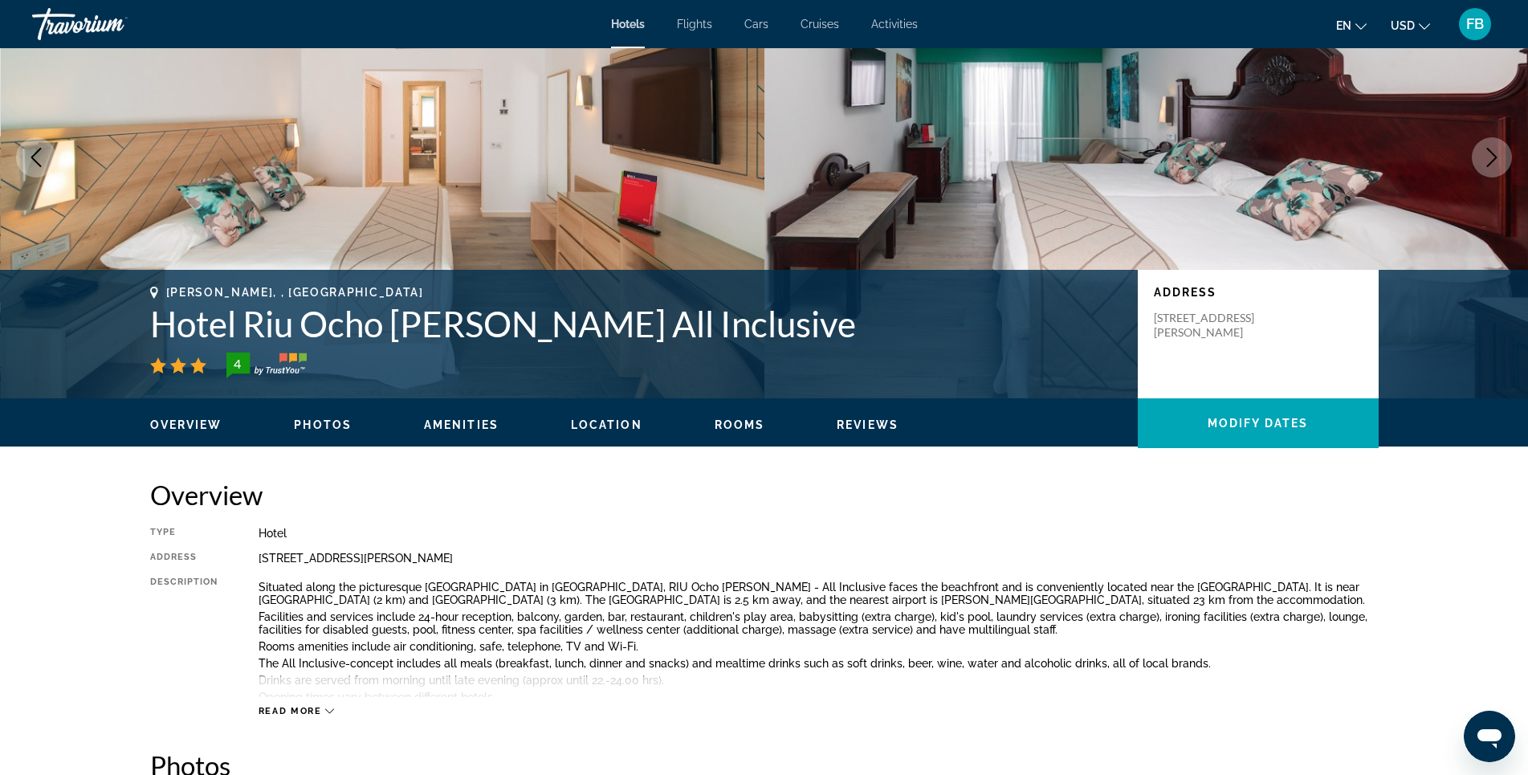
scroll to position [0, 0]
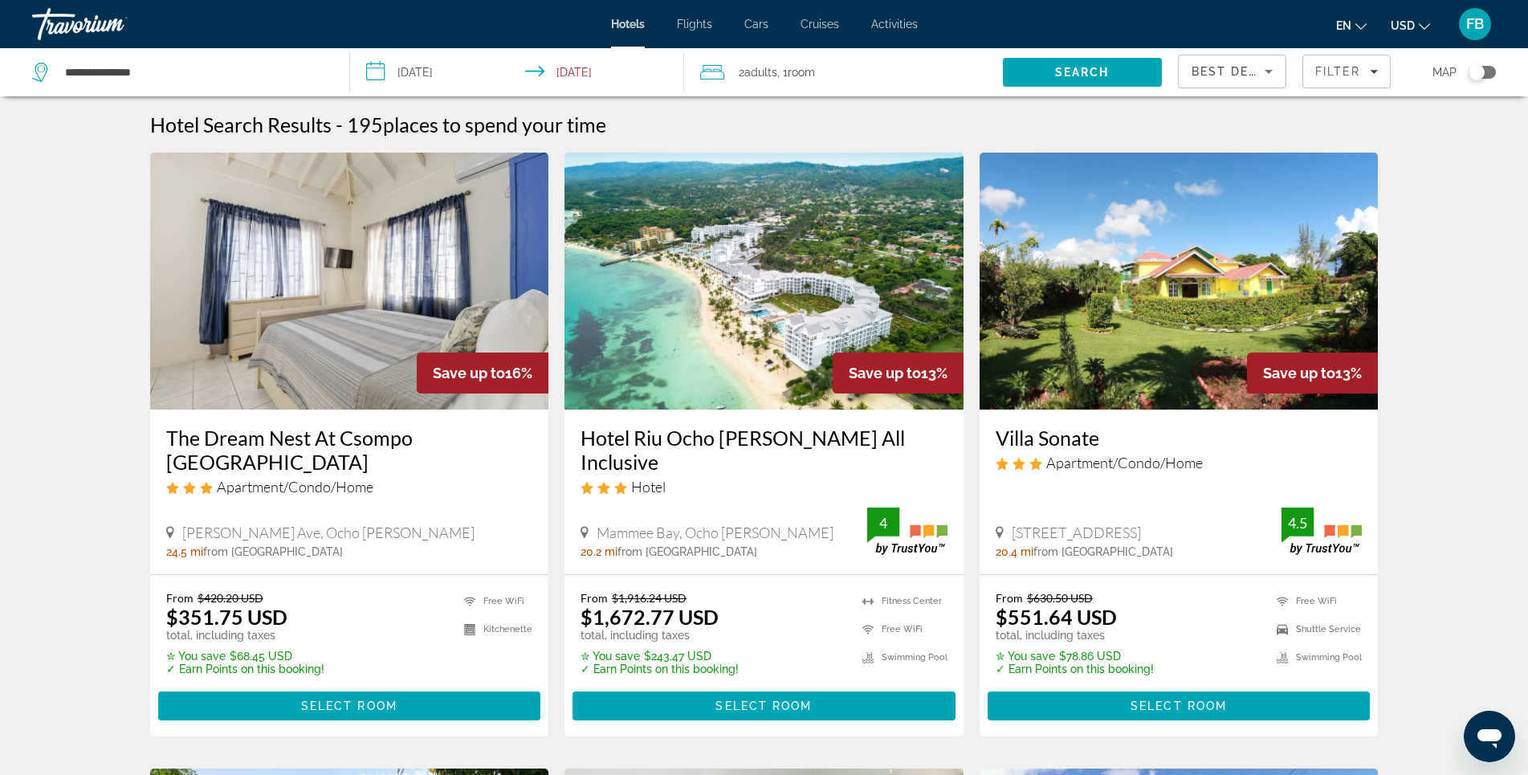
click at [1148, 295] on img "Main content" at bounding box center [1179, 281] width 399 height 257
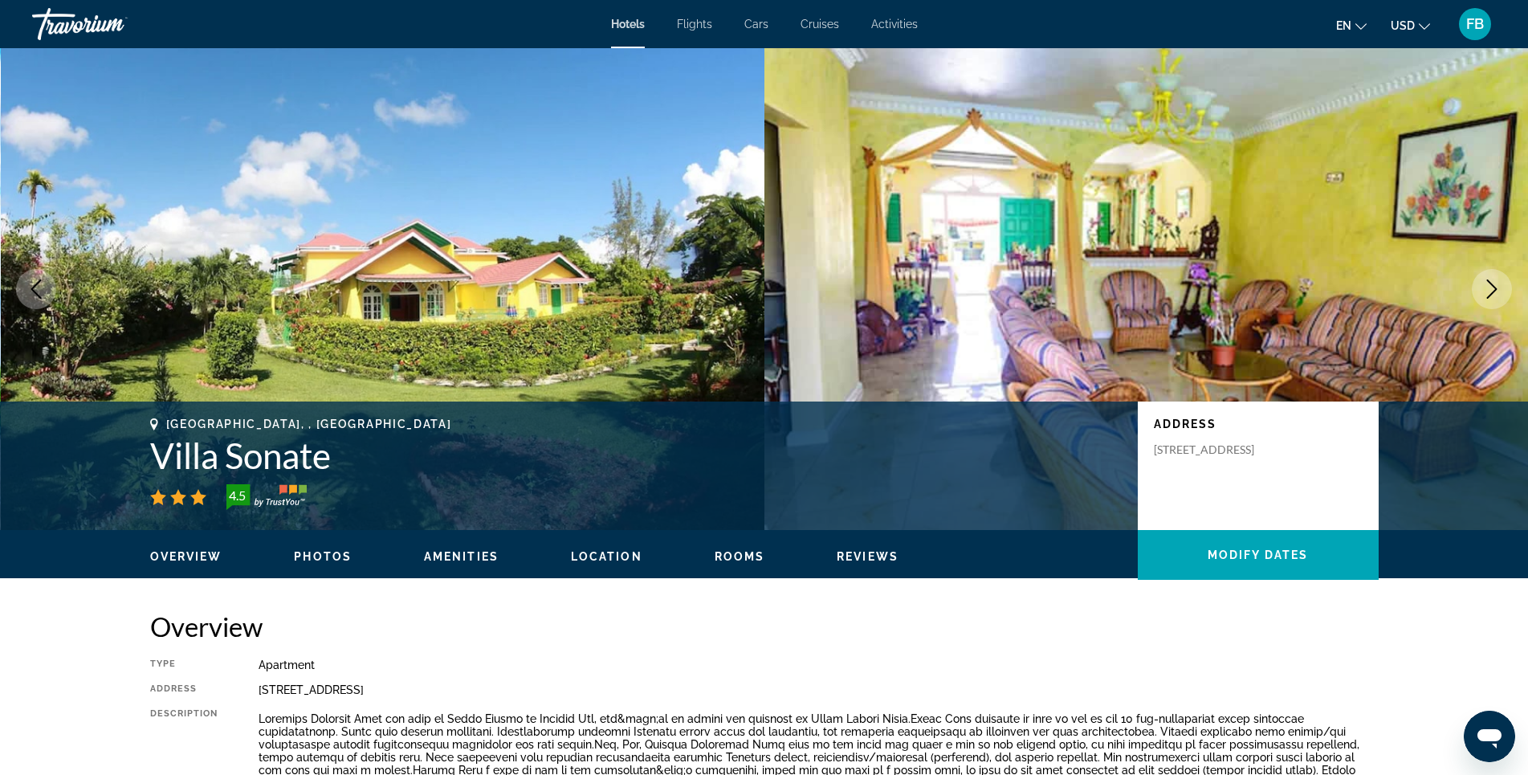
click at [1492, 287] on icon "Next image" at bounding box center [1492, 288] width 19 height 19
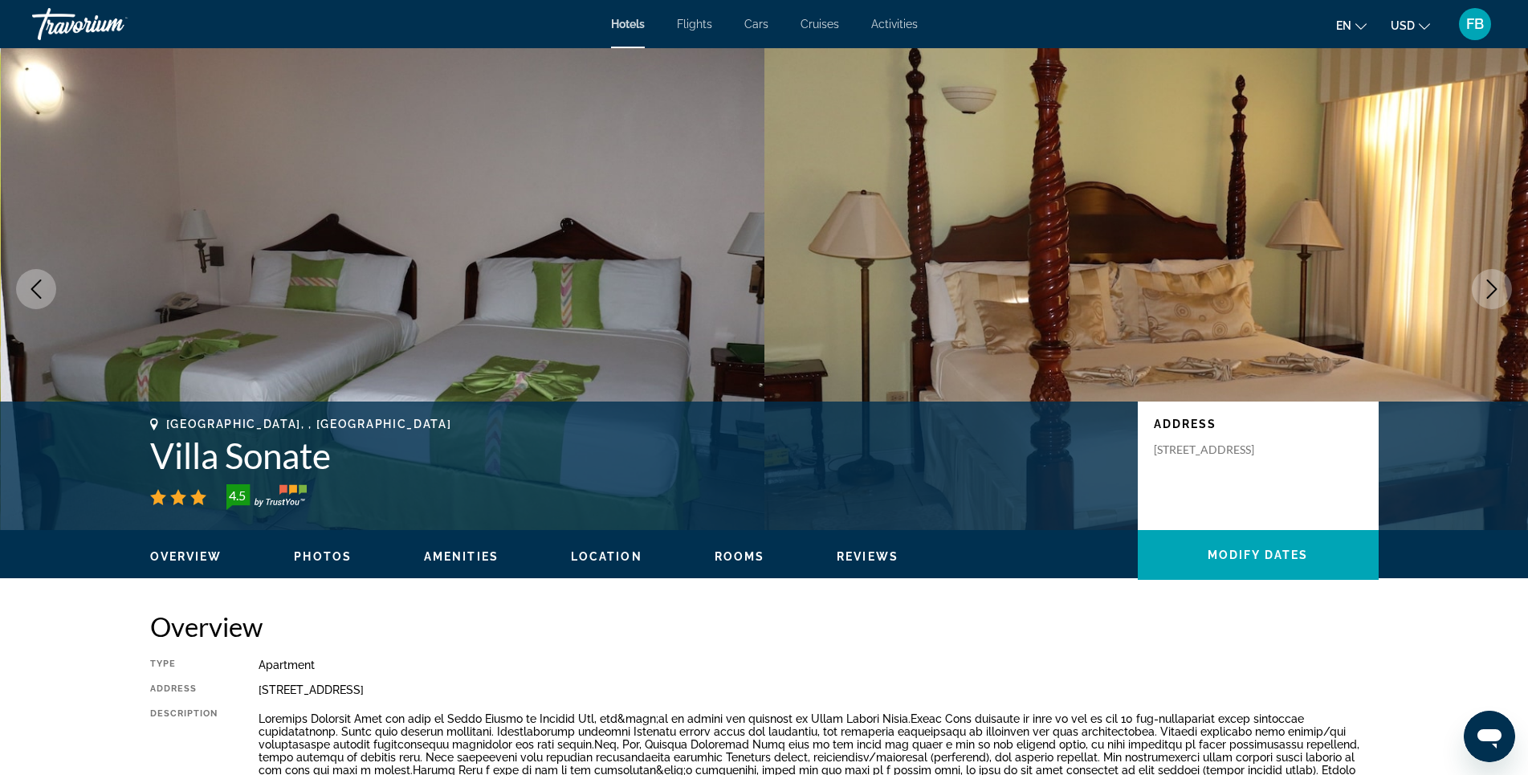
click at [1492, 287] on icon "Next image" at bounding box center [1492, 288] width 19 height 19
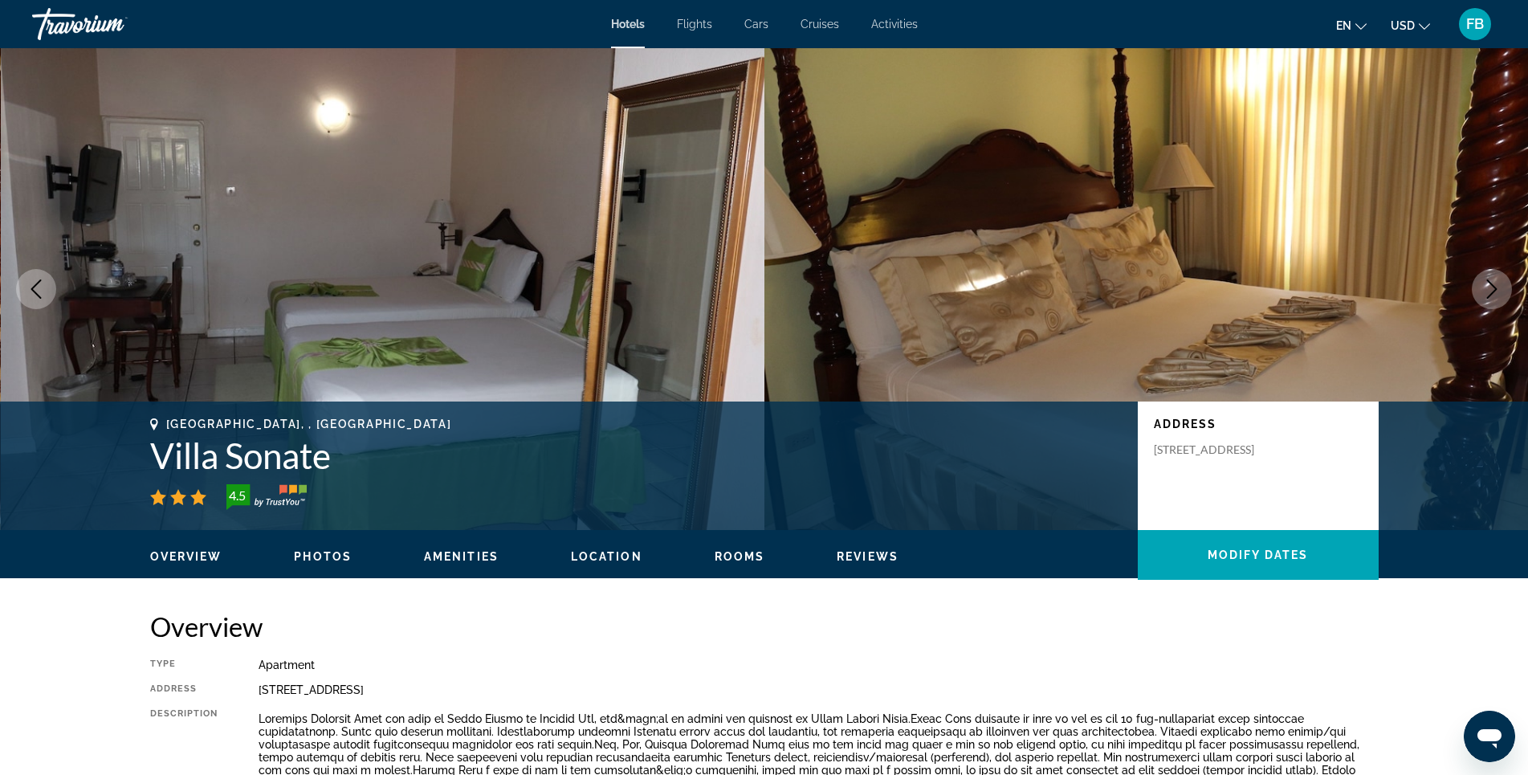
click at [1492, 287] on icon "Next image" at bounding box center [1492, 288] width 19 height 19
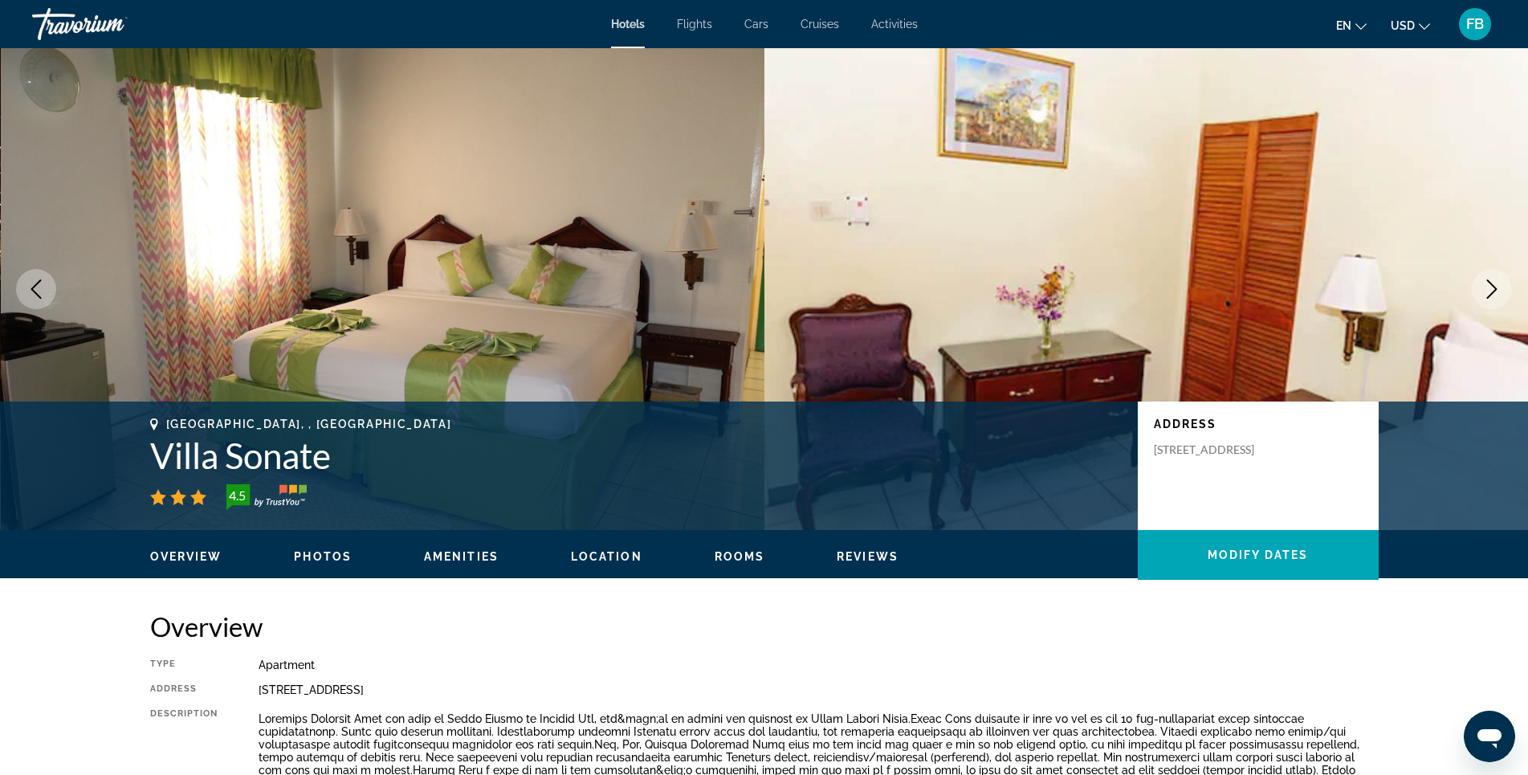
click at [1492, 287] on icon "Next image" at bounding box center [1492, 288] width 19 height 19
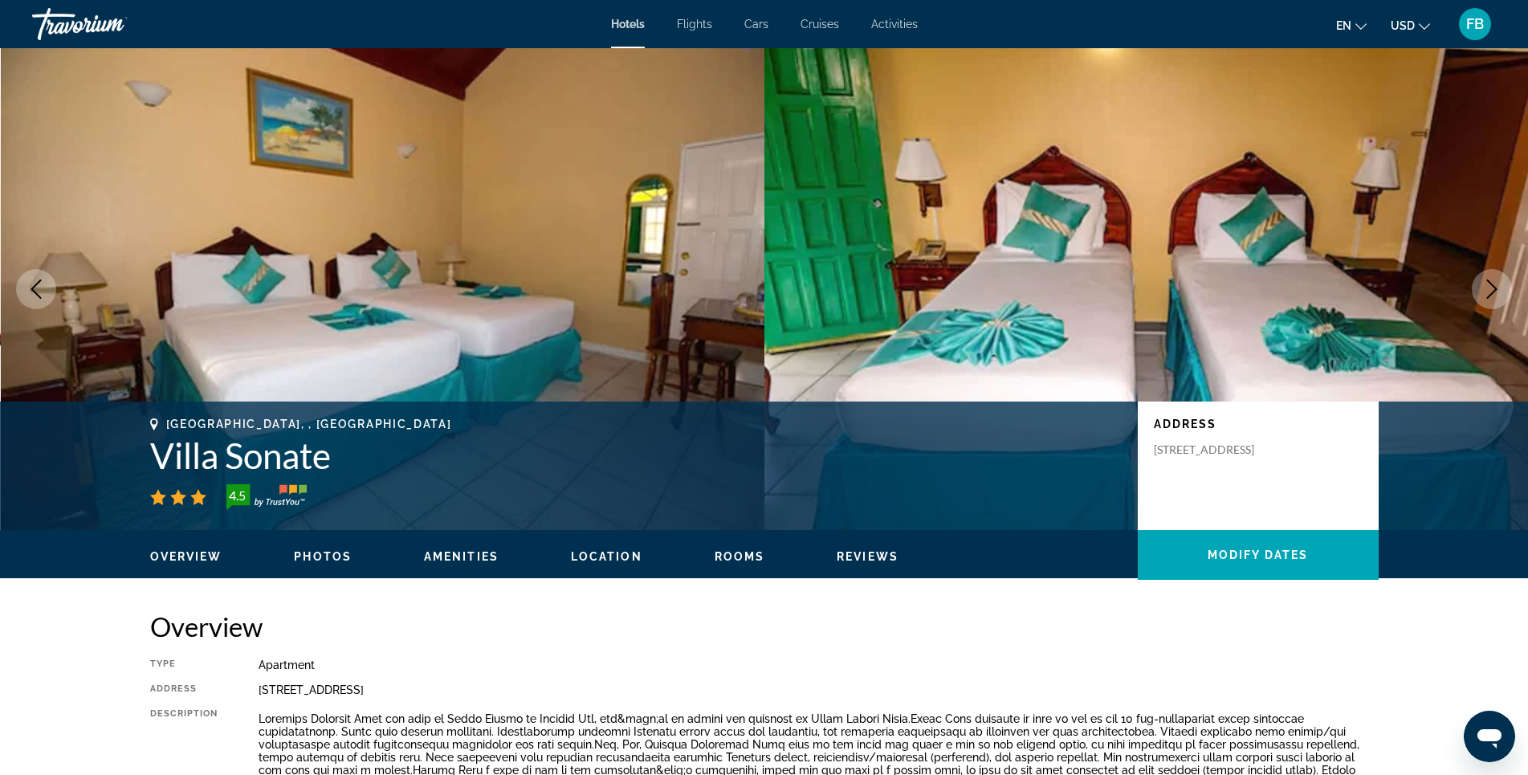
click at [1492, 287] on icon "Next image" at bounding box center [1492, 288] width 19 height 19
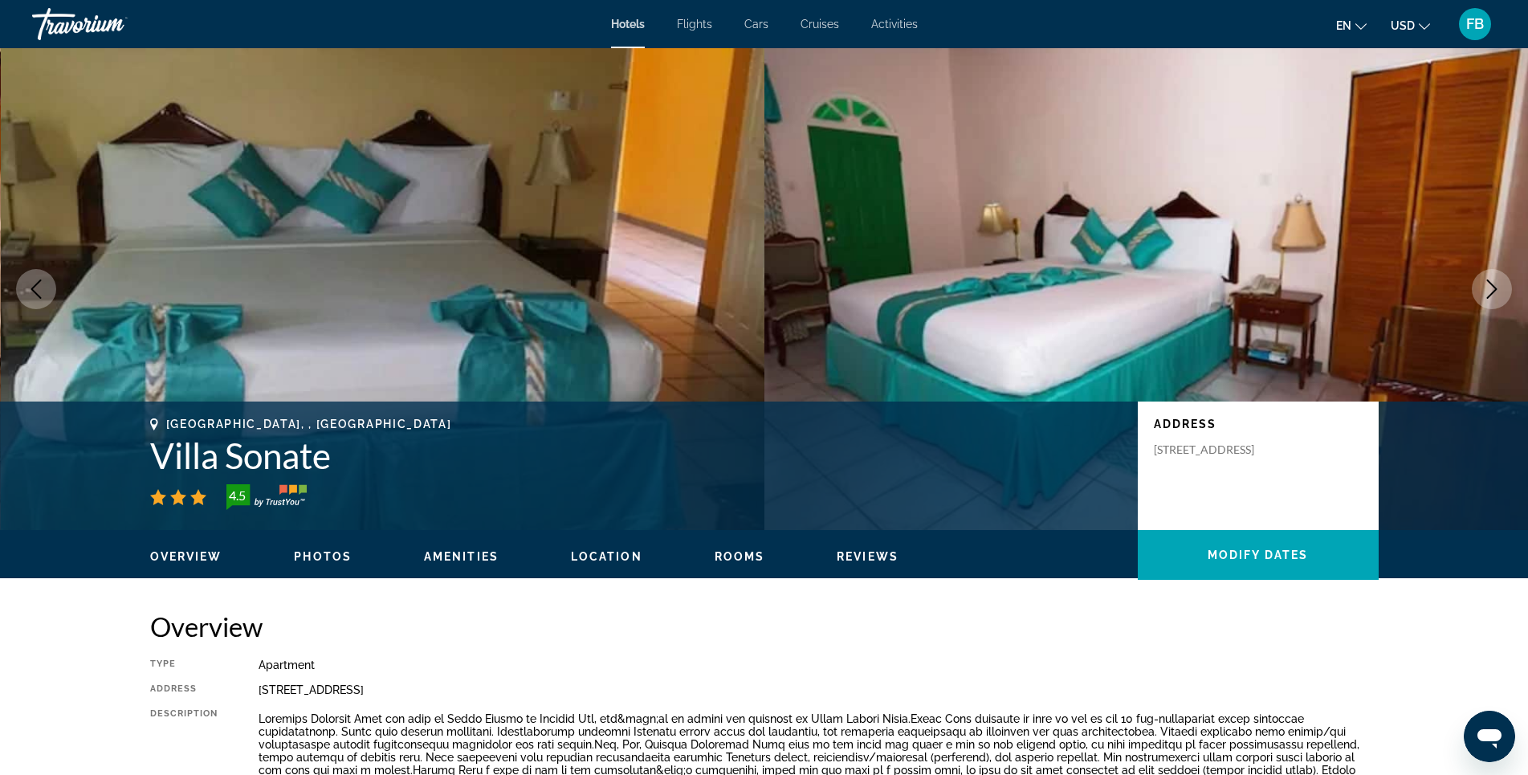
click at [1491, 287] on icon "Next image" at bounding box center [1492, 288] width 19 height 19
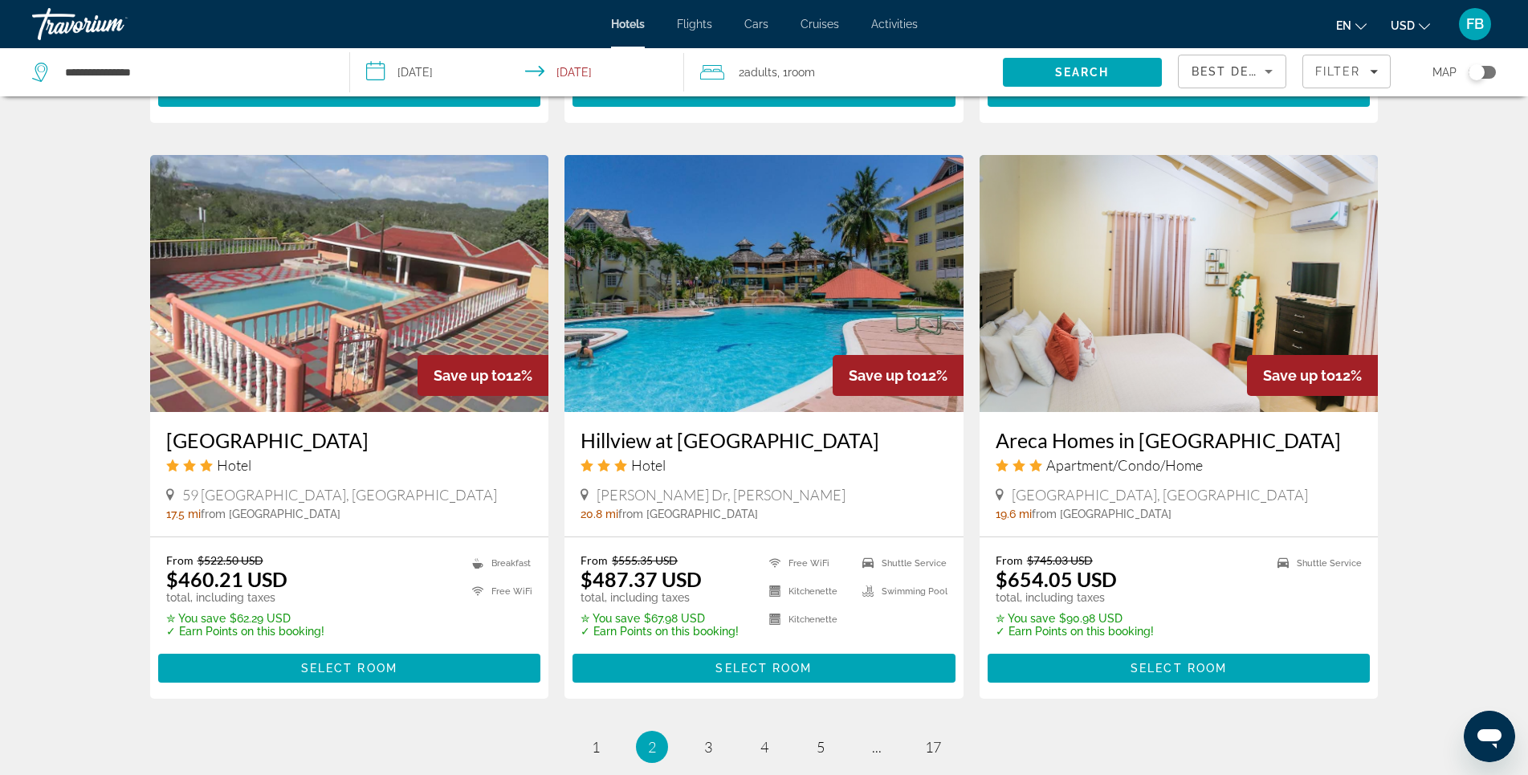
scroll to position [1880, 0]
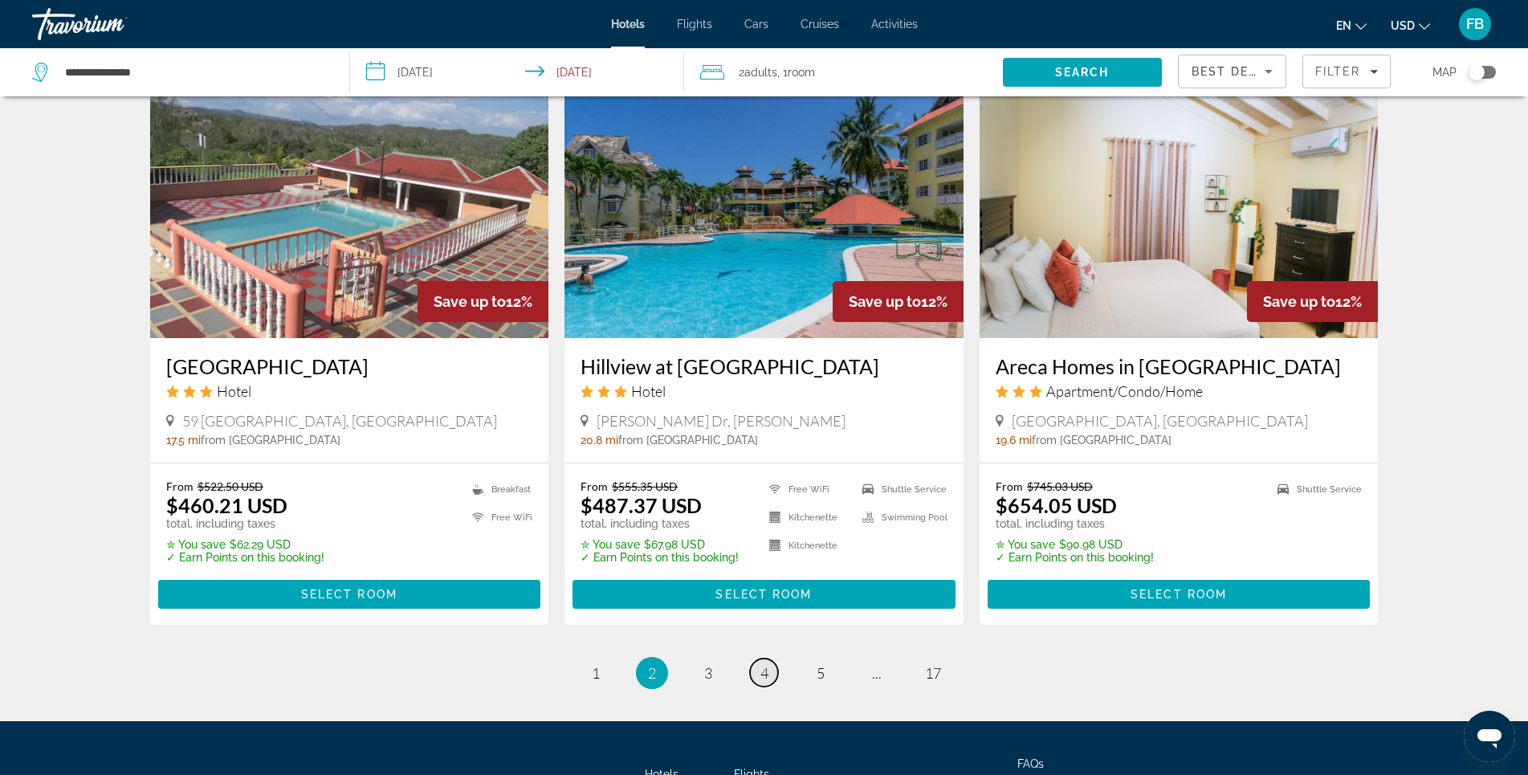
click at [757, 659] on link "page 4" at bounding box center [764, 673] width 28 height 28
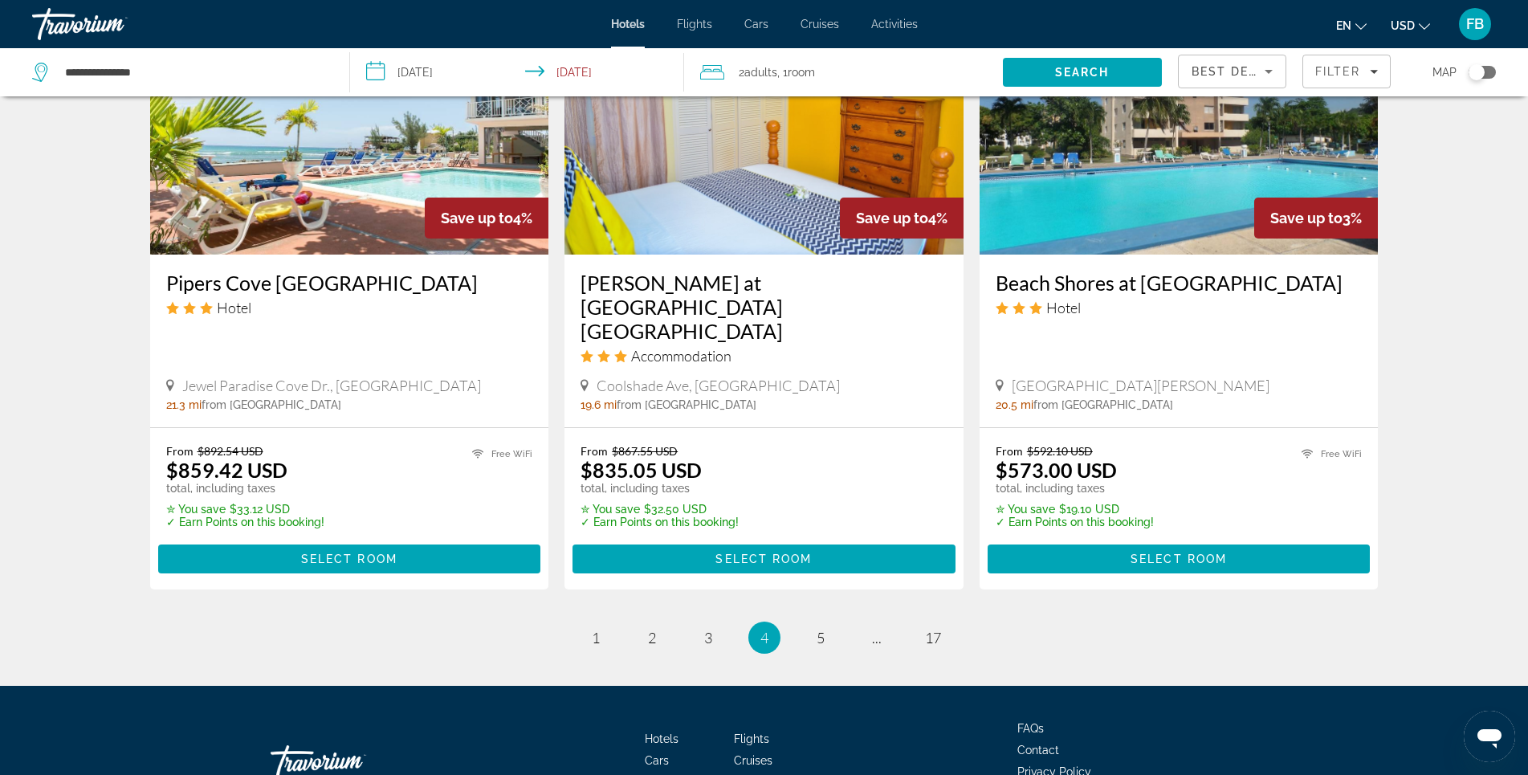
scroll to position [1975, 0]
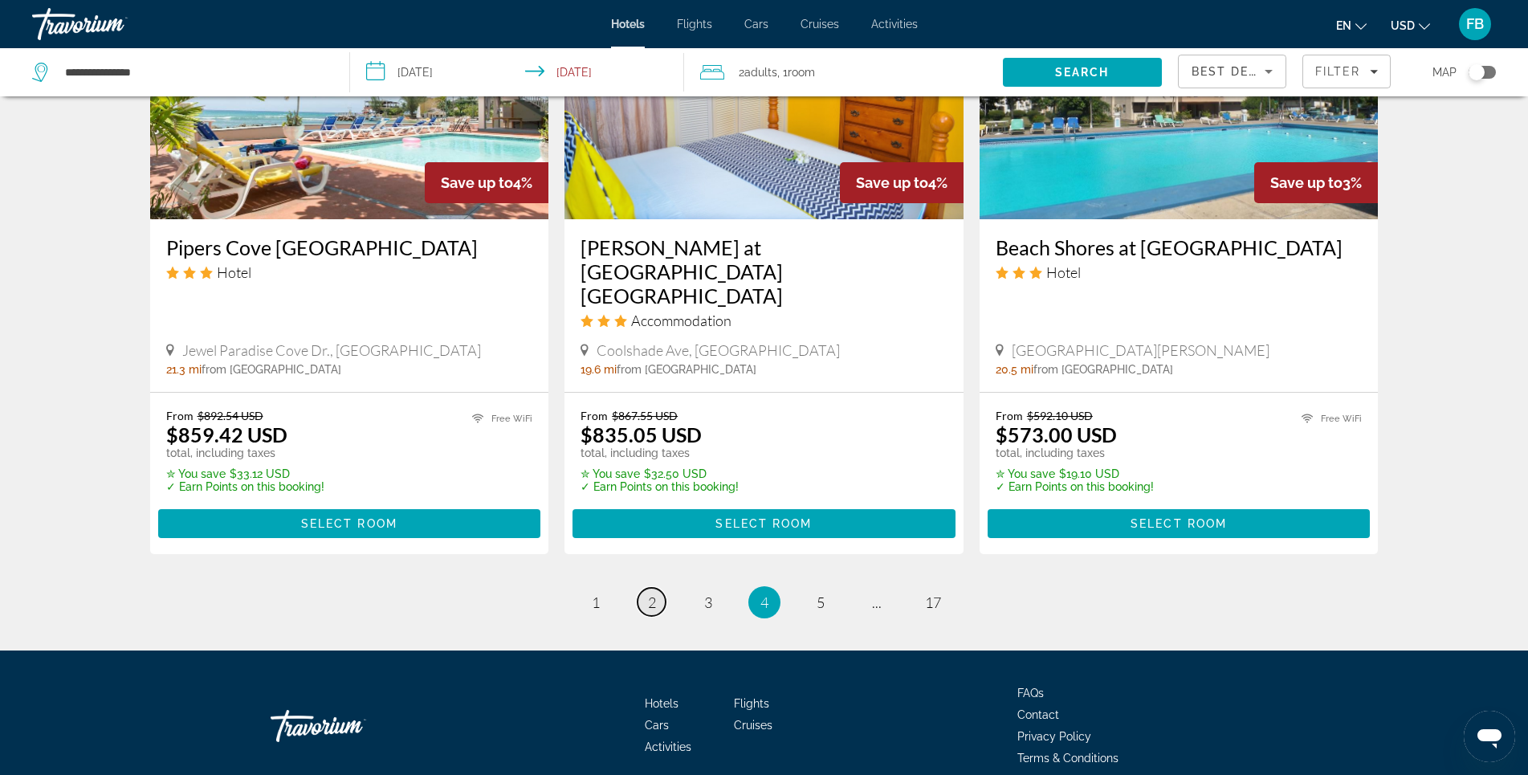
click at [649, 593] on span "2" at bounding box center [652, 602] width 8 height 18
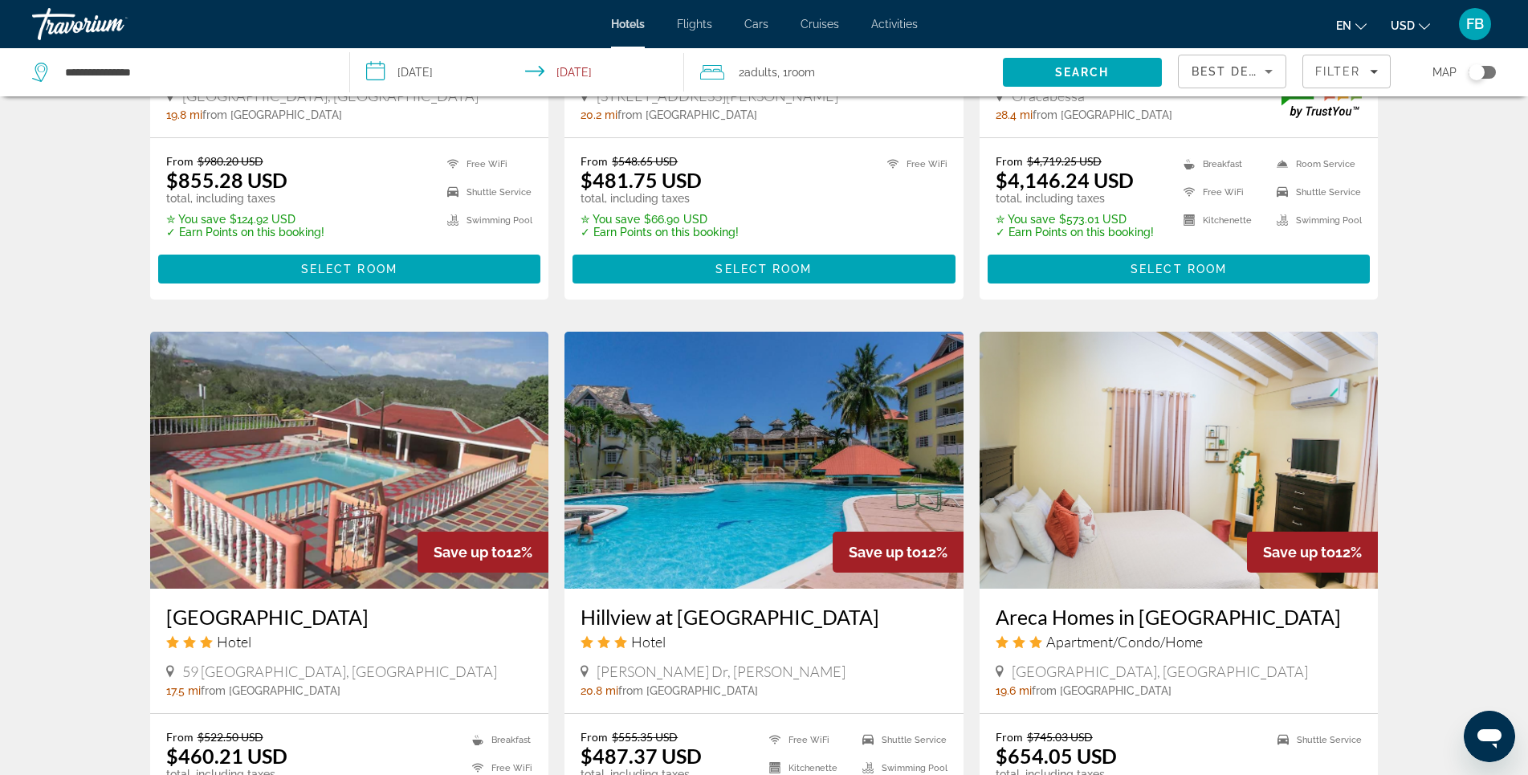
scroll to position [1975, 0]
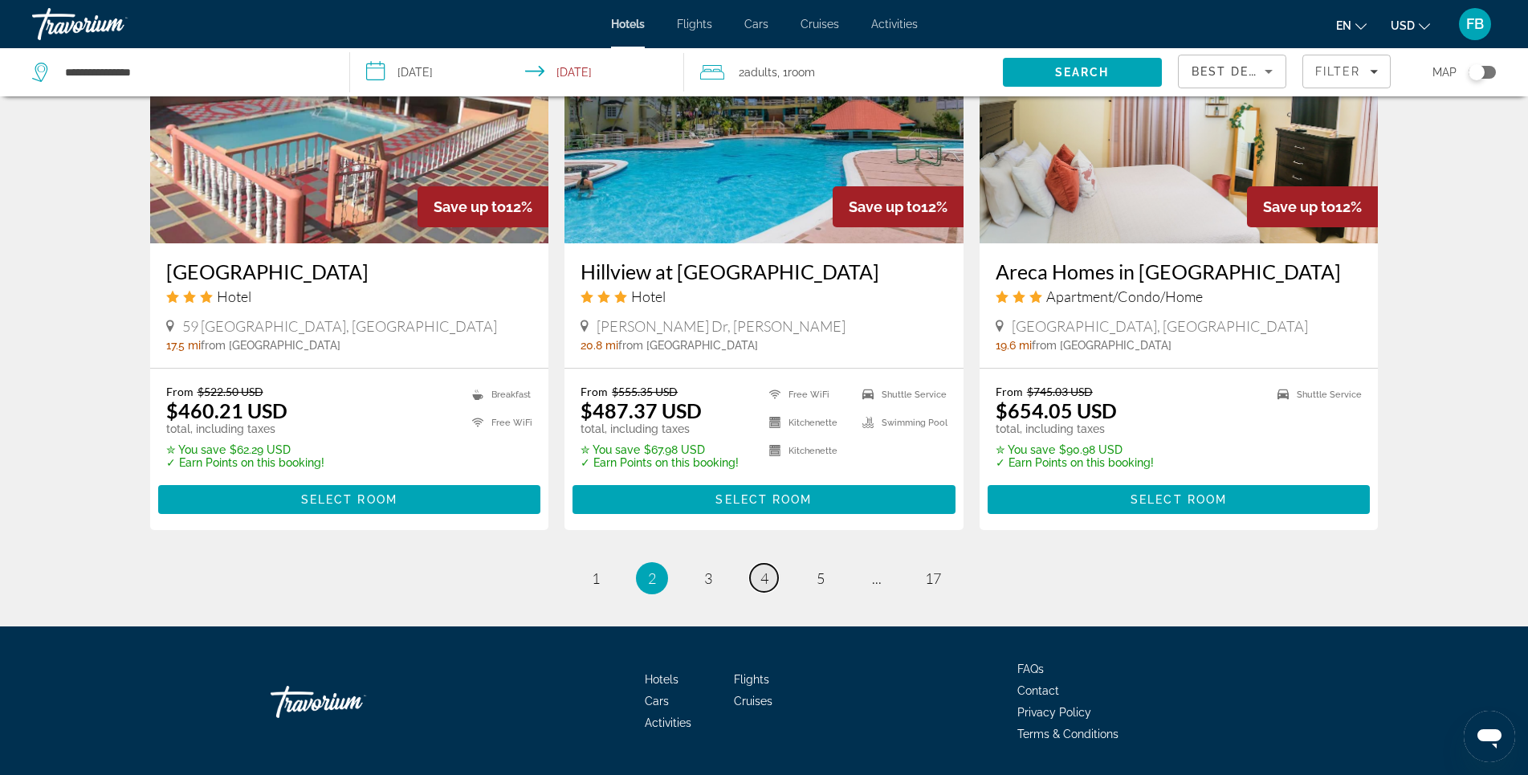
click at [761, 569] on span "4" at bounding box center [765, 578] width 8 height 18
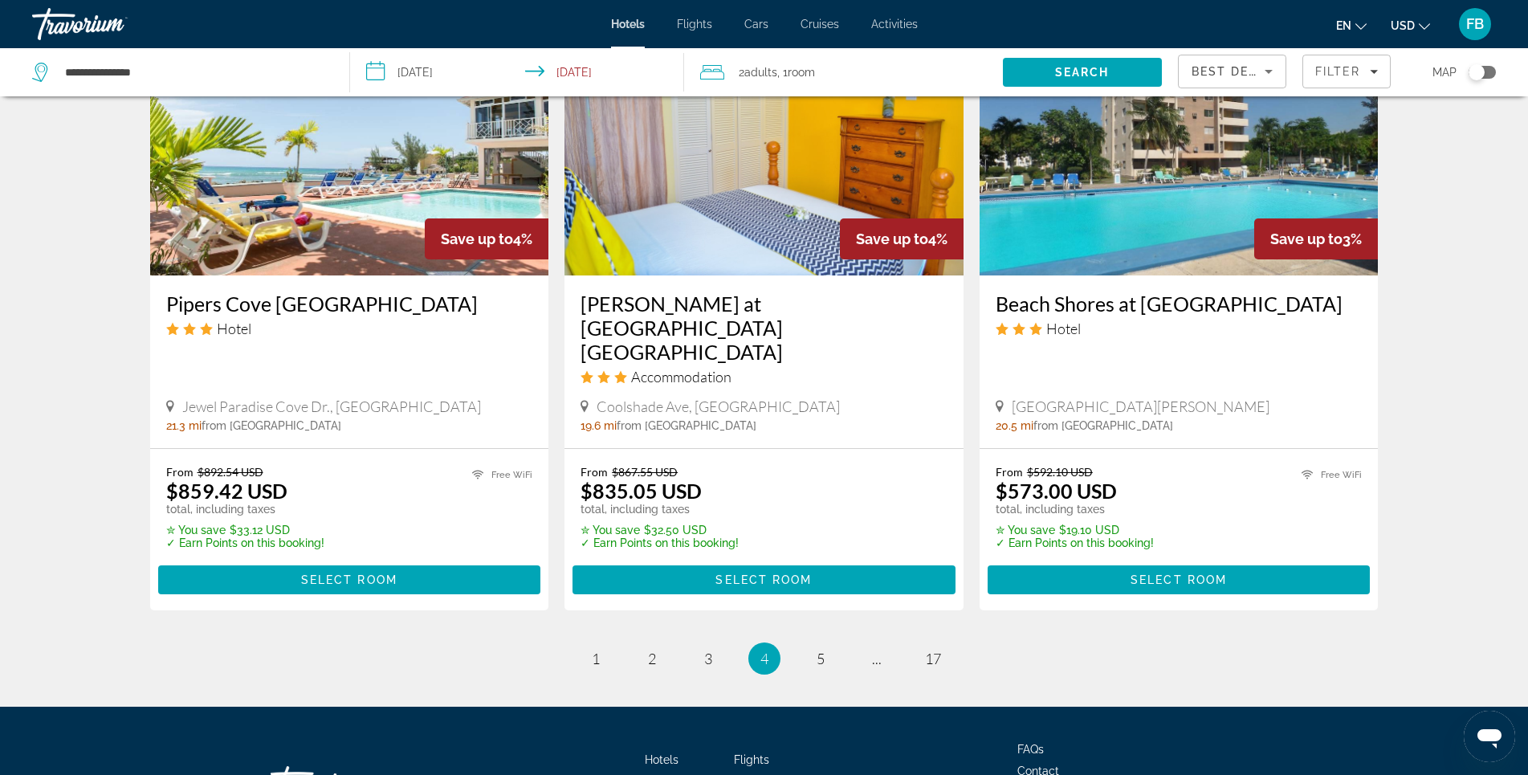
scroll to position [1975, 0]
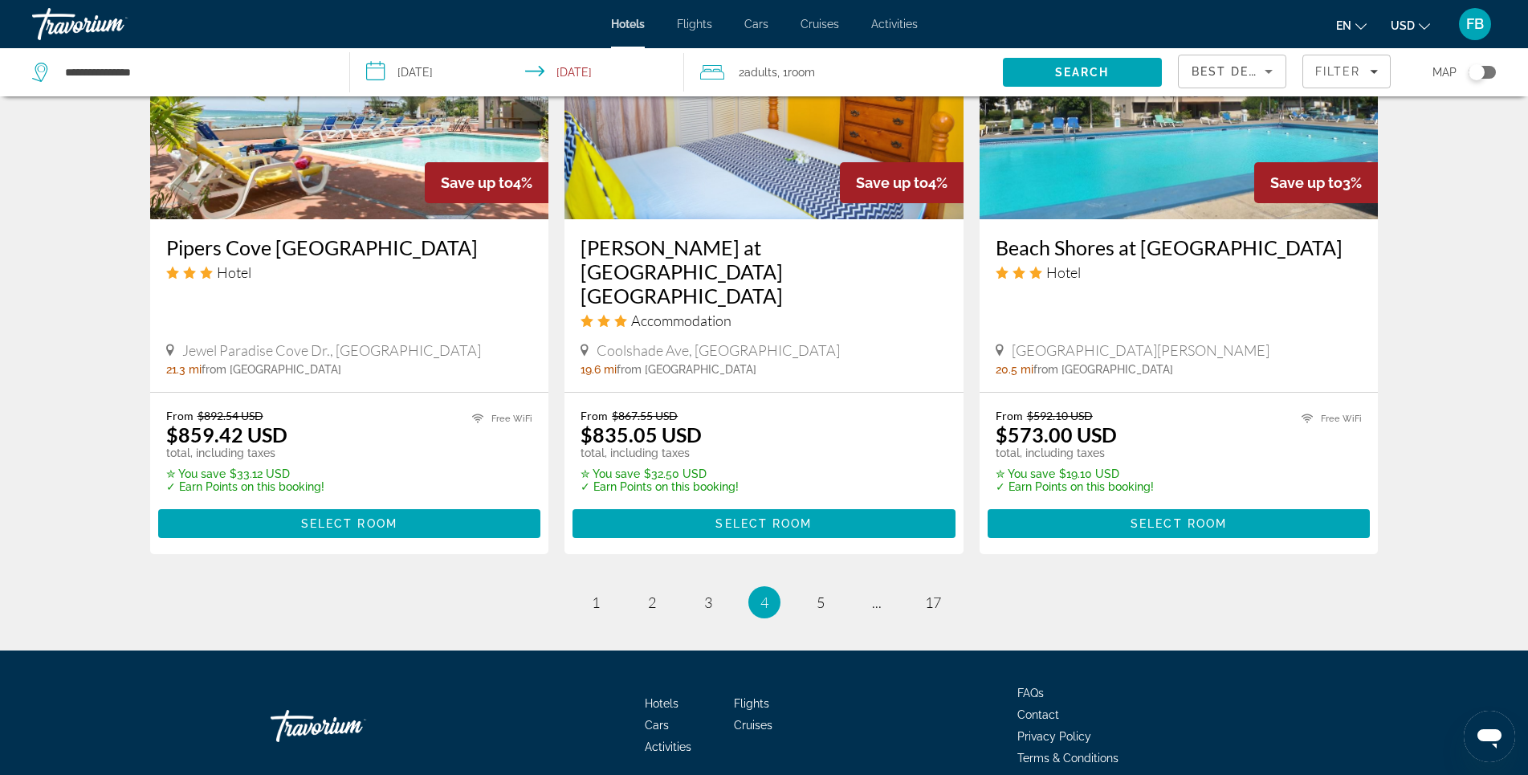
drag, startPoint x: 1538, startPoint y: 146, endPoint x: 44, endPoint y: 17, distance: 1499.3
click at [815, 588] on link "page 5" at bounding box center [820, 602] width 28 height 28
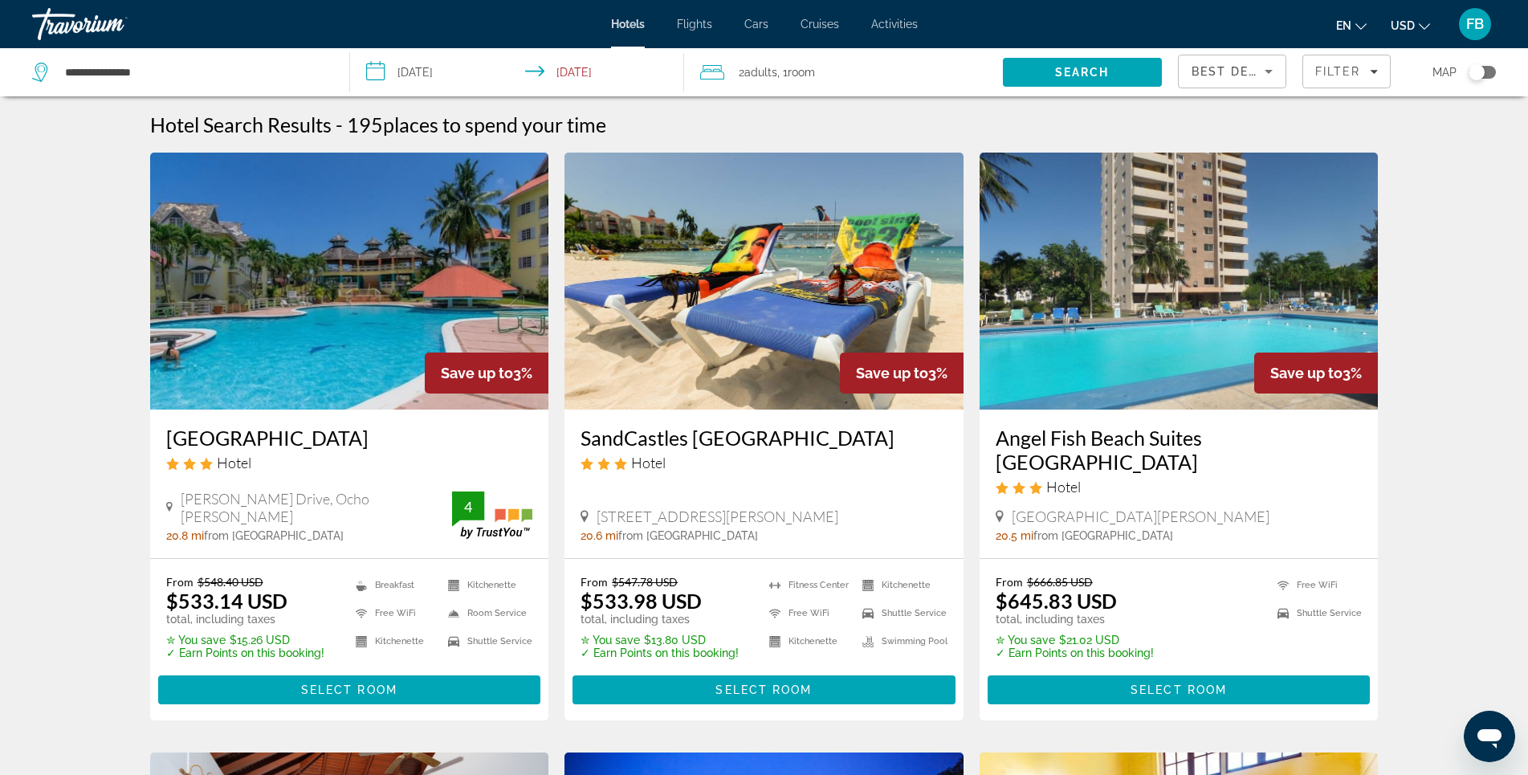
click at [762, 336] on img "Main content" at bounding box center [764, 281] width 399 height 257
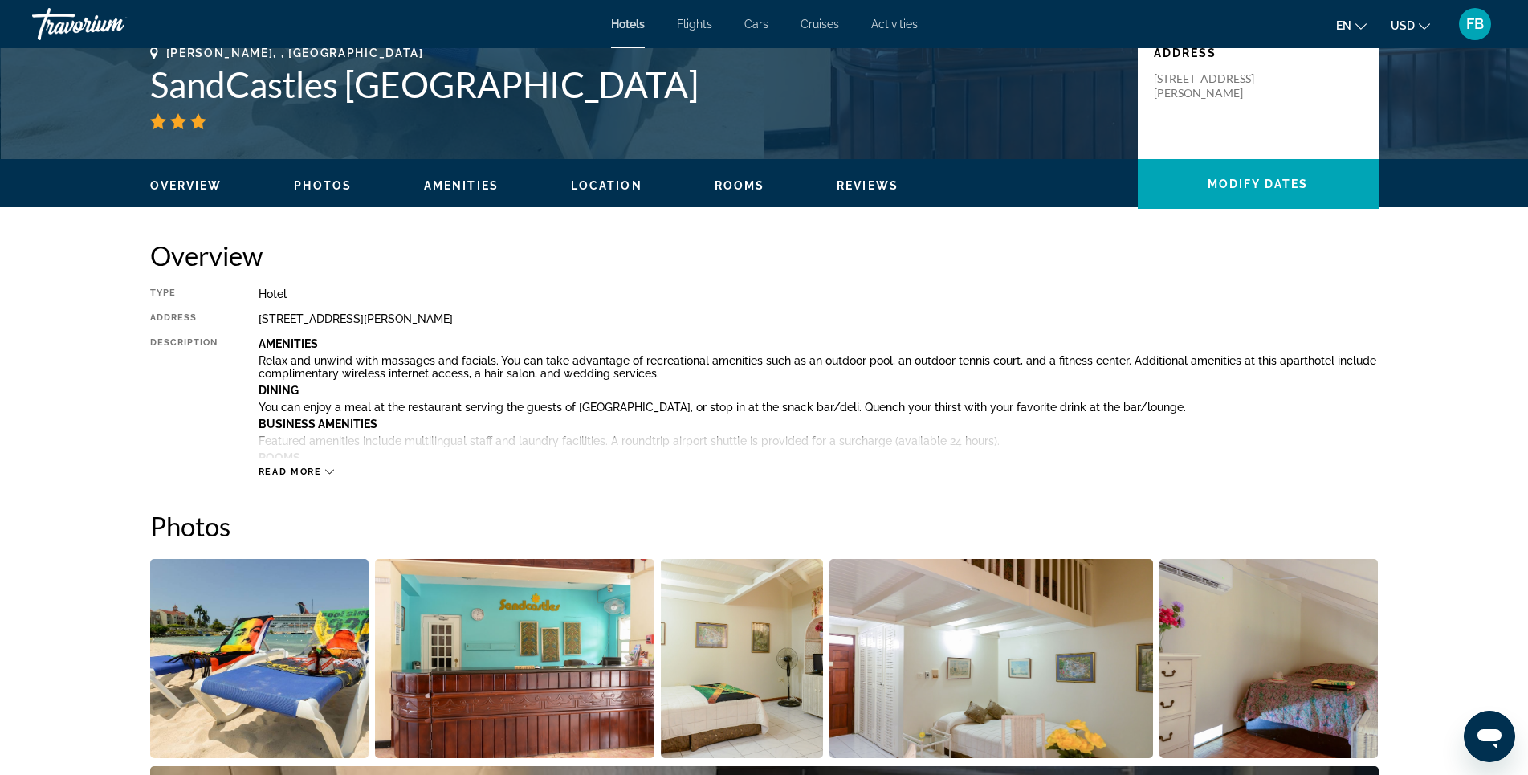
scroll to position [410, 0]
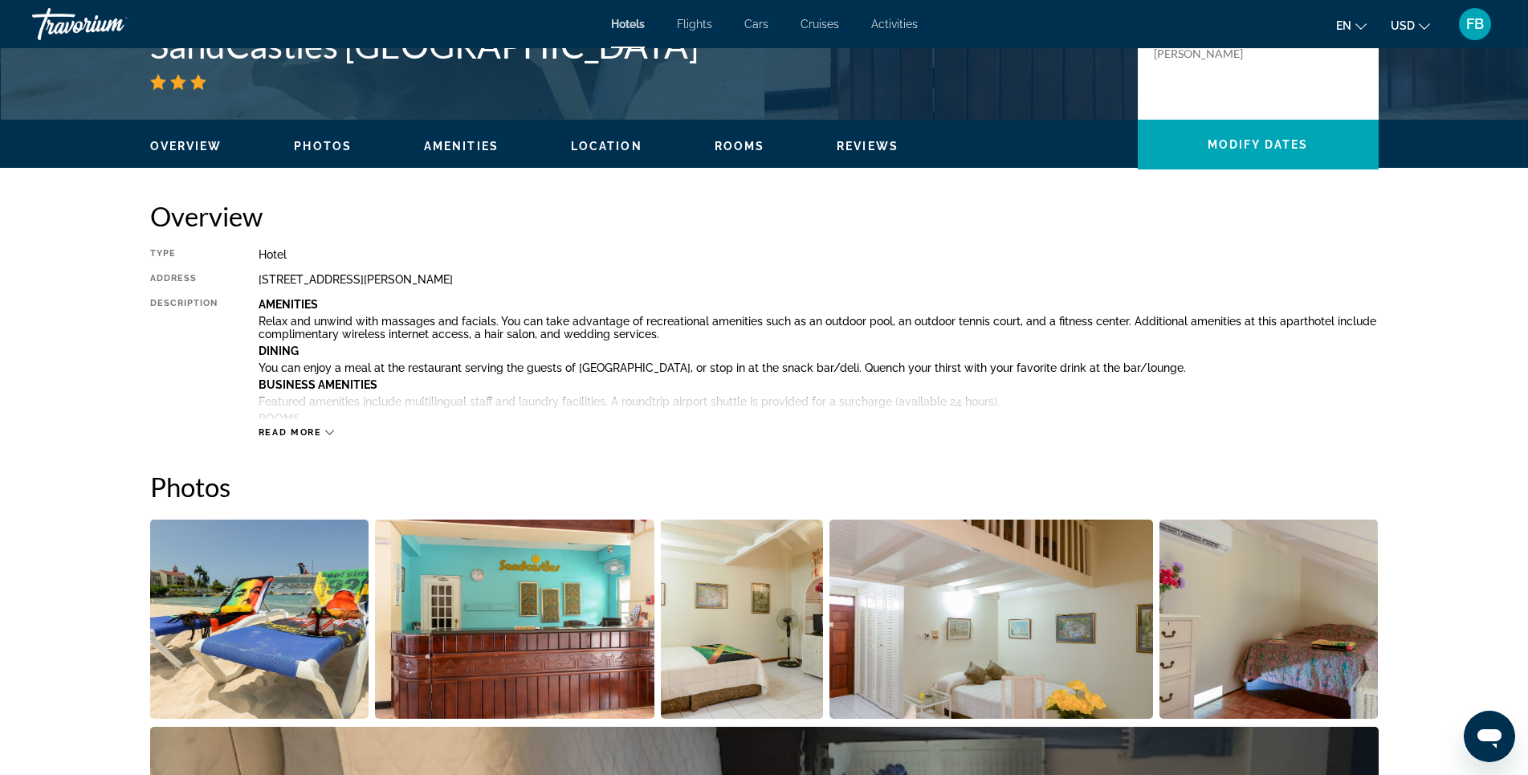
click at [328, 431] on icon "Main content" at bounding box center [329, 432] width 9 height 9
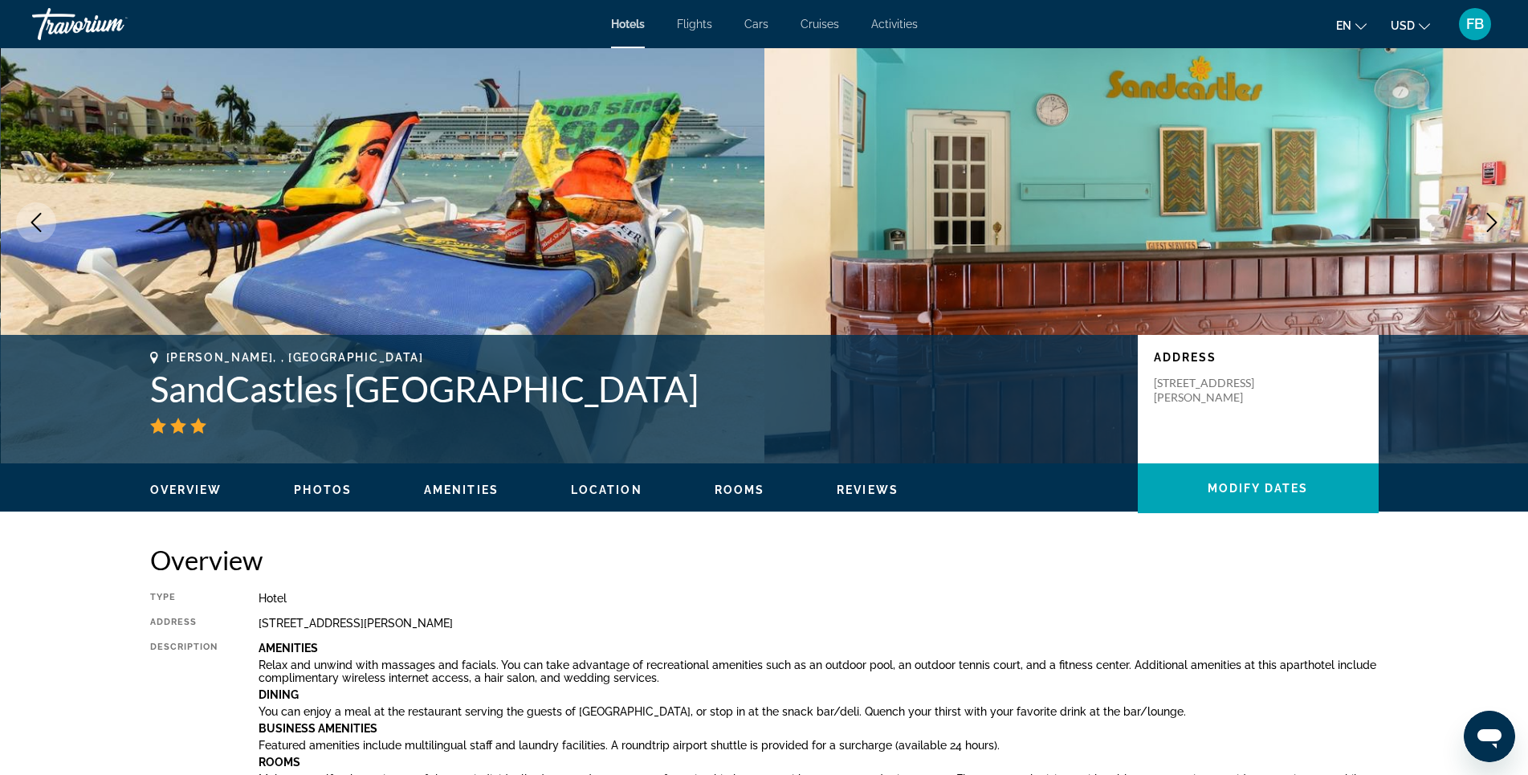
scroll to position [0, 0]
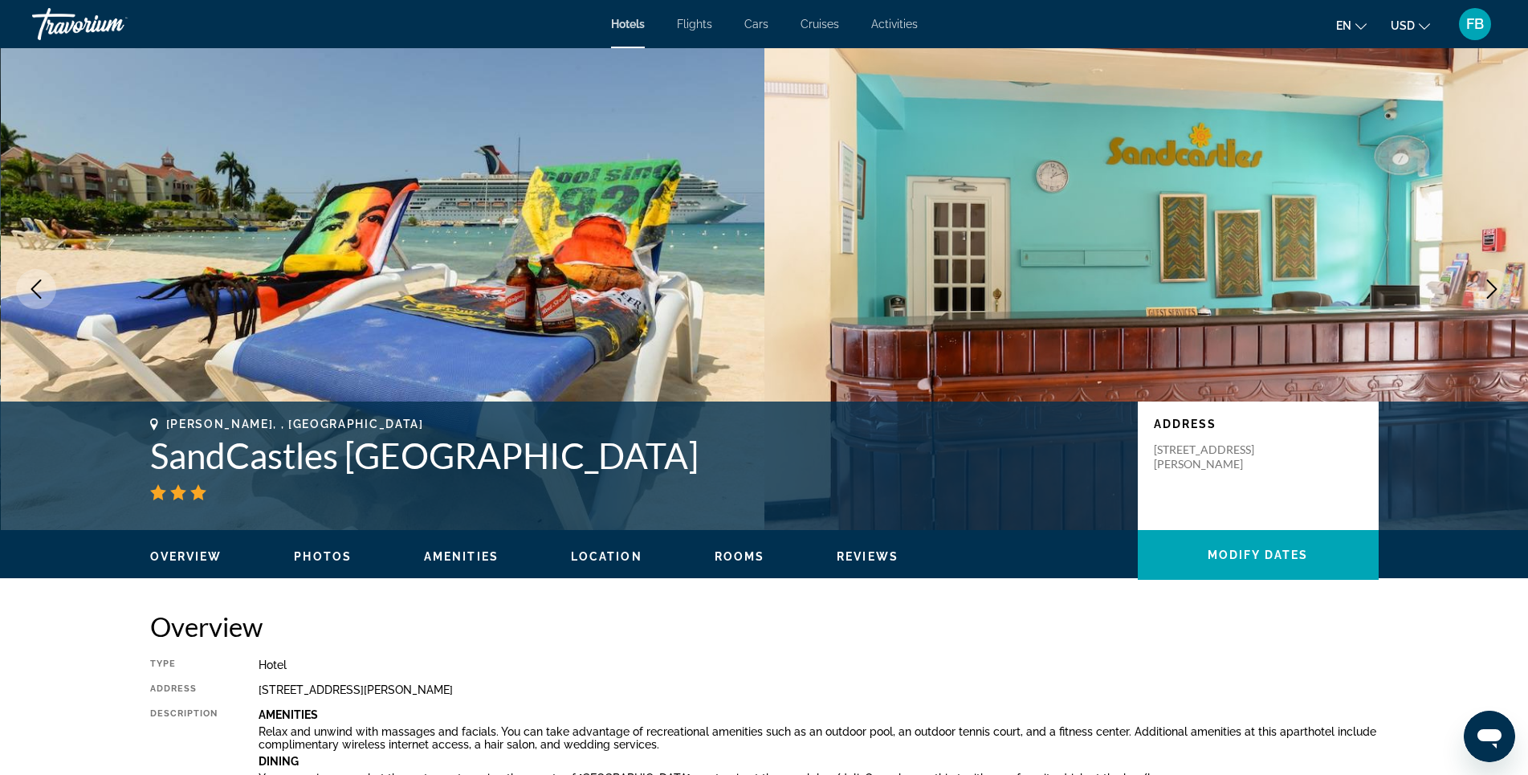
click at [1501, 218] on img "Main content" at bounding box center [1147, 289] width 765 height 482
click at [1488, 285] on icon "Next image" at bounding box center [1492, 288] width 19 height 19
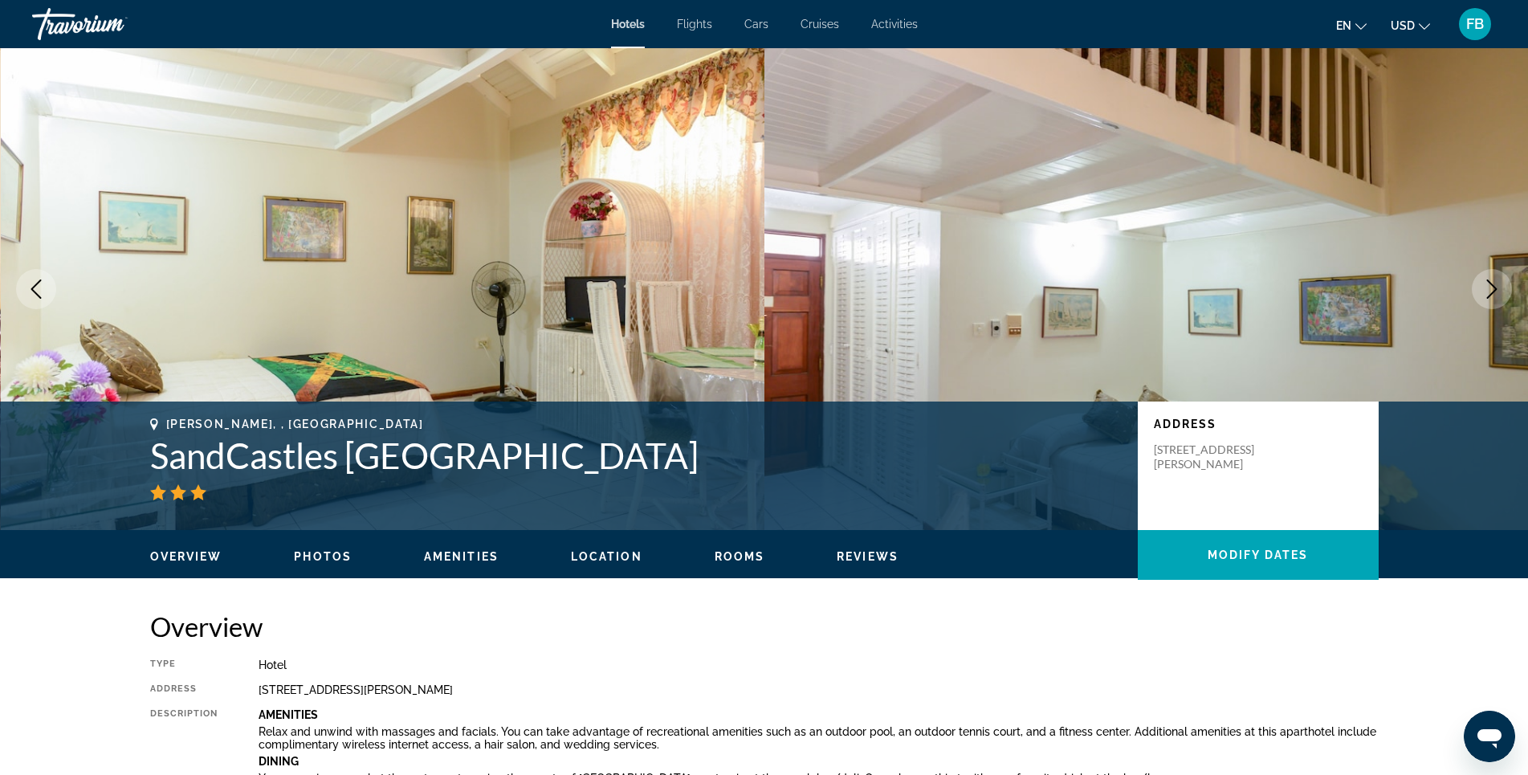
click at [1487, 285] on icon "Next image" at bounding box center [1492, 288] width 19 height 19
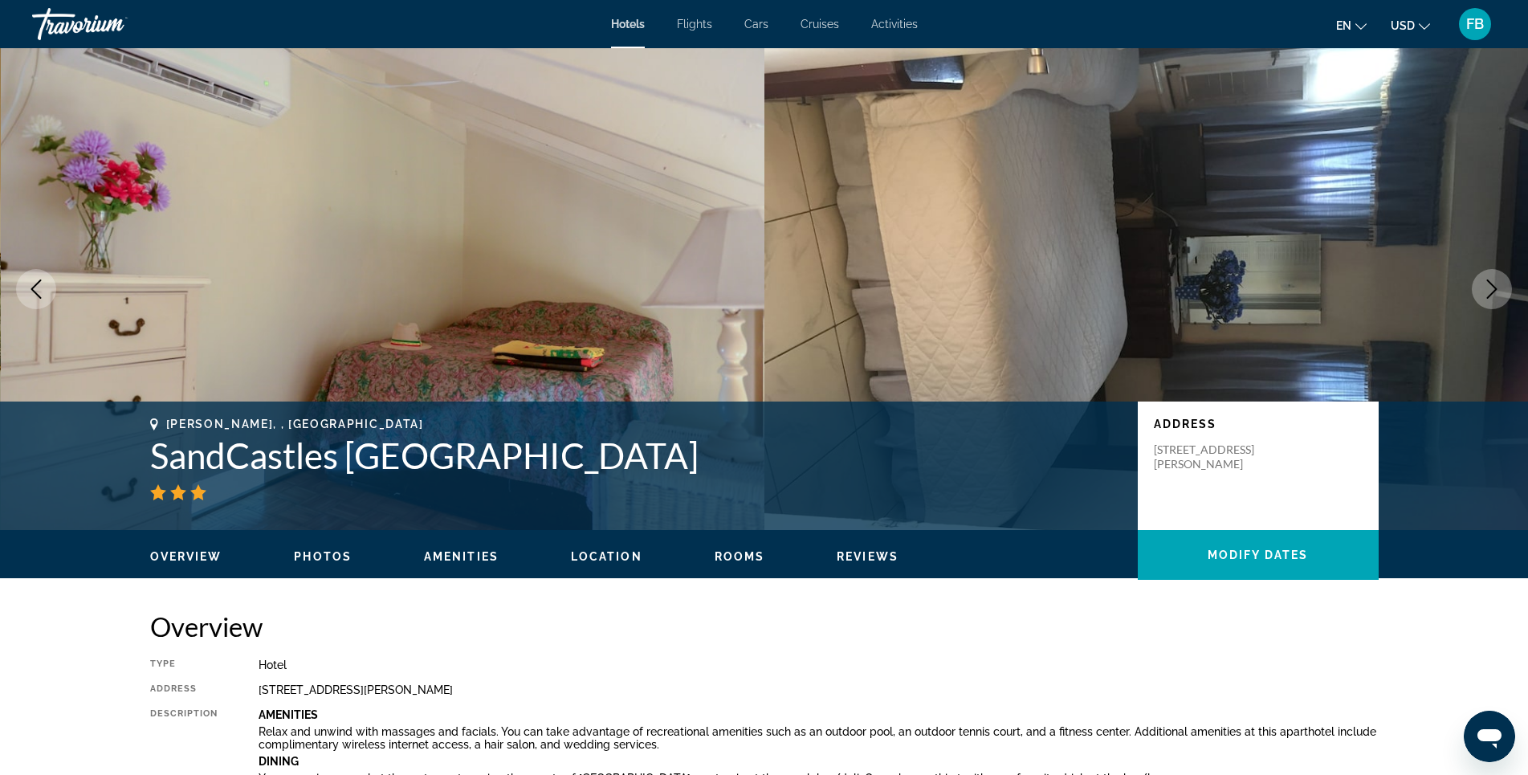
drag, startPoint x: 666, startPoint y: 457, endPoint x: 152, endPoint y: 426, distance: 514.9
click at [152, 426] on div "Ocho Rios, , Jamaica SandCastles Deluxe Beach Resort" at bounding box center [636, 459] width 972 height 83
click at [401, 455] on h1 "SandCastles Deluxe Beach Resort" at bounding box center [636, 455] width 972 height 42
drag, startPoint x: 152, startPoint y: 451, endPoint x: 600, endPoint y: 453, distance: 448.1
click at [706, 455] on h1 "SandCastles Deluxe Beach Resort" at bounding box center [636, 455] width 972 height 42
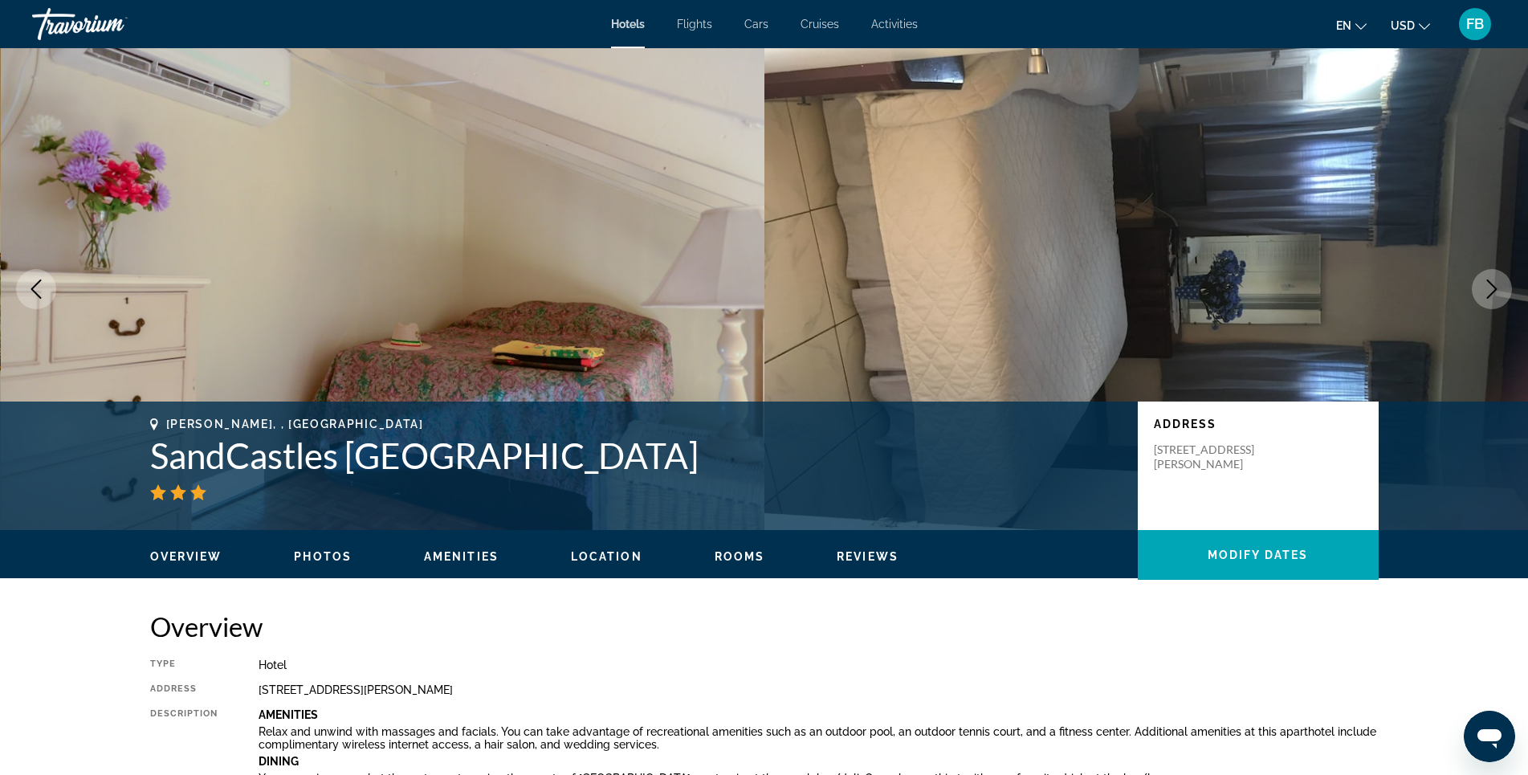
copy h1 "SandCastles Deluxe Beach Resort"
click at [921, 481] on div "Ocho Rios, , Jamaica SandCastles Deluxe Beach Resort" at bounding box center [636, 459] width 972 height 83
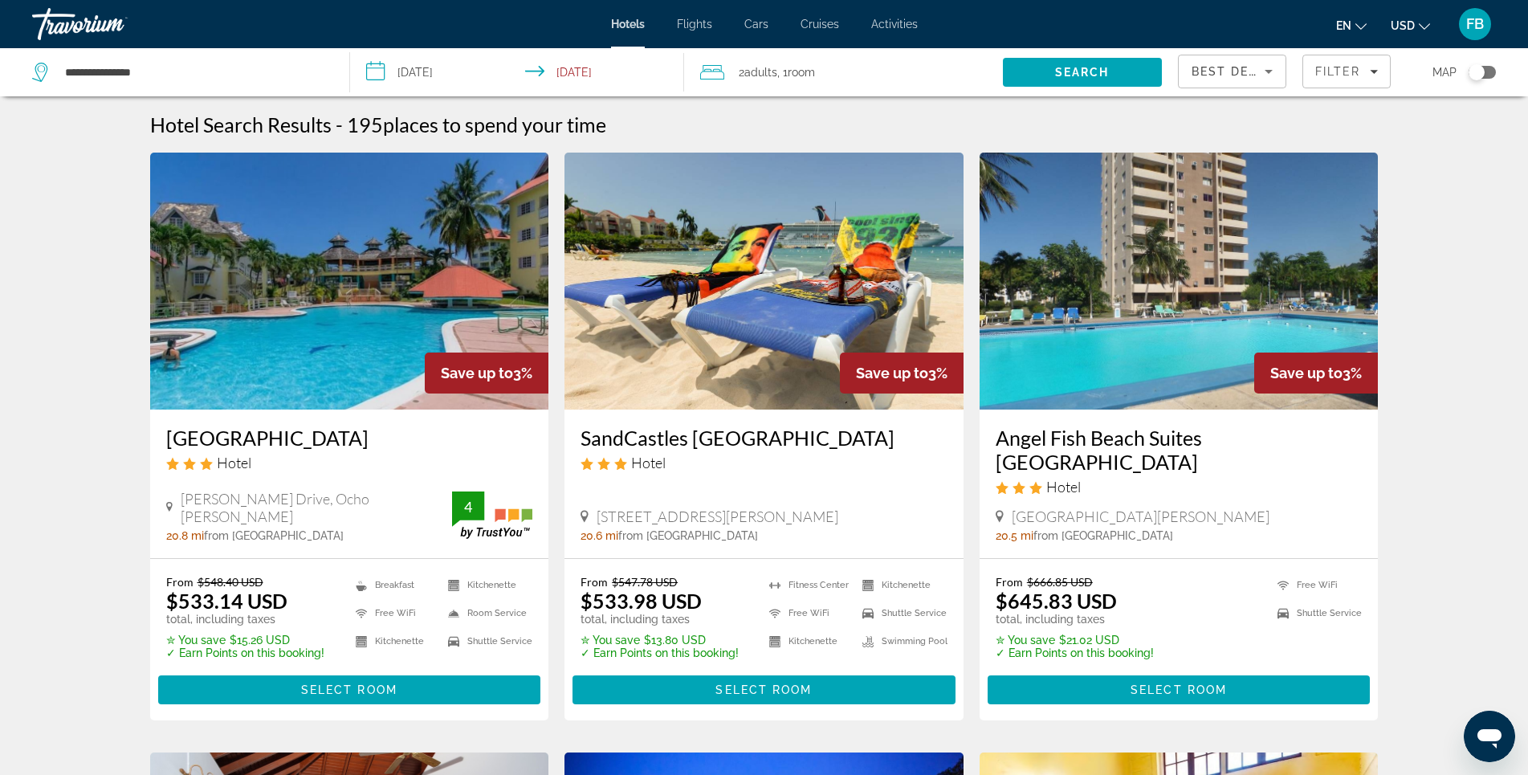
drag, startPoint x: 846, startPoint y: 482, endPoint x: 887, endPoint y: 428, distance: 67.6
click at [887, 428] on h3 "SandCastles Deluxe Beach Resort" at bounding box center [764, 438] width 367 height 24
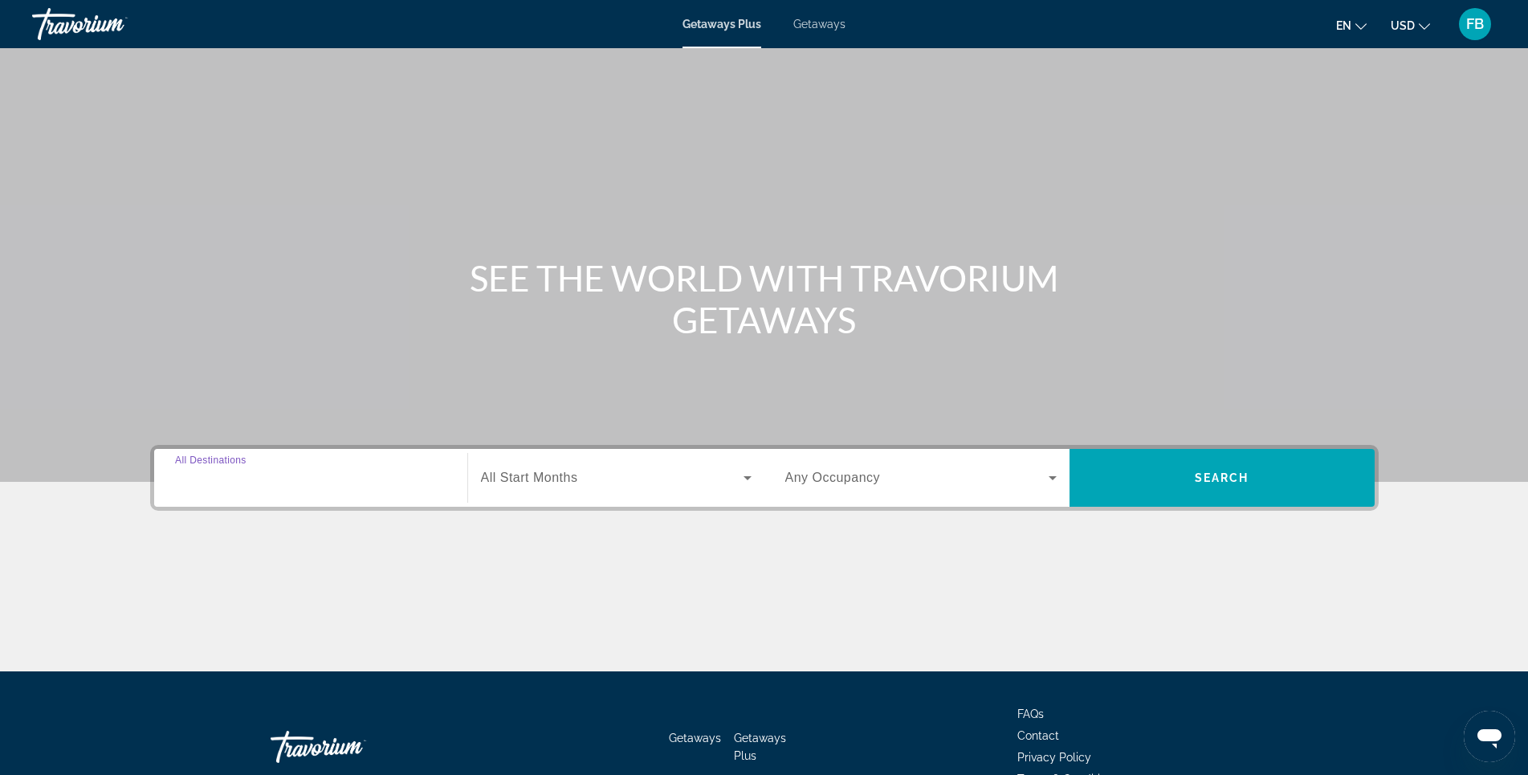
click at [295, 477] on input "Destination All Destinations" at bounding box center [310, 478] width 271 height 19
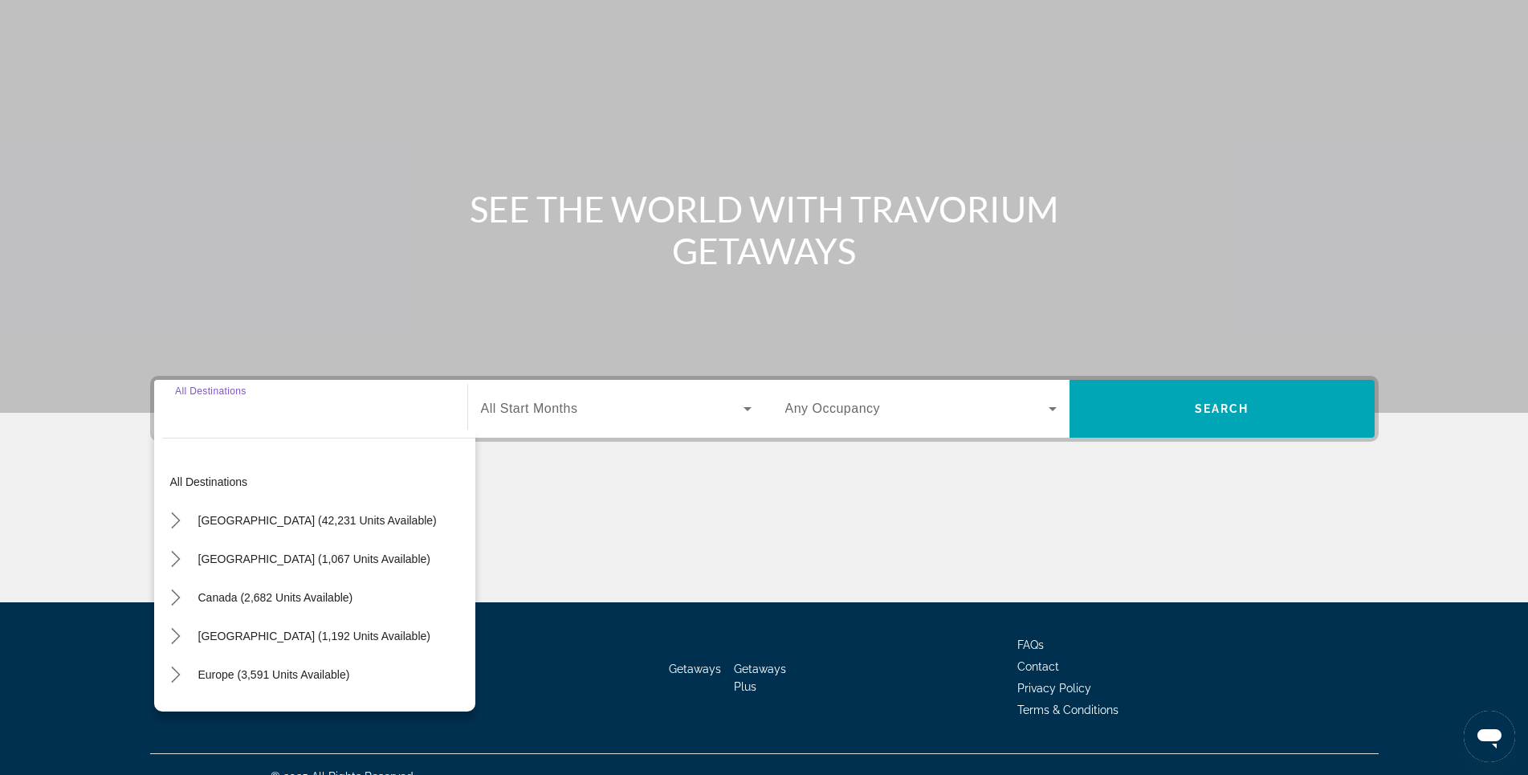
scroll to position [93, 0]
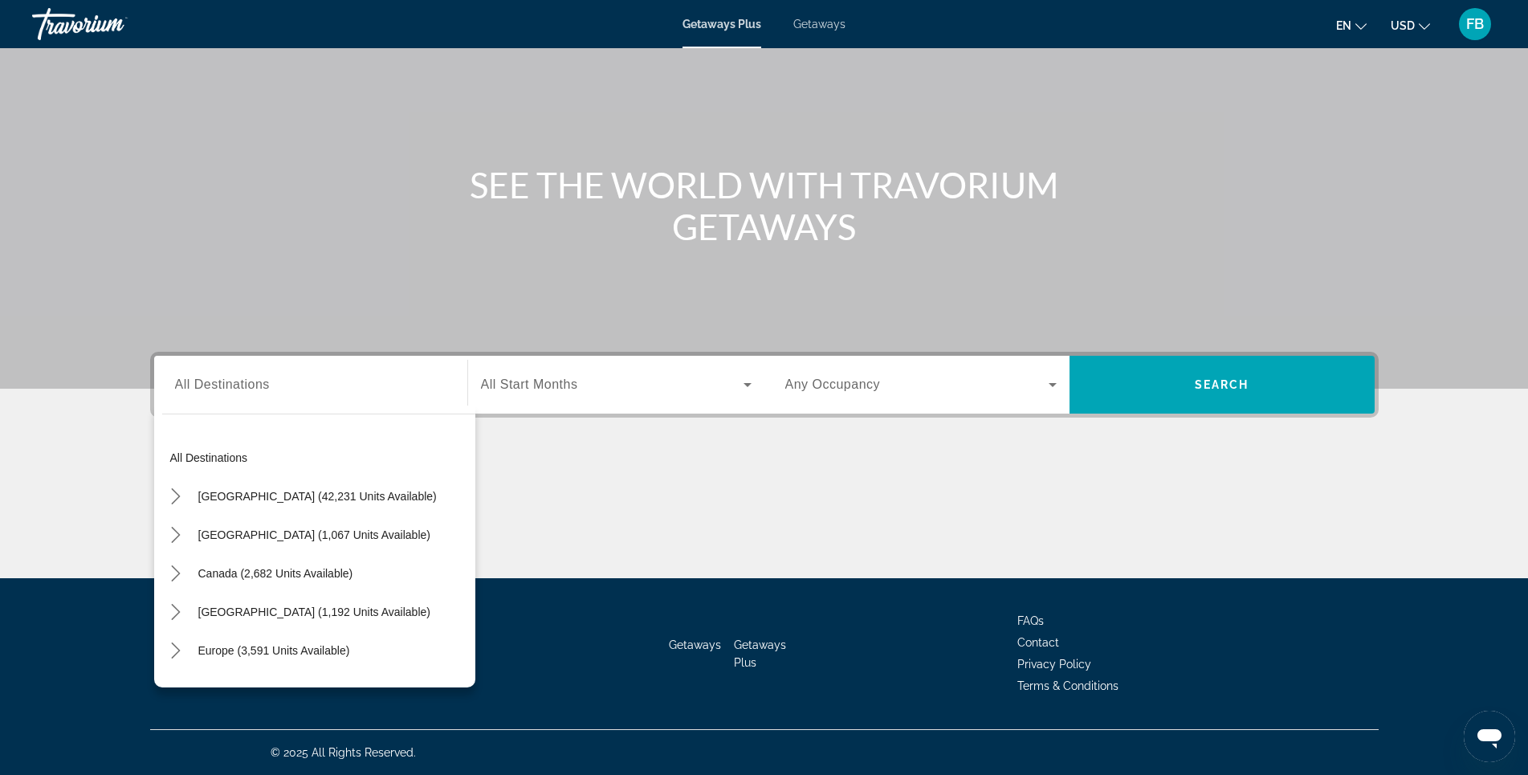
drag, startPoint x: 295, startPoint y: 477, endPoint x: 252, endPoint y: 384, distance: 102.4
drag, startPoint x: 252, startPoint y: 384, endPoint x: 199, endPoint y: 388, distance: 53.2
click at [199, 388] on span "All Destinations" at bounding box center [222, 384] width 95 height 14
click at [199, 388] on input "Destination All Destinations" at bounding box center [310, 385] width 271 height 19
